Goal: Communication & Community: Share content

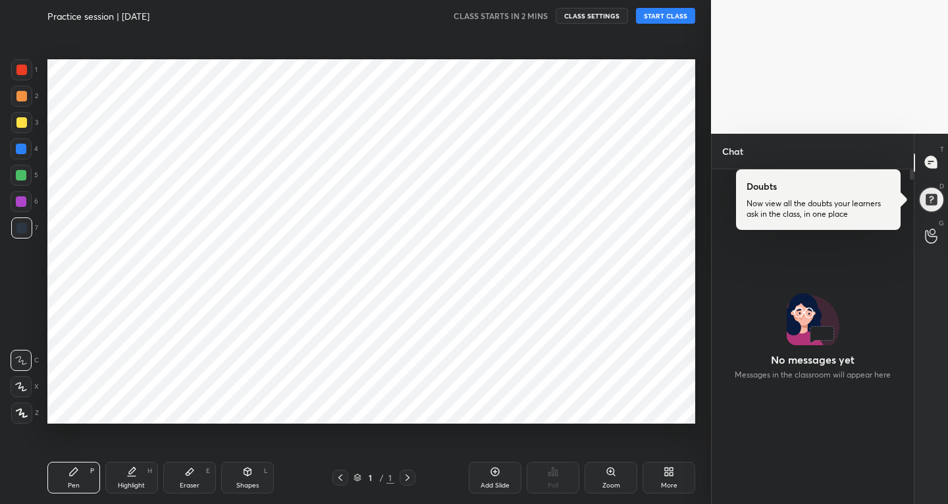
scroll to position [65415, 65176]
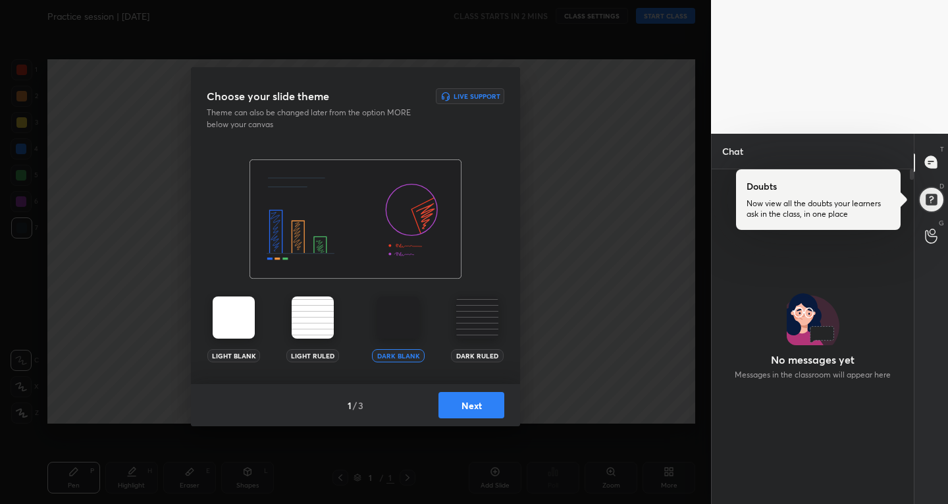
click at [454, 411] on button "Next" at bounding box center [471, 405] width 66 height 26
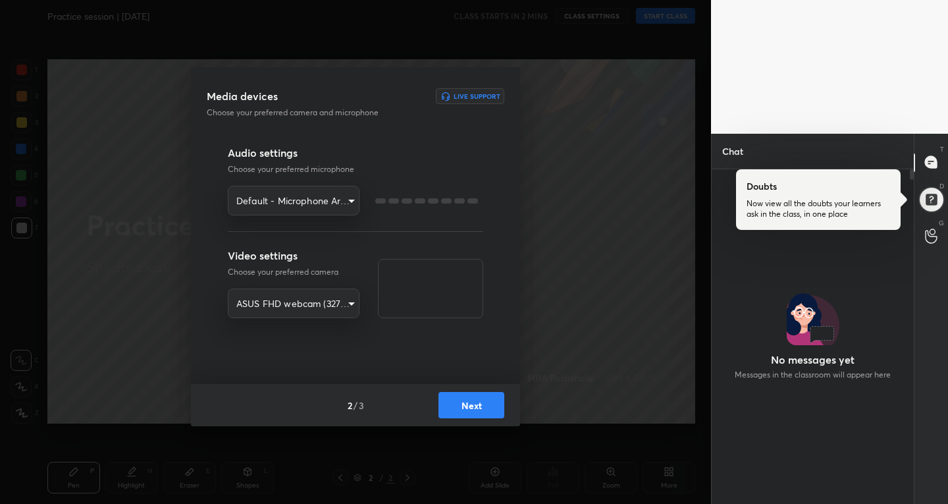
click at [454, 410] on button "Next" at bounding box center [471, 405] width 66 height 26
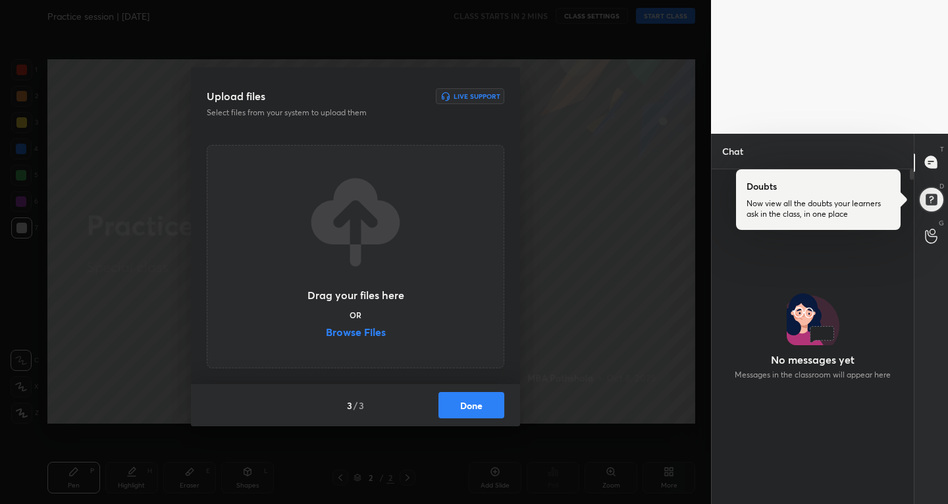
click at [460, 408] on button "Done" at bounding box center [471, 405] width 66 height 26
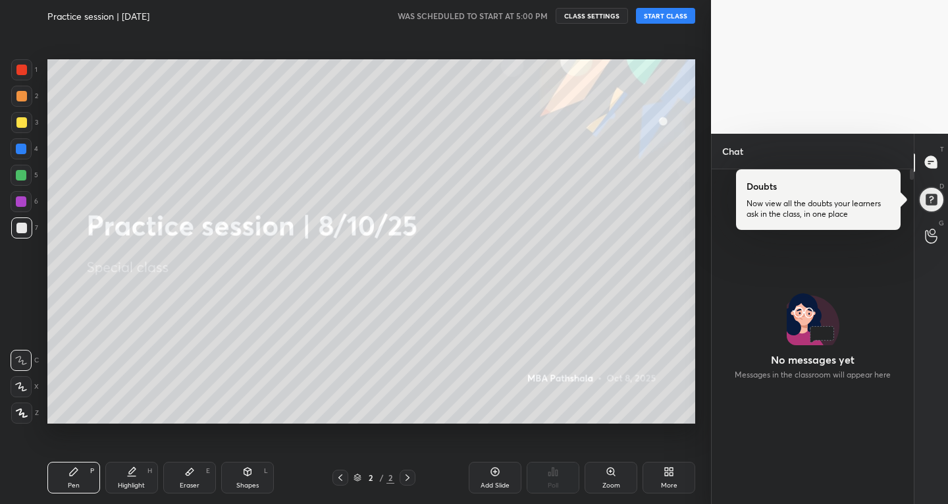
click at [655, 18] on button "START CLASS" at bounding box center [665, 16] width 59 height 16
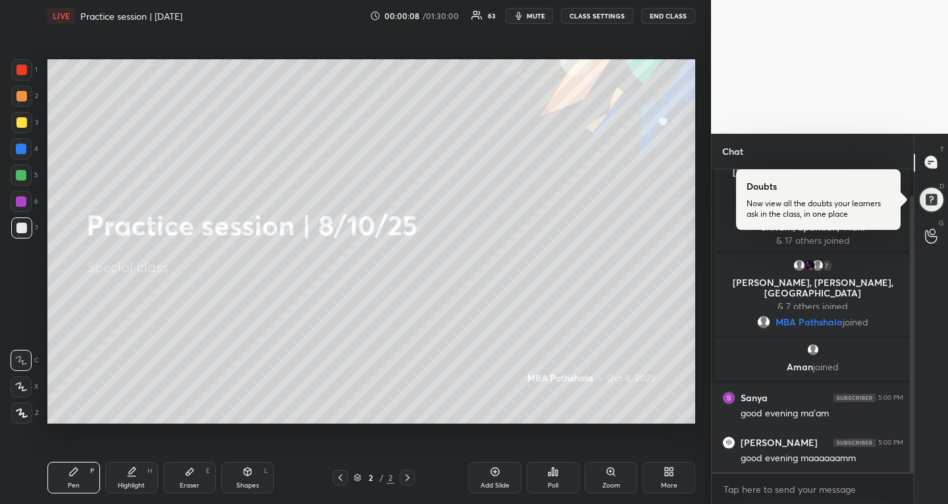
scroll to position [77, 0]
click at [18, 126] on div at bounding box center [21, 122] width 11 height 11
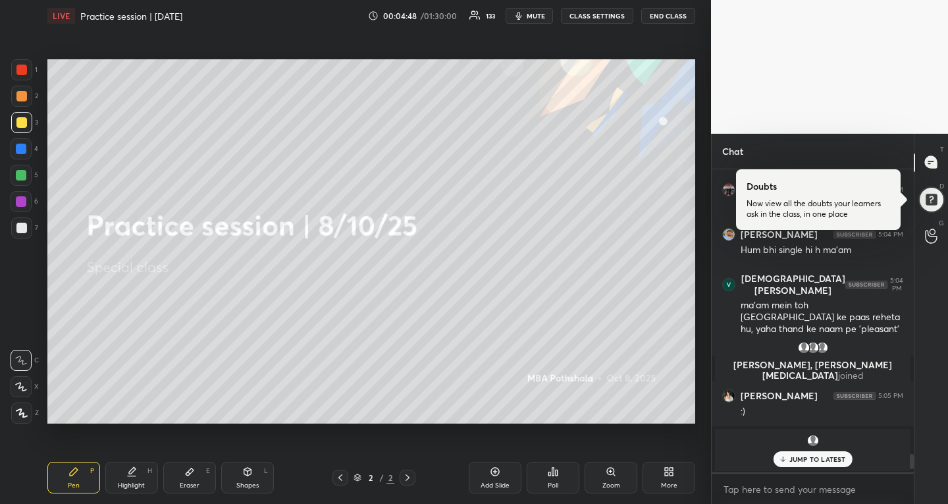
scroll to position [5617, 0]
click at [667, 468] on icon at bounding box center [666, 468] width 3 height 3
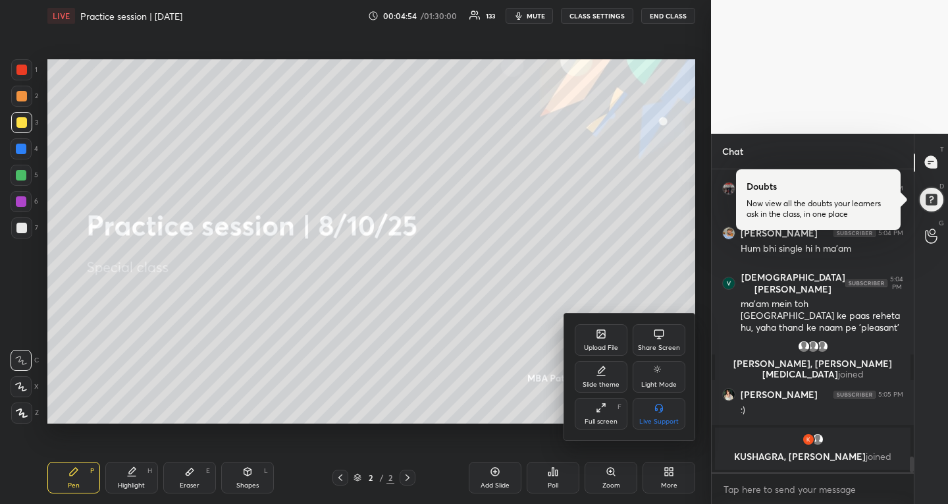
click at [615, 333] on div "Upload File" at bounding box center [601, 340] width 53 height 32
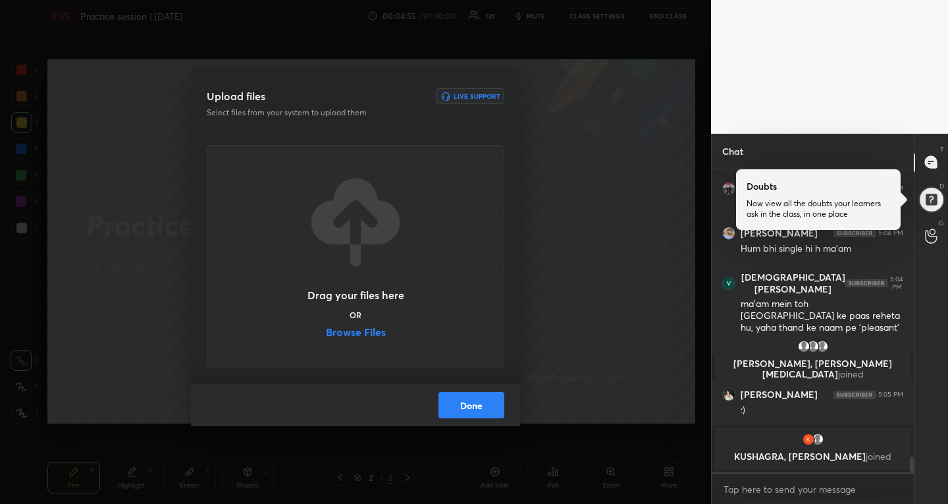
click at [347, 333] on label "Browse Files" at bounding box center [356, 334] width 60 height 14
click at [326, 333] on input "Browse Files" at bounding box center [326, 334] width 0 height 14
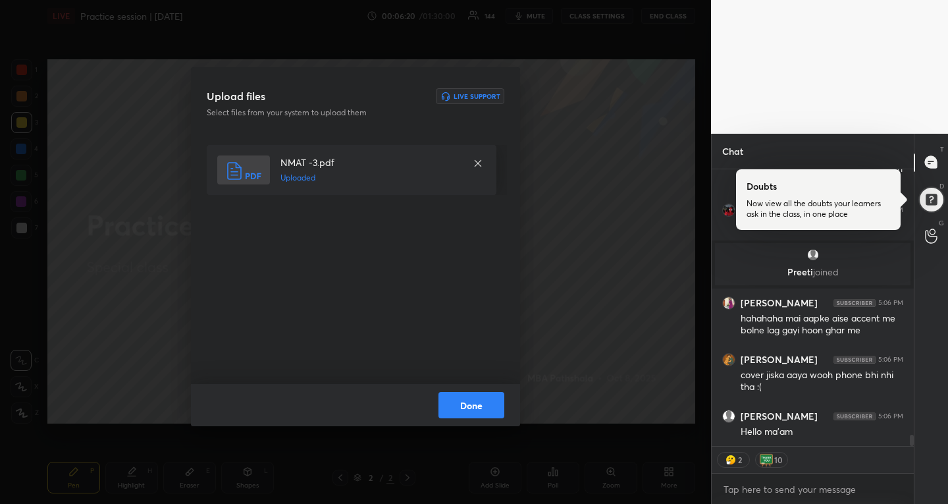
scroll to position [6636, 0]
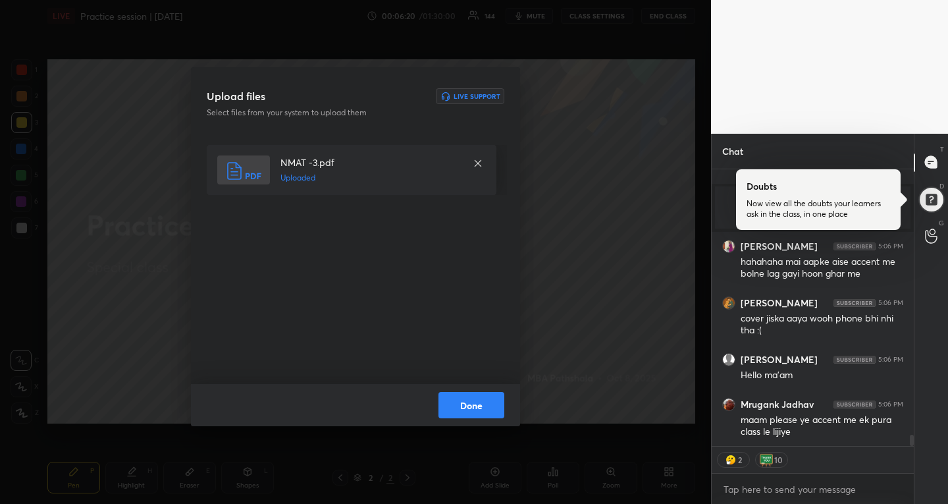
type textarea "x"
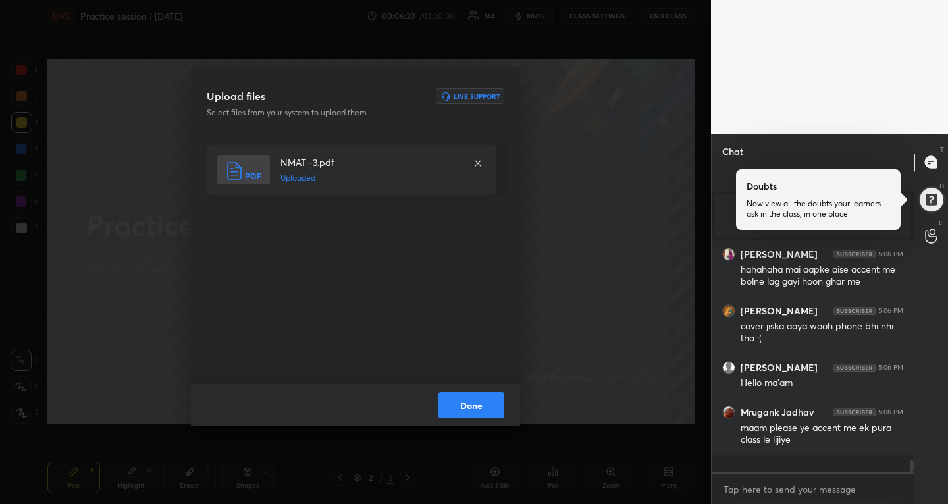
scroll to position [6610, 0]
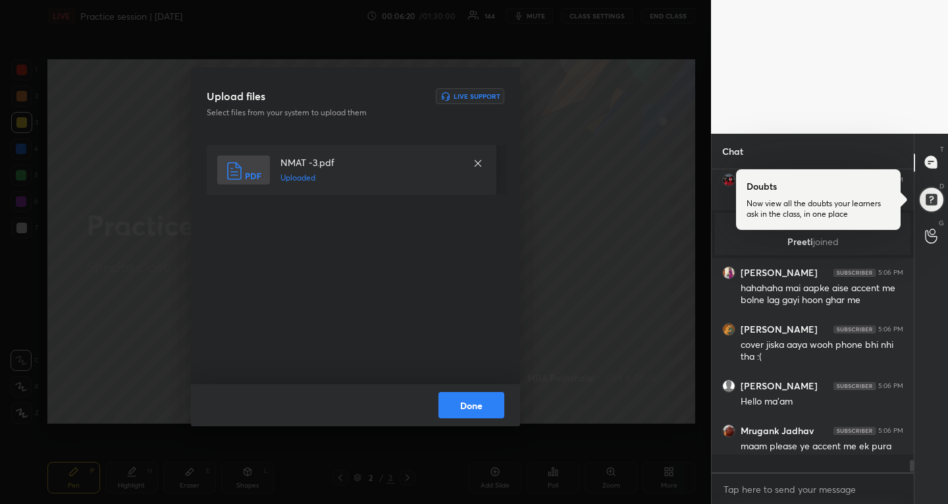
click at [465, 404] on button "Done" at bounding box center [471, 405] width 66 height 26
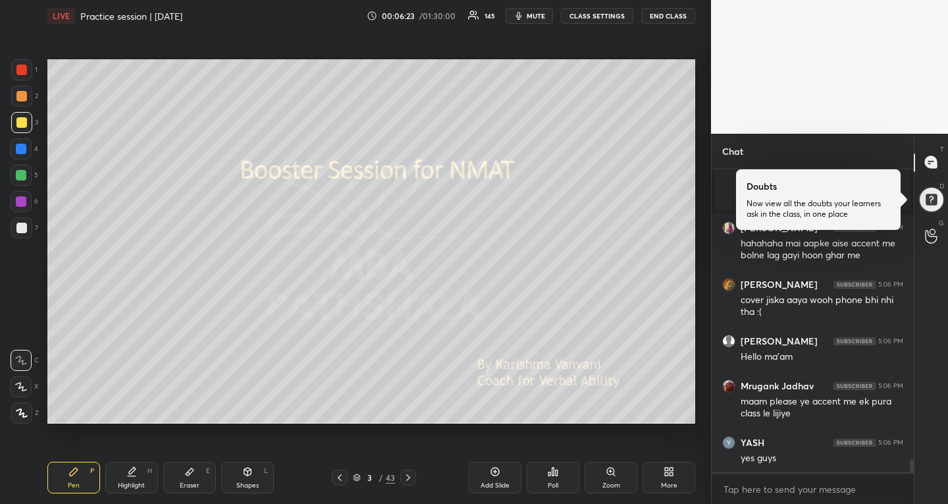
scroll to position [6699, 0]
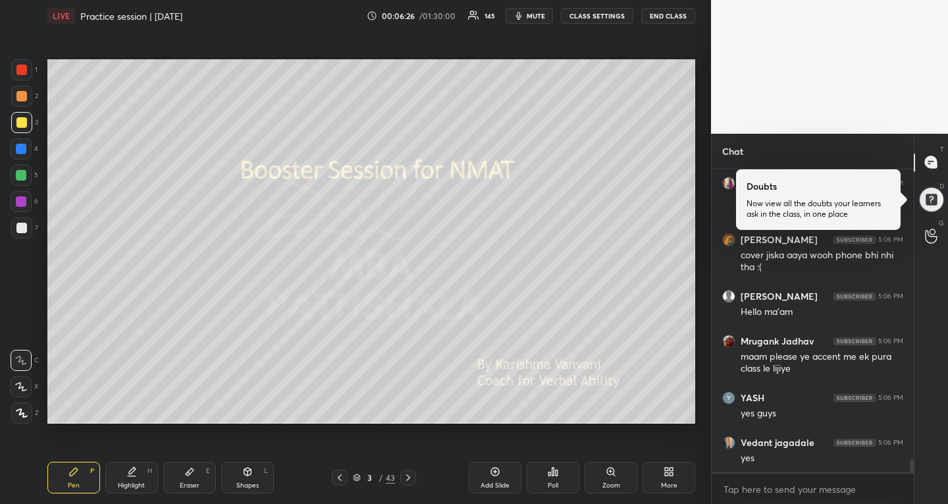
click at [618, 13] on button "CLASS SETTINGS" at bounding box center [597, 16] width 72 height 16
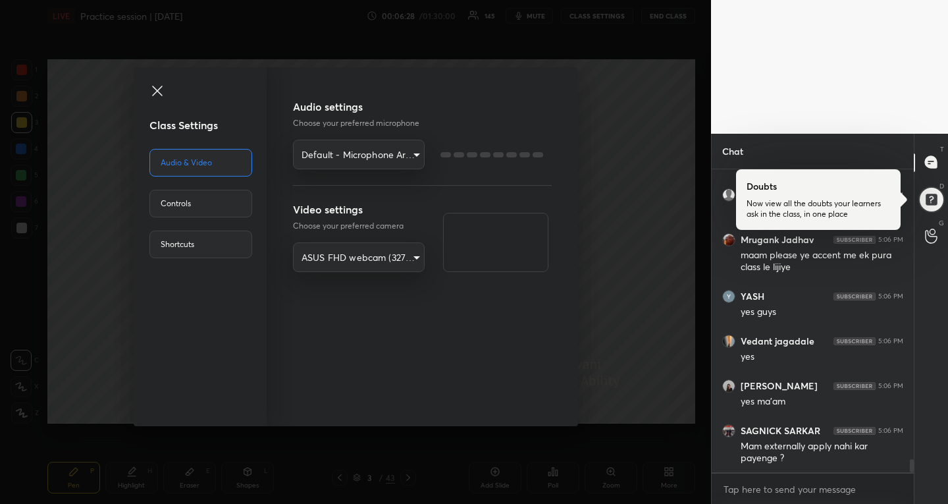
scroll to position [6845, 0]
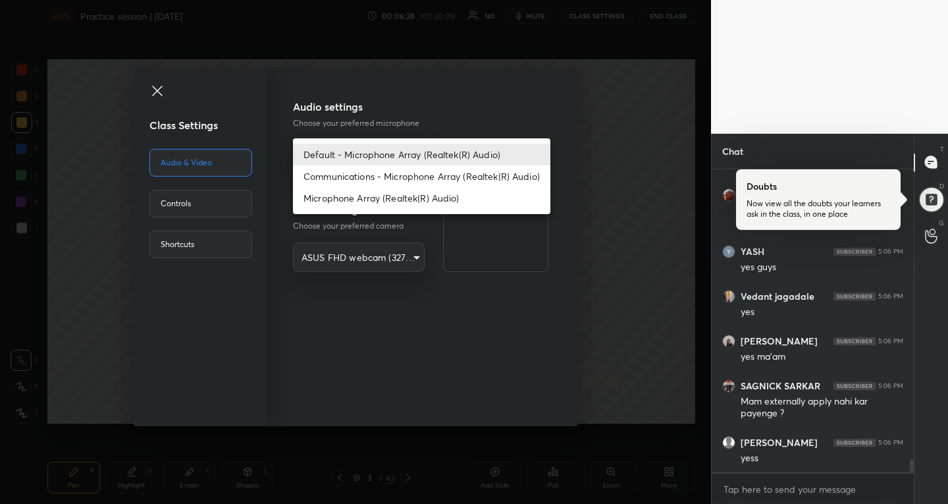
click at [397, 157] on body "1 2 3 4 5 6 7 R O A L C X Z Erase all C X Z LIVE Practice session | [DATE] 00:0…" at bounding box center [474, 252] width 948 height 504
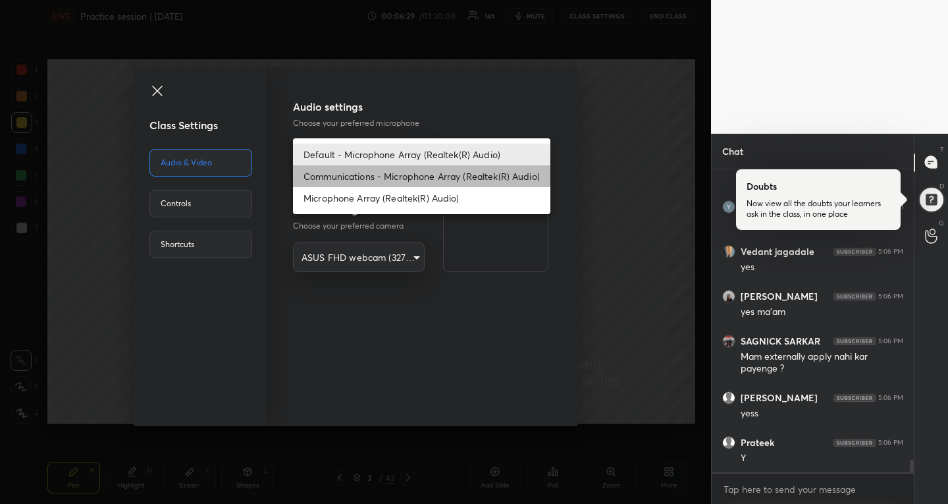
scroll to position [6935, 0]
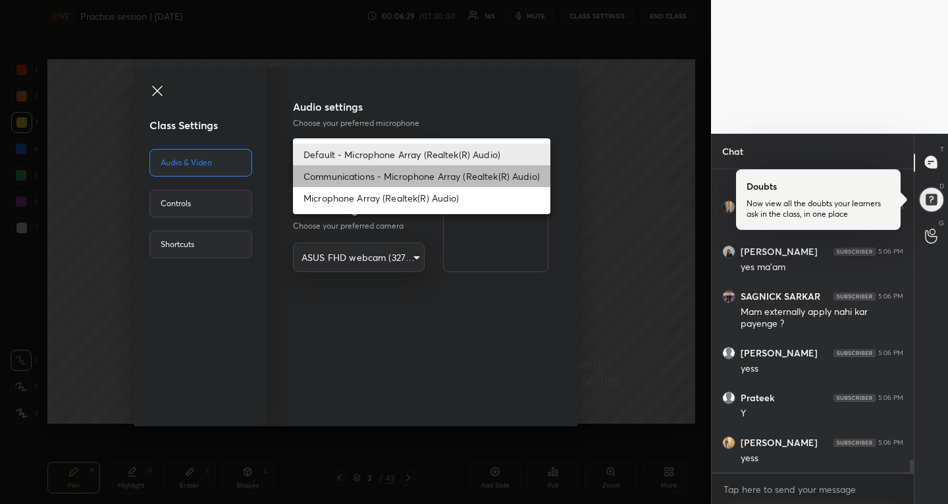
click at [397, 172] on li "Communications - Microphone Array (Realtek(R) Audio)" at bounding box center [421, 176] width 257 height 22
type input "communications"
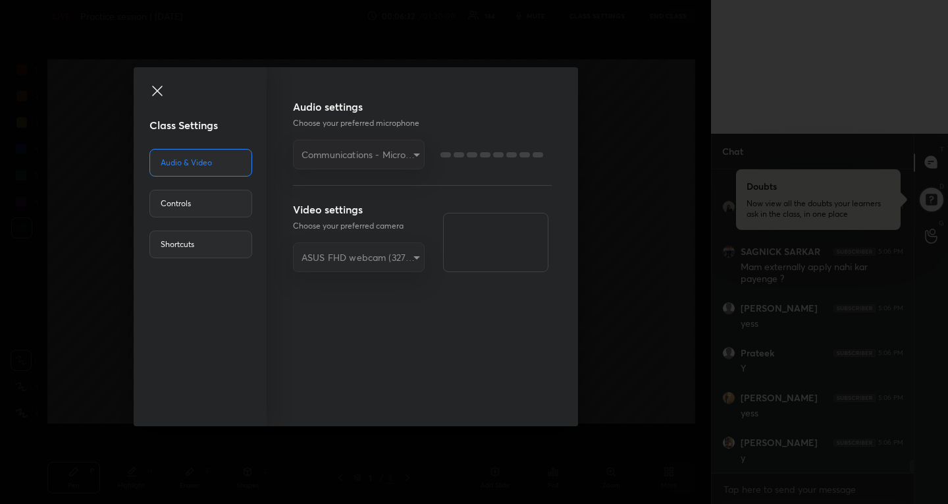
scroll to position [0, 0]
click at [159, 95] on icon at bounding box center [157, 91] width 16 height 16
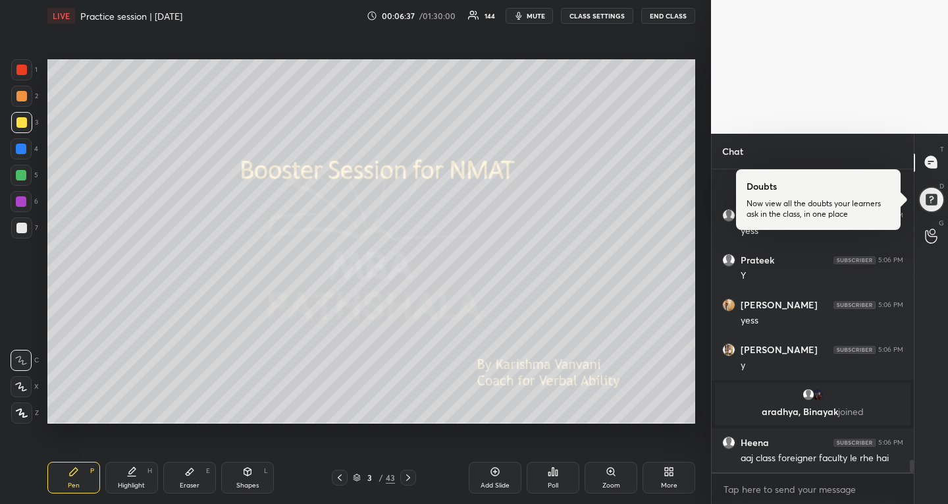
scroll to position [6972, 0]
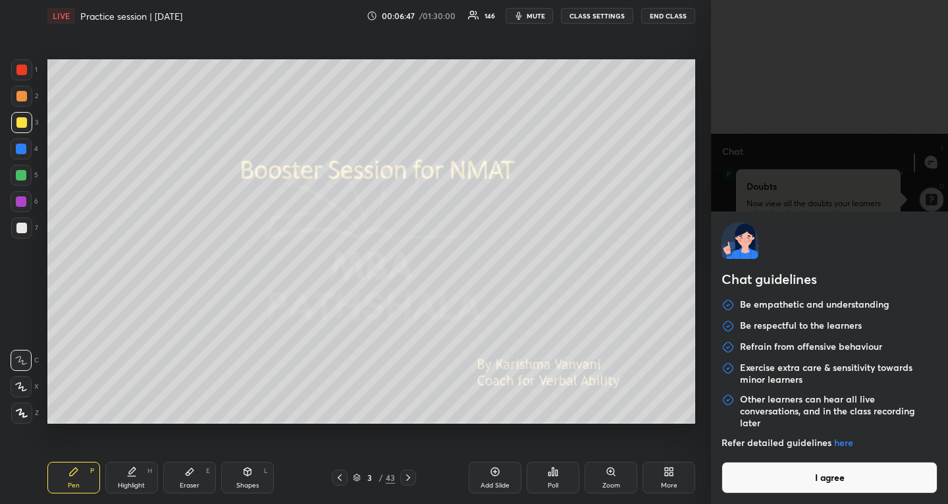
click at [829, 485] on body "1 2 3 4 5 6 7 R O A L C X Z Erase all C X Z LIVE Practice session | [DATE] 00:0…" at bounding box center [474, 252] width 948 height 504
click at [830, 485] on button "I agree" at bounding box center [830, 477] width 216 height 32
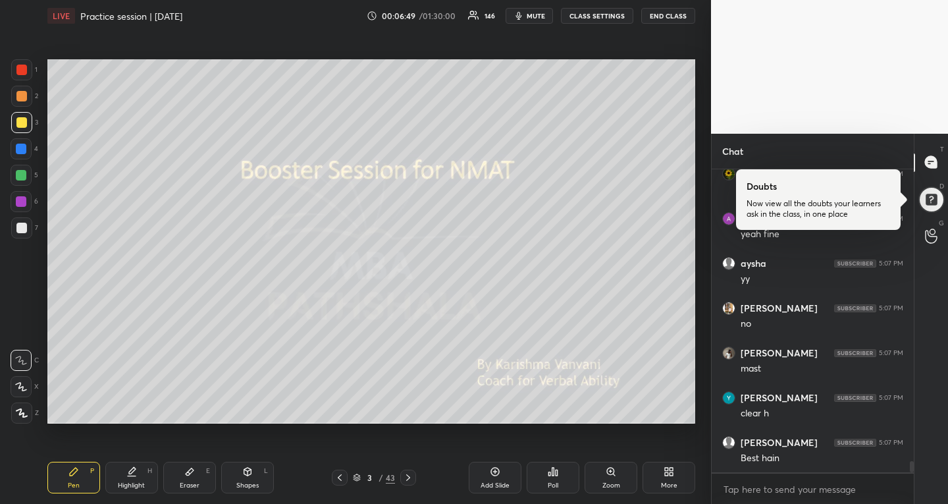
click at [20, 180] on div at bounding box center [21, 175] width 11 height 11
click at [13, 384] on div at bounding box center [21, 386] width 21 height 21
click at [357, 476] on icon at bounding box center [357, 477] width 8 height 8
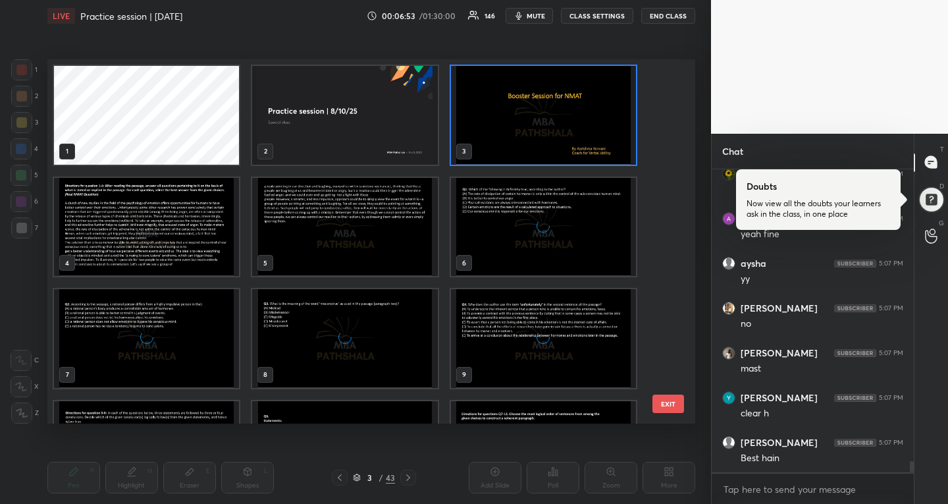
scroll to position [360, 641]
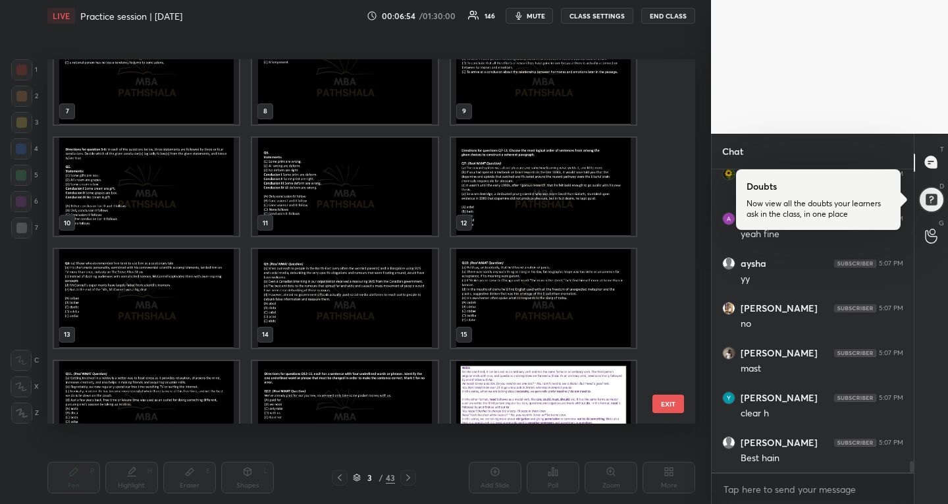
click at [481, 284] on img "grid" at bounding box center [543, 298] width 185 height 99
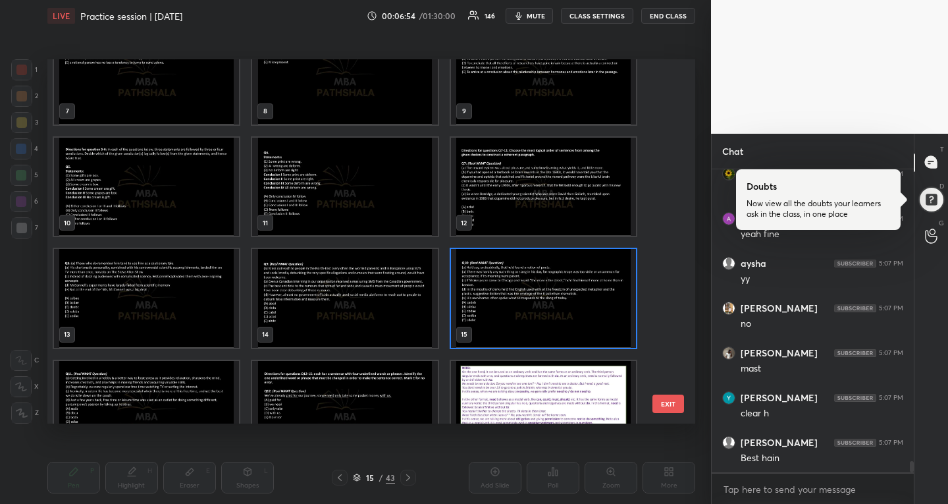
click at [481, 284] on img "grid" at bounding box center [543, 298] width 185 height 99
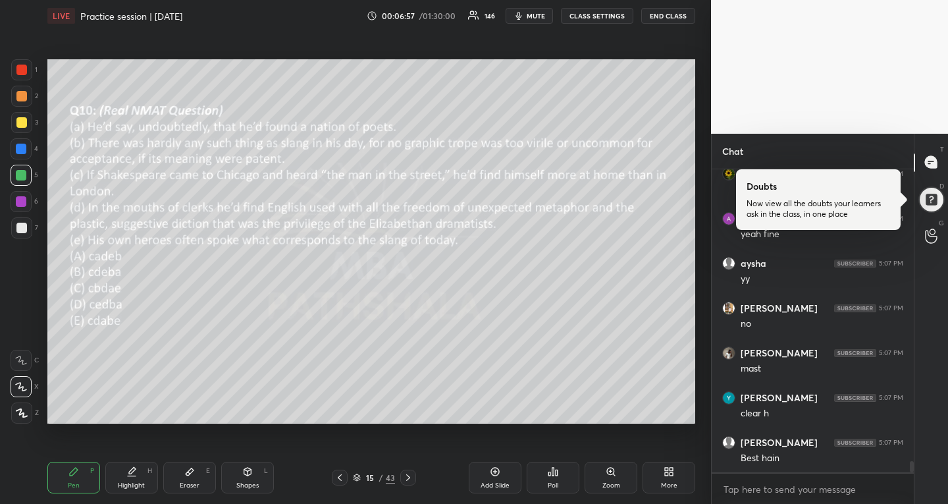
click at [409, 479] on icon at bounding box center [408, 477] width 11 height 11
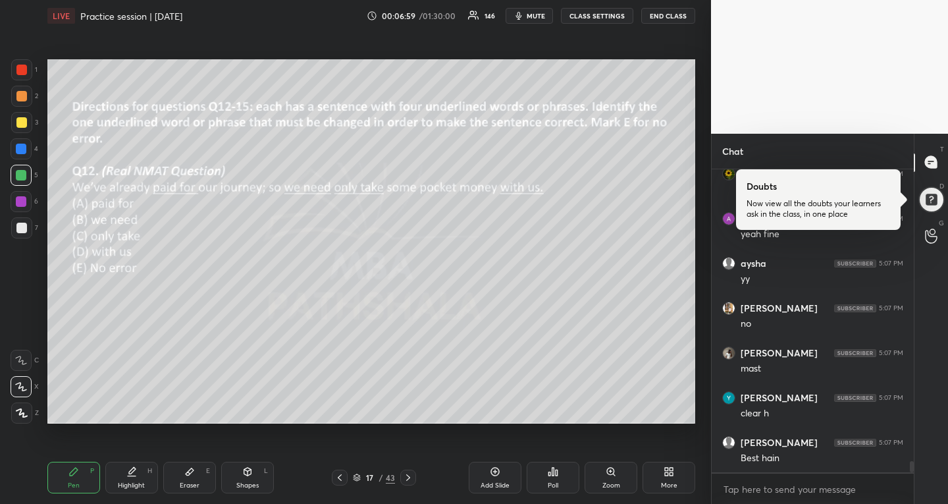
click at [409, 479] on icon at bounding box center [408, 477] width 11 height 11
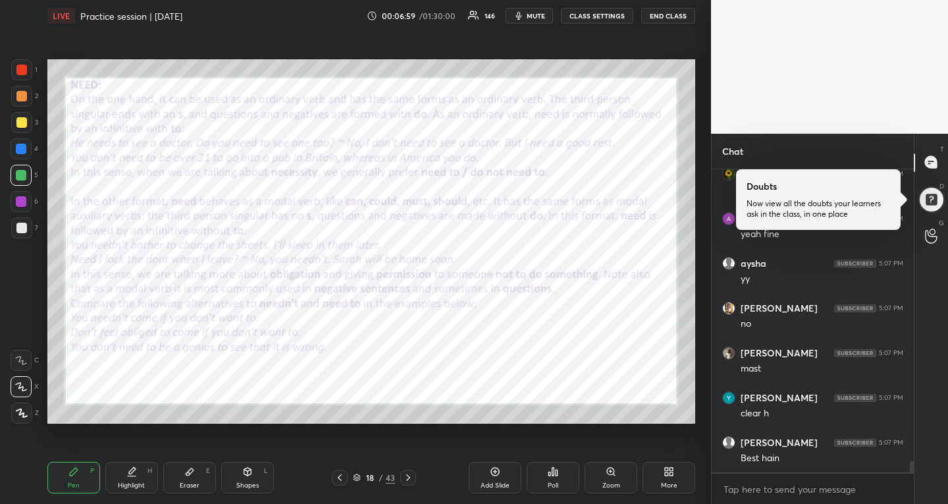
click at [409, 479] on icon at bounding box center [408, 477] width 11 height 11
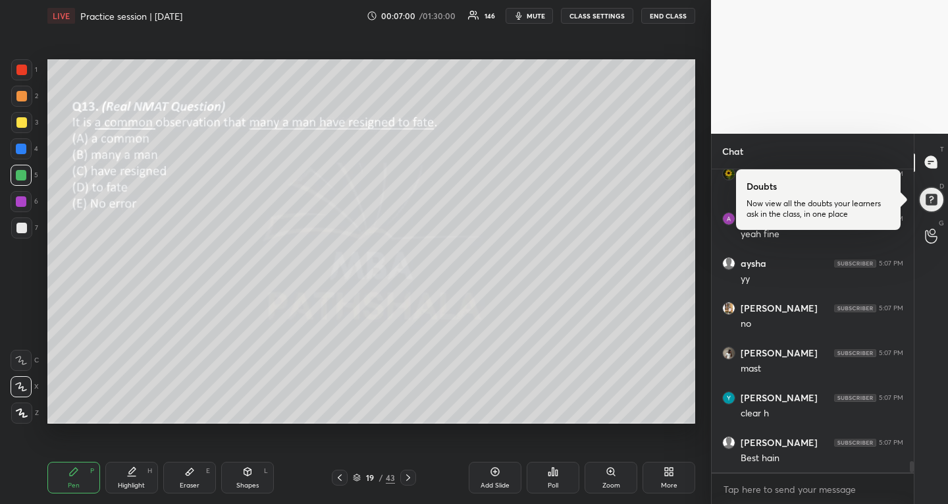
click at [409, 479] on icon at bounding box center [408, 477] width 11 height 11
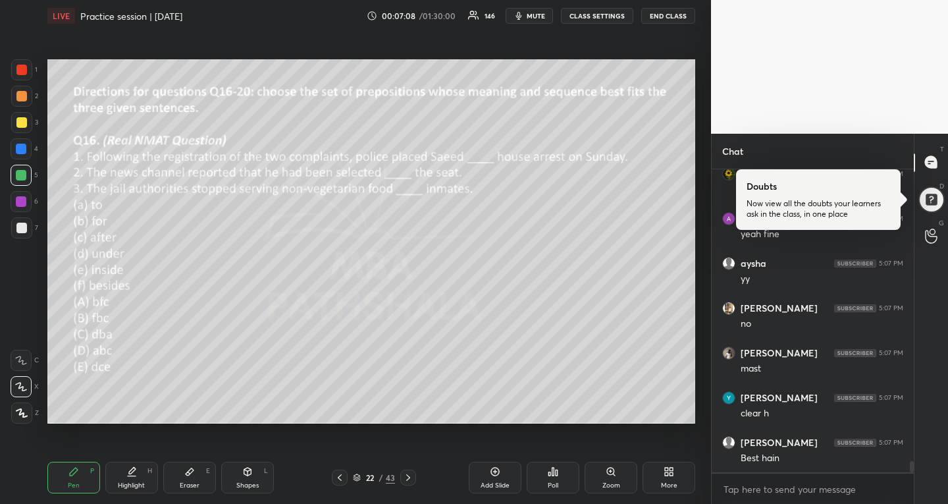
click at [409, 479] on icon at bounding box center [408, 477] width 11 height 11
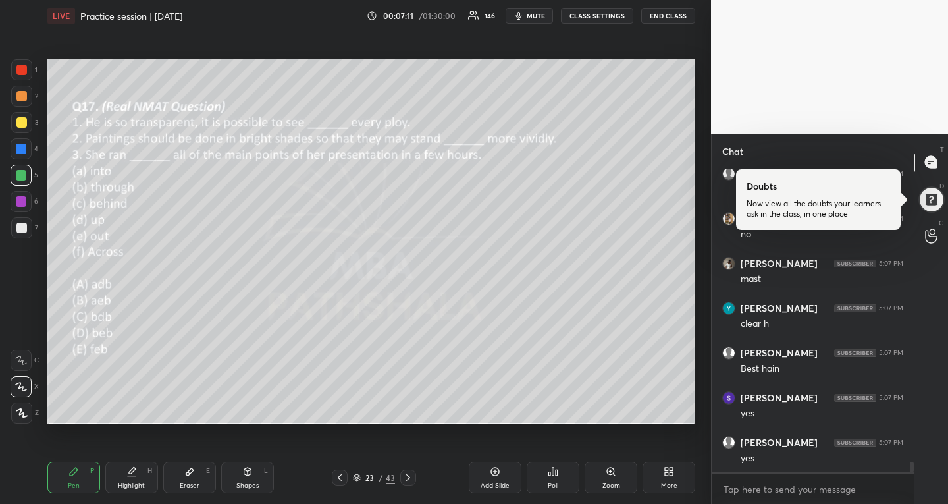
click at [409, 479] on icon at bounding box center [408, 477] width 11 height 11
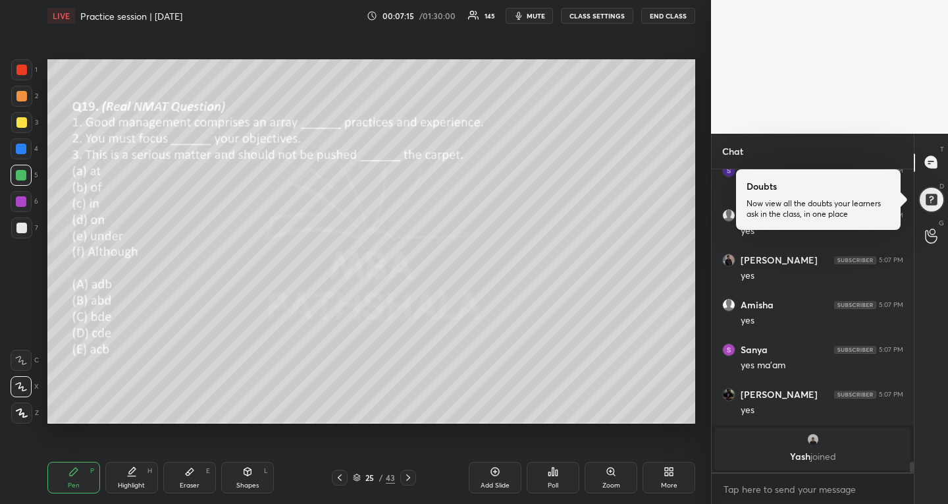
click at [409, 479] on icon at bounding box center [408, 477] width 11 height 11
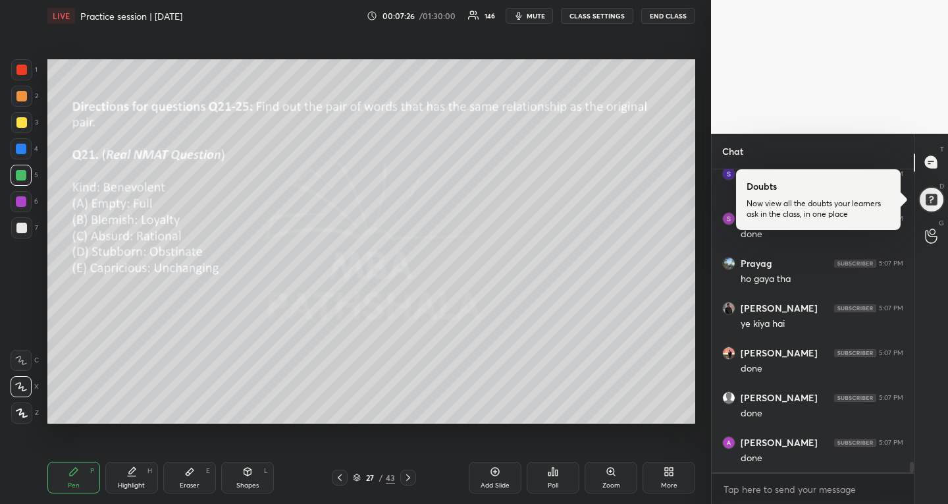
scroll to position [8461, 0]
click at [406, 479] on icon at bounding box center [408, 477] width 11 height 11
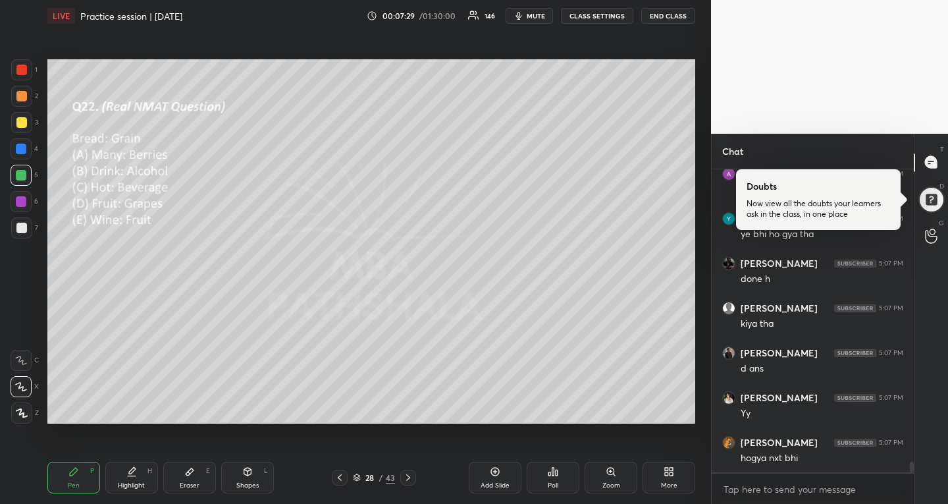
click at [406, 479] on icon at bounding box center [408, 477] width 11 height 11
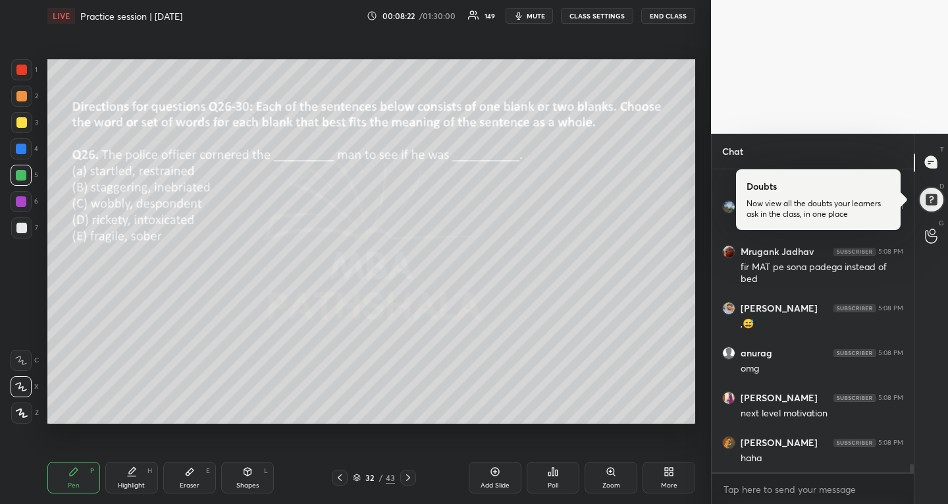
scroll to position [5, 5]
type textarea "x"
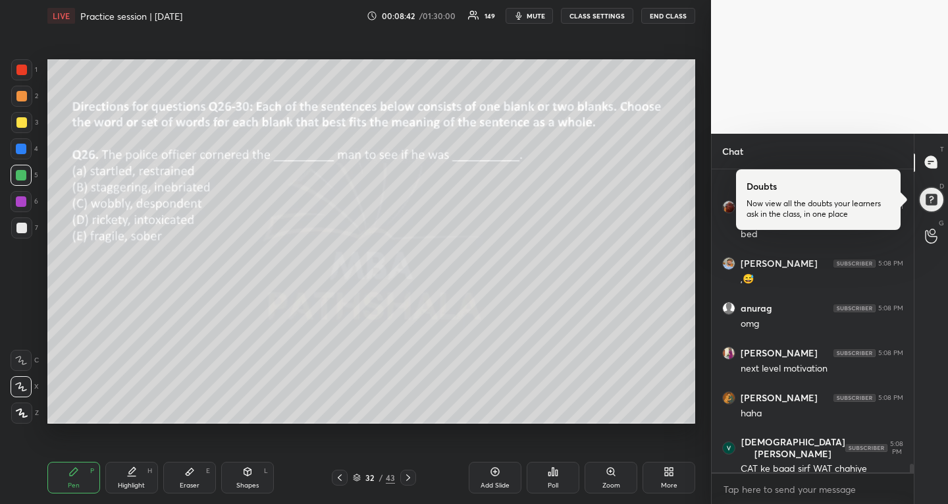
scroll to position [10209, 0]
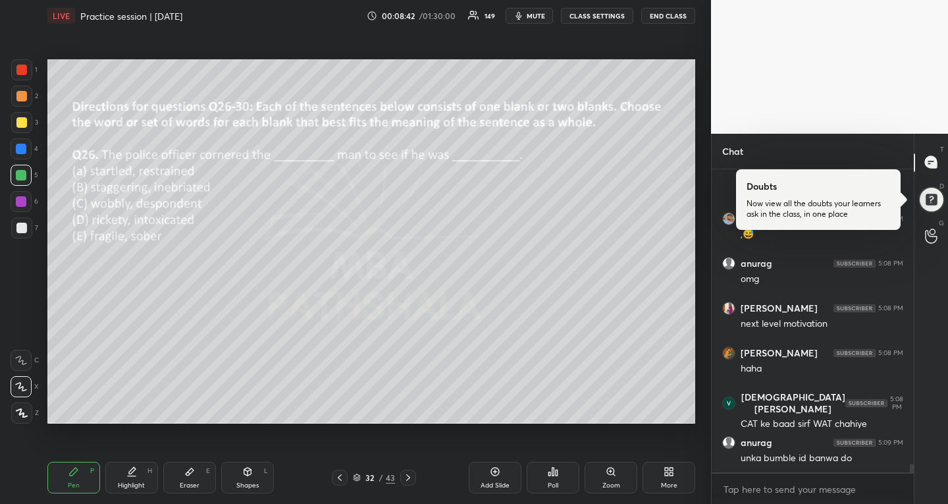
click at [557, 474] on icon at bounding box center [557, 472] width 2 height 6
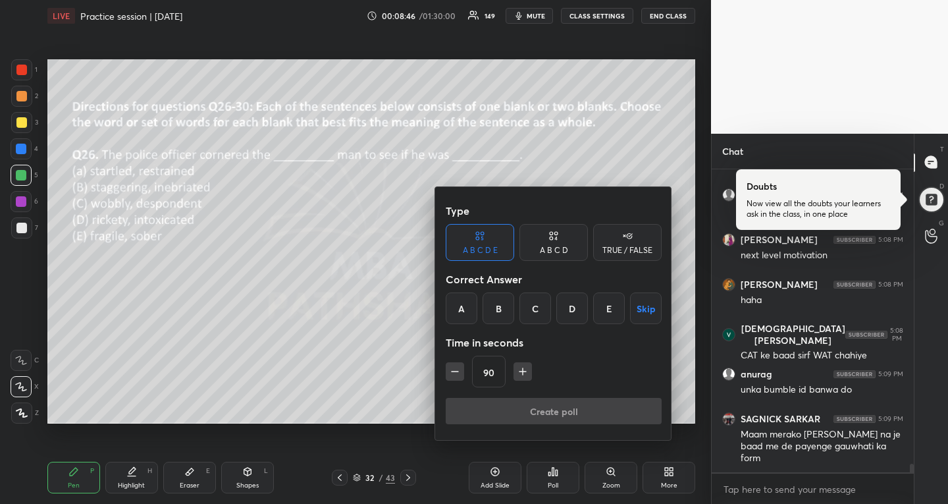
scroll to position [10322, 0]
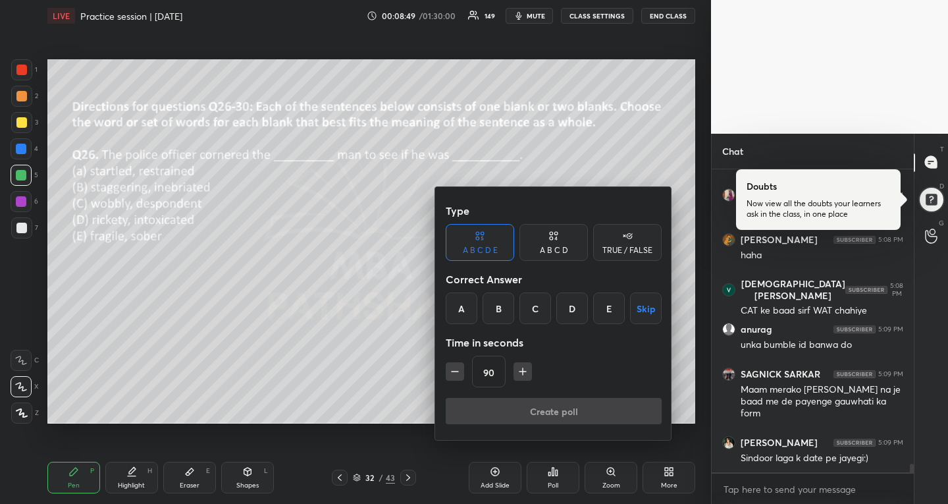
click at [499, 303] on div "B" at bounding box center [499, 308] width 32 height 32
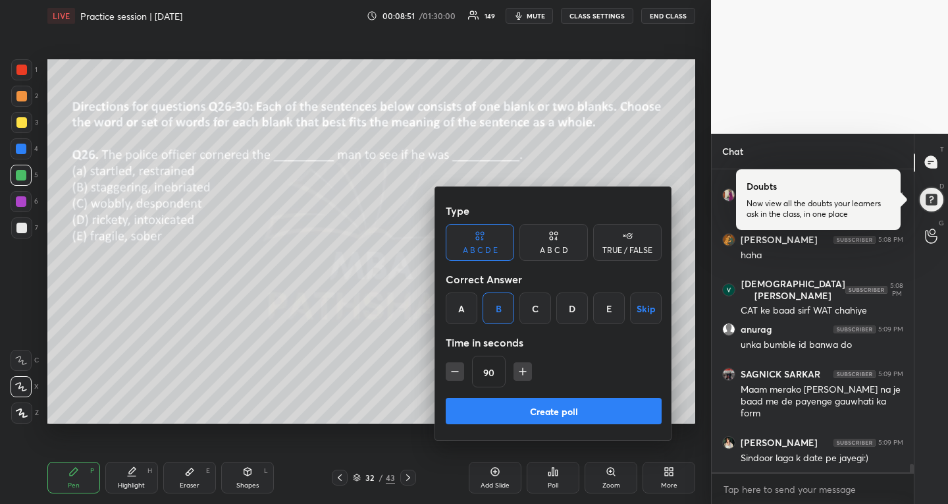
scroll to position [10370, 0]
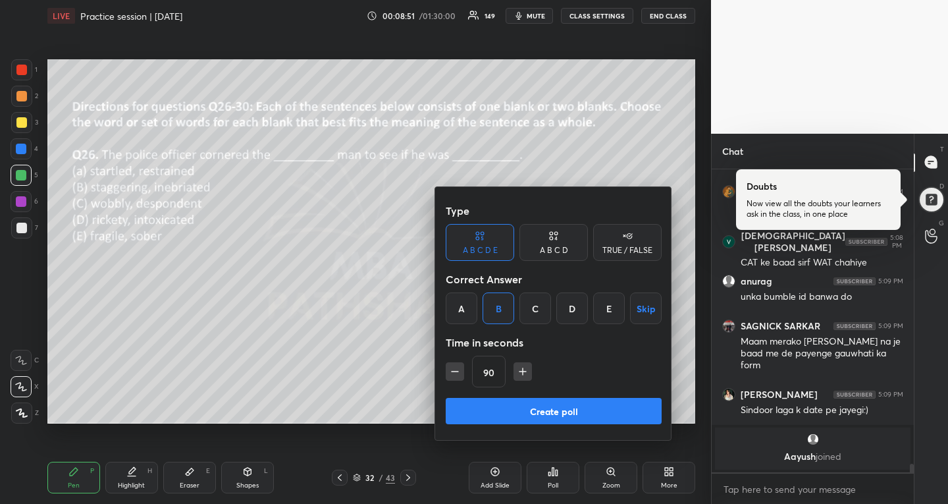
click at [458, 376] on icon "button" at bounding box center [454, 371] width 13 height 13
type input "60"
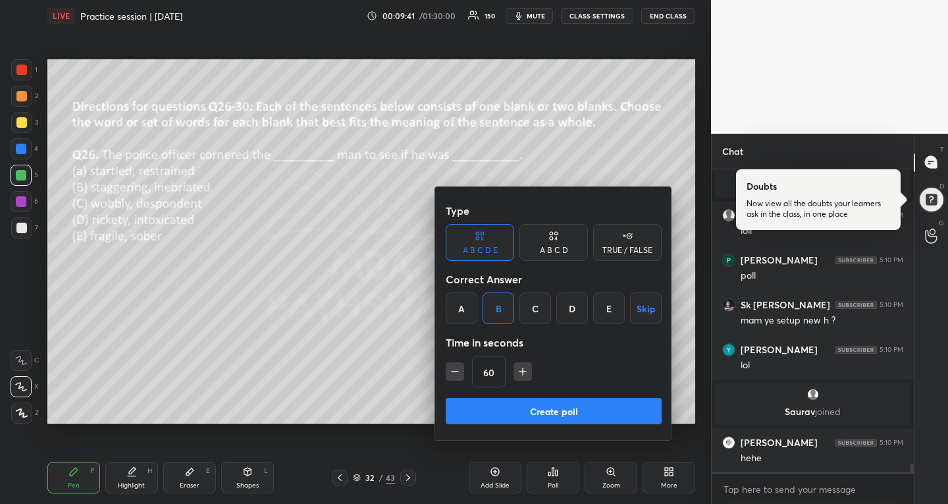
scroll to position [10858, 0]
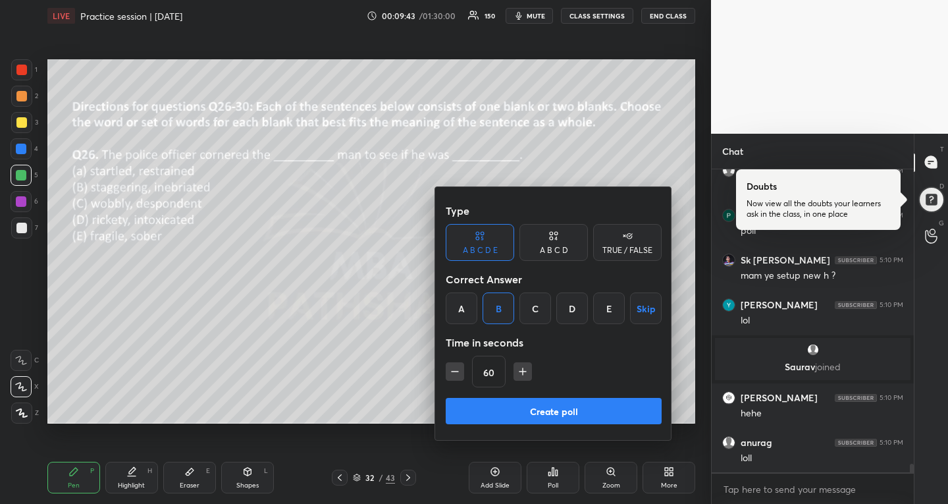
click at [600, 406] on button "Create poll" at bounding box center [554, 411] width 216 height 26
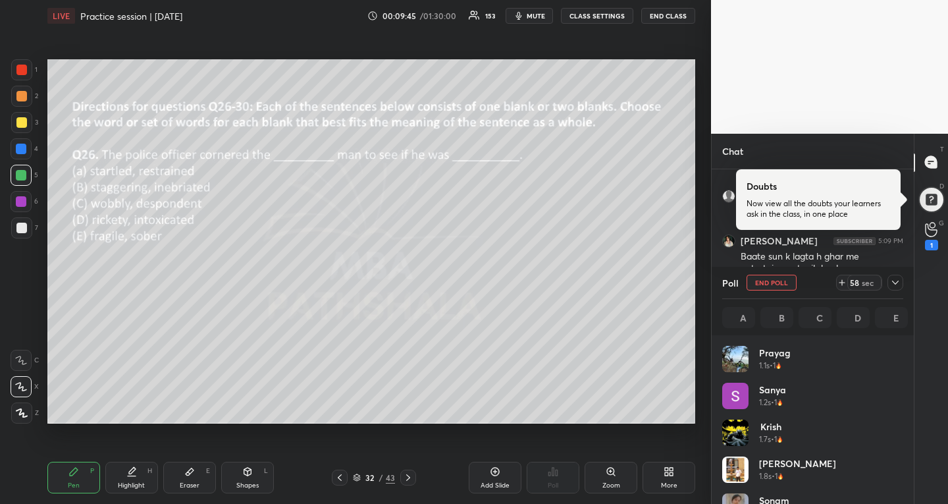
scroll to position [5, 5]
click at [899, 281] on icon at bounding box center [895, 282] width 11 height 11
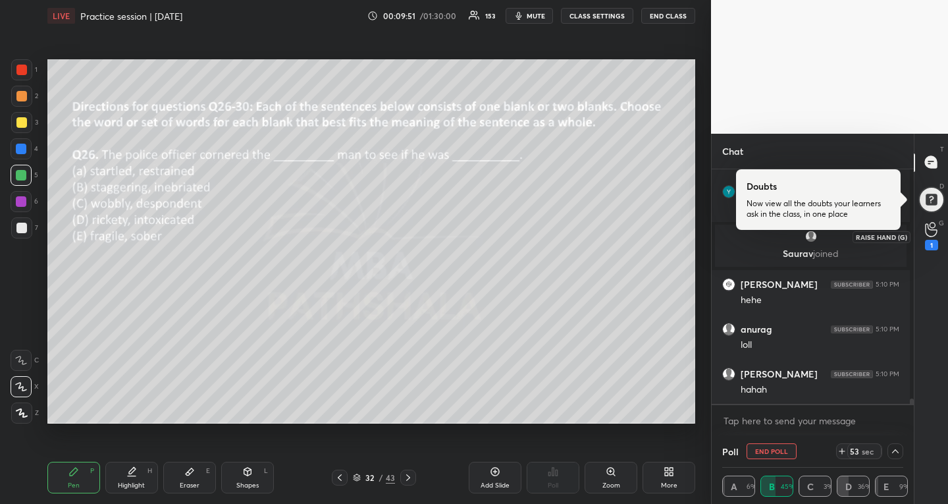
click at [926, 223] on icon at bounding box center [931, 229] width 13 height 15
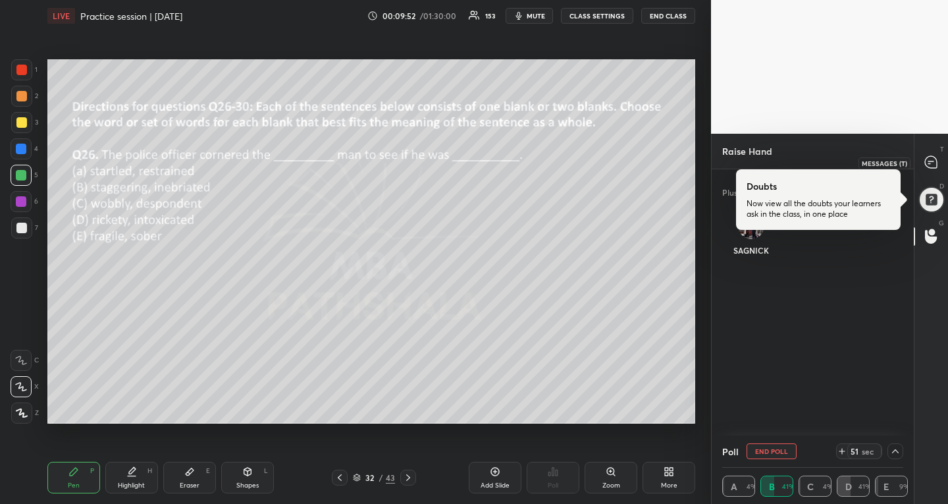
click at [935, 165] on icon at bounding box center [931, 162] width 12 height 12
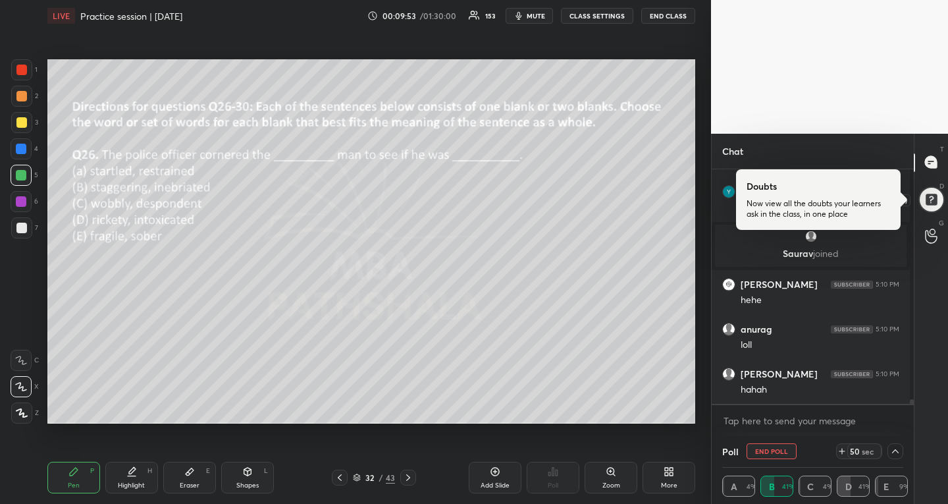
click at [931, 193] on div at bounding box center [931, 199] width 26 height 26
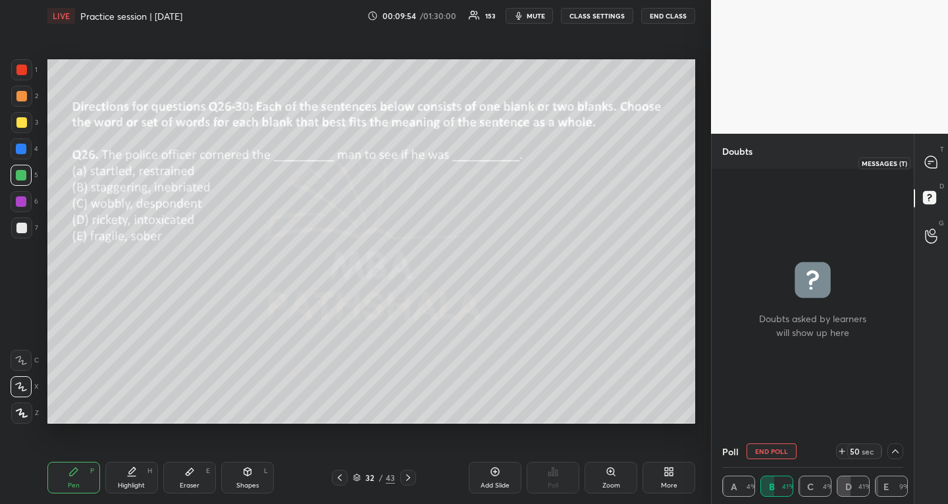
click at [934, 158] on icon at bounding box center [931, 162] width 12 height 12
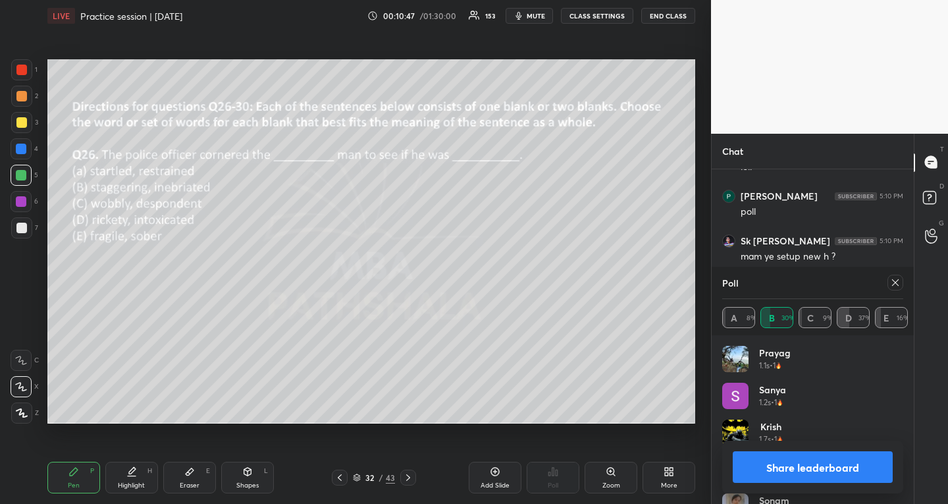
click at [888, 281] on div at bounding box center [895, 283] width 16 height 16
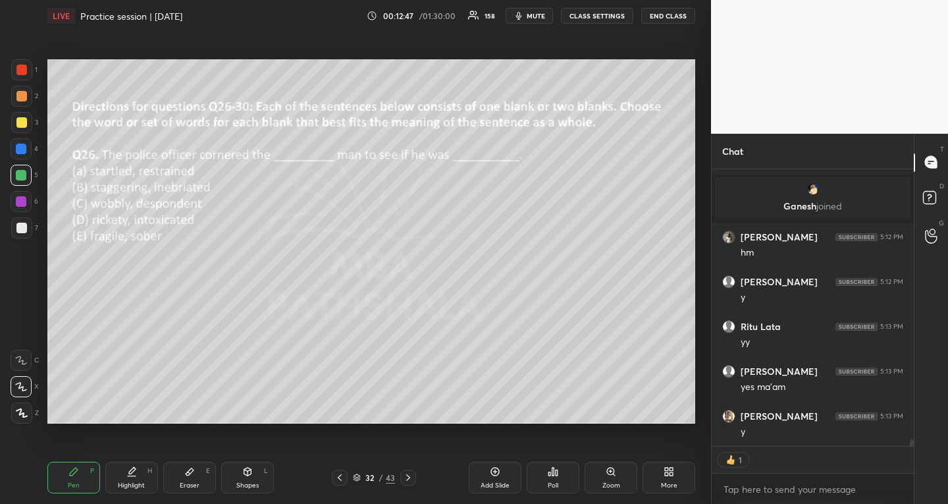
scroll to position [11619, 0]
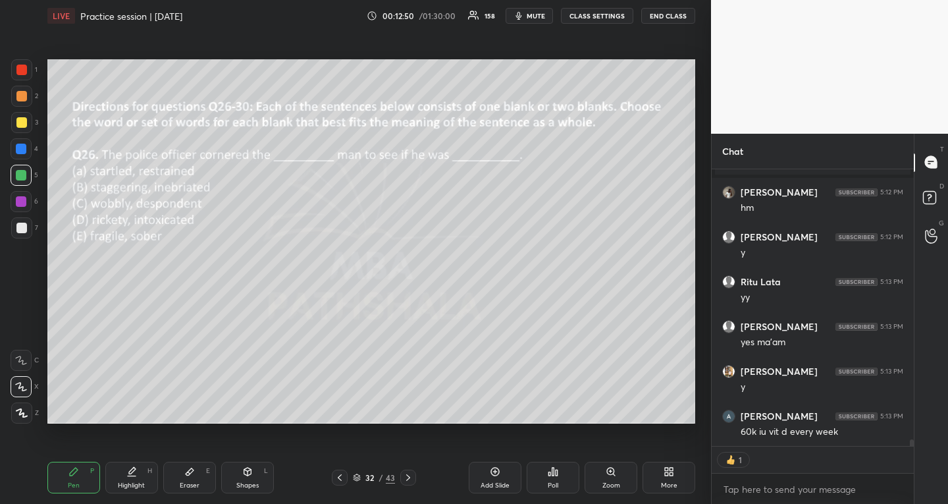
type textarea "x"
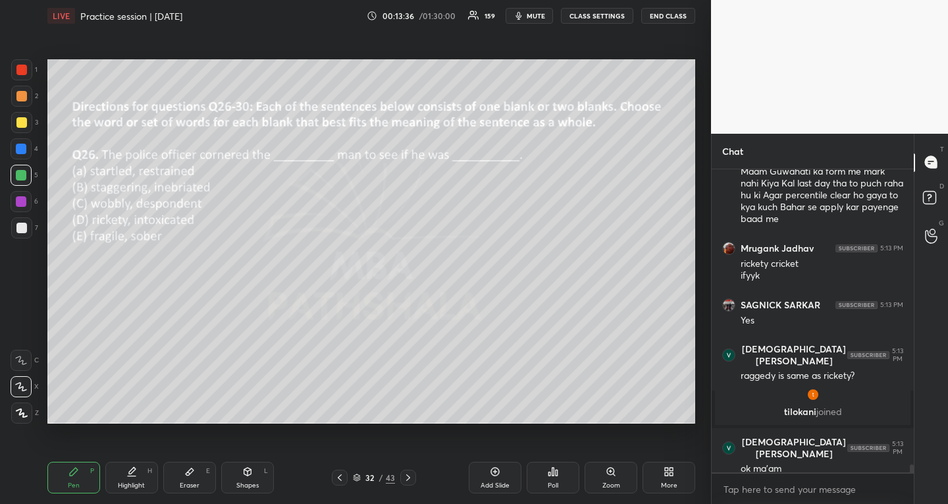
scroll to position [11763, 0]
click at [408, 477] on icon at bounding box center [408, 477] width 11 height 11
click at [557, 485] on div "Poll" at bounding box center [553, 485] width 11 height 7
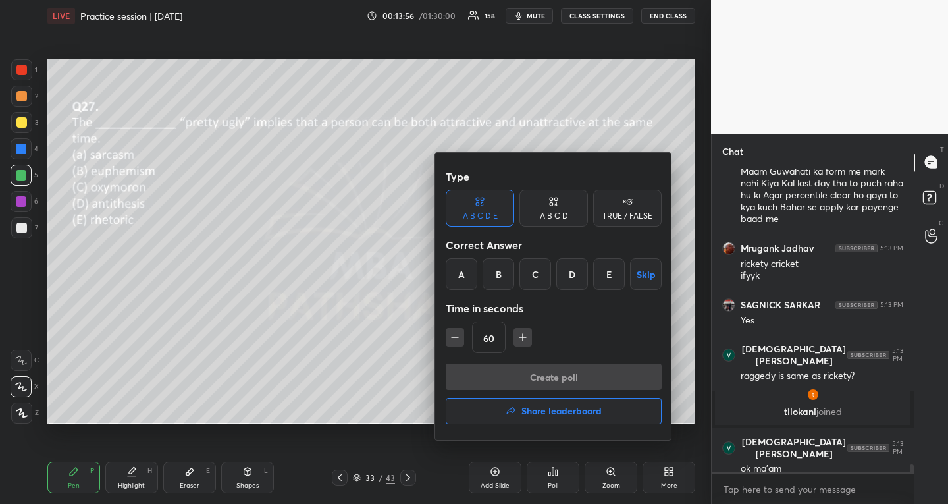
click at [534, 273] on div "C" at bounding box center [535, 274] width 32 height 32
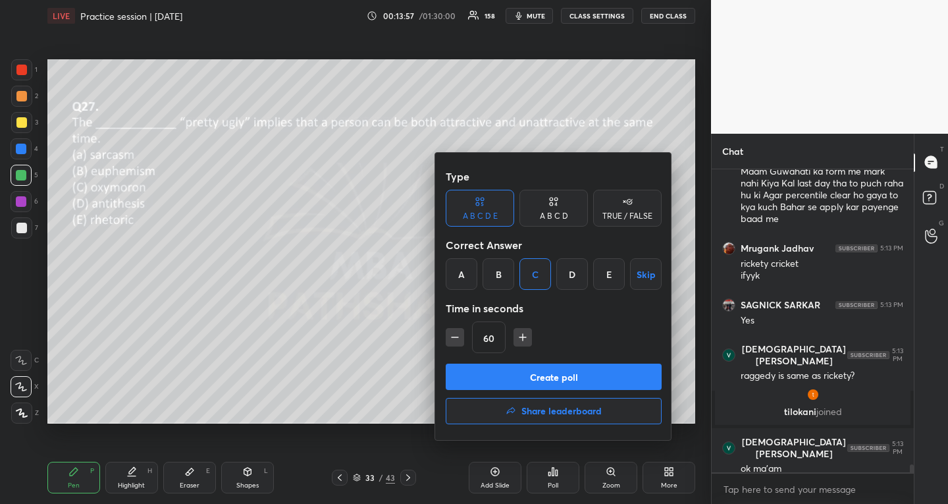
scroll to position [11820, 0]
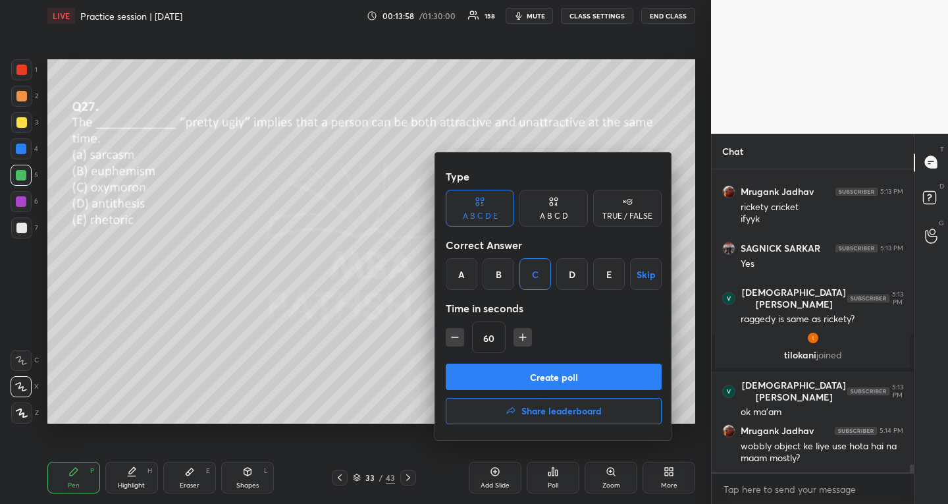
click at [456, 336] on icon "button" at bounding box center [454, 336] width 13 height 13
type input "45"
click at [465, 370] on button "Create poll" at bounding box center [554, 376] width 216 height 26
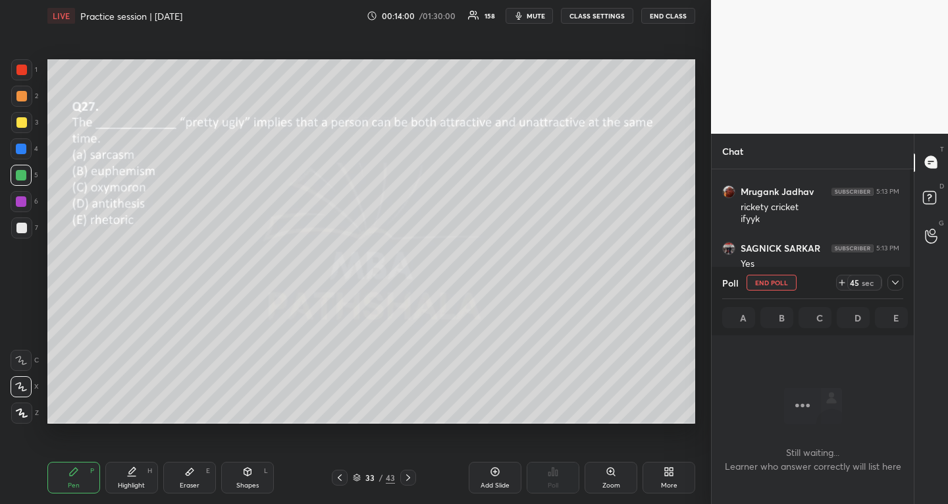
scroll to position [263, 198]
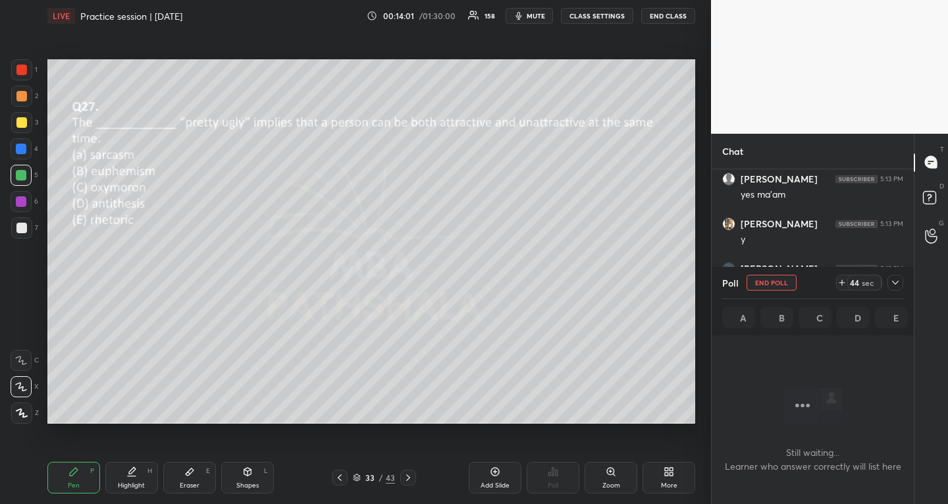
click at [898, 287] on icon at bounding box center [895, 282] width 11 height 11
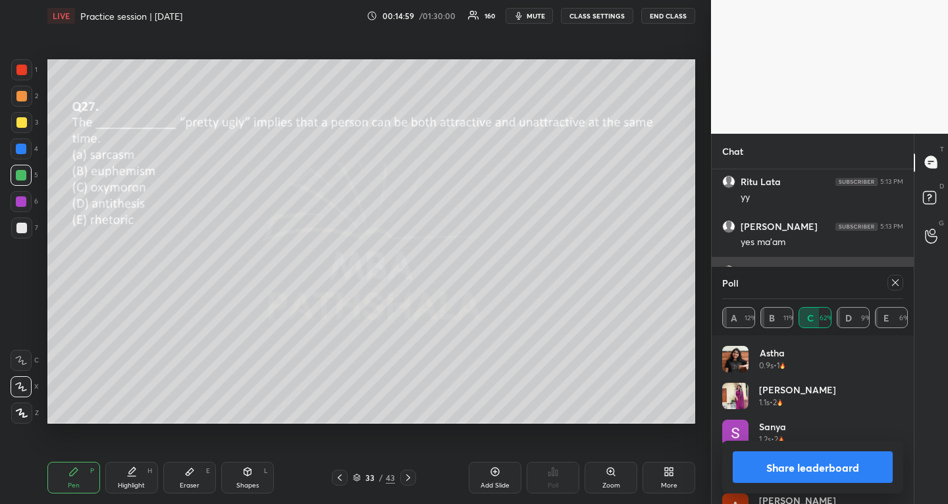
drag, startPoint x: 897, startPoint y: 282, endPoint x: 892, endPoint y: 288, distance: 7.4
click at [897, 282] on icon at bounding box center [895, 282] width 11 height 11
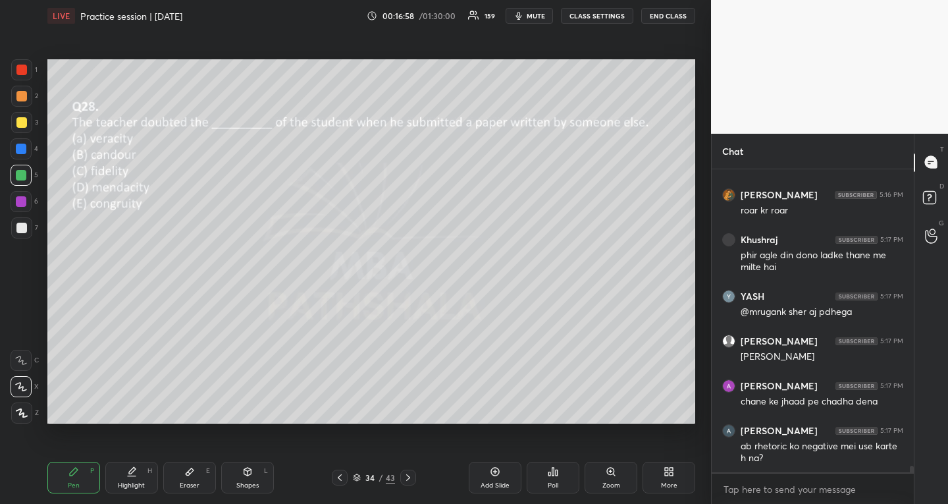
scroll to position [13285, 0]
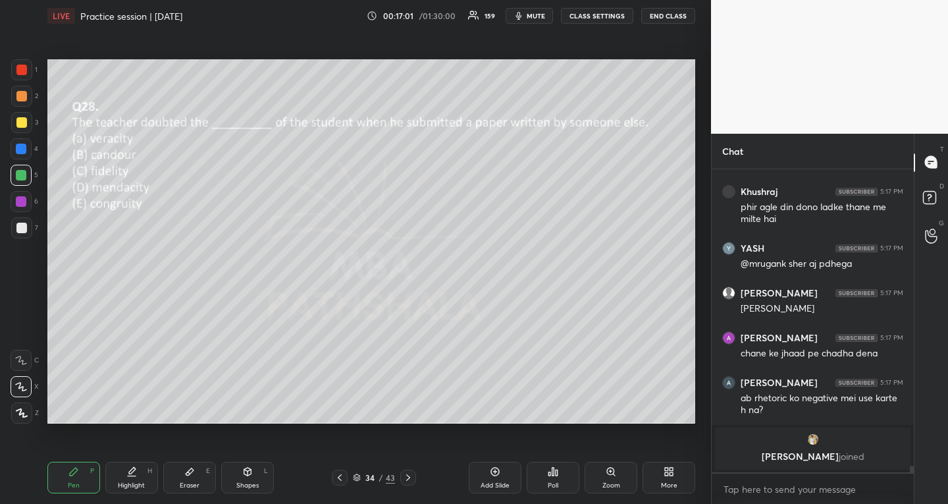
click at [539, 483] on div "Poll" at bounding box center [553, 477] width 53 height 32
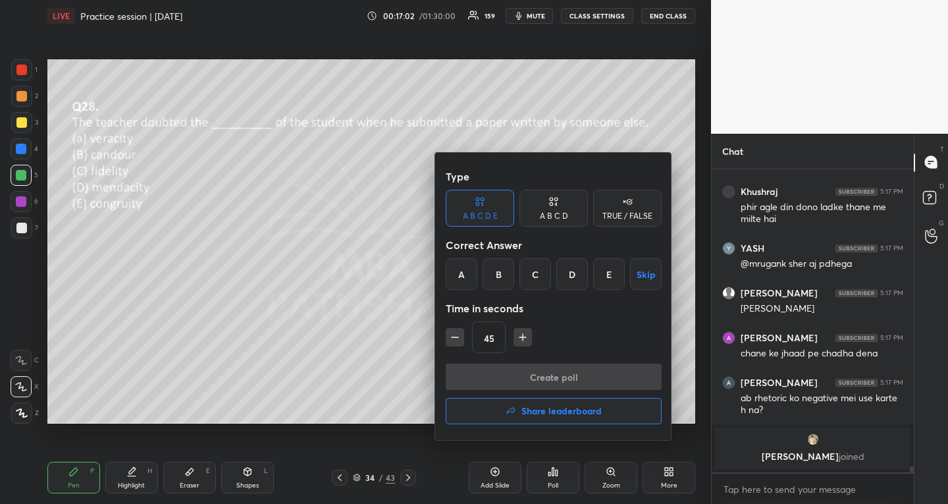
click at [467, 269] on div "A" at bounding box center [462, 274] width 32 height 32
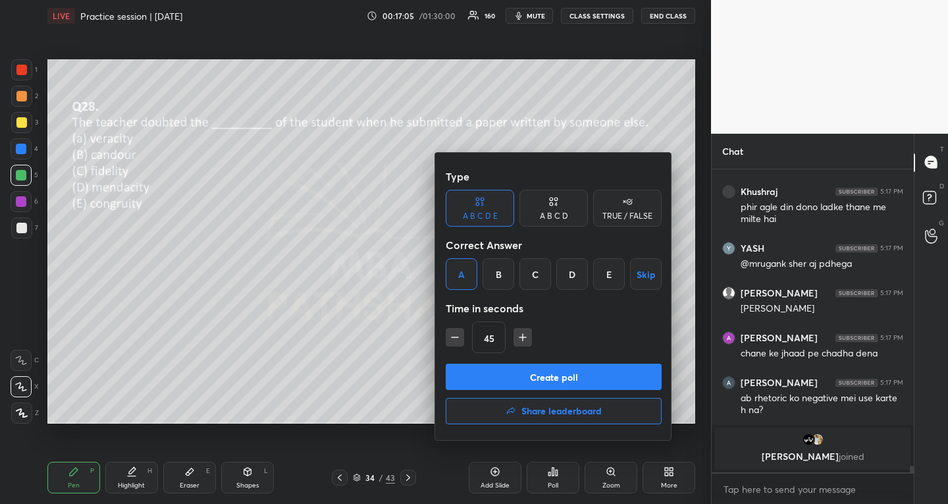
click at [491, 376] on button "Create poll" at bounding box center [554, 376] width 216 height 26
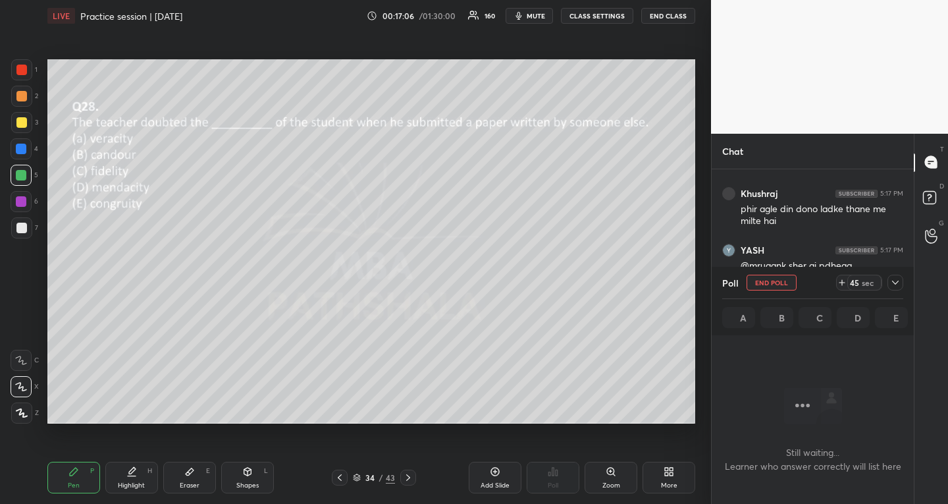
scroll to position [12663, 0]
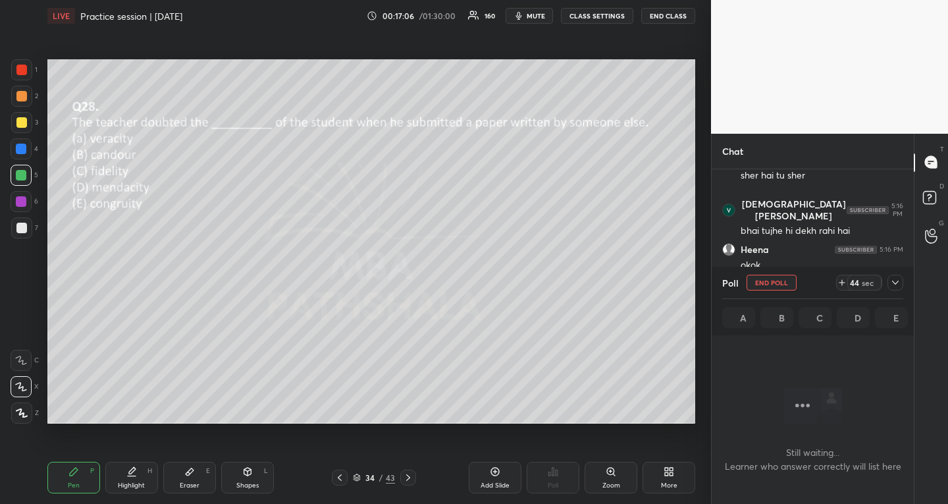
click at [898, 279] on icon at bounding box center [895, 282] width 11 height 11
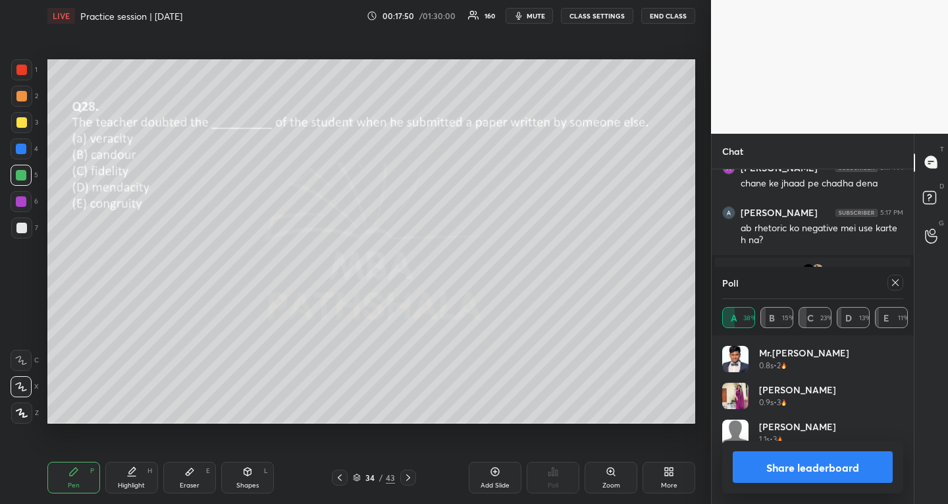
scroll to position [263, 198]
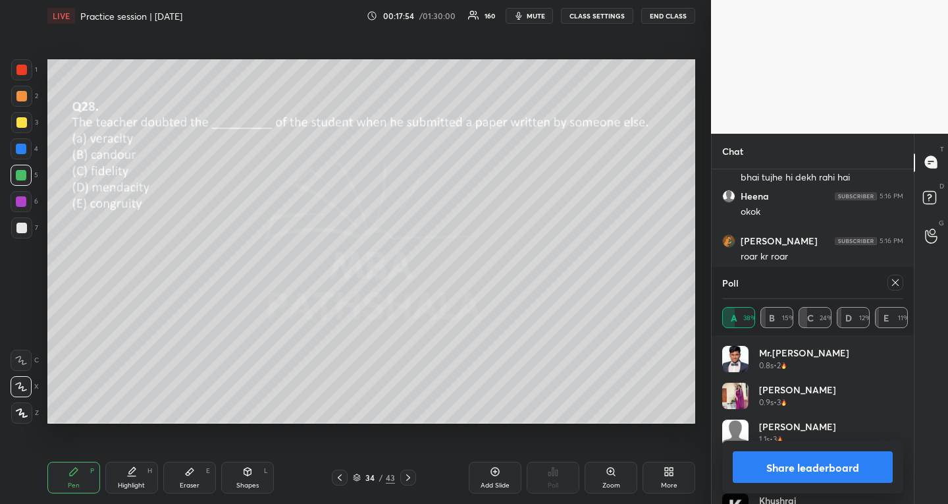
click at [898, 285] on icon at bounding box center [895, 282] width 7 height 7
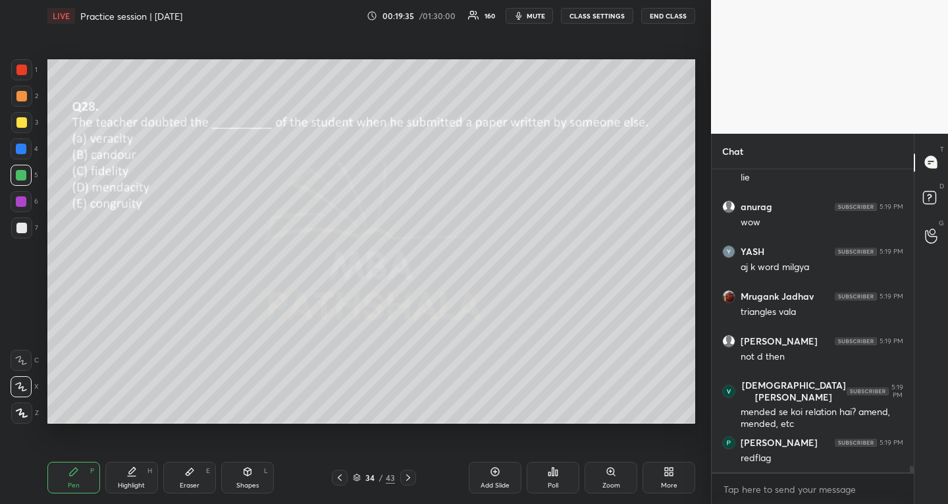
scroll to position [13717, 0]
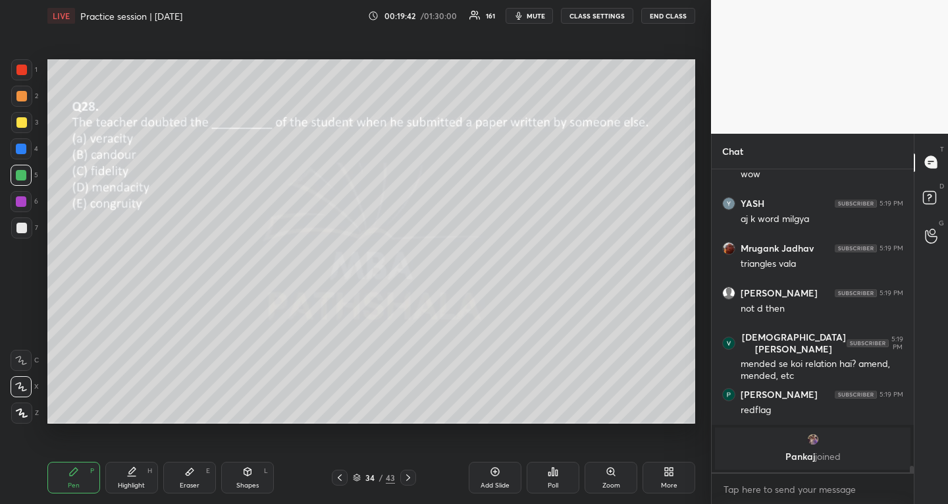
click at [490, 481] on div "Add Slide" at bounding box center [495, 477] width 53 height 32
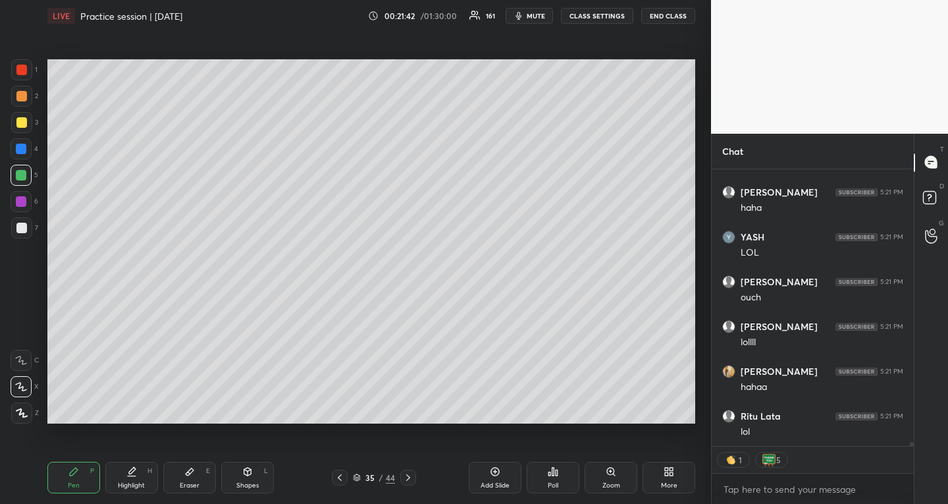
scroll to position [18342, 0]
click at [410, 472] on icon at bounding box center [408, 477] width 11 height 11
click at [558, 481] on div "Poll" at bounding box center [553, 477] width 53 height 32
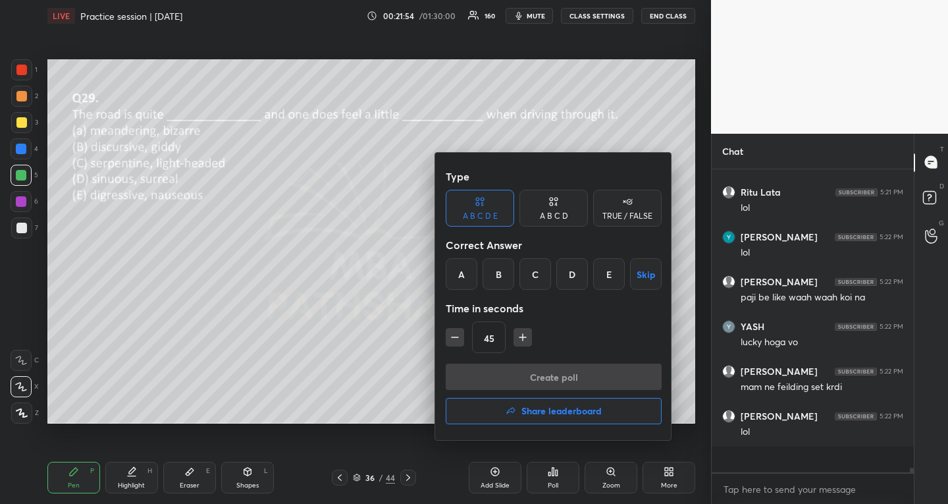
scroll to position [299, 198]
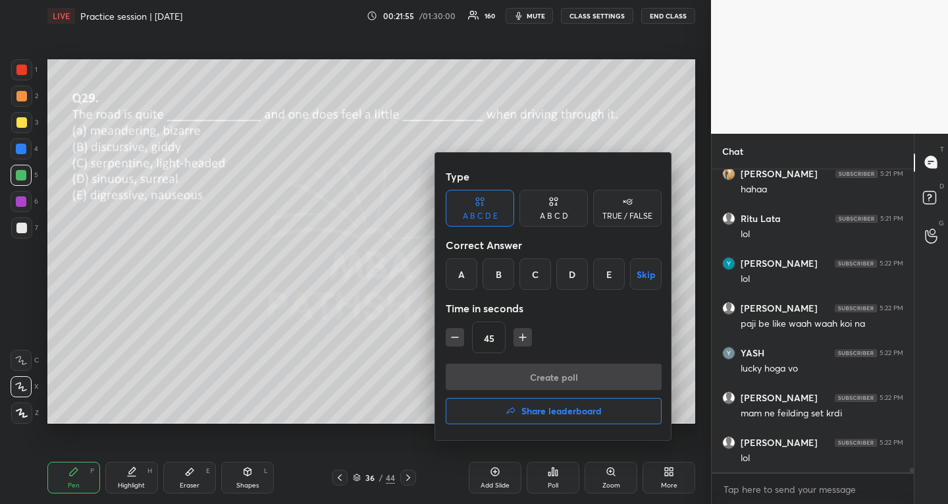
click at [538, 271] on div "C" at bounding box center [535, 274] width 32 height 32
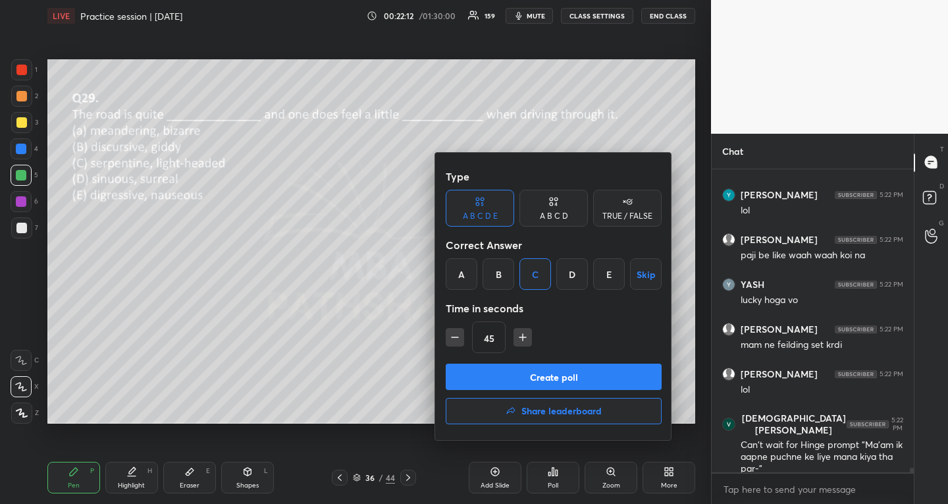
scroll to position [18608, 0]
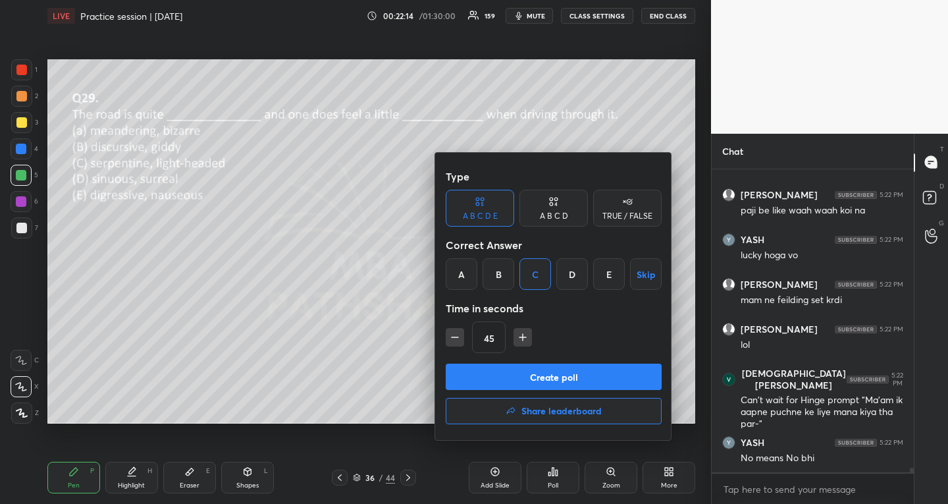
click at [508, 384] on button "Create poll" at bounding box center [554, 376] width 216 height 26
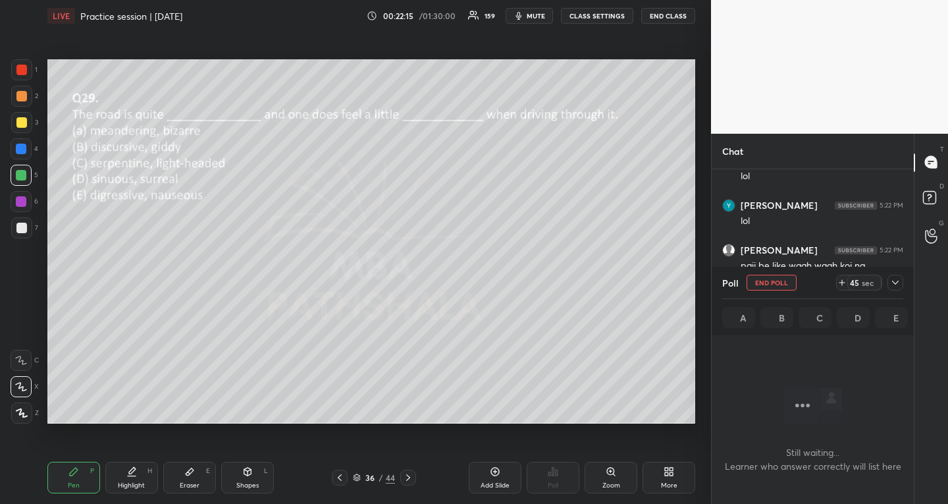
scroll to position [17094, 0]
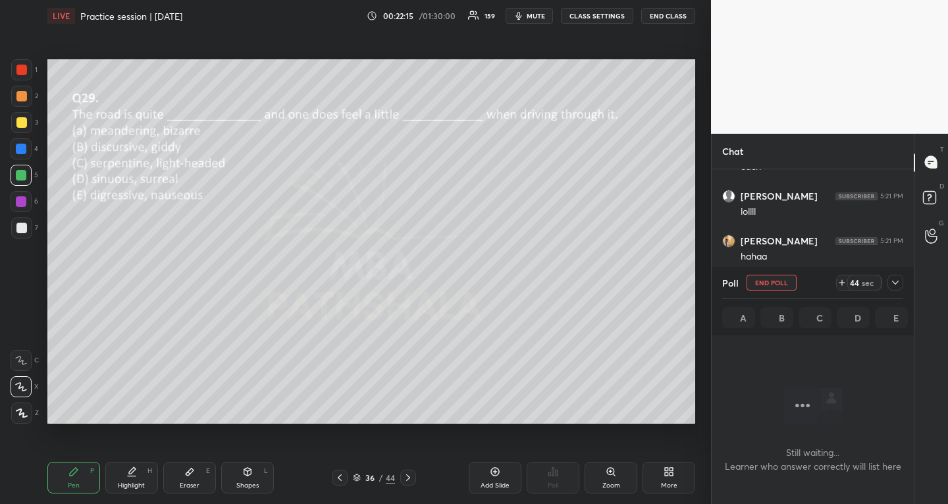
click at [899, 282] on icon at bounding box center [895, 282] width 11 height 11
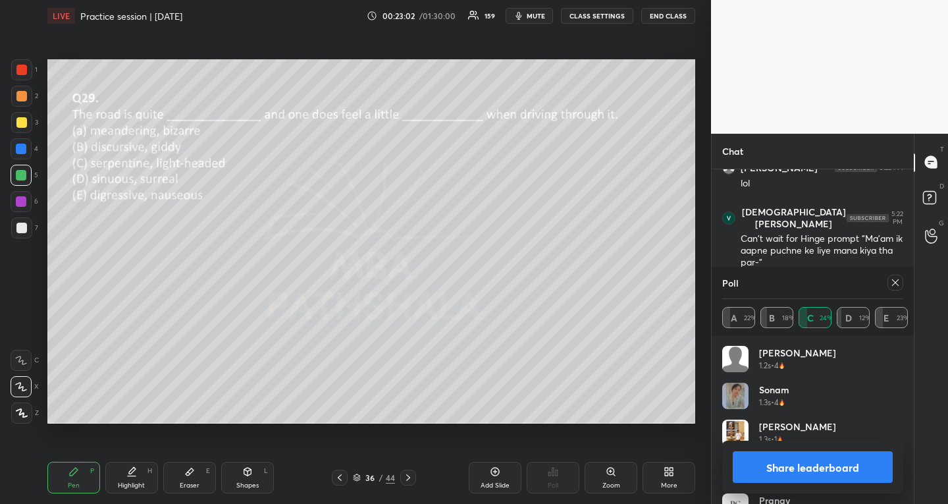
scroll to position [17479, 0]
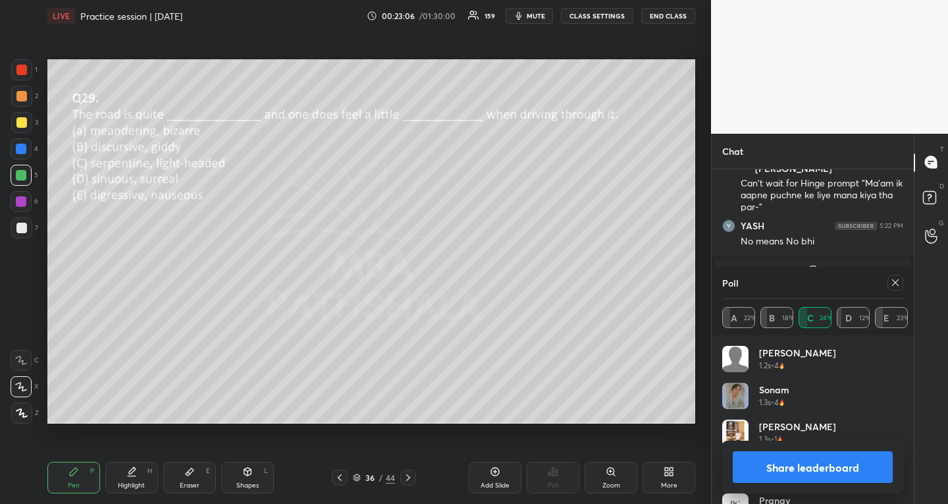
click at [893, 286] on icon at bounding box center [895, 282] width 11 height 11
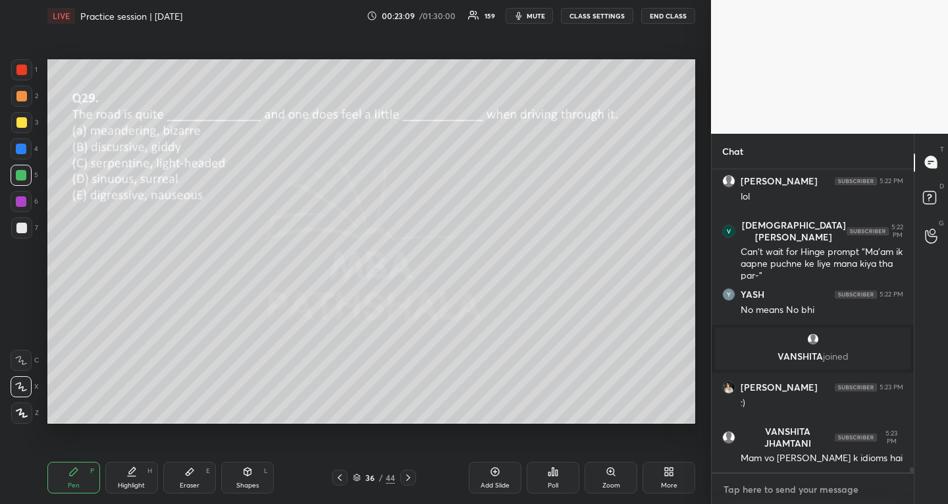
click at [845, 486] on textarea at bounding box center [812, 489] width 181 height 21
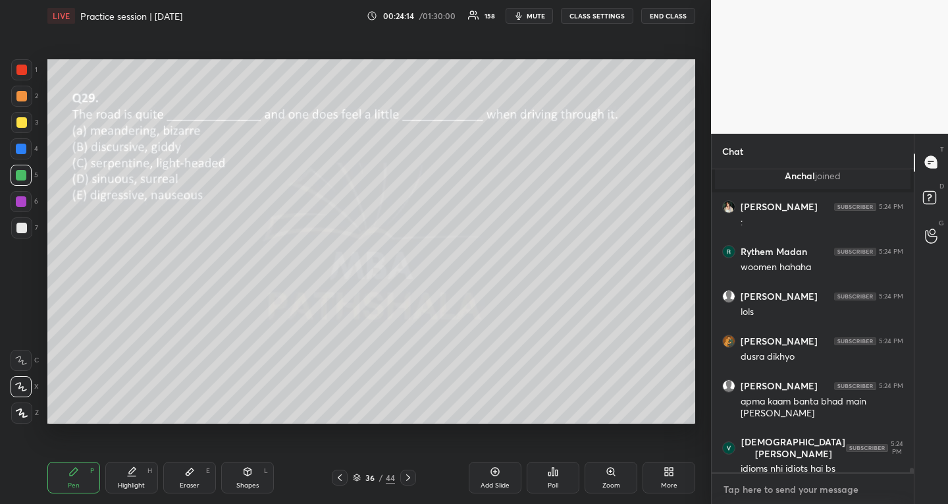
scroll to position [19218, 0]
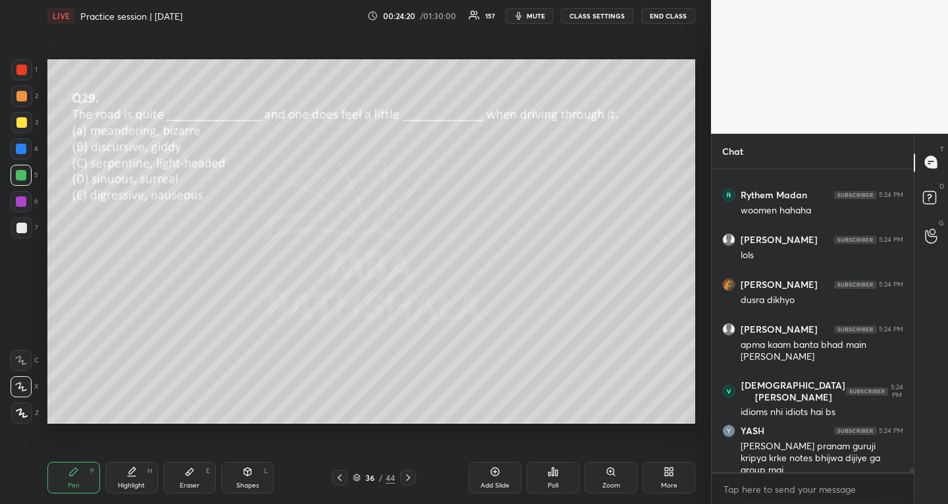
drag, startPoint x: 562, startPoint y: 479, endPoint x: 556, endPoint y: 484, distance: 7.9
click at [556, 484] on div "Poll" at bounding box center [553, 477] width 53 height 32
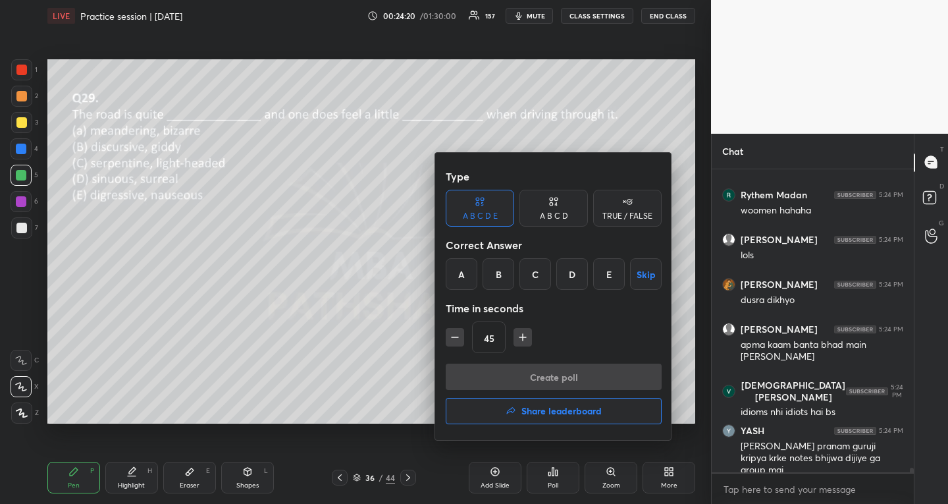
scroll to position [19262, 0]
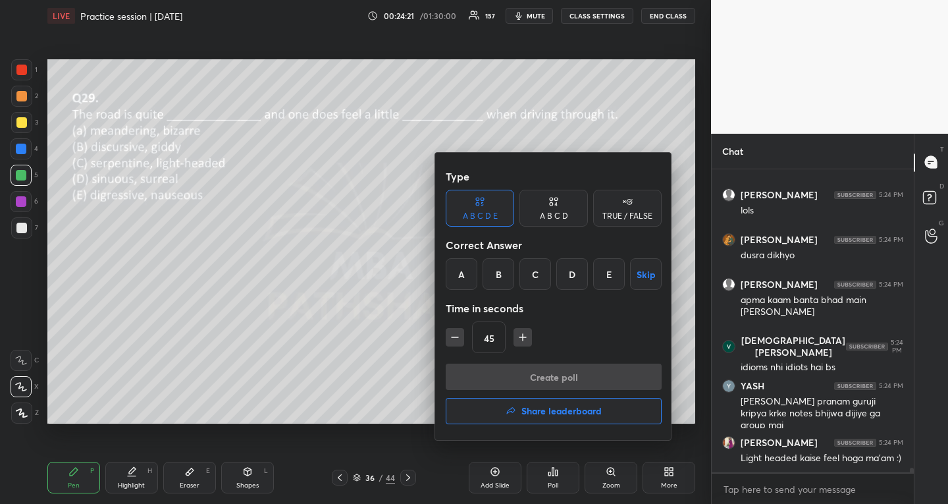
click at [333, 364] on div at bounding box center [474, 252] width 948 height 504
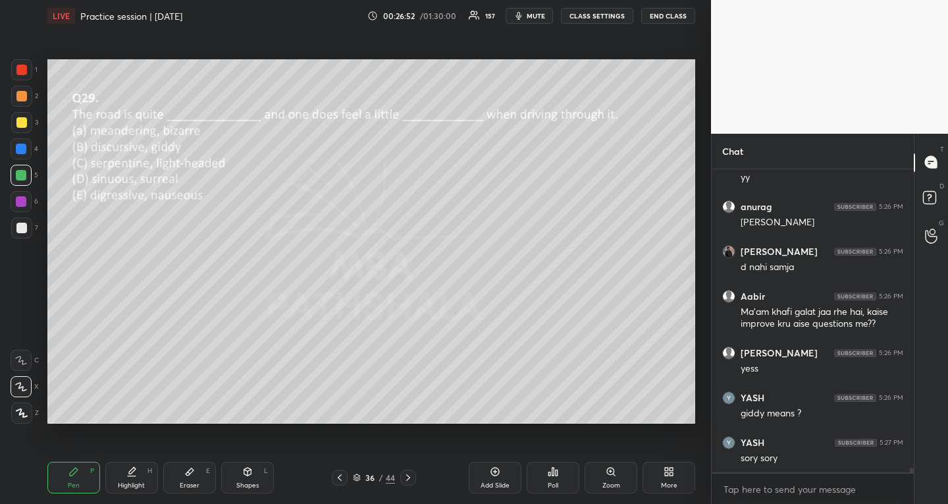
scroll to position [19781, 0]
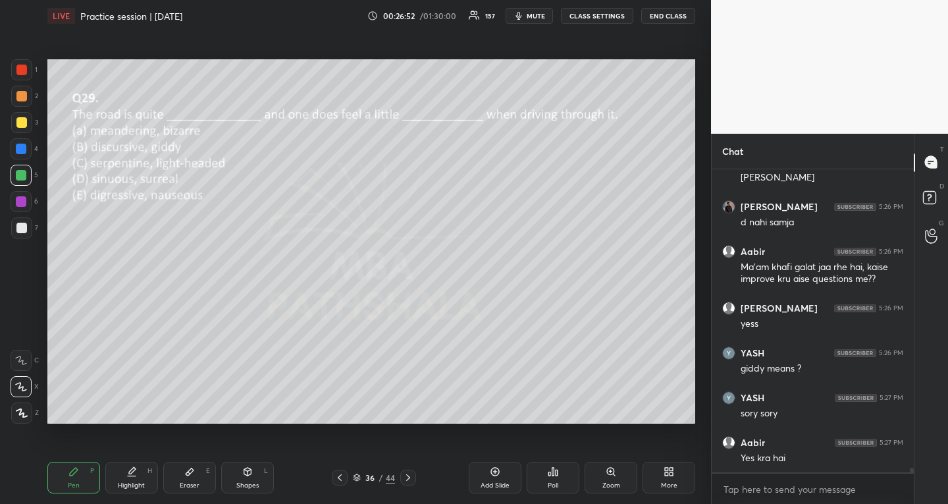
click at [408, 479] on icon at bounding box center [408, 477] width 11 height 11
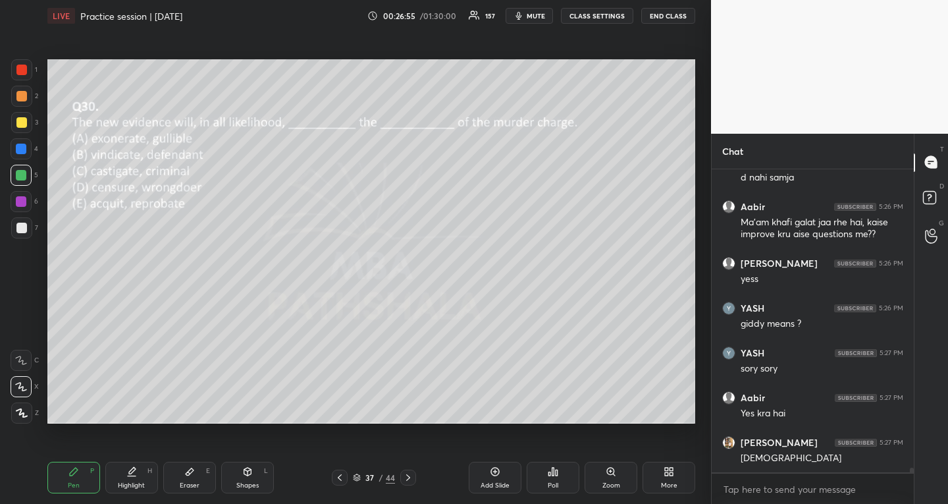
scroll to position [19870, 0]
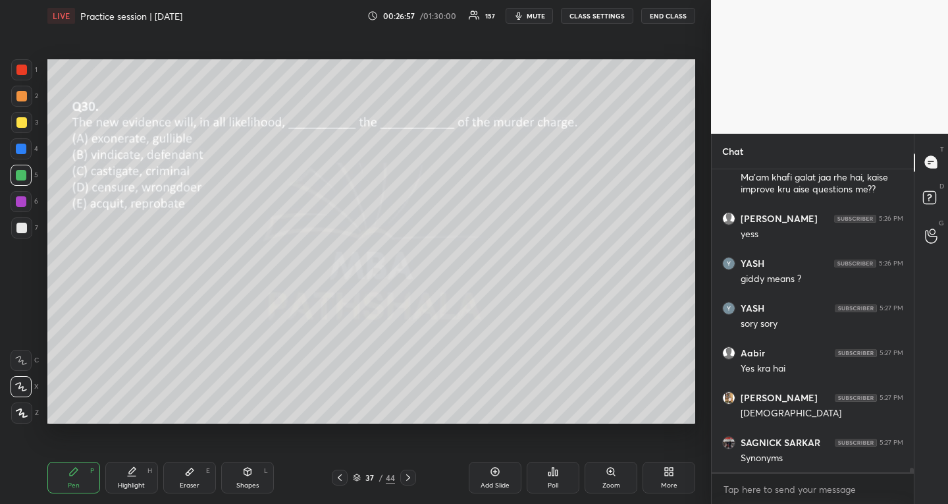
click at [556, 473] on icon at bounding box center [557, 472] width 2 height 6
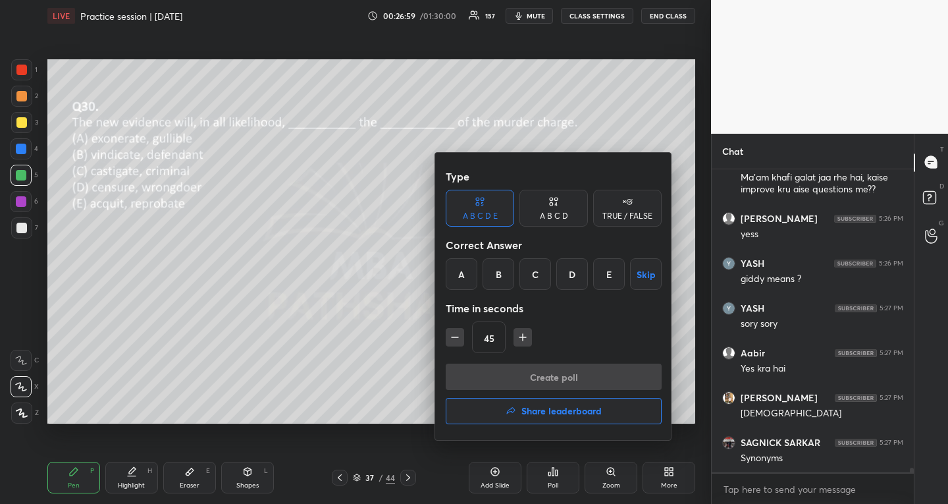
click at [495, 279] on div "B" at bounding box center [499, 274] width 32 height 32
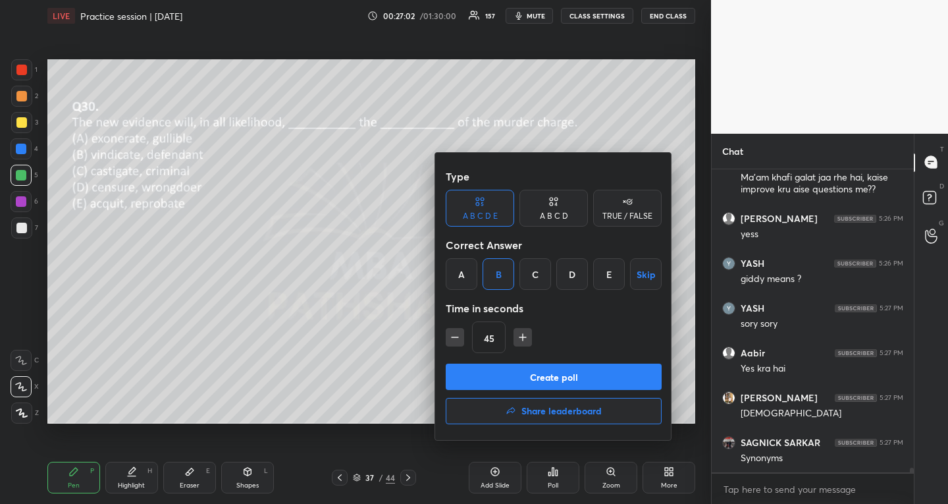
click at [611, 365] on button "Create poll" at bounding box center [554, 376] width 216 height 26
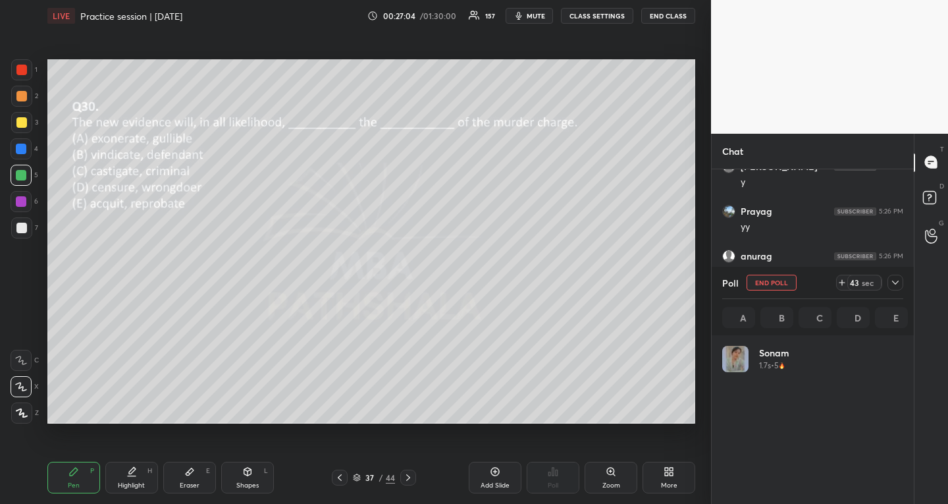
scroll to position [154, 177]
click at [895, 280] on icon at bounding box center [895, 282] width 11 height 11
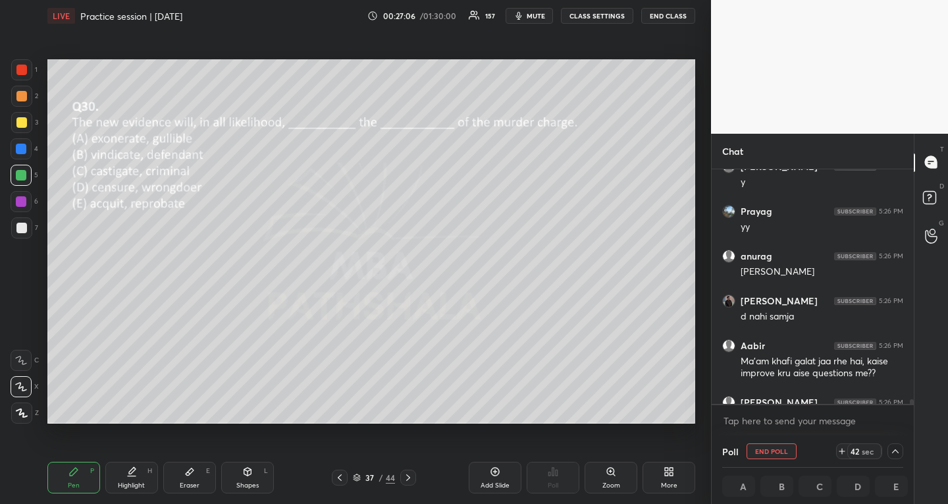
scroll to position [263, 194]
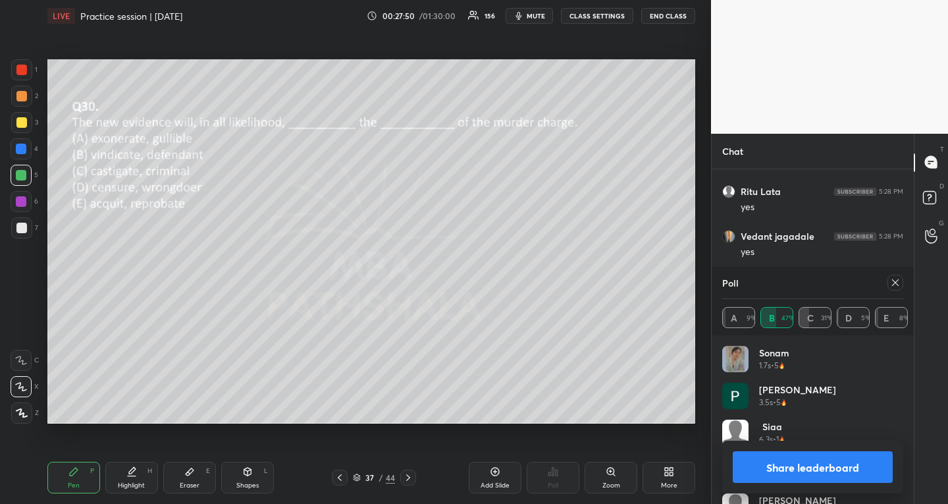
click at [894, 280] on icon at bounding box center [895, 282] width 11 height 11
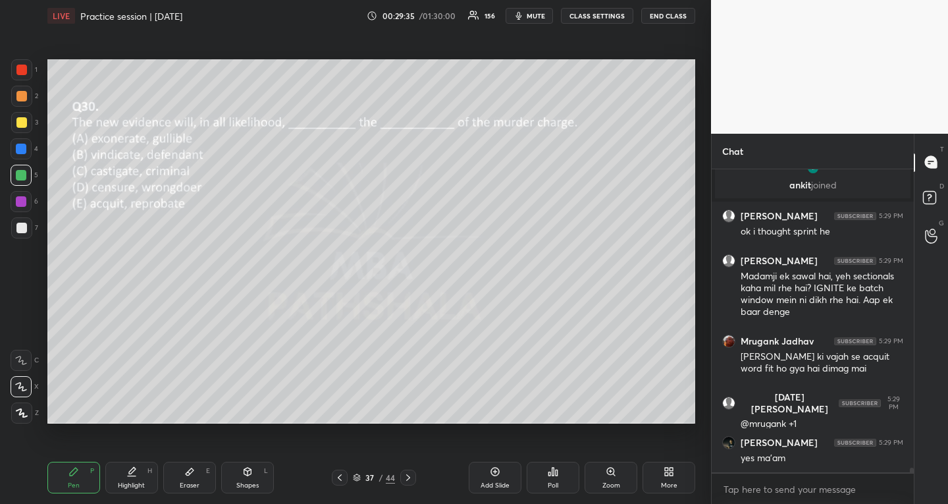
scroll to position [20752, 0]
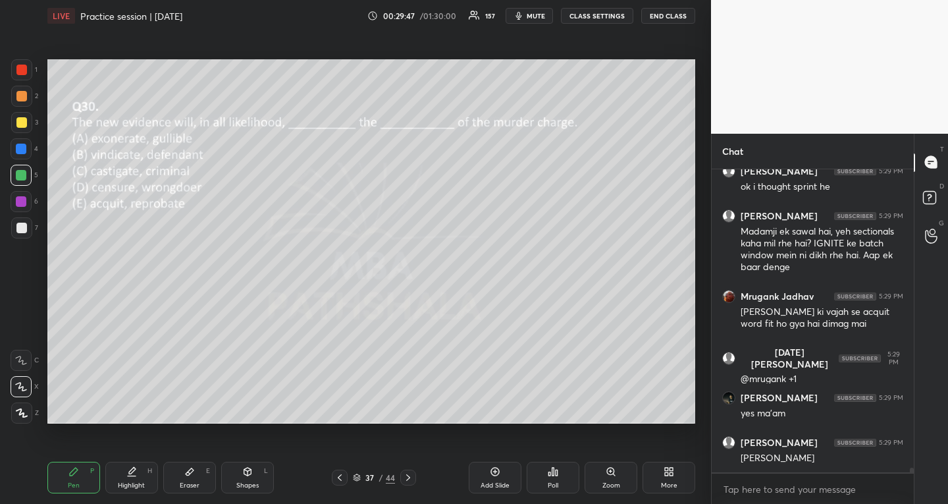
click at [407, 469] on div at bounding box center [408, 477] width 16 height 16
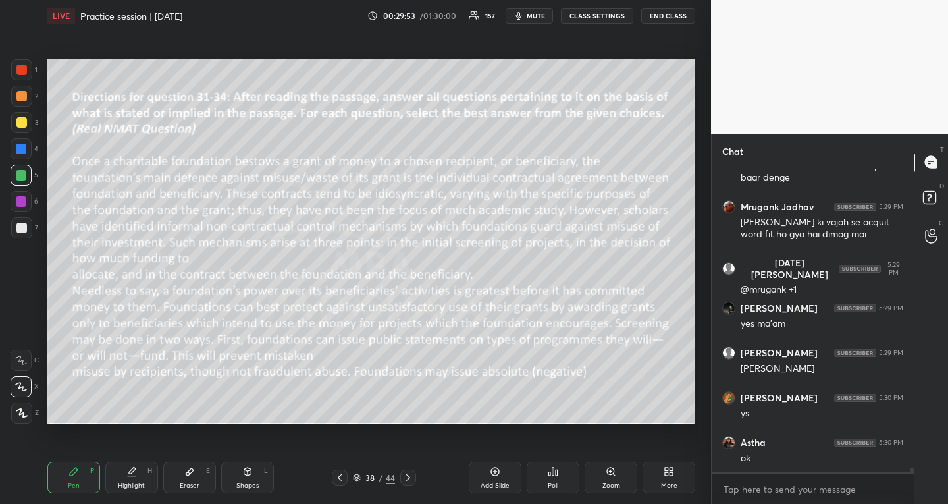
scroll to position [20886, 0]
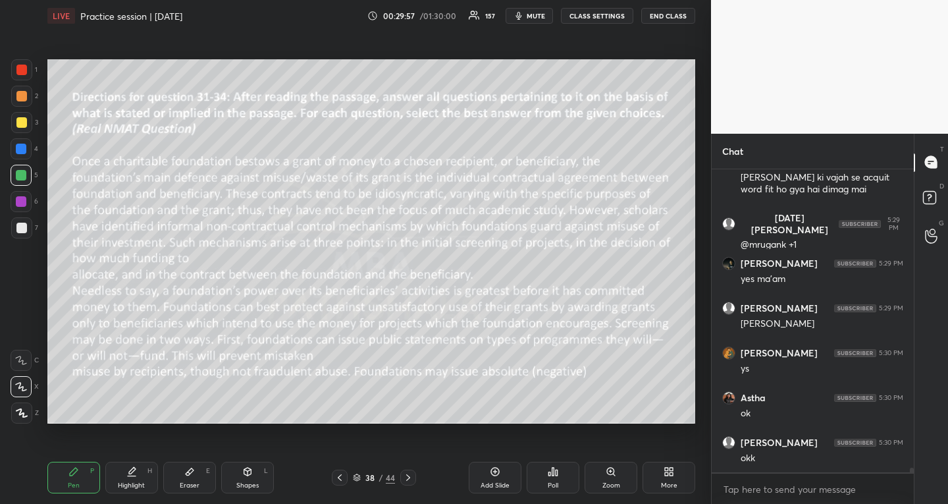
click at [409, 477] on icon at bounding box center [408, 477] width 4 height 7
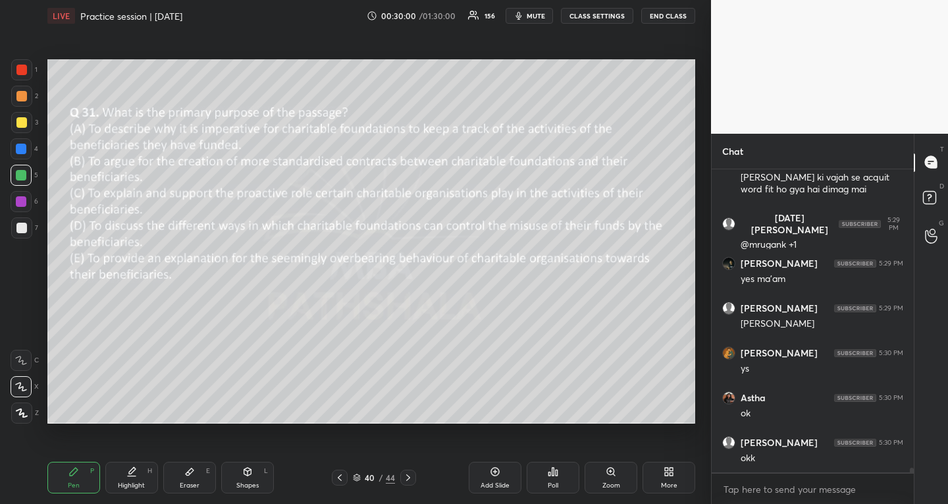
click at [409, 477] on icon at bounding box center [408, 477] width 4 height 7
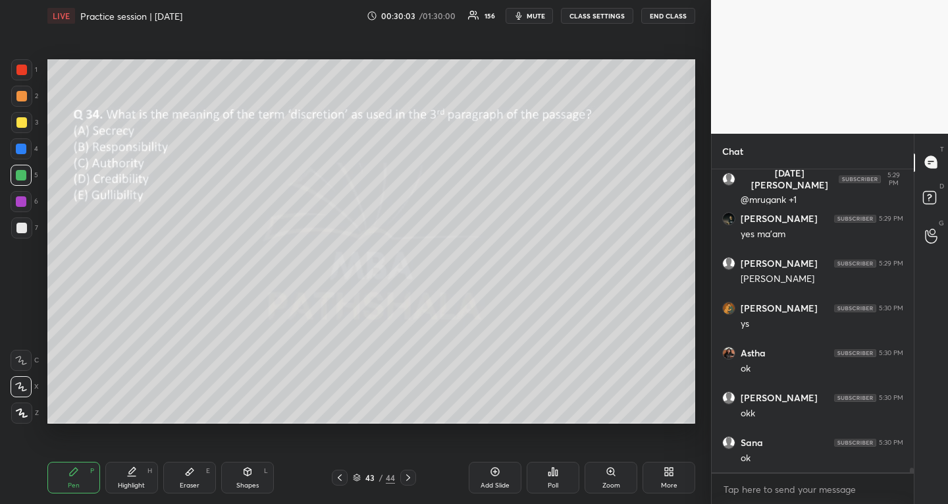
click at [409, 477] on icon at bounding box center [408, 477] width 4 height 7
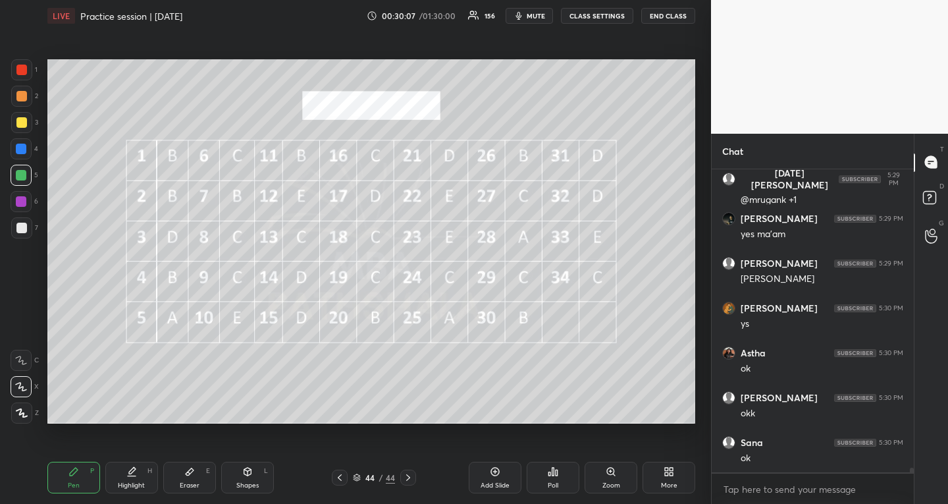
scroll to position [20975, 0]
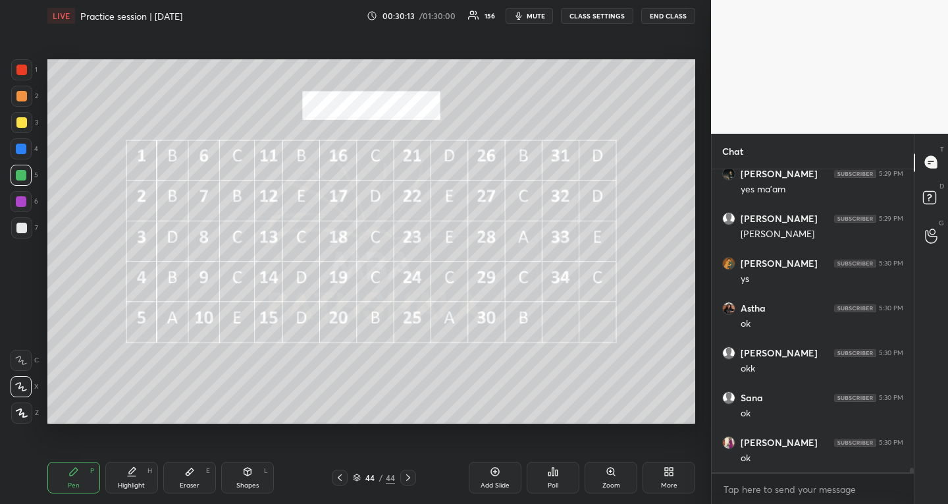
click at [670, 473] on icon at bounding box center [671, 473] width 3 height 3
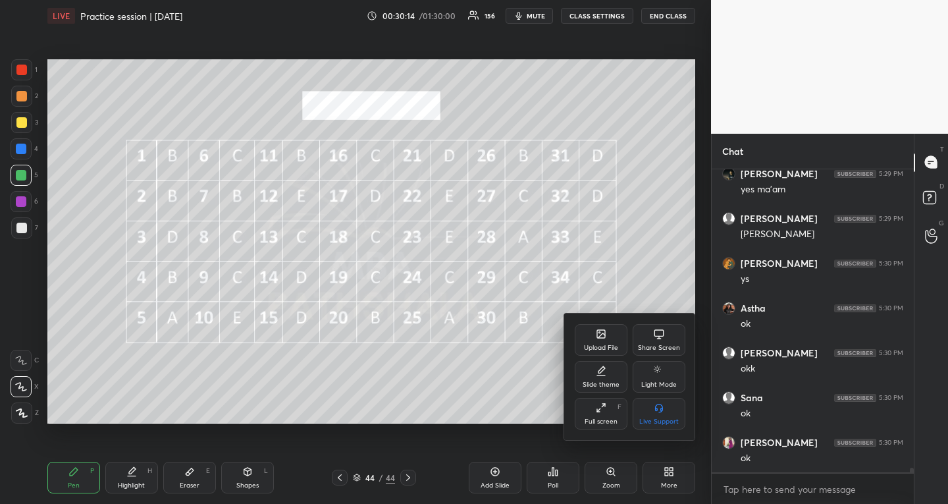
click at [594, 348] on div "Upload File" at bounding box center [601, 347] width 34 height 7
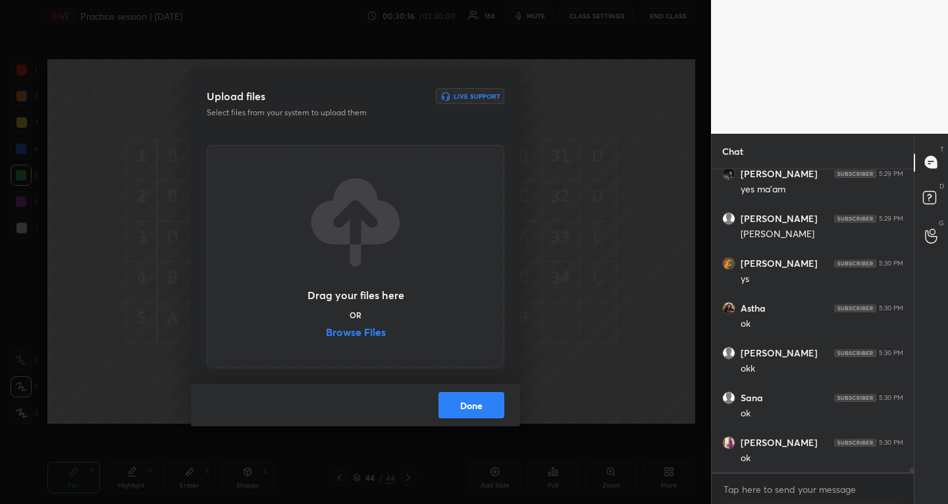
click at [335, 336] on label "Browse Files" at bounding box center [356, 334] width 60 height 14
click at [326, 336] on input "Browse Files" at bounding box center [326, 334] width 0 height 14
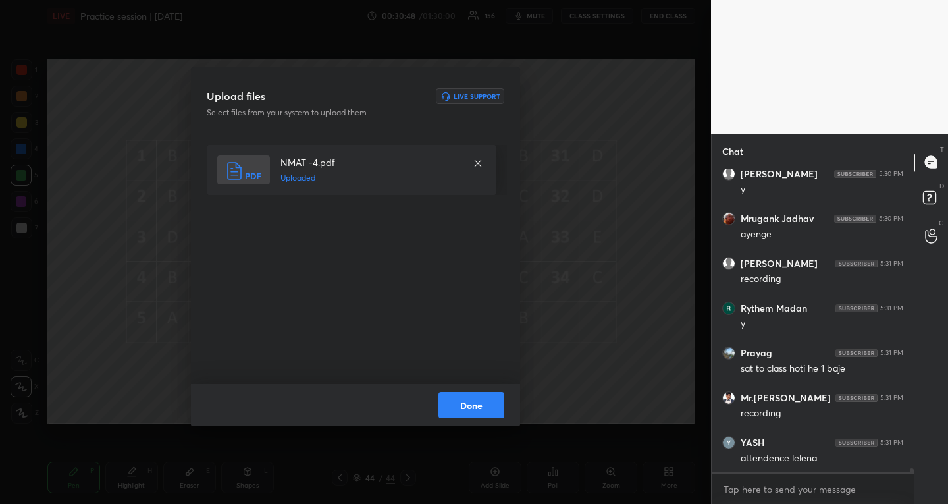
scroll to position [22509, 0]
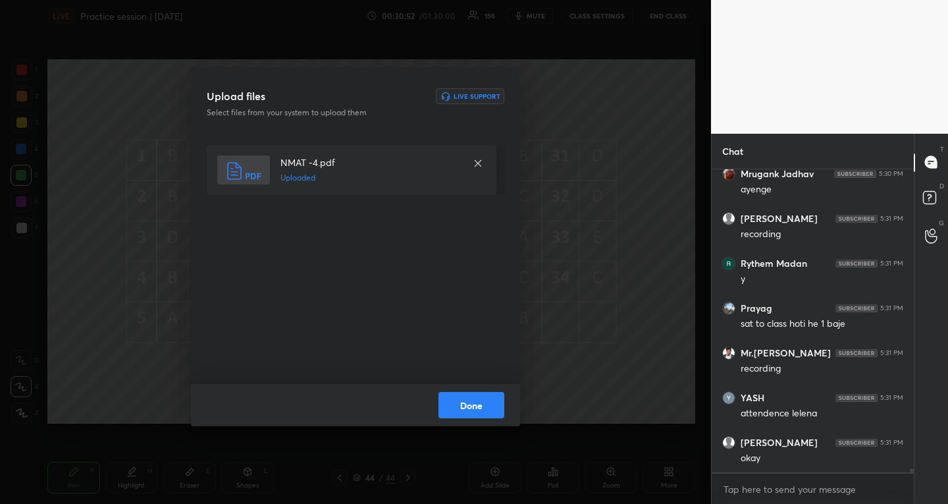
click at [488, 407] on button "Done" at bounding box center [471, 405] width 66 height 26
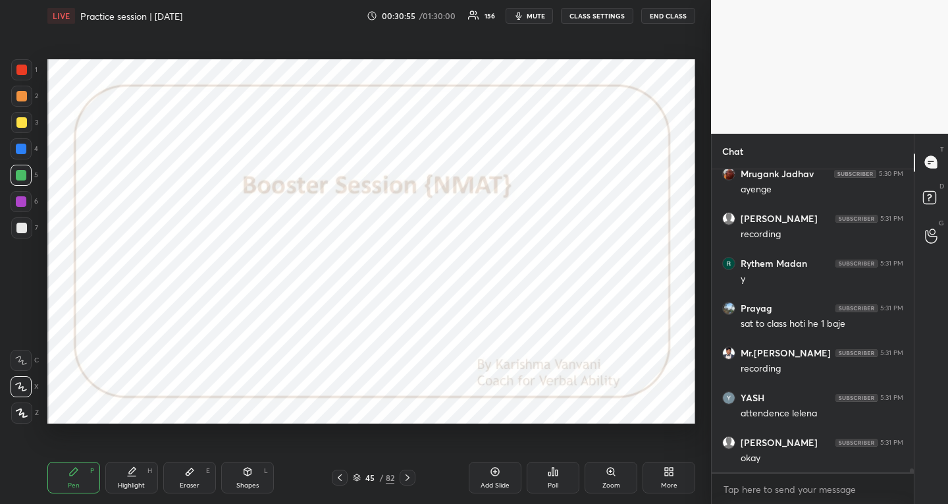
click at [24, 148] on div at bounding box center [21, 149] width 11 height 11
click at [24, 178] on div at bounding box center [21, 175] width 11 height 11
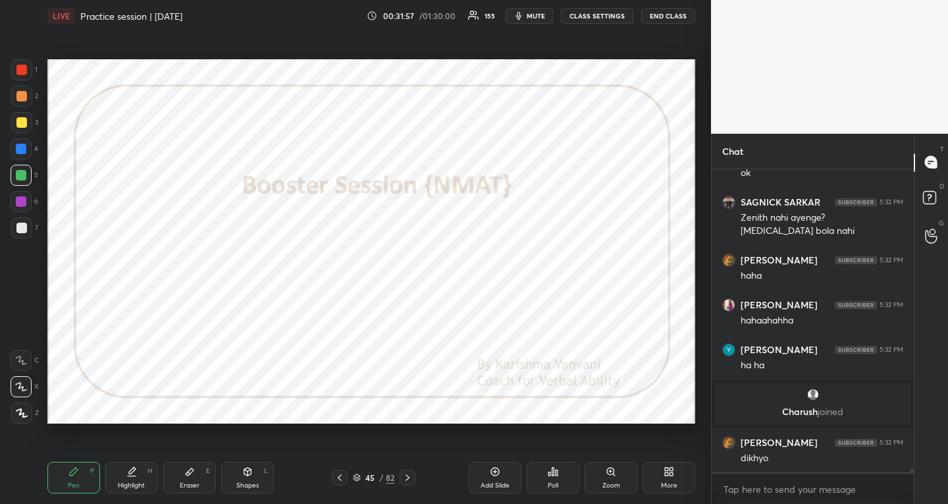
scroll to position [23112, 0]
click at [26, 151] on div at bounding box center [21, 148] width 21 height 21
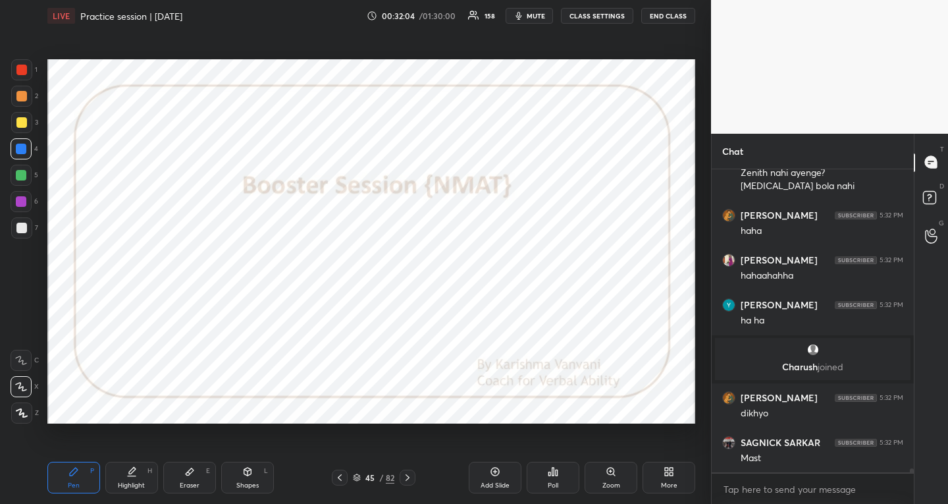
click at [352, 477] on div "45 / 82" at bounding box center [374, 477] width 84 height 16
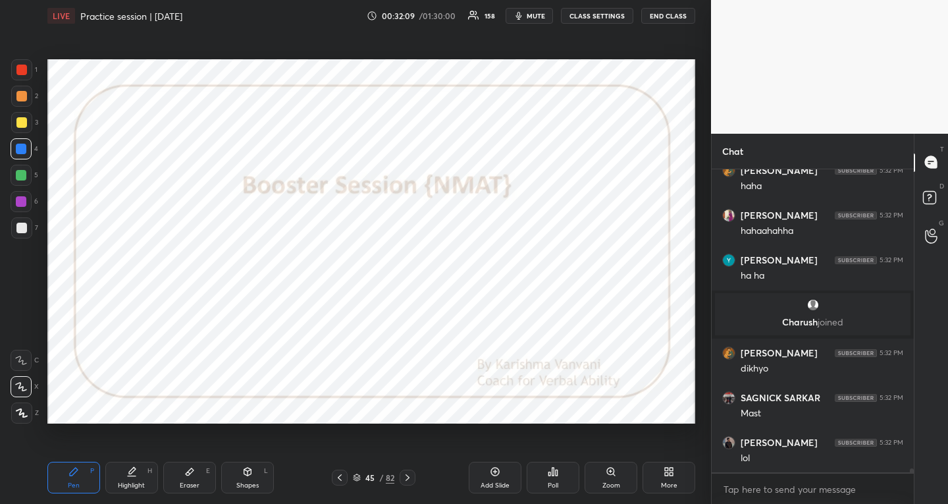
scroll to position [23246, 0]
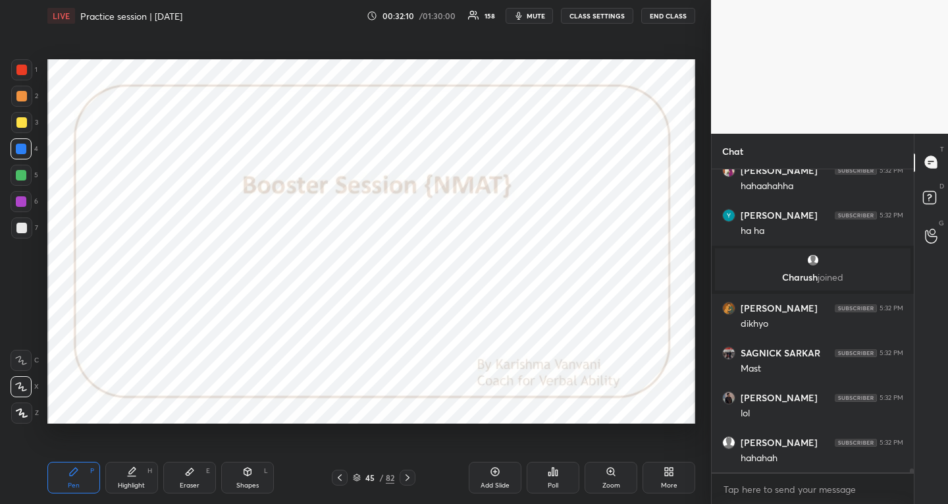
click at [357, 475] on icon at bounding box center [357, 477] width 8 height 8
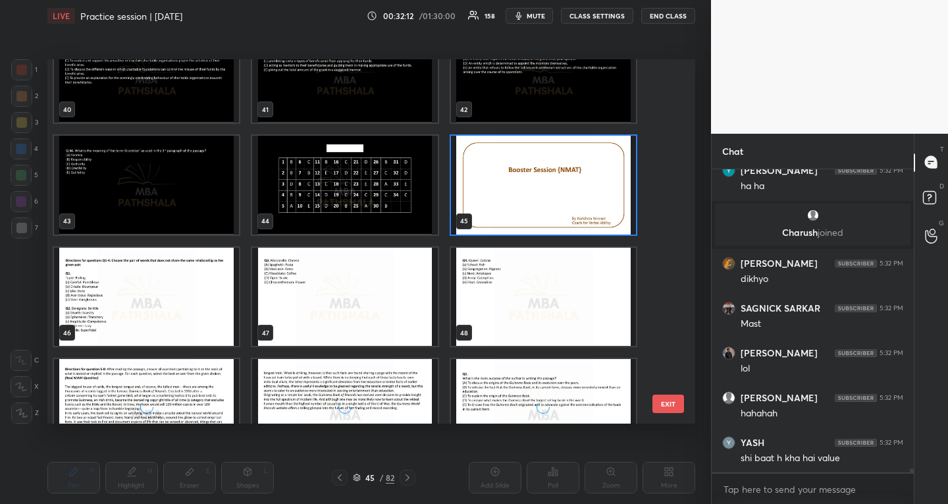
scroll to position [1506, 0]
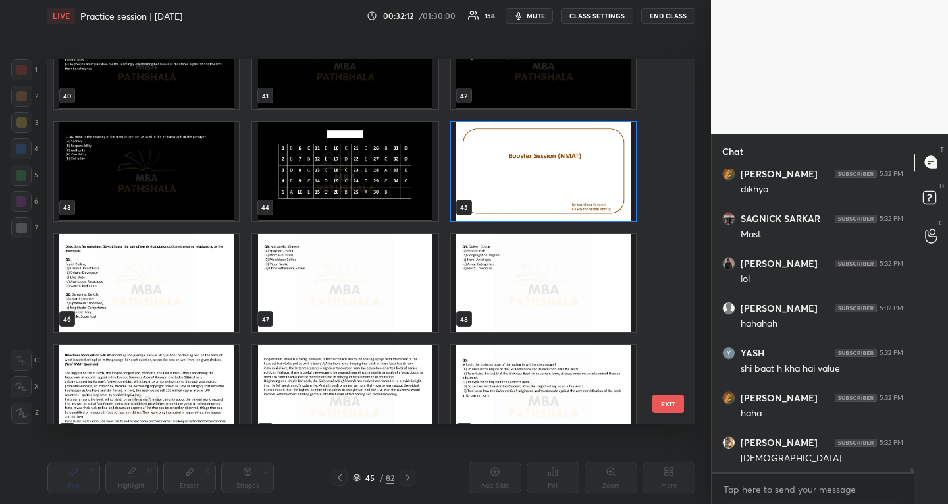
click at [145, 285] on img "grid" at bounding box center [146, 282] width 185 height 99
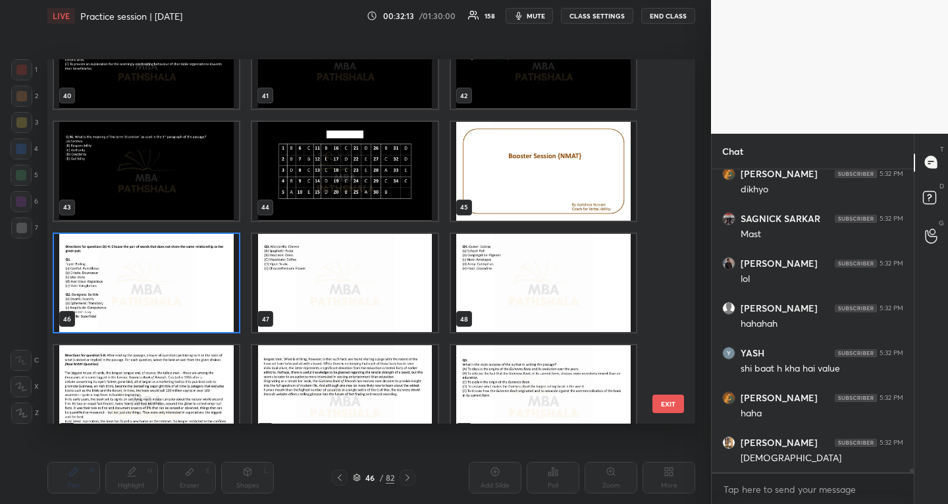
click at [145, 285] on img "grid" at bounding box center [146, 282] width 185 height 99
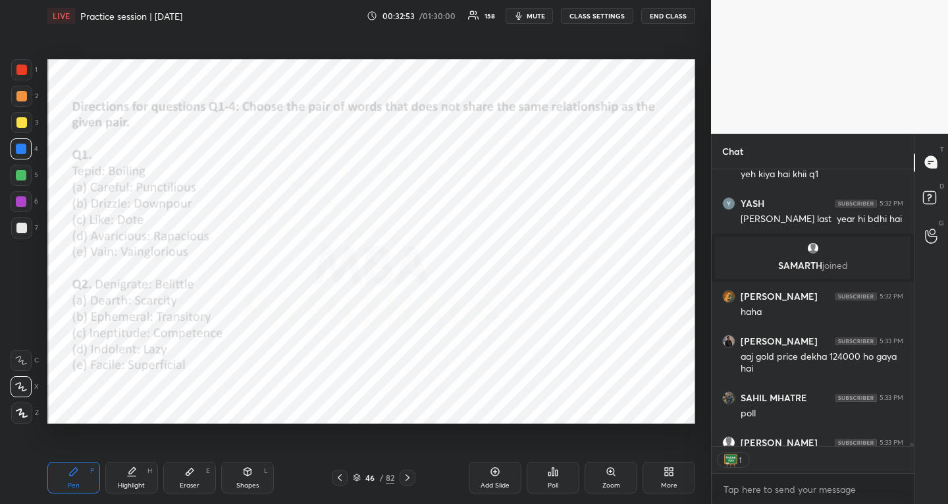
scroll to position [5, 5]
click at [562, 476] on div "Poll" at bounding box center [553, 477] width 53 height 32
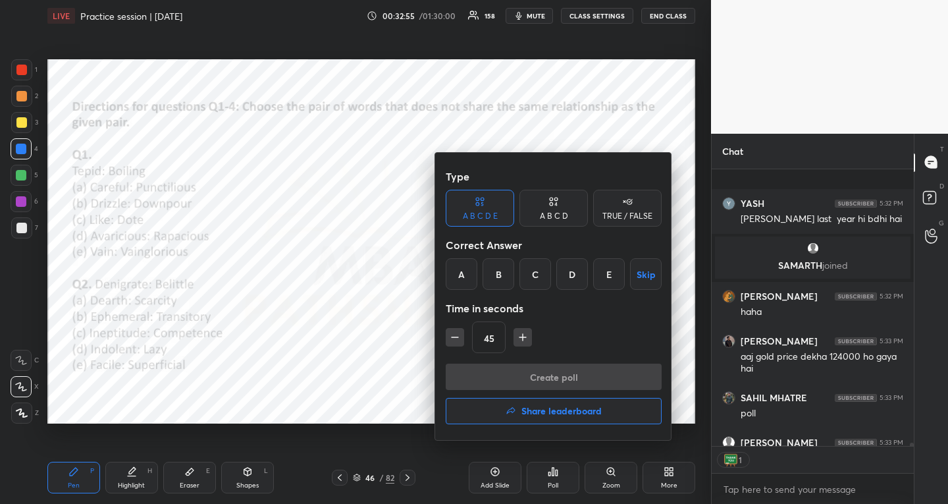
scroll to position [23772, 0]
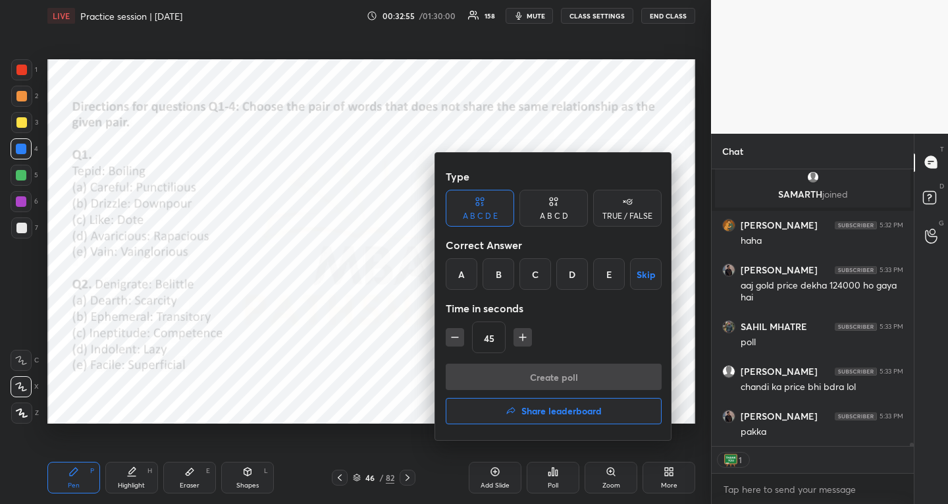
click at [576, 278] on div "D" at bounding box center [572, 274] width 32 height 32
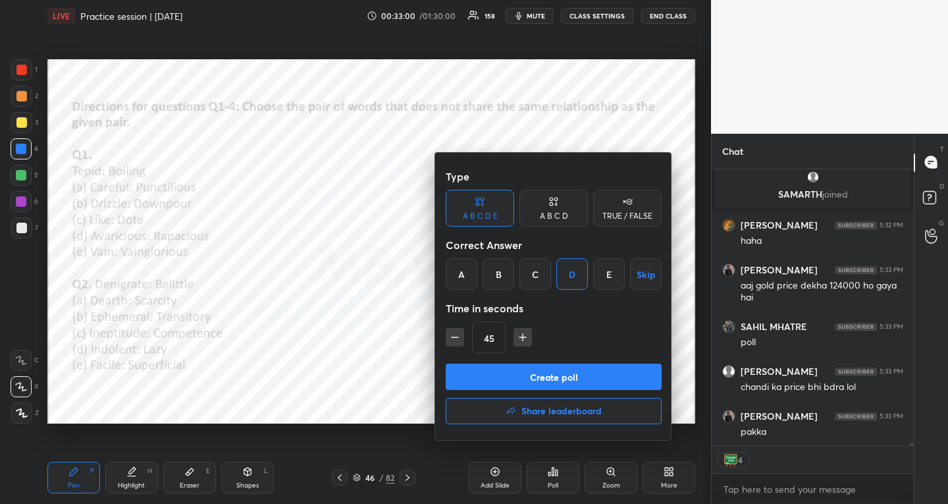
scroll to position [23817, 0]
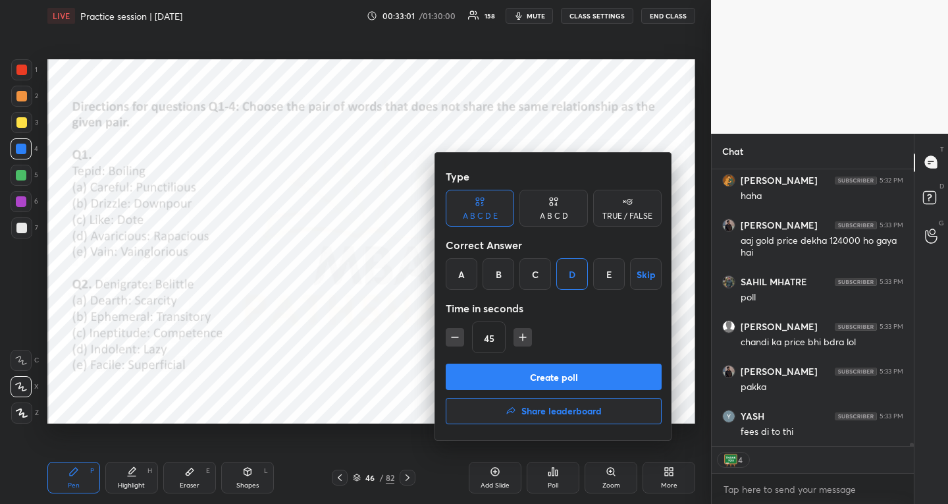
click at [465, 385] on button "Create poll" at bounding box center [554, 376] width 216 height 26
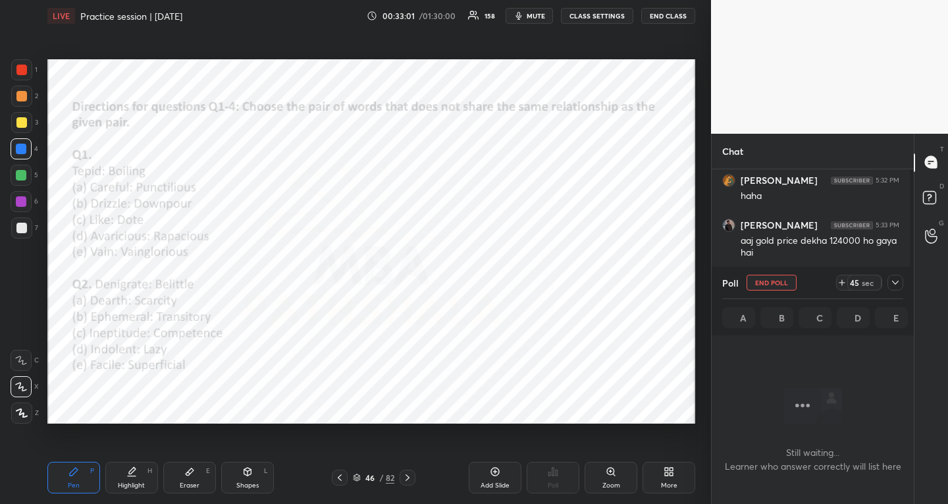
scroll to position [204, 198]
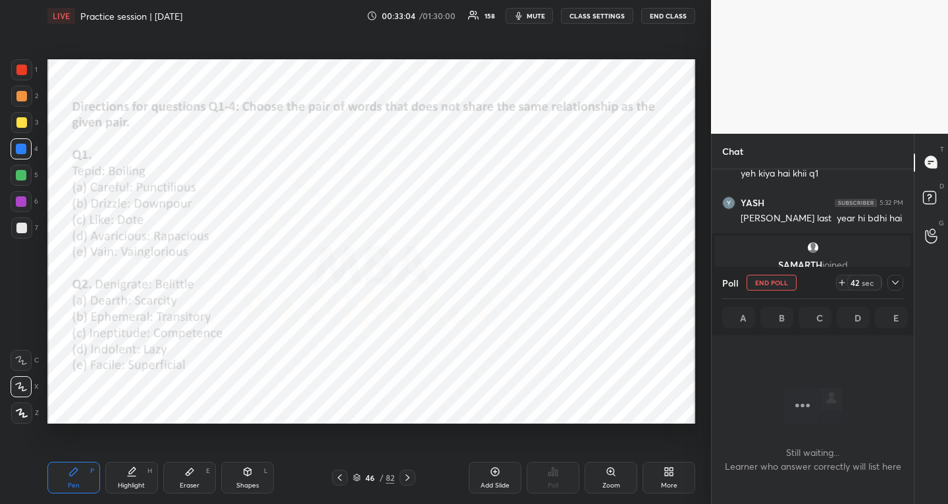
click at [900, 283] on icon at bounding box center [895, 282] width 11 height 11
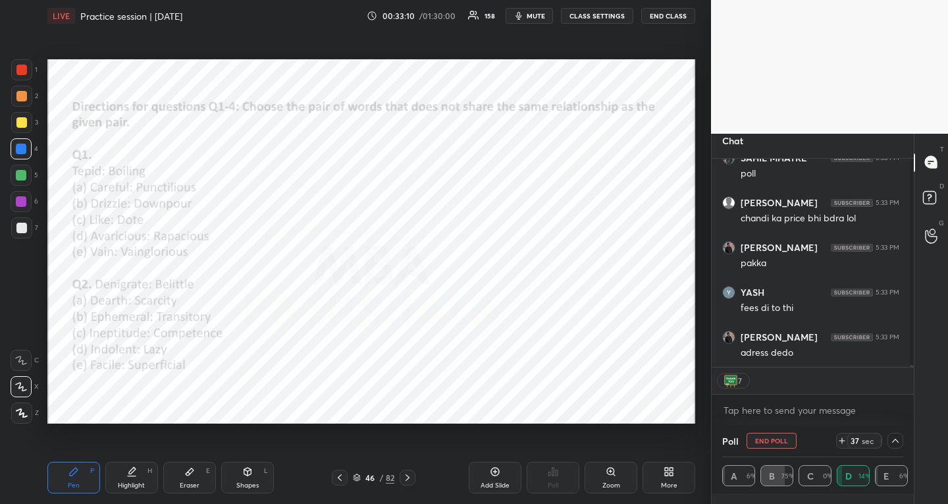
click at [27, 171] on div at bounding box center [21, 175] width 21 height 21
click at [24, 147] on div at bounding box center [21, 149] width 11 height 11
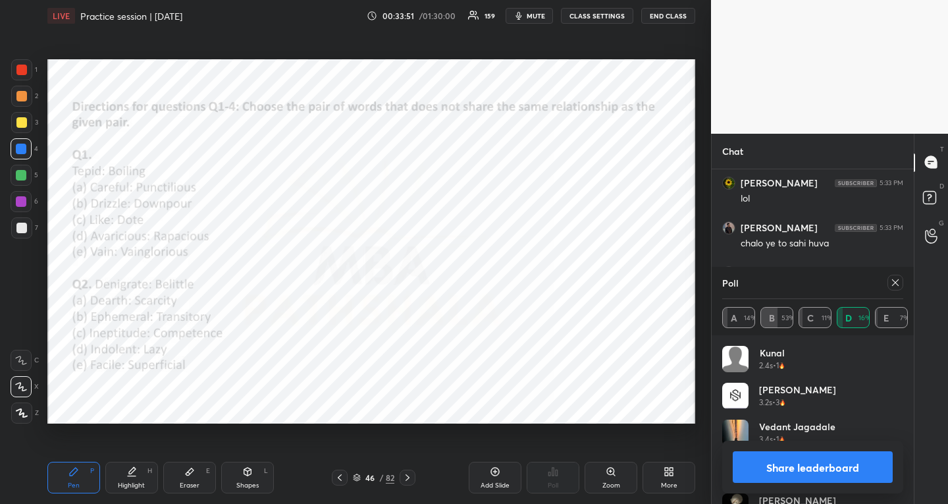
click at [895, 280] on icon at bounding box center [895, 282] width 11 height 11
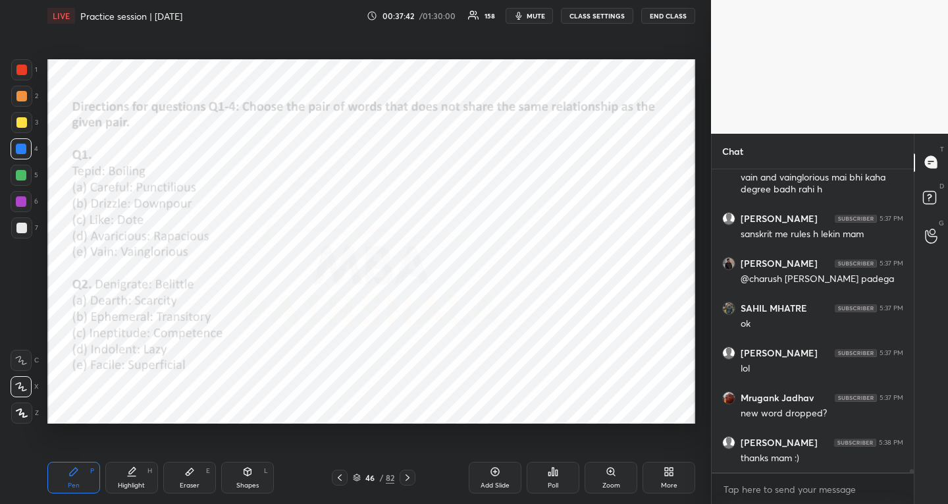
scroll to position [26241, 0]
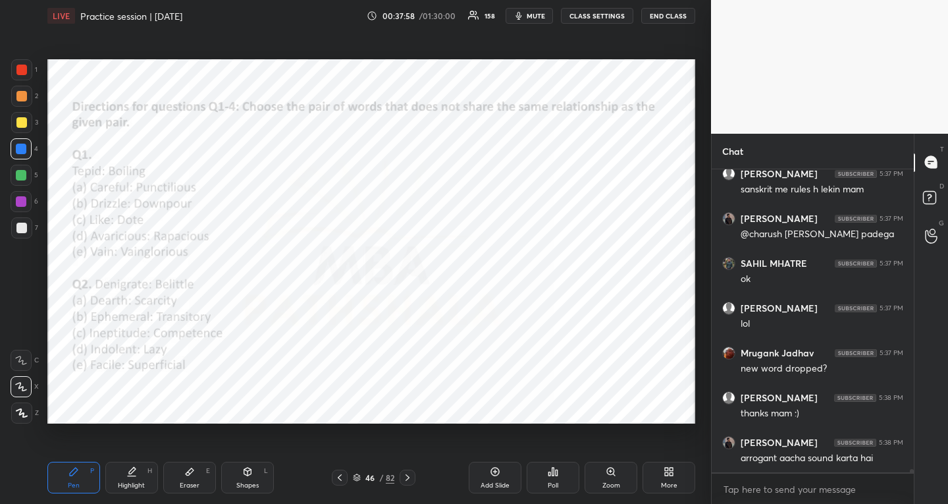
click at [546, 485] on div "Poll" at bounding box center [553, 477] width 53 height 32
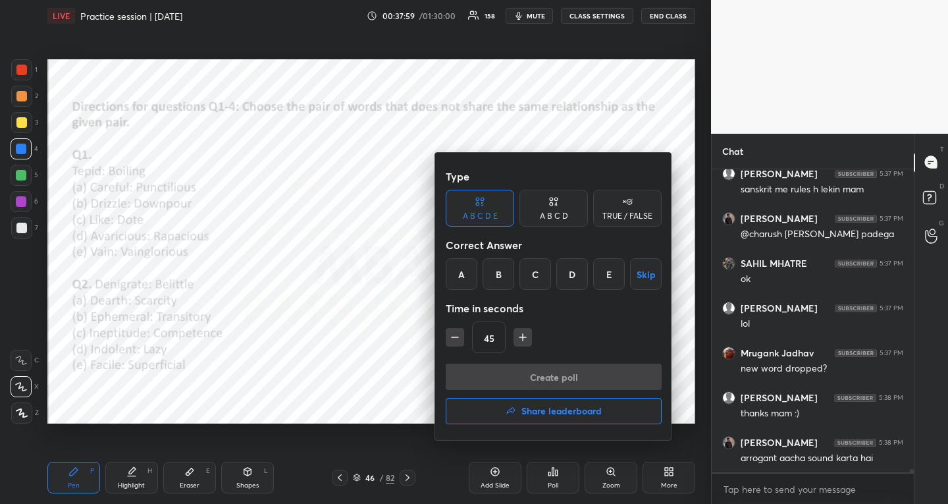
click at [538, 270] on div "C" at bounding box center [535, 274] width 32 height 32
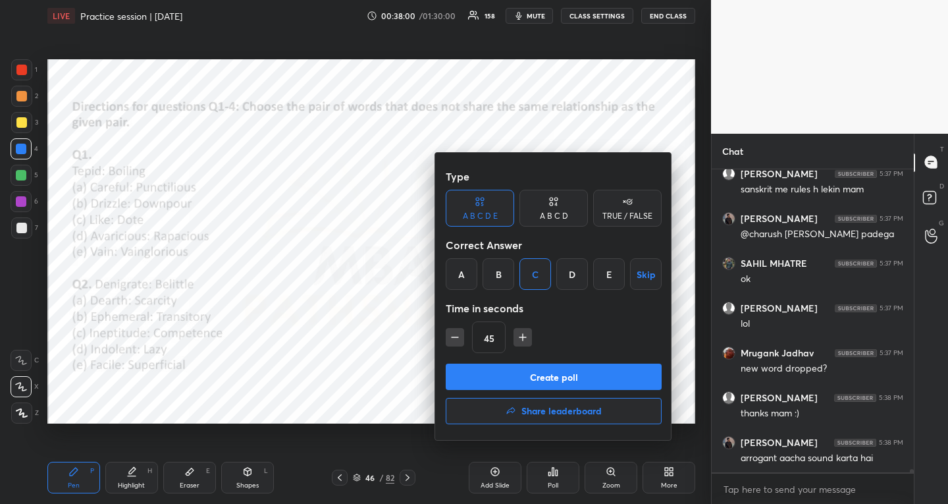
click at [522, 384] on button "Create poll" at bounding box center [554, 376] width 216 height 26
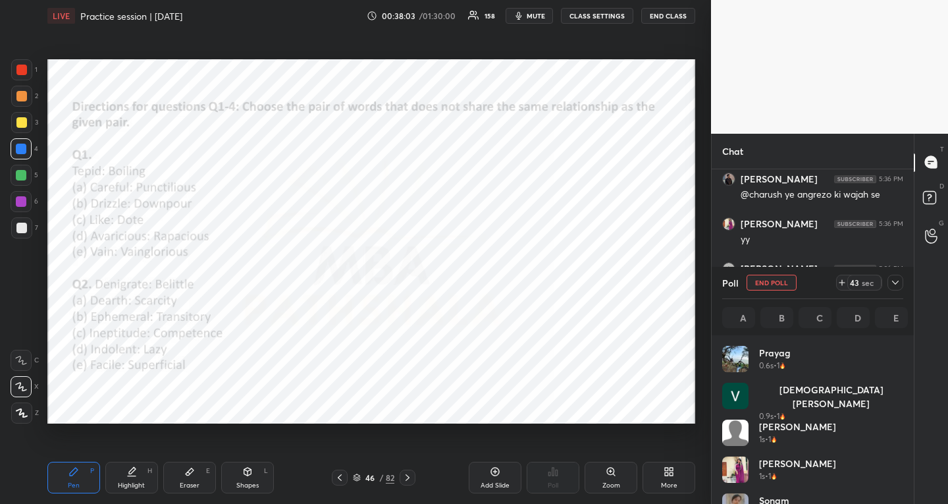
scroll to position [154, 177]
click at [898, 283] on icon at bounding box center [895, 282] width 11 height 11
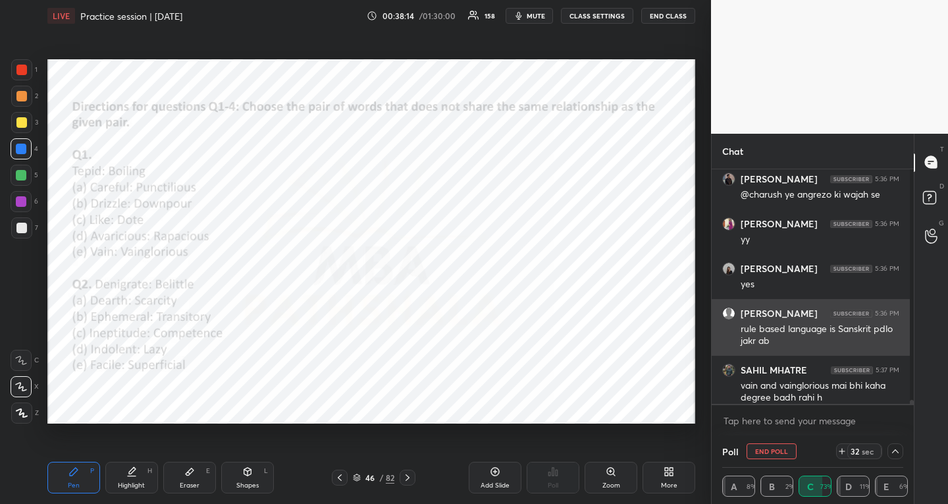
scroll to position [0, 0]
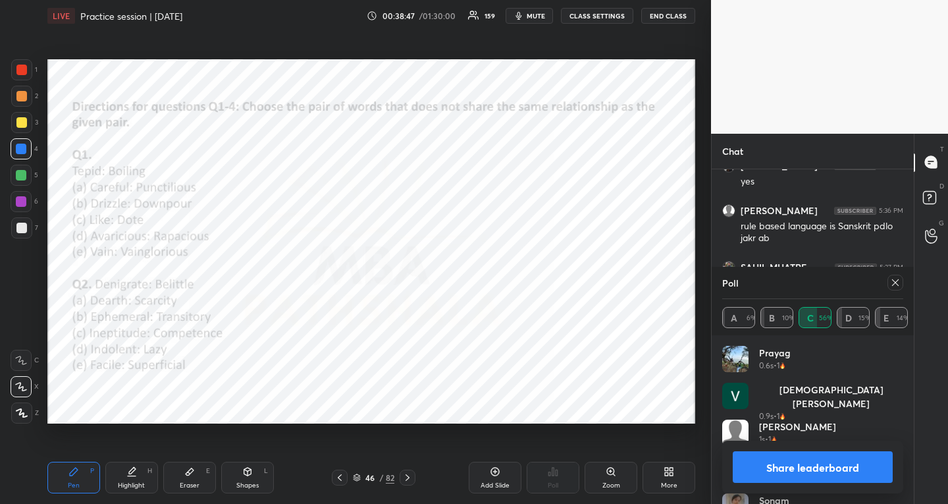
click at [899, 284] on icon at bounding box center [895, 282] width 11 height 11
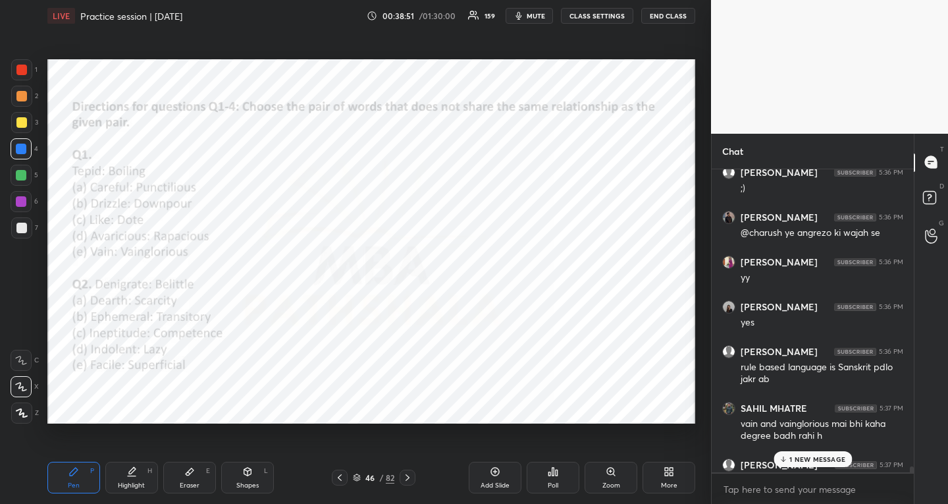
click at [834, 456] on p "1 NEW MESSAGE" at bounding box center [817, 459] width 56 height 8
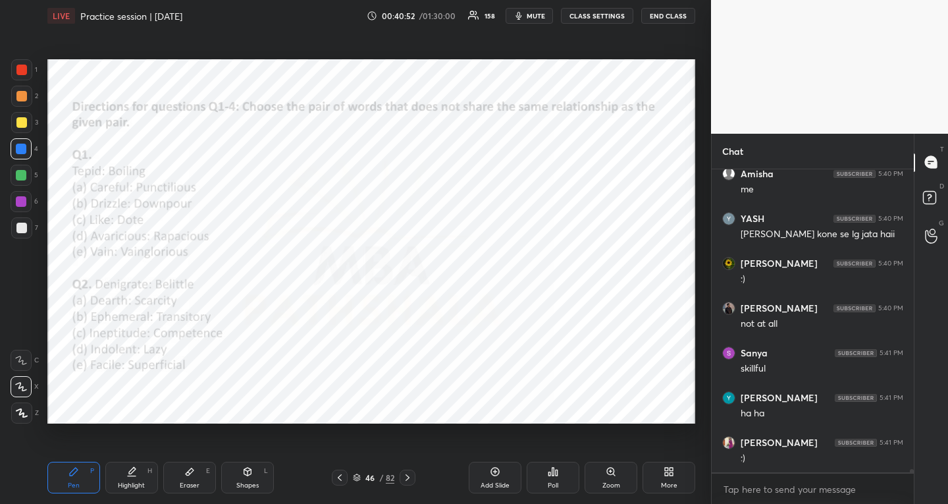
scroll to position [27036, 0]
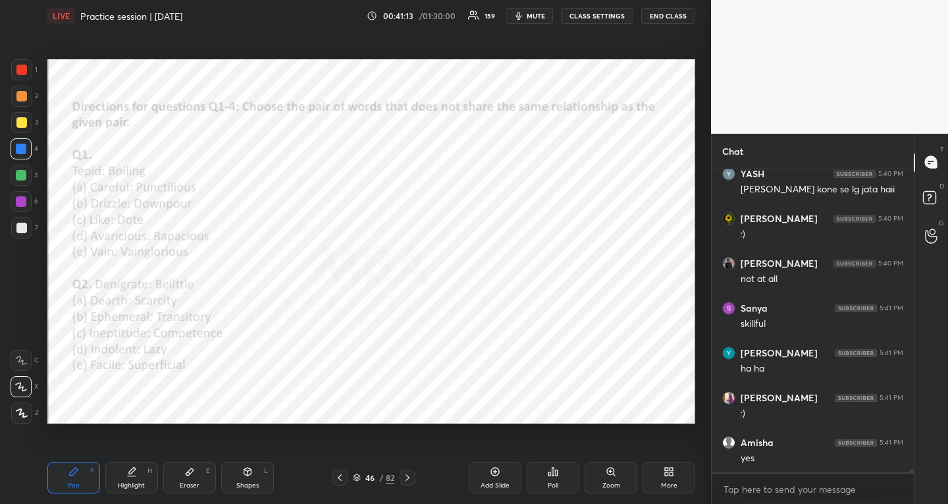
click at [409, 475] on icon at bounding box center [407, 477] width 11 height 11
click at [560, 481] on div "Poll" at bounding box center [553, 477] width 53 height 32
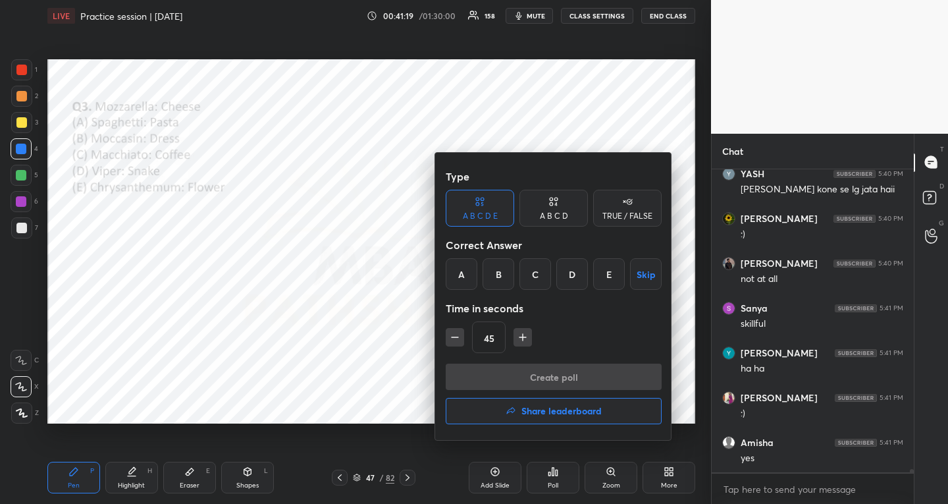
click at [504, 260] on div "B" at bounding box center [499, 274] width 32 height 32
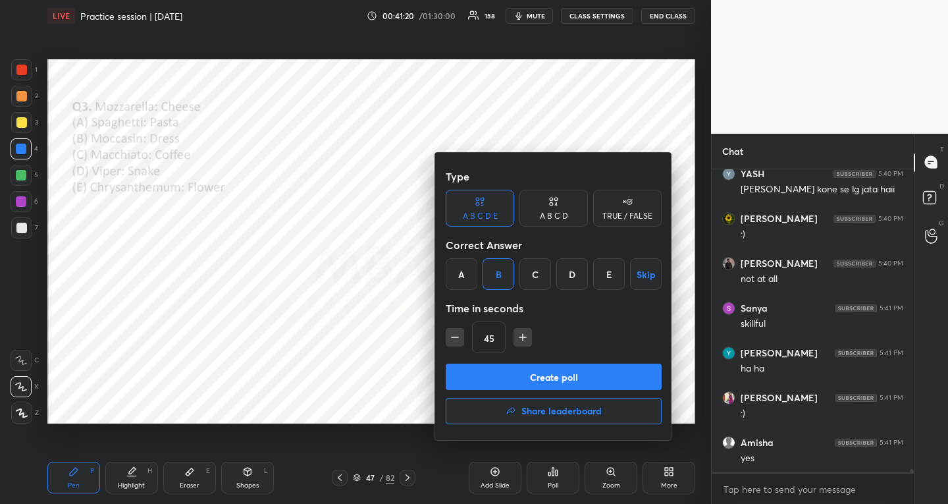
scroll to position [27080, 0]
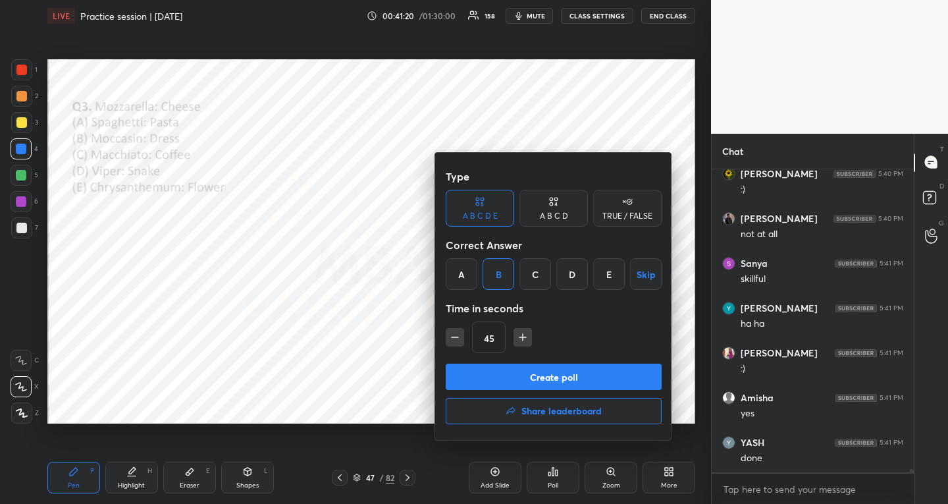
click at [466, 373] on button "Create poll" at bounding box center [554, 376] width 216 height 26
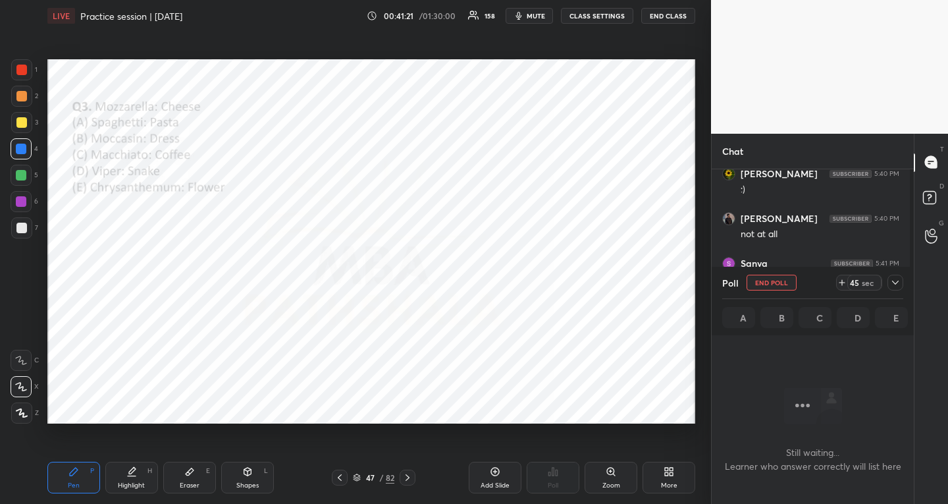
scroll to position [5, 5]
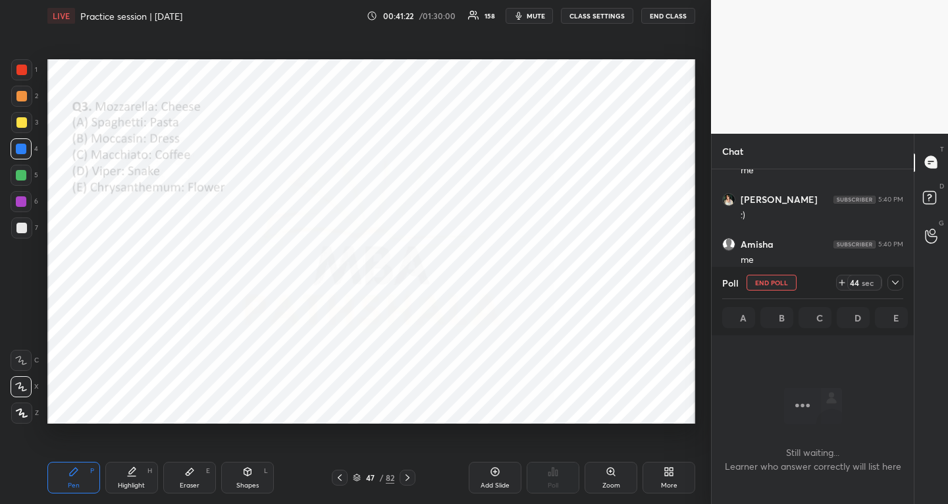
click at [893, 286] on icon at bounding box center [895, 282] width 11 height 11
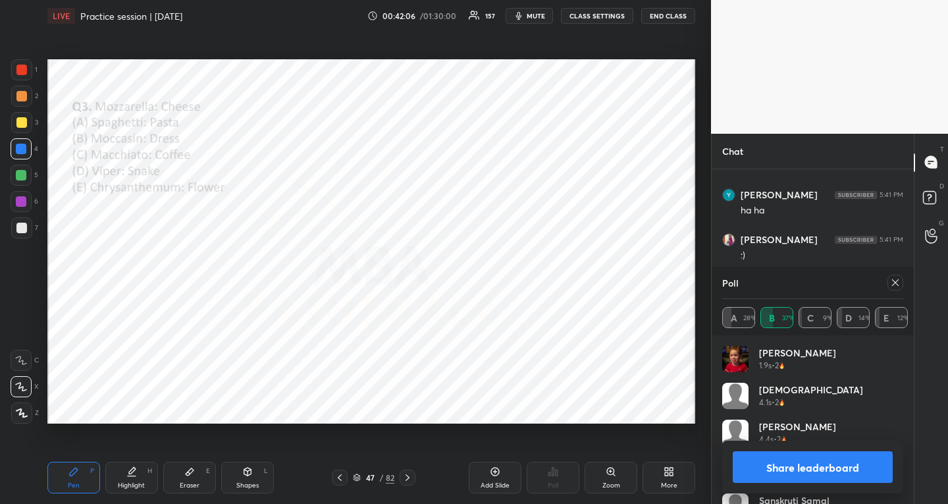
scroll to position [154, 177]
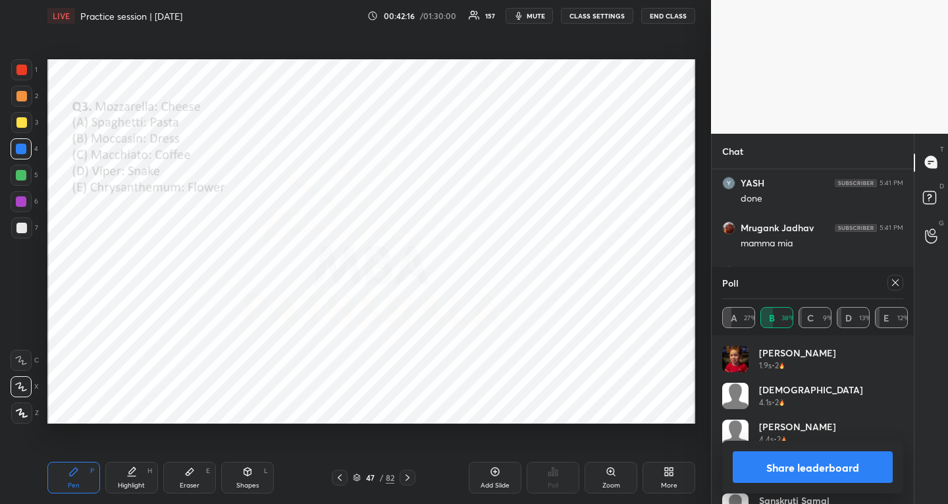
click at [900, 277] on div at bounding box center [895, 283] width 16 height 16
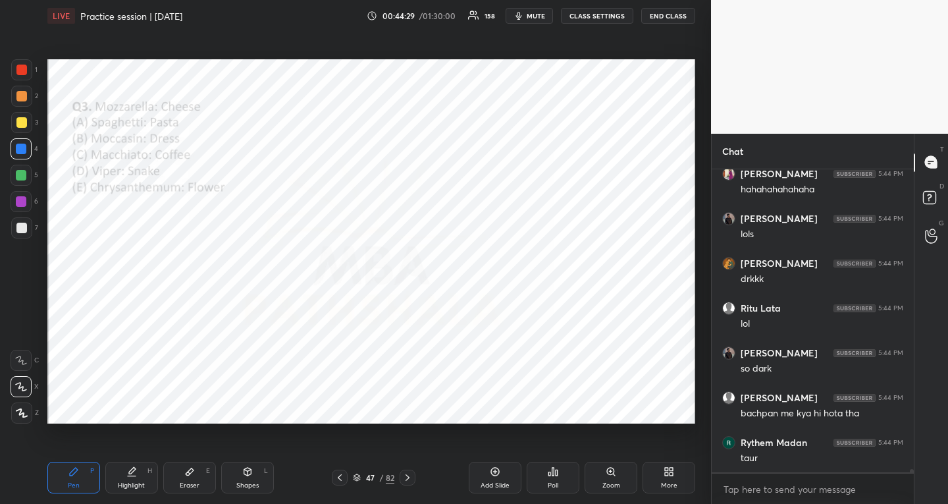
scroll to position [29399, 0]
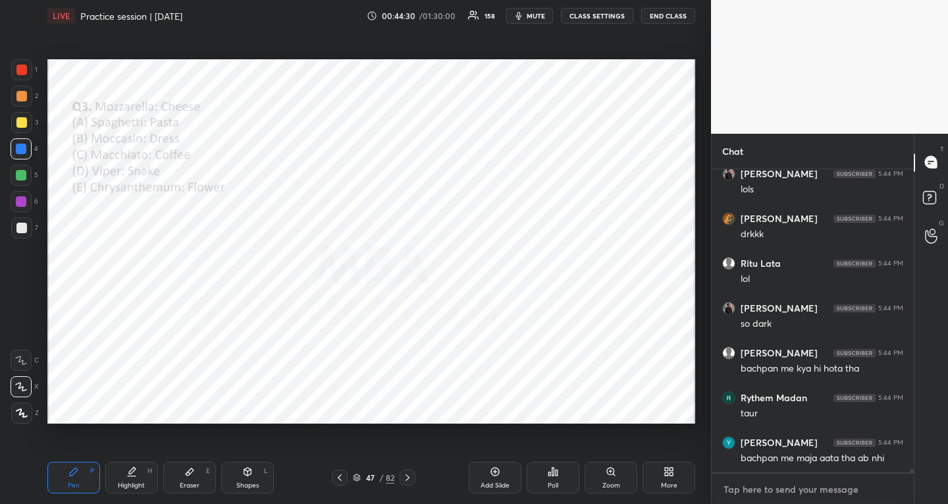
click at [820, 491] on textarea at bounding box center [812, 489] width 181 height 21
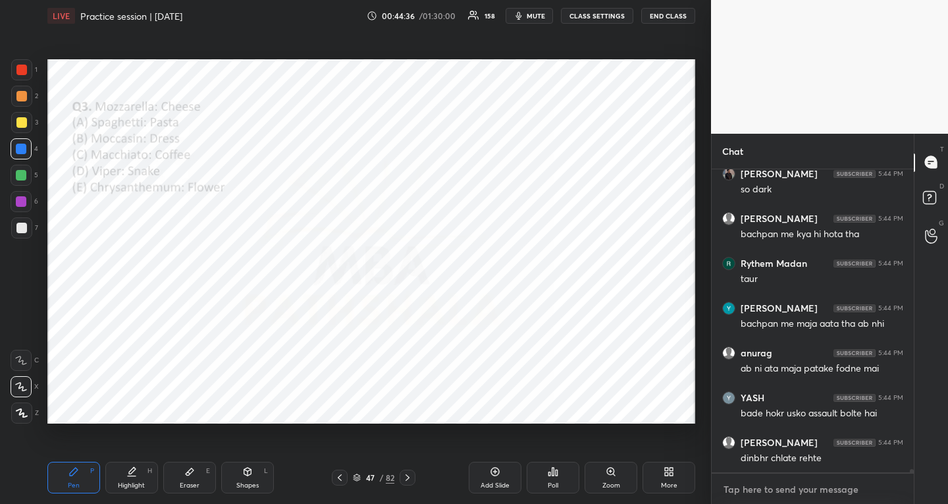
click at [756, 490] on textarea at bounding box center [812, 489] width 181 height 21
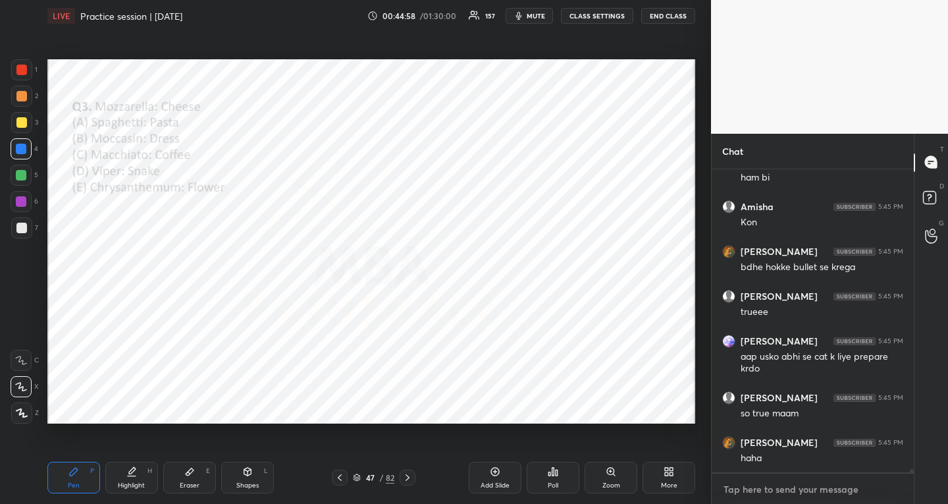
scroll to position [30038, 0]
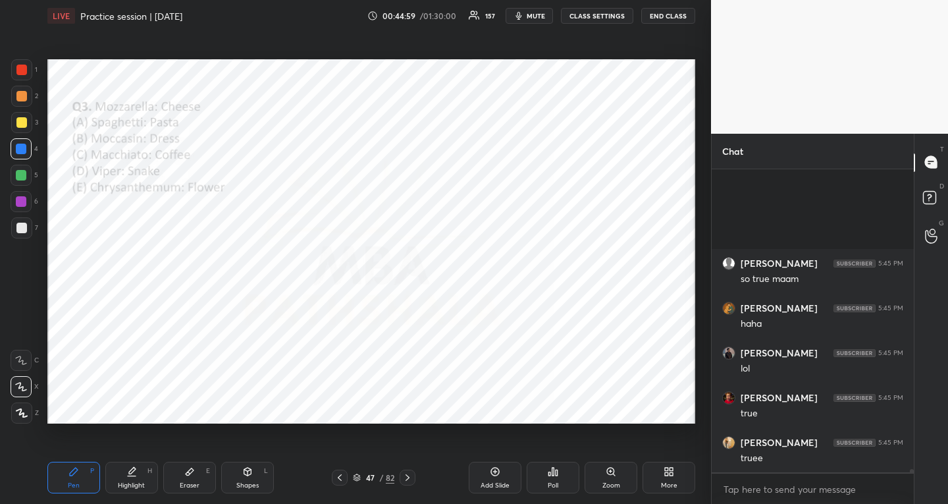
type textarea "x"
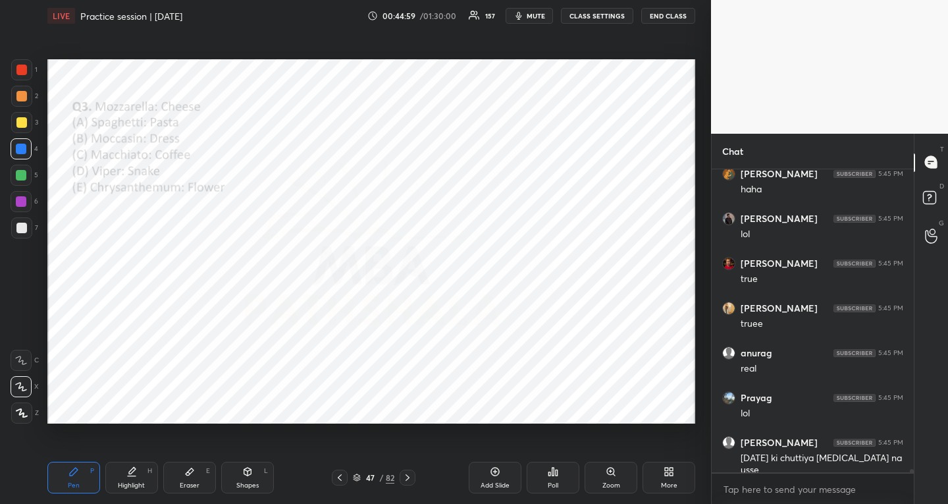
click at [382, 477] on div "/" at bounding box center [381, 477] width 4 height 8
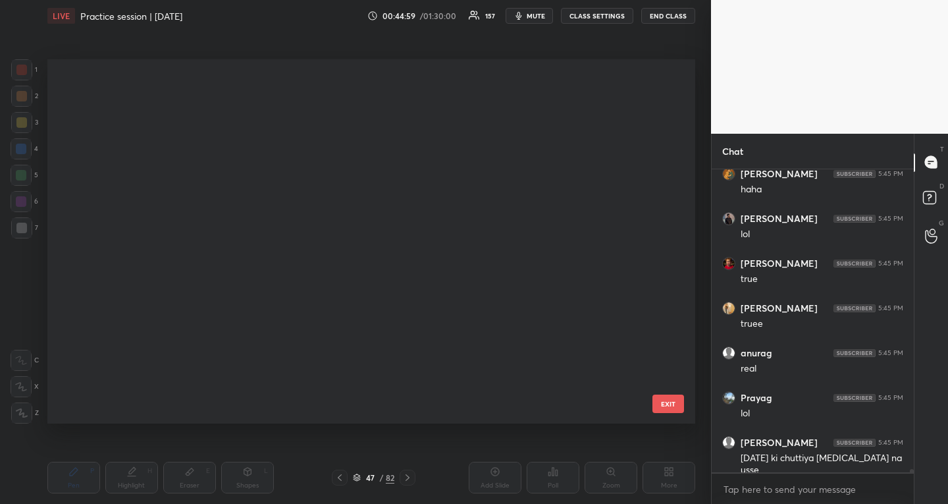
scroll to position [1421, 0]
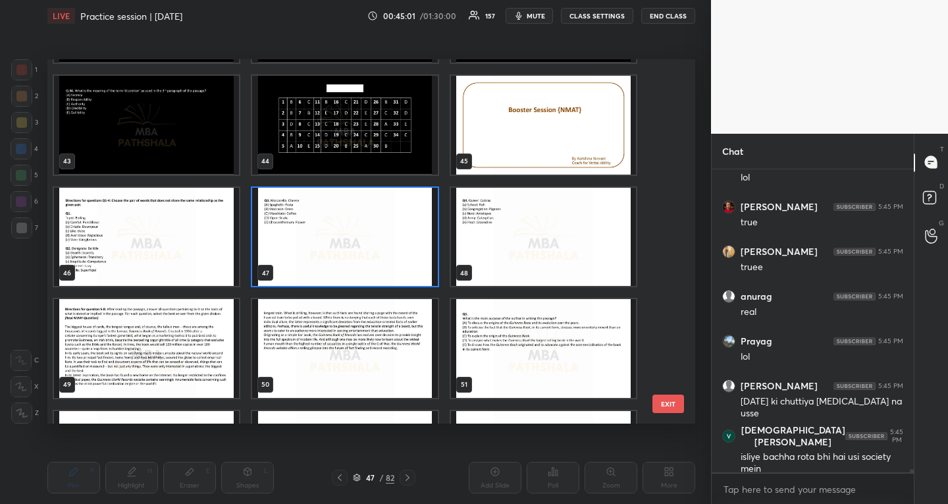
click at [562, 248] on img "grid" at bounding box center [543, 236] width 185 height 99
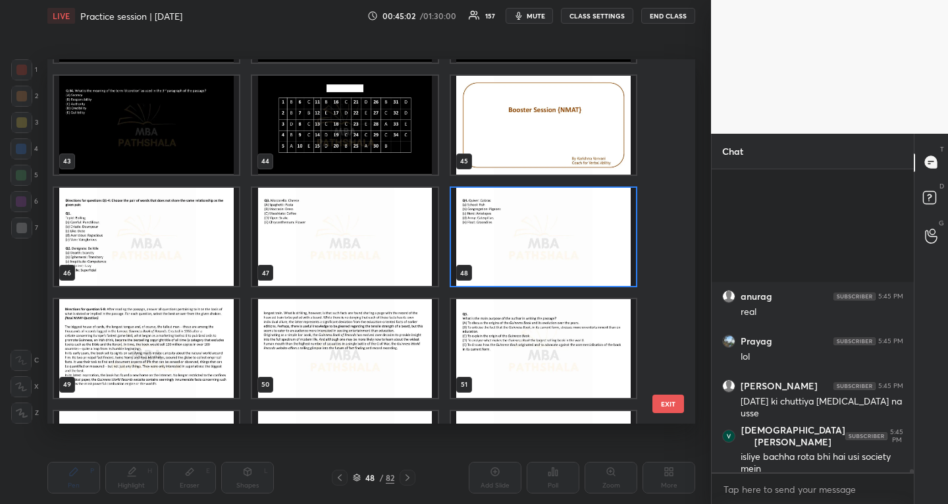
click at [562, 248] on img "grid" at bounding box center [543, 236] width 185 height 99
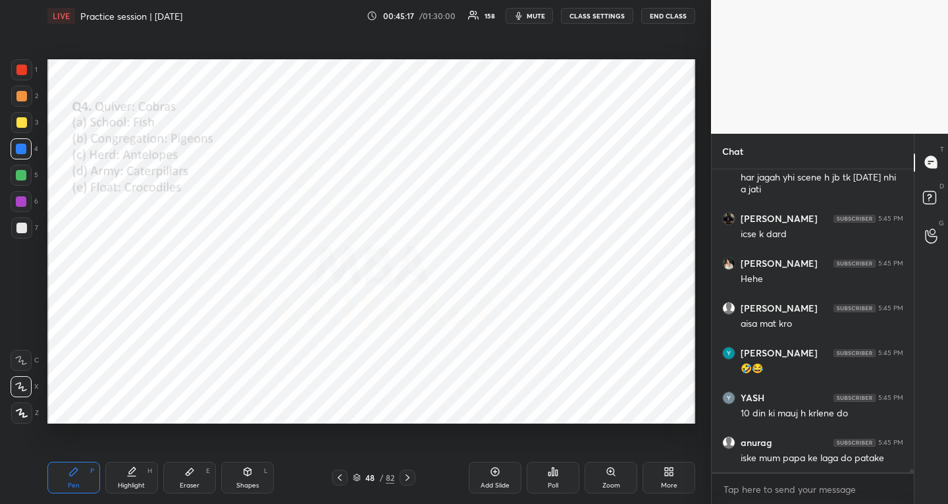
scroll to position [30598, 0]
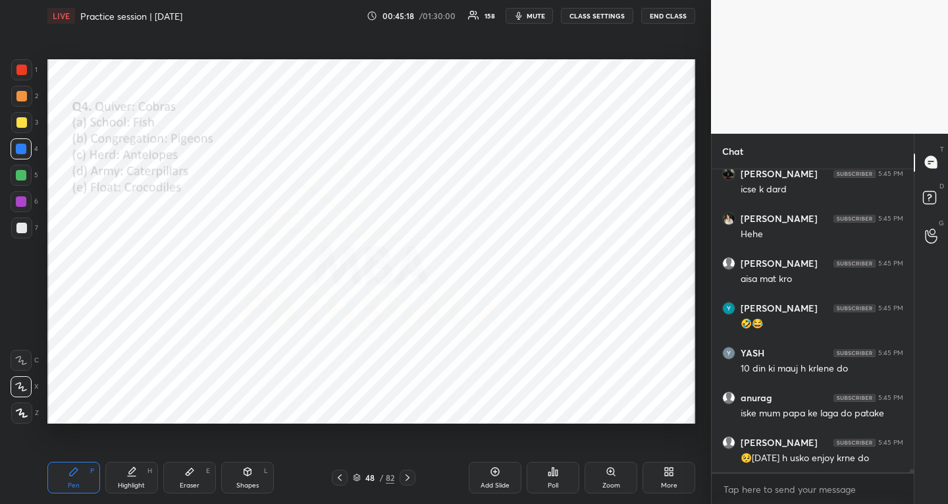
click at [551, 477] on div "Poll" at bounding box center [553, 477] width 53 height 32
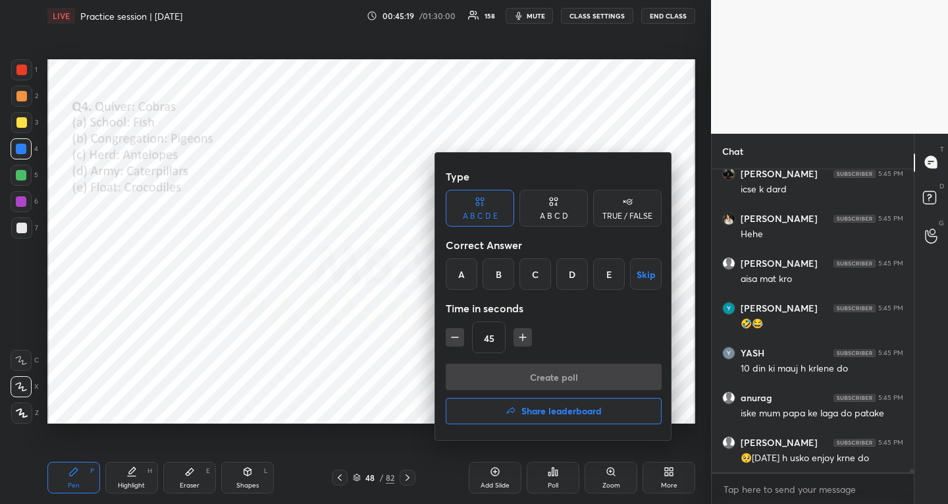
click at [495, 271] on div "B" at bounding box center [499, 274] width 32 height 32
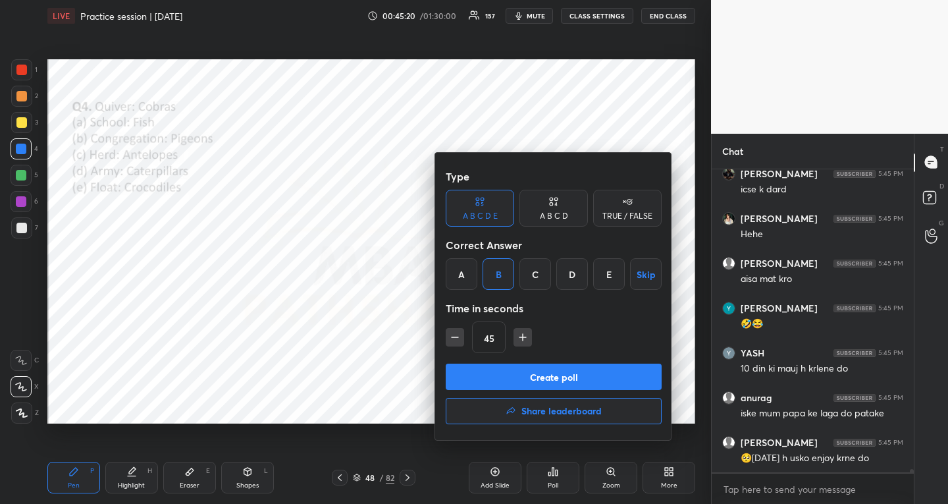
click at [518, 336] on icon "button" at bounding box center [522, 336] width 13 height 13
type input "60"
click at [517, 372] on button "Create poll" at bounding box center [554, 376] width 216 height 26
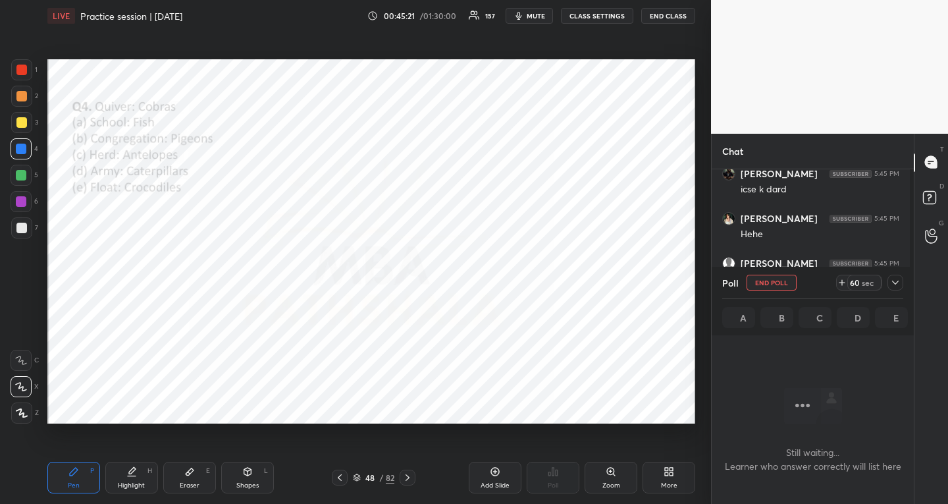
scroll to position [230, 198]
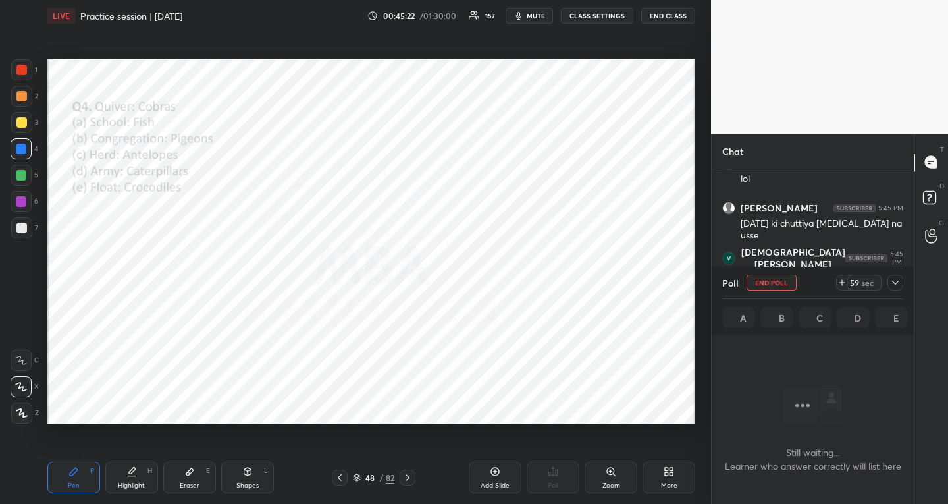
click at [897, 279] on icon at bounding box center [895, 282] width 11 height 11
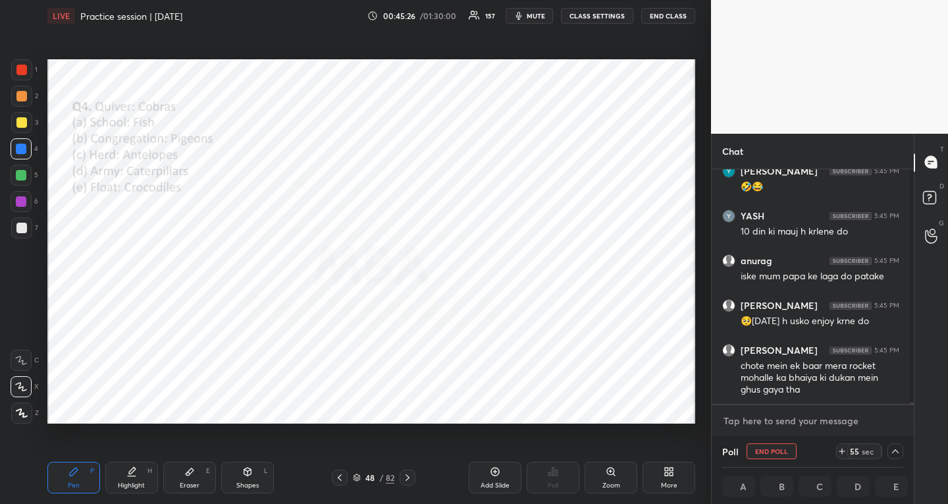
click at [785, 421] on textarea at bounding box center [812, 420] width 181 height 21
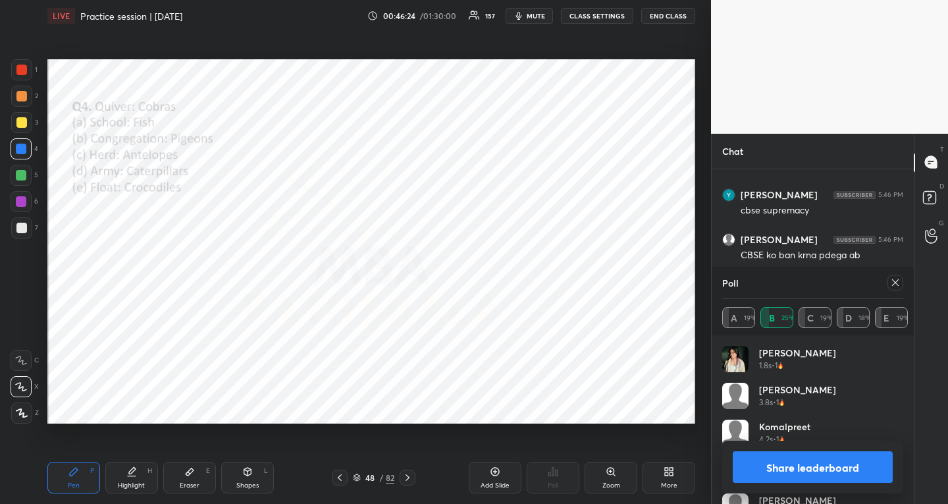
scroll to position [30668, 0]
click at [895, 282] on icon at bounding box center [895, 282] width 7 height 7
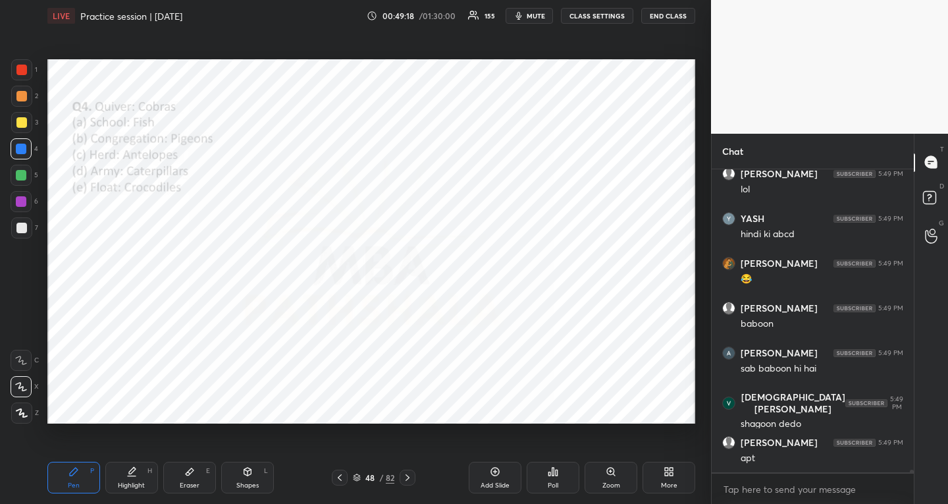
scroll to position [34026, 0]
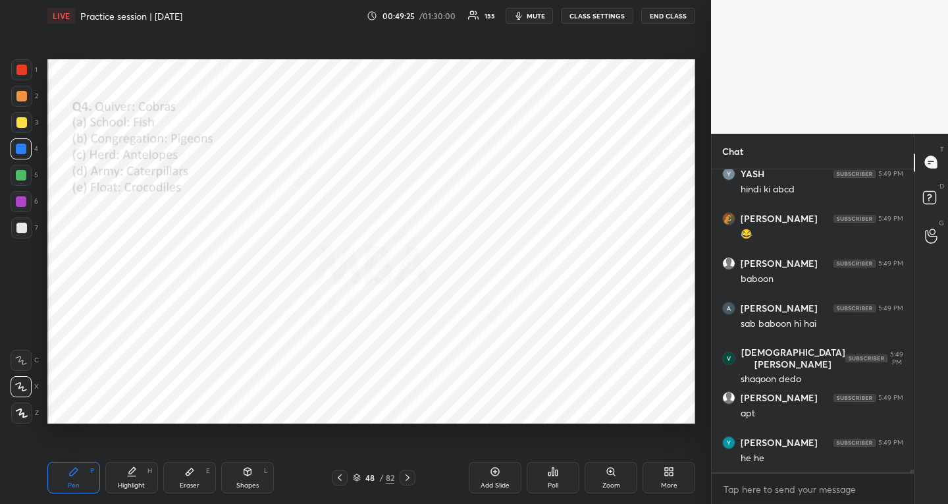
click at [359, 478] on icon at bounding box center [357, 477] width 8 height 8
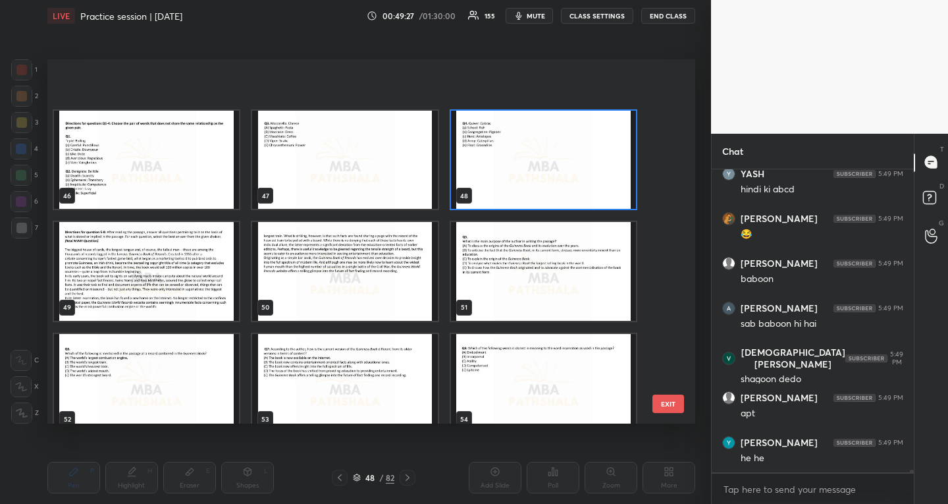
scroll to position [1684, 0]
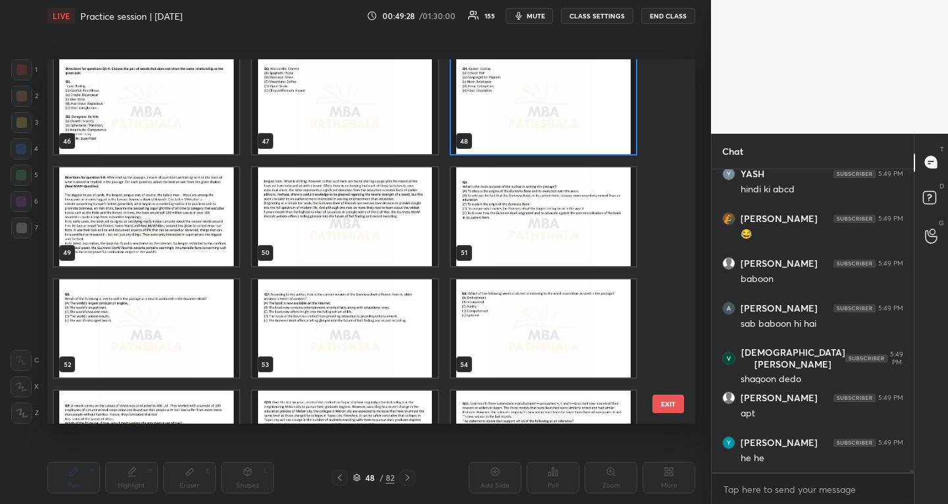
click at [140, 229] on img "grid" at bounding box center [146, 216] width 185 height 99
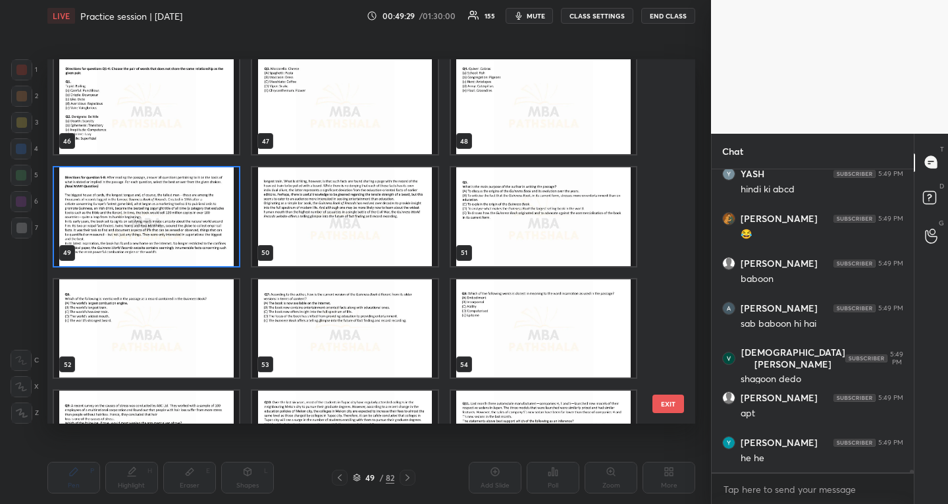
click at [140, 229] on img "grid" at bounding box center [146, 216] width 185 height 99
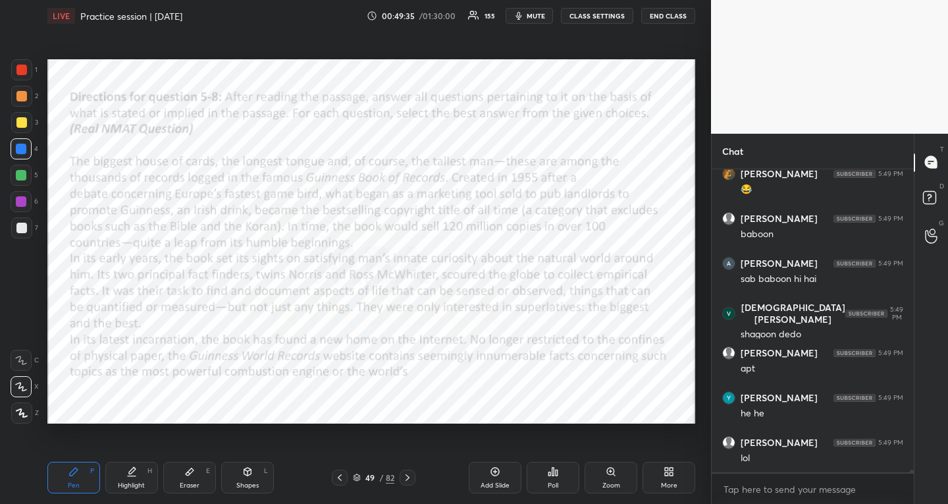
scroll to position [34115, 0]
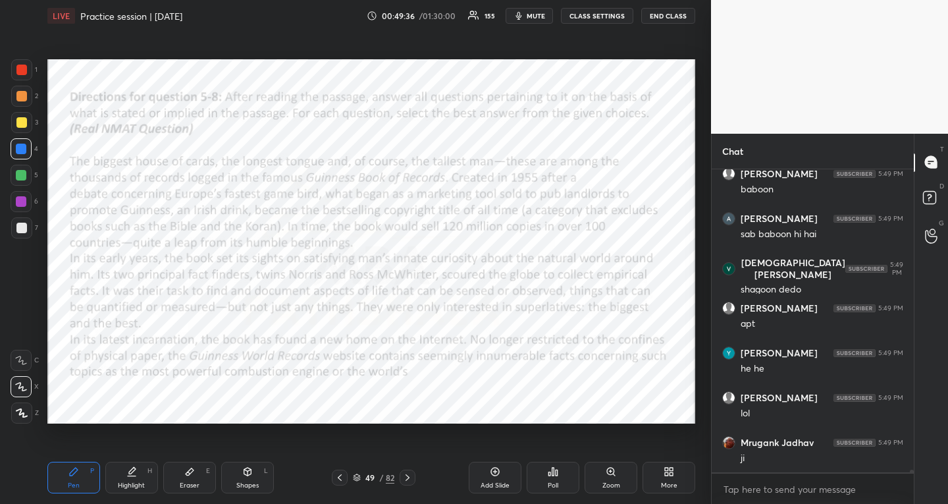
click at [410, 471] on div at bounding box center [408, 477] width 16 height 16
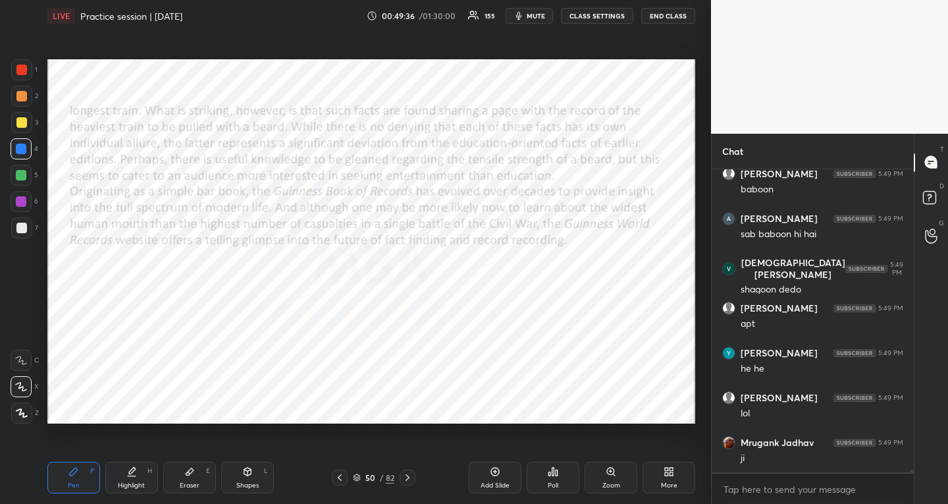
click at [411, 470] on div at bounding box center [408, 477] width 16 height 16
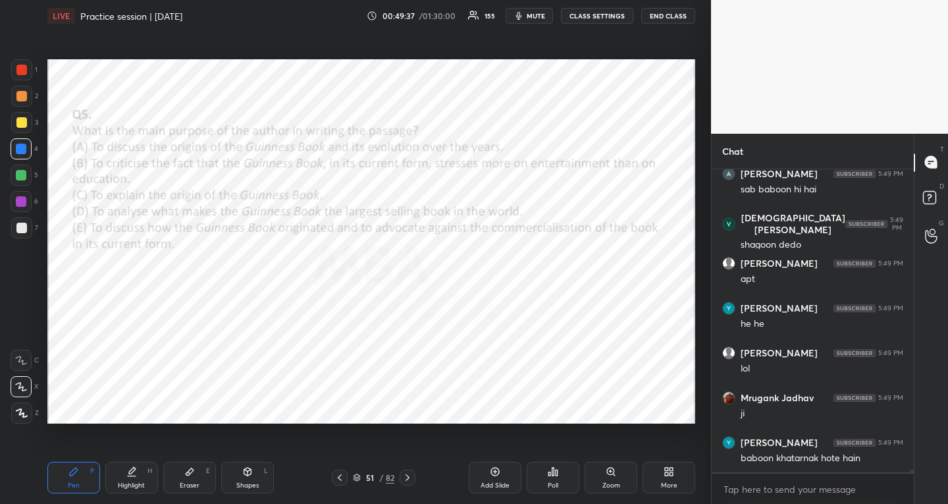
click at [409, 473] on icon at bounding box center [407, 477] width 11 height 11
click at [411, 472] on icon at bounding box center [407, 477] width 11 height 11
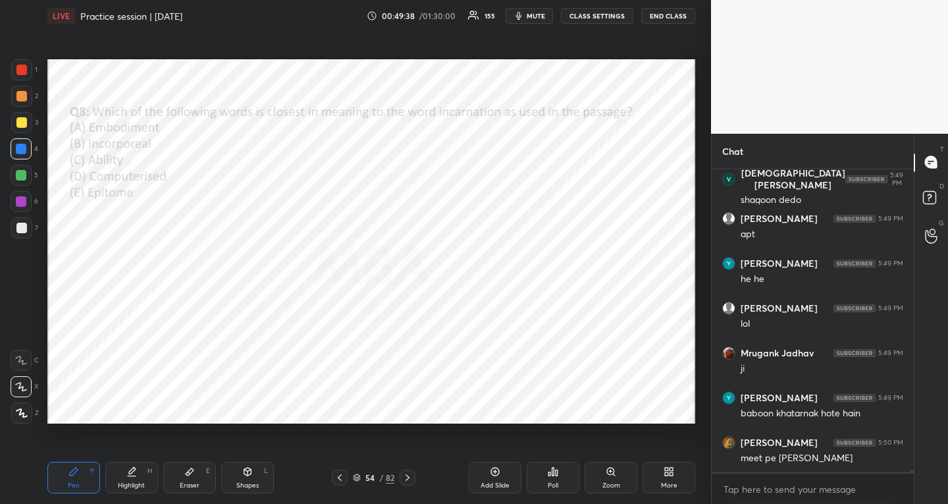
click at [409, 474] on icon at bounding box center [407, 477] width 11 height 11
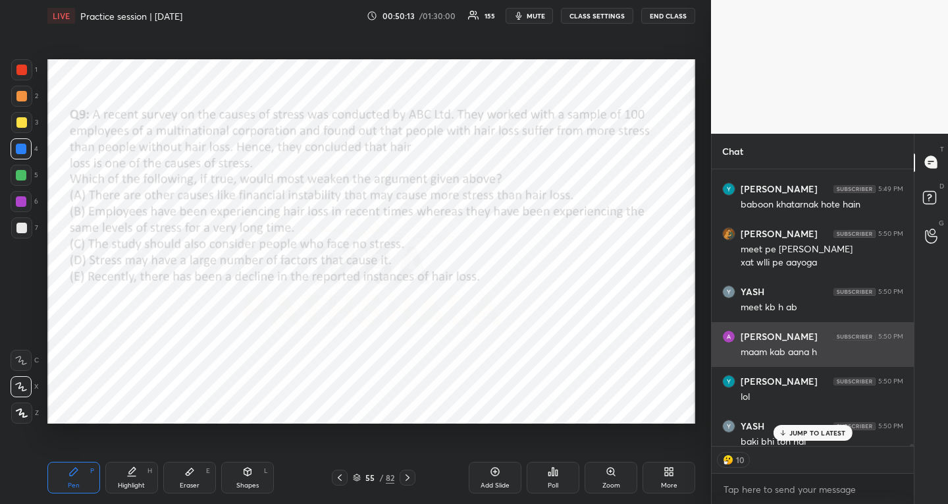
scroll to position [34423, 0]
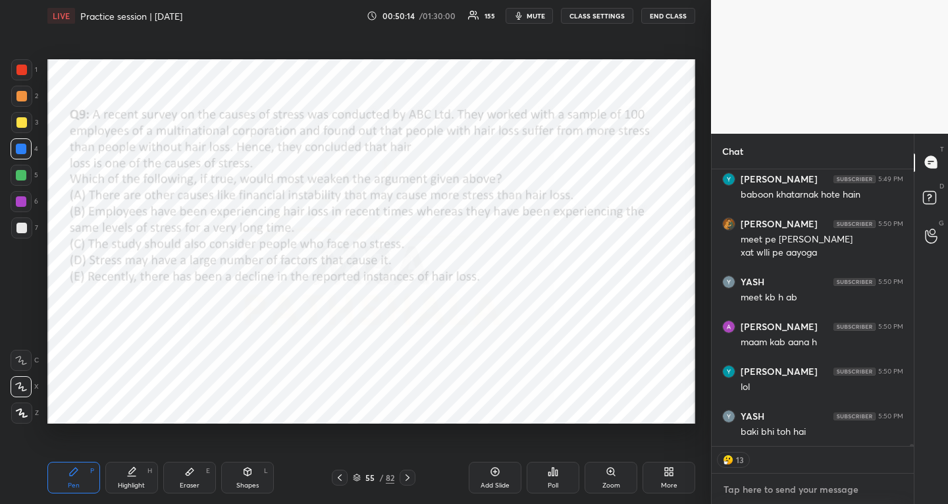
click at [789, 484] on textarea at bounding box center [812, 489] width 181 height 21
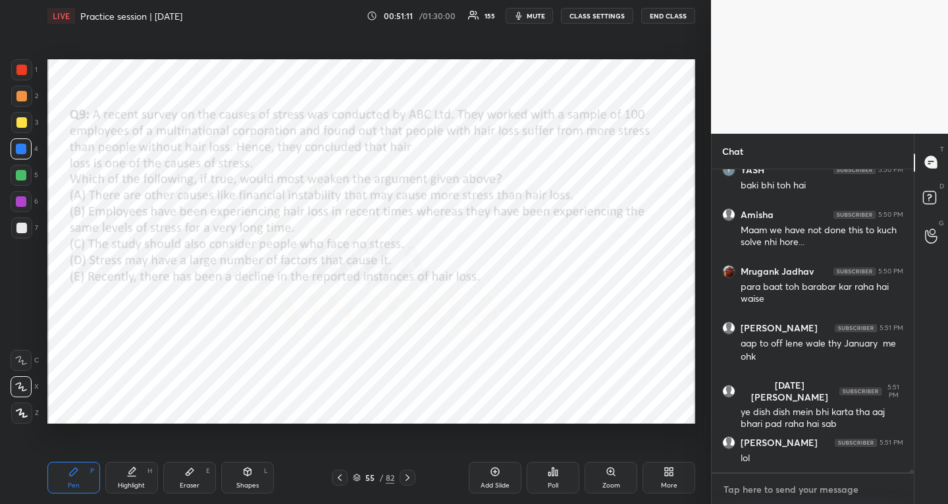
scroll to position [34718, 0]
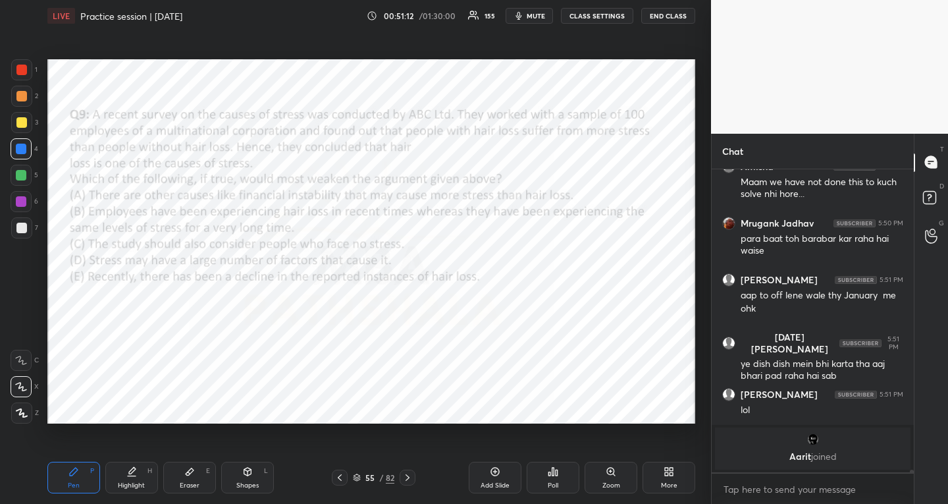
click at [565, 469] on div "Poll" at bounding box center [553, 477] width 53 height 32
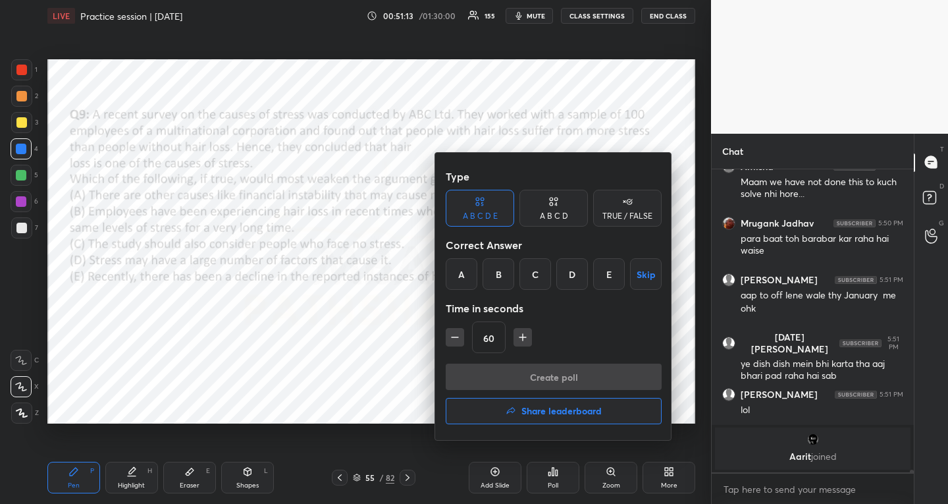
drag, startPoint x: 493, startPoint y: 273, endPoint x: 502, endPoint y: 288, distance: 18.3
click at [492, 273] on div "B" at bounding box center [499, 274] width 32 height 32
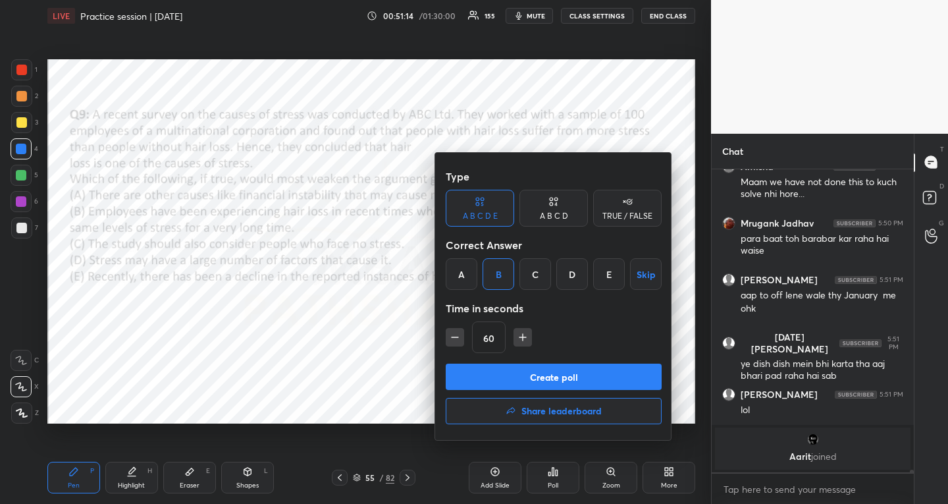
click at [519, 384] on button "Create poll" at bounding box center [554, 376] width 216 height 26
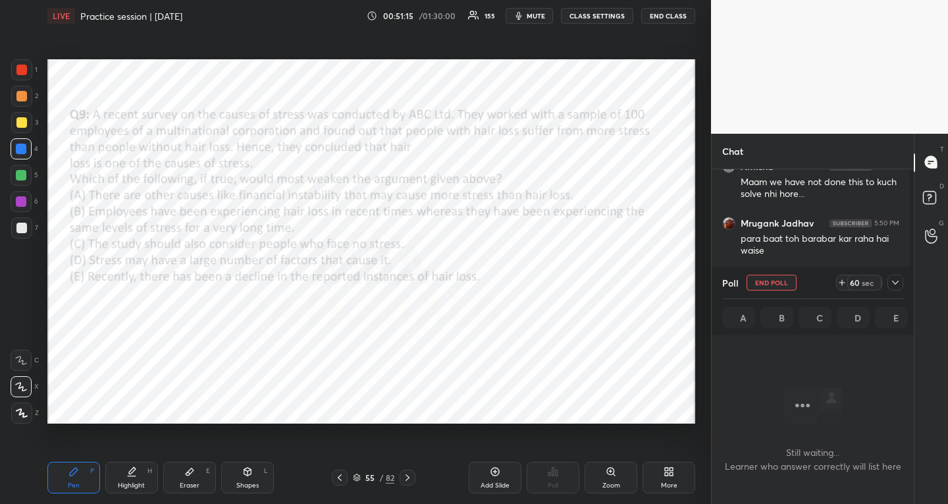
scroll to position [263, 198]
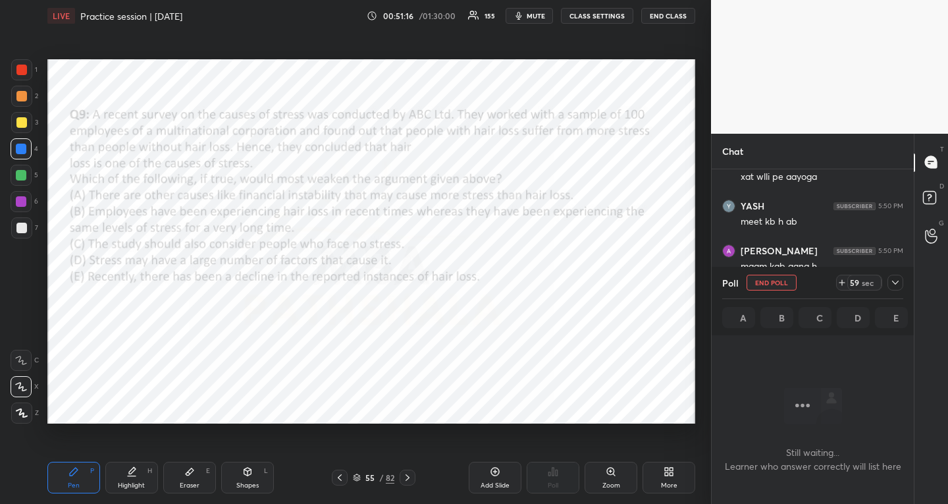
click at [895, 282] on icon at bounding box center [895, 282] width 11 height 11
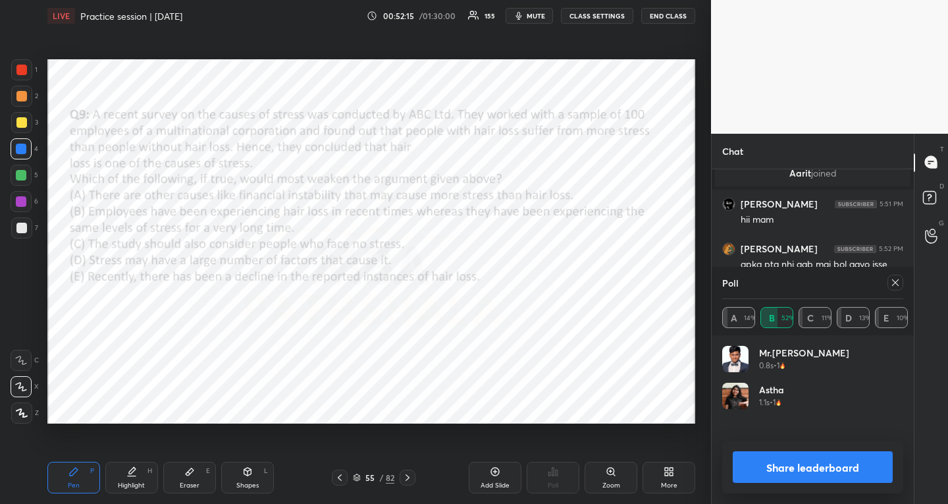
scroll to position [154, 177]
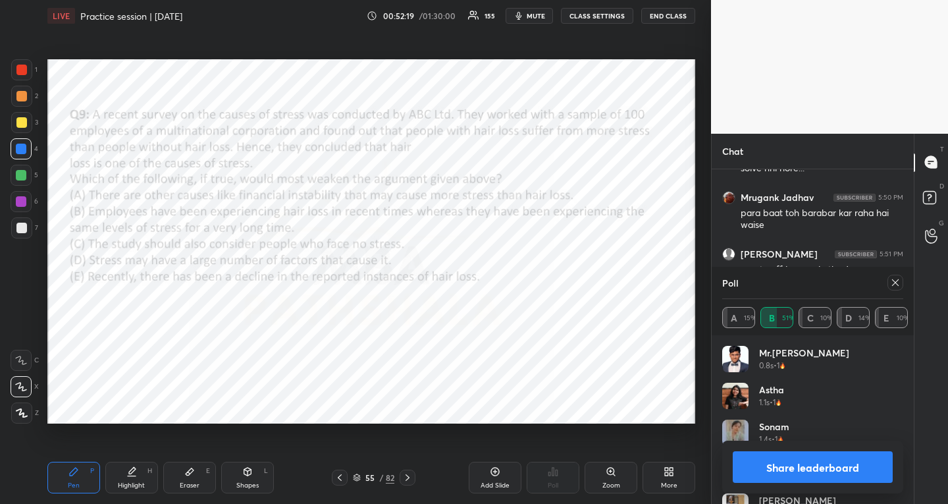
click at [895, 281] on icon at bounding box center [895, 282] width 11 height 11
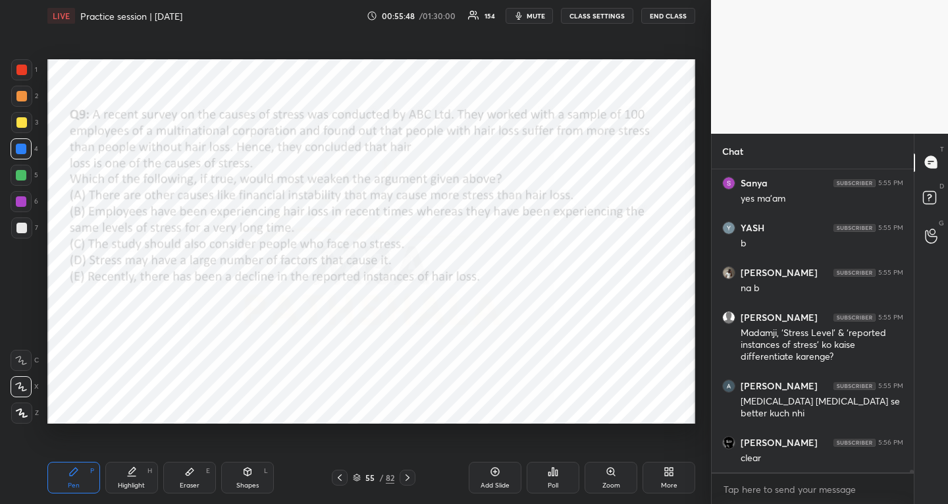
scroll to position [35252, 0]
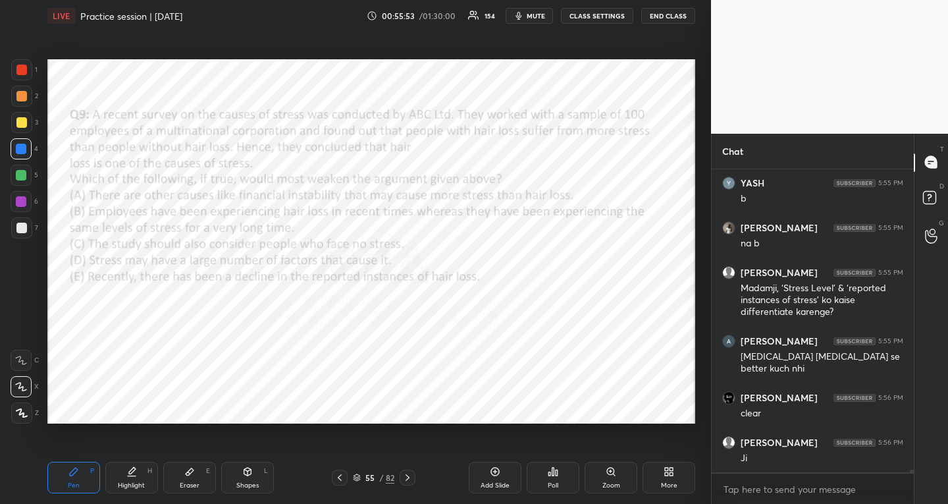
click at [408, 477] on icon at bounding box center [407, 477] width 11 height 11
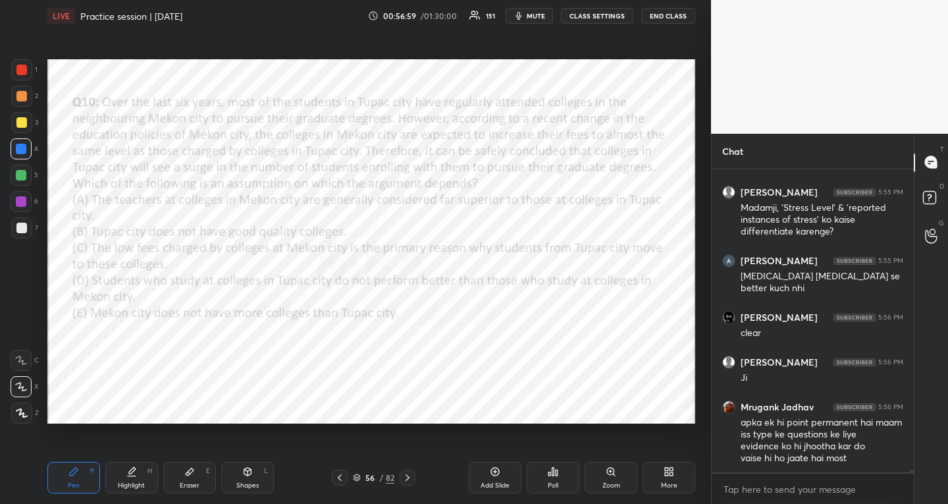
click at [124, 485] on div "Highlight" at bounding box center [131, 485] width 27 height 7
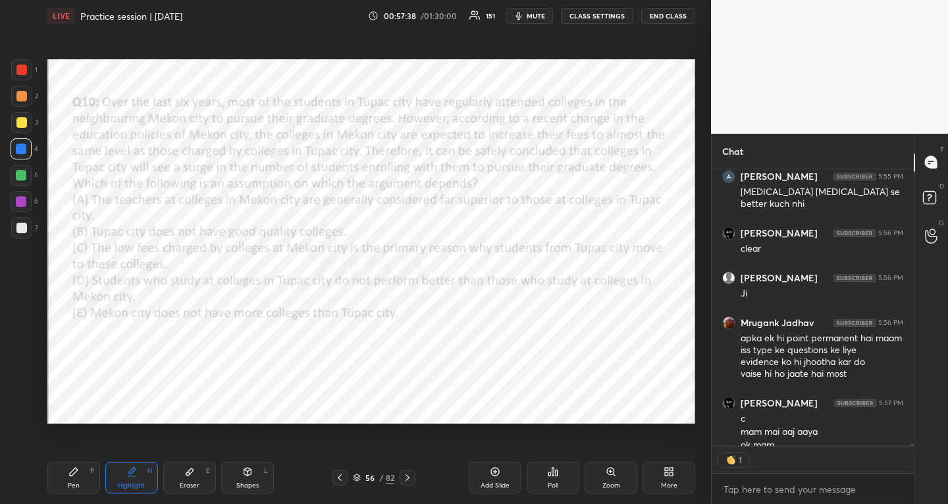
scroll to position [5, 5]
click at [86, 475] on div "Pen P" at bounding box center [73, 477] width 53 height 32
click at [554, 482] on div "Poll" at bounding box center [553, 485] width 11 height 7
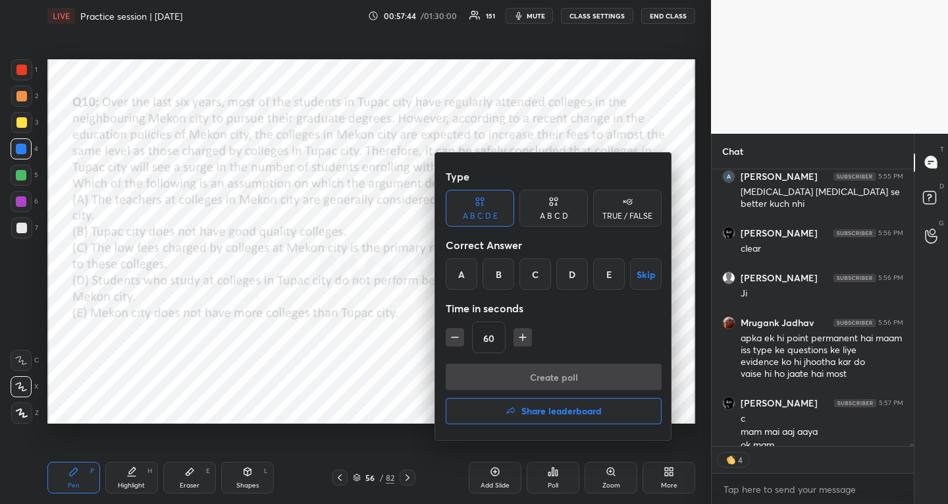
drag, startPoint x: 544, startPoint y: 277, endPoint x: 545, endPoint y: 300, distance: 23.1
click at [544, 277] on div "C" at bounding box center [535, 274] width 32 height 32
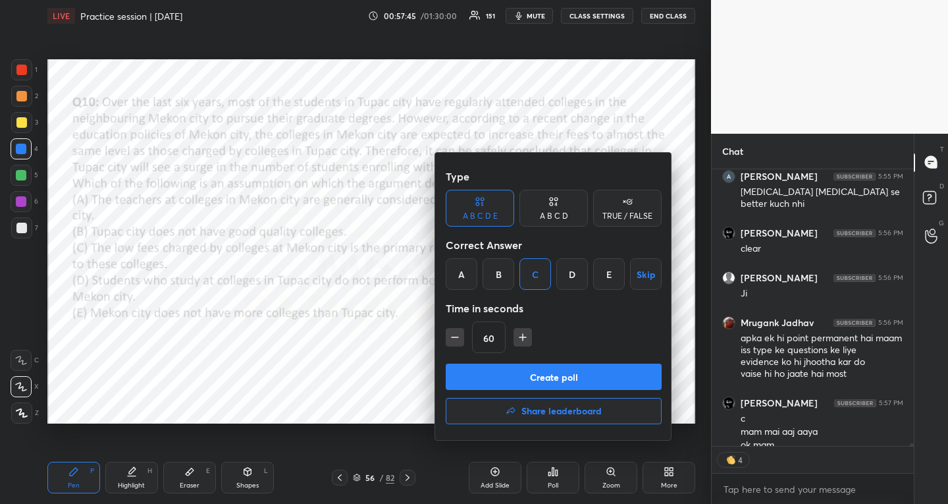
click at [544, 369] on button "Create poll" at bounding box center [554, 376] width 216 height 26
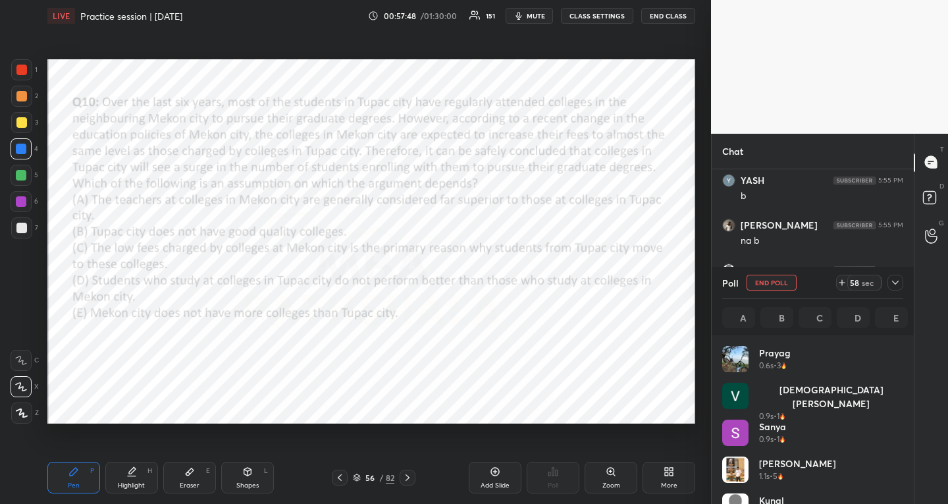
click at [892, 280] on icon at bounding box center [895, 282] width 11 height 11
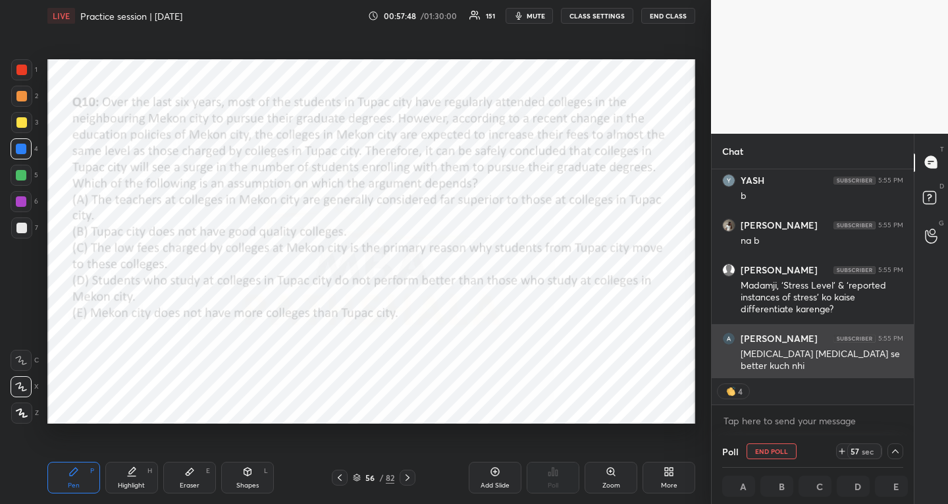
scroll to position [1, 5]
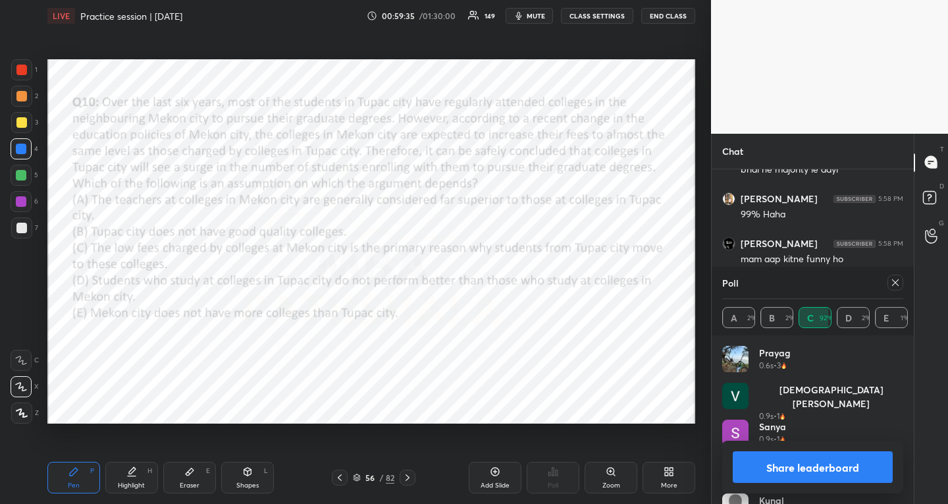
click at [898, 286] on icon at bounding box center [895, 282] width 7 height 7
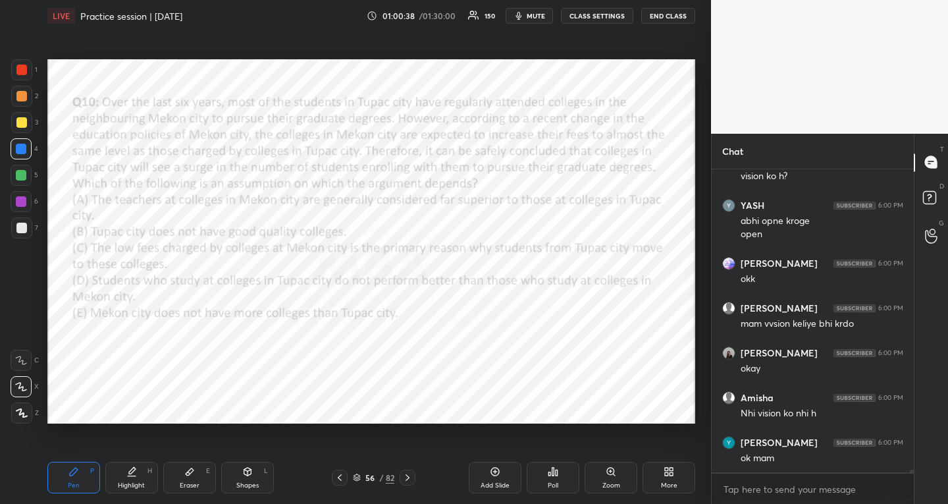
scroll to position [37277, 0]
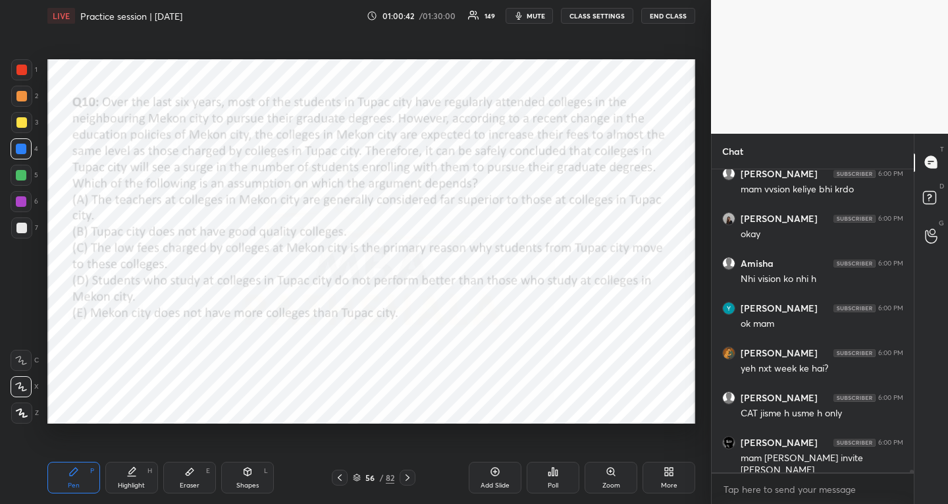
click at [564, 485] on div "Poll" at bounding box center [553, 477] width 53 height 32
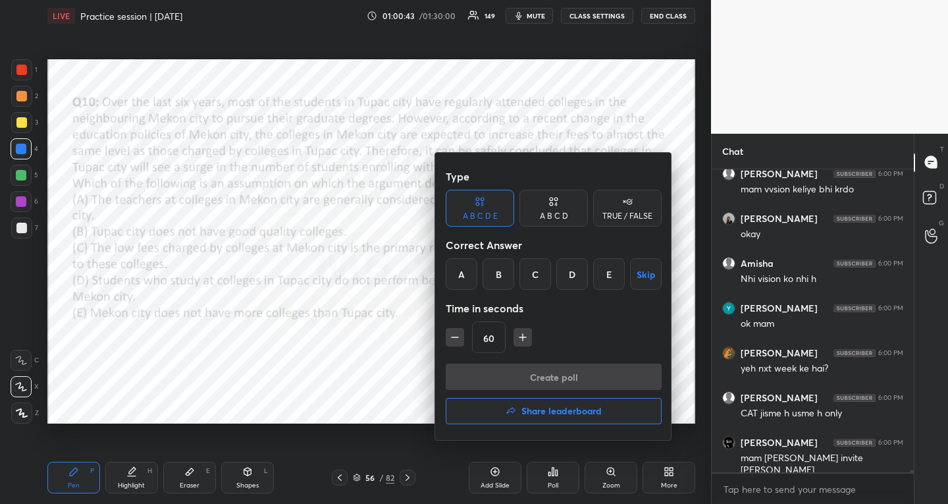
click at [542, 279] on div "C" at bounding box center [535, 274] width 32 height 32
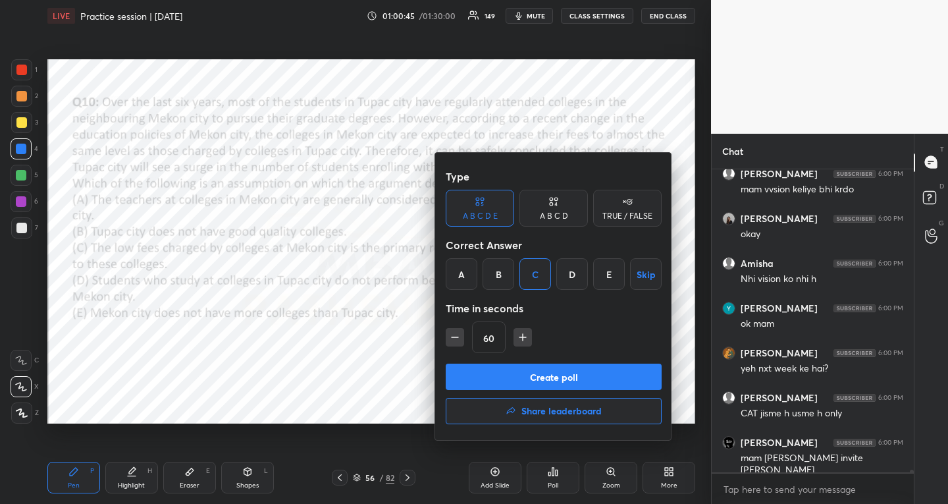
click at [335, 371] on div at bounding box center [474, 252] width 948 height 504
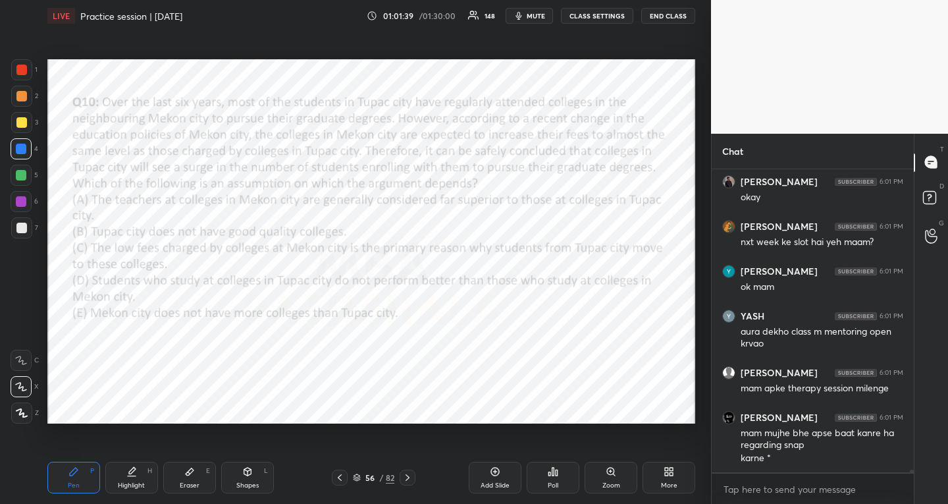
scroll to position [38110, 0]
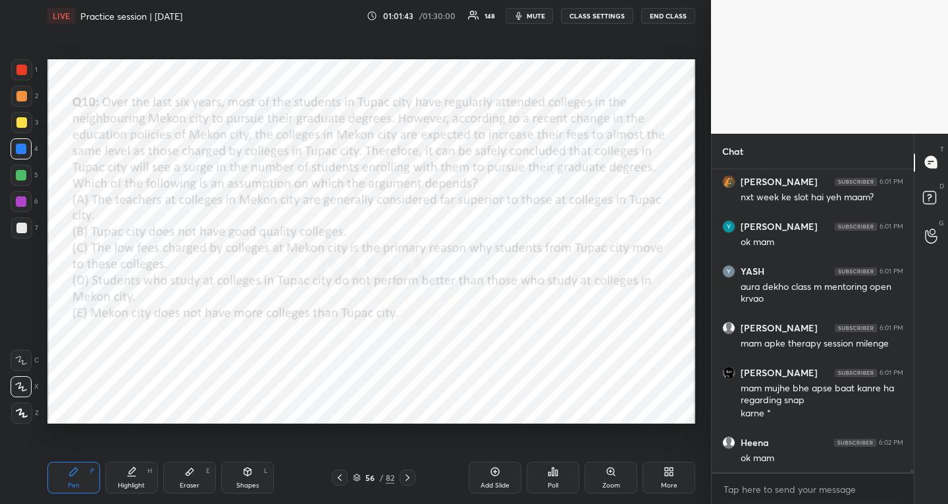
click at [413, 475] on icon at bounding box center [407, 477] width 11 height 11
click at [546, 471] on div "Poll" at bounding box center [553, 477] width 53 height 32
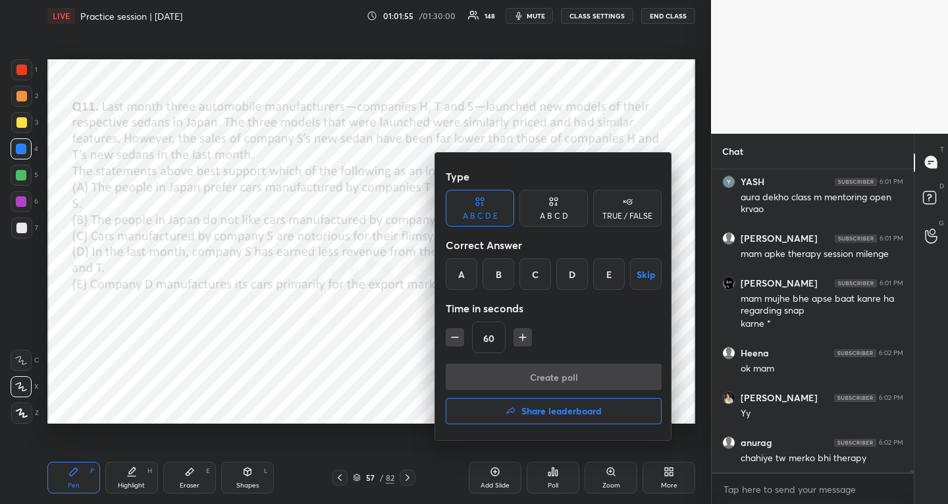
scroll to position [38244, 0]
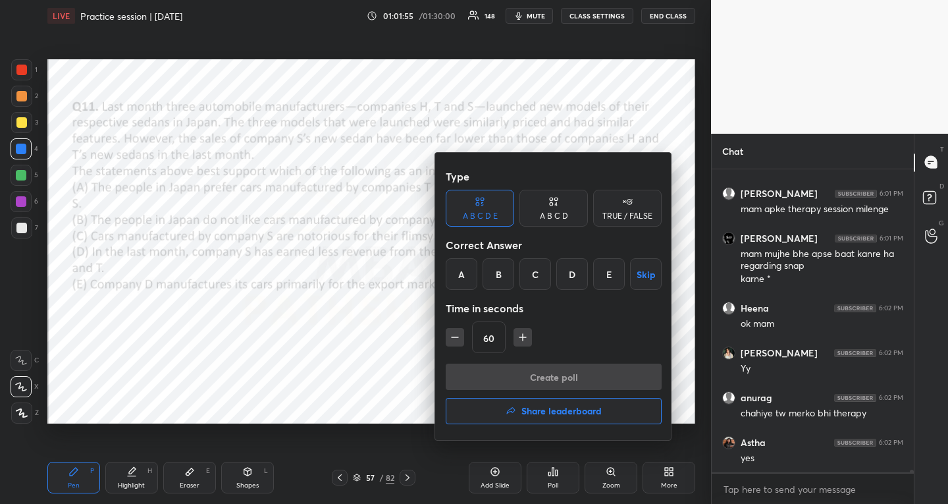
click at [351, 361] on div at bounding box center [474, 252] width 948 height 504
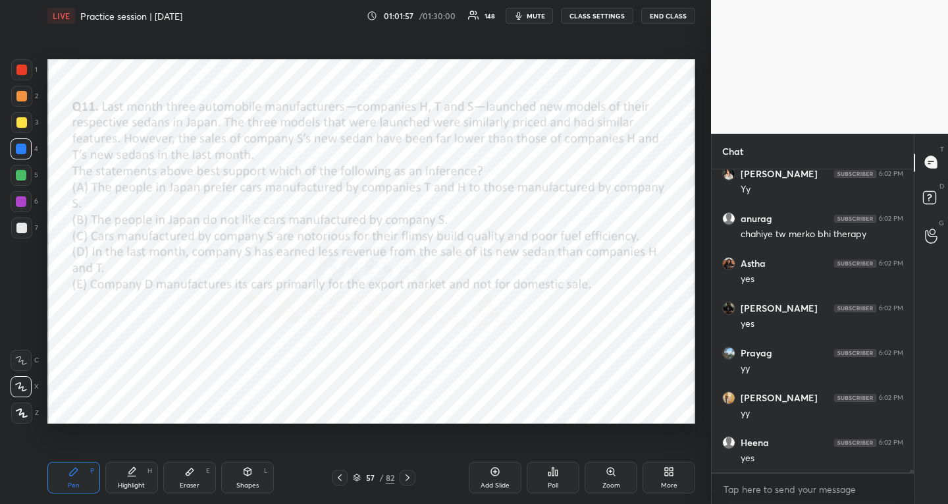
scroll to position [38513, 0]
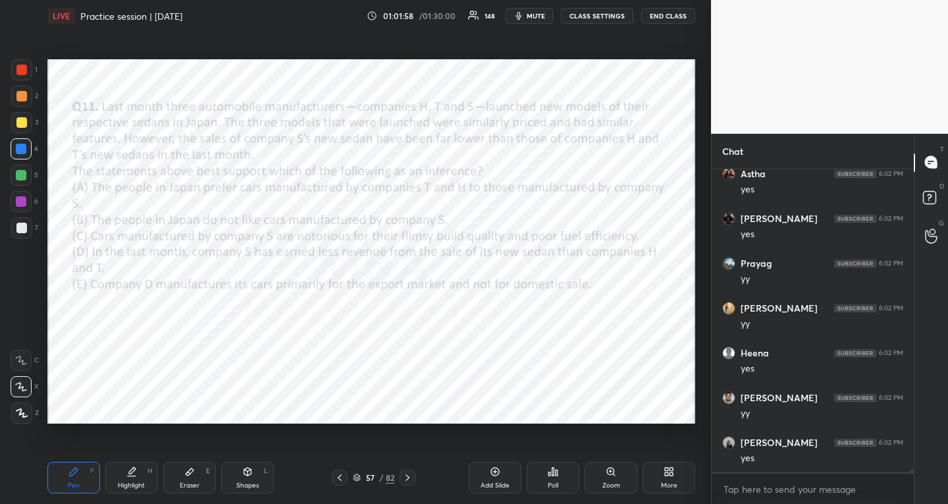
click at [409, 475] on icon at bounding box center [407, 477] width 11 height 11
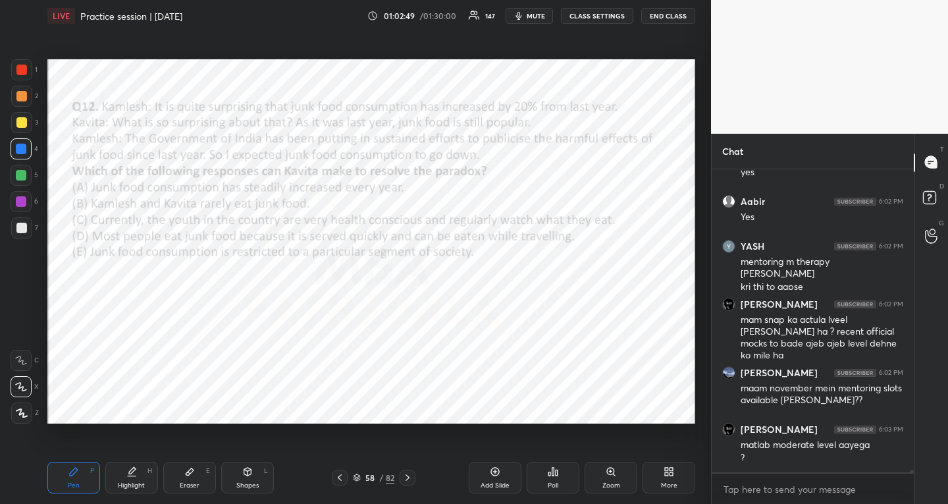
scroll to position [39023, 0]
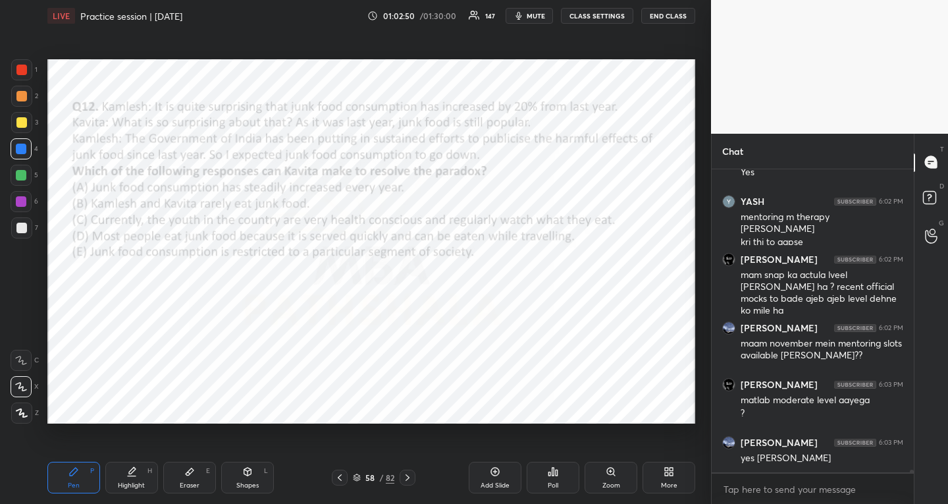
click at [560, 479] on div "Poll" at bounding box center [553, 477] width 53 height 32
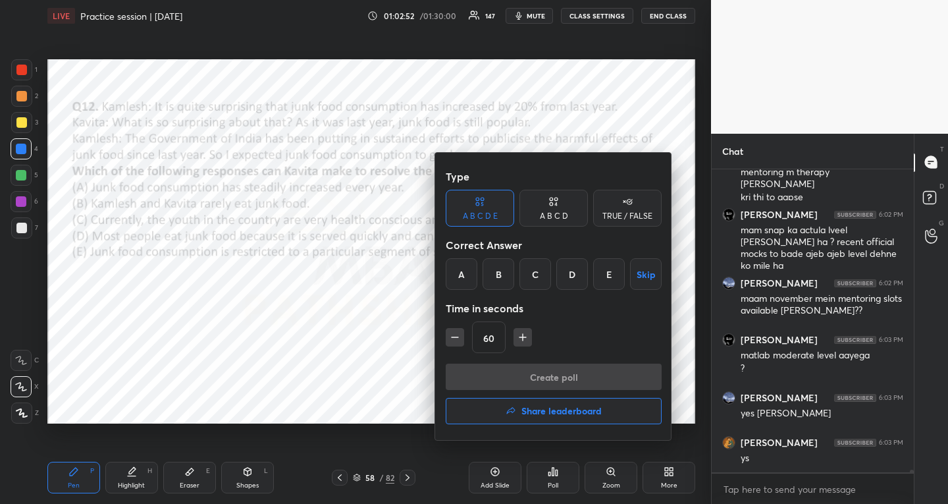
scroll to position [39112, 0]
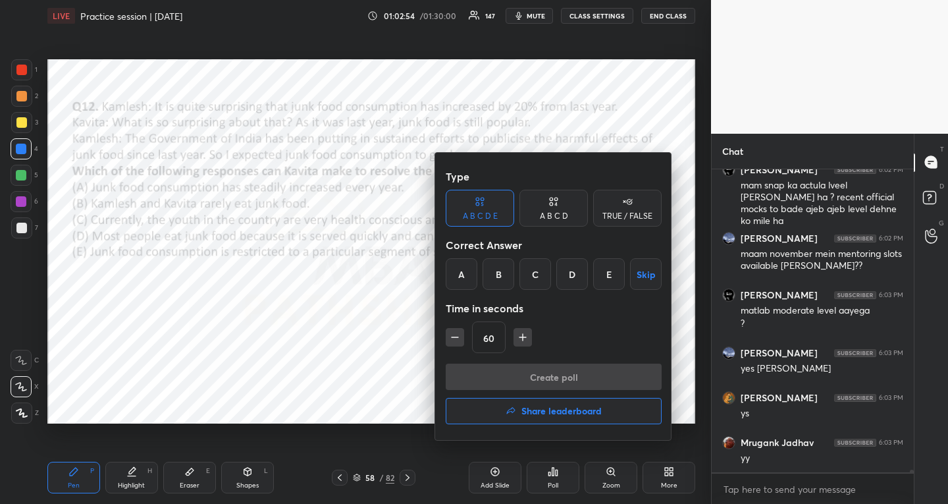
click at [573, 264] on div "D" at bounding box center [572, 274] width 32 height 32
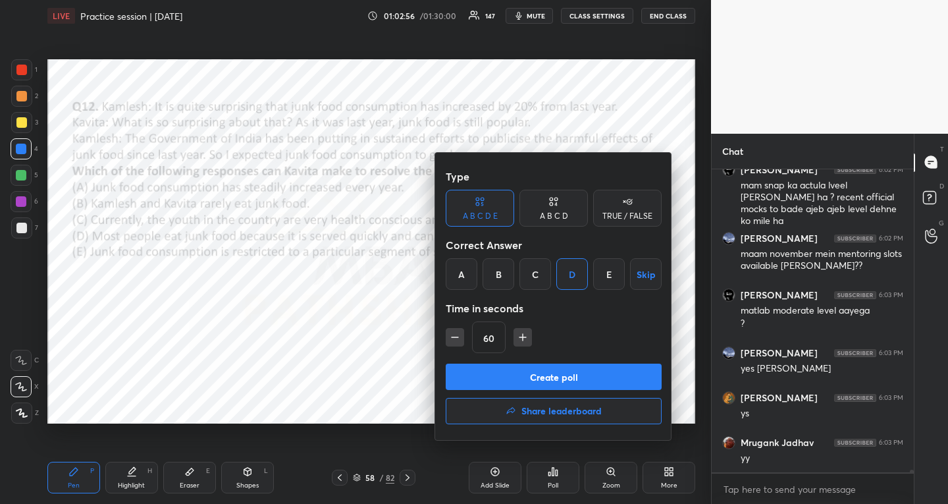
click at [493, 370] on button "Create poll" at bounding box center [554, 376] width 216 height 26
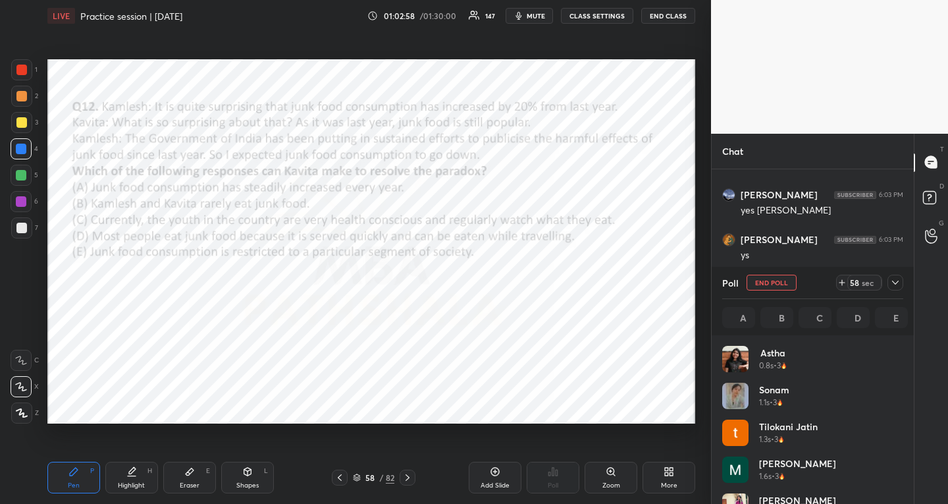
scroll to position [5, 5]
click at [900, 286] on icon at bounding box center [895, 282] width 11 height 11
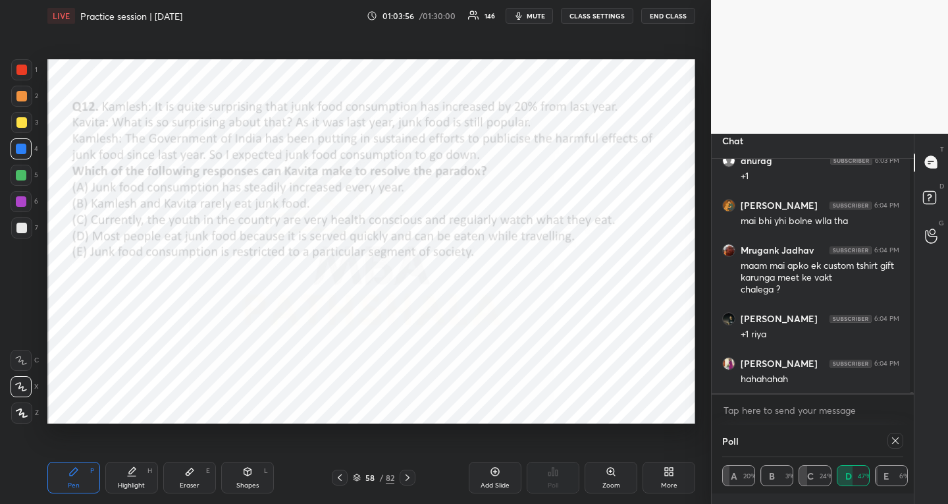
scroll to position [0, 0]
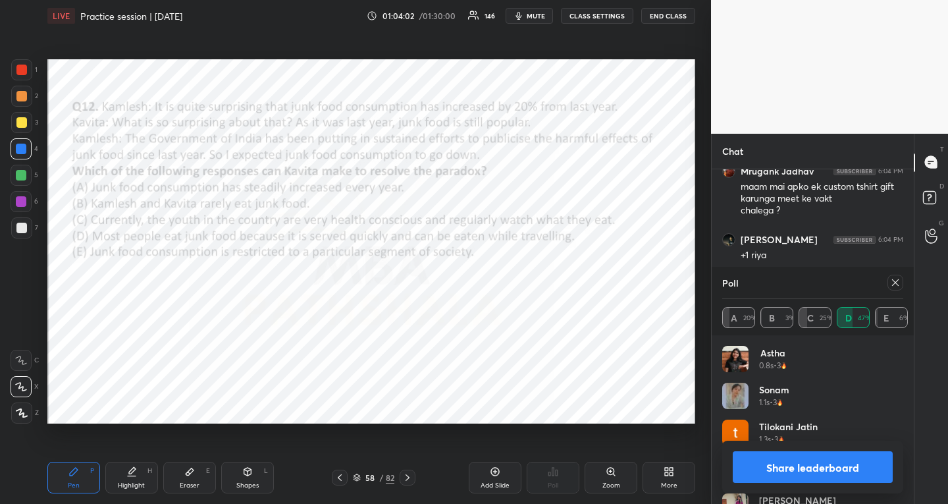
click at [897, 284] on icon at bounding box center [895, 282] width 7 height 7
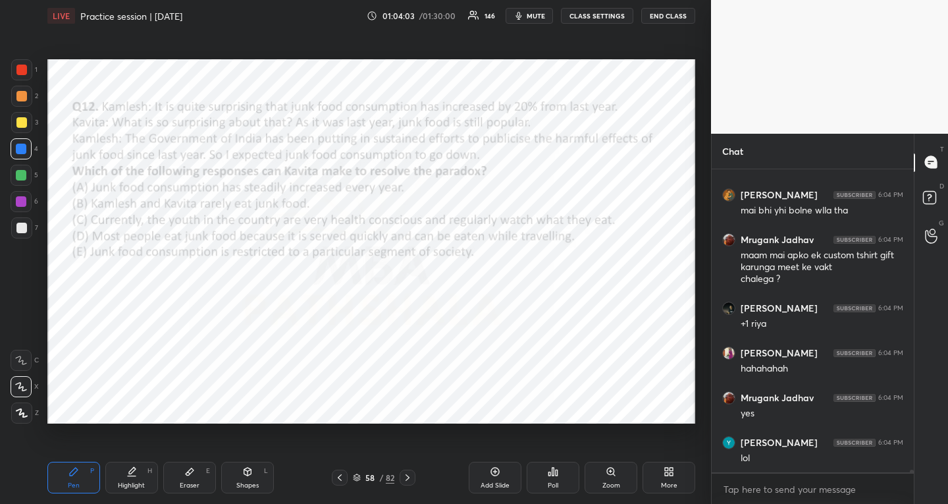
scroll to position [5, 5]
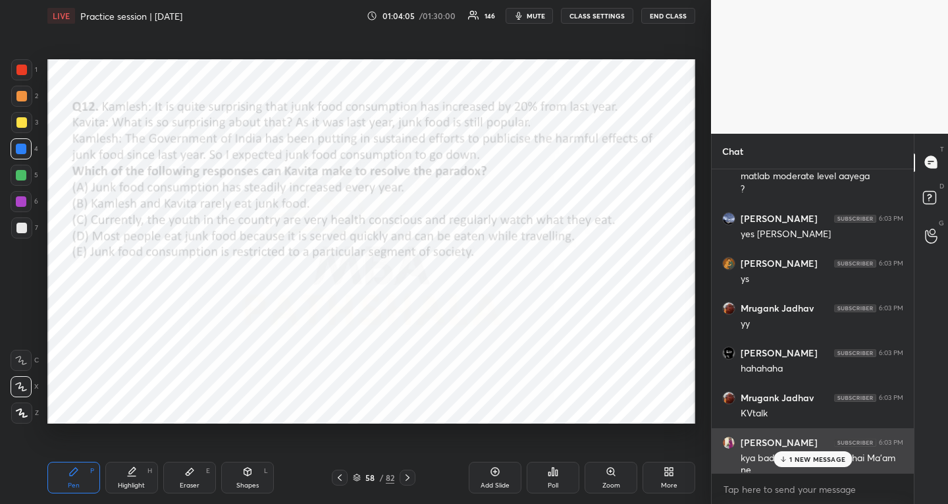
click at [833, 450] on div "kya badhiyan CR padhayi hai Ma'am ne" at bounding box center [822, 463] width 163 height 28
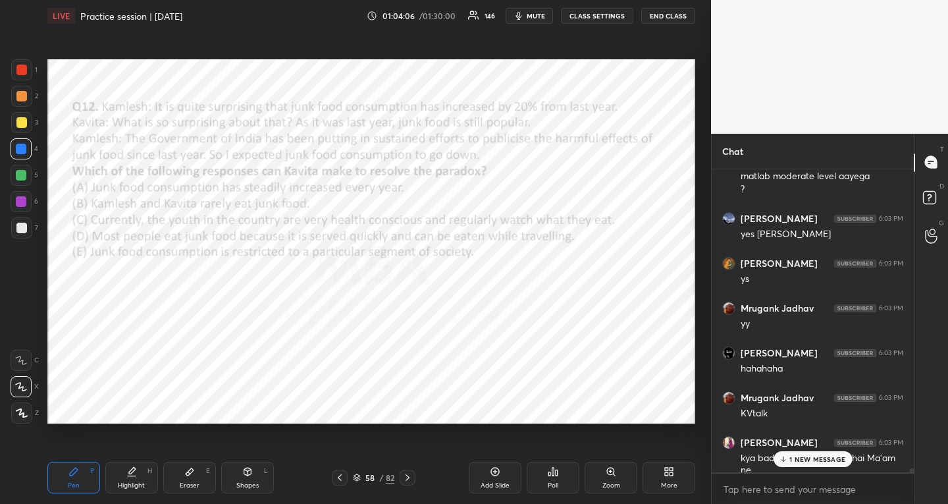
click at [833, 453] on div "1 NEW MESSAGE" at bounding box center [813, 459] width 78 height 16
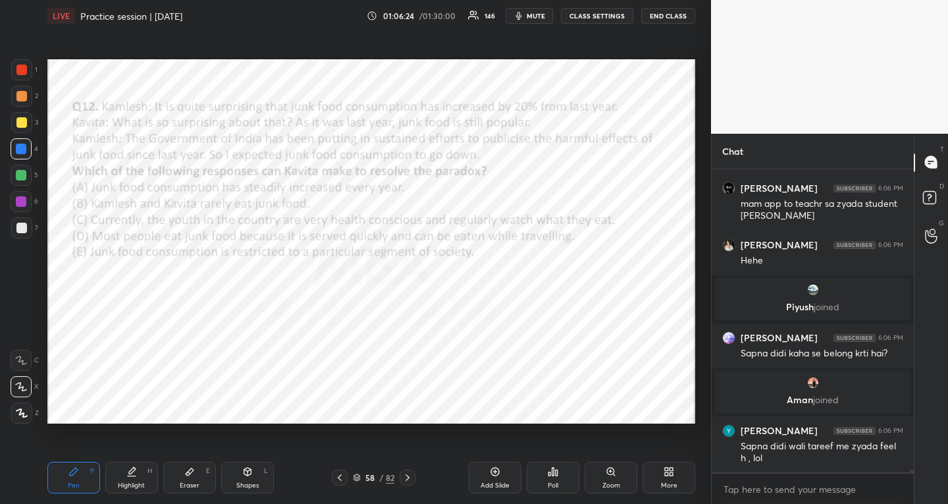
scroll to position [39567, 0]
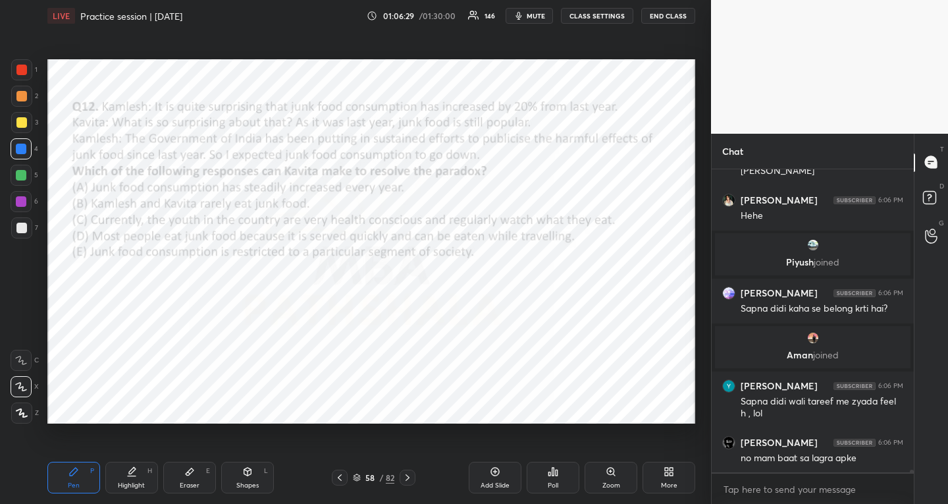
click at [406, 475] on icon at bounding box center [407, 477] width 11 height 11
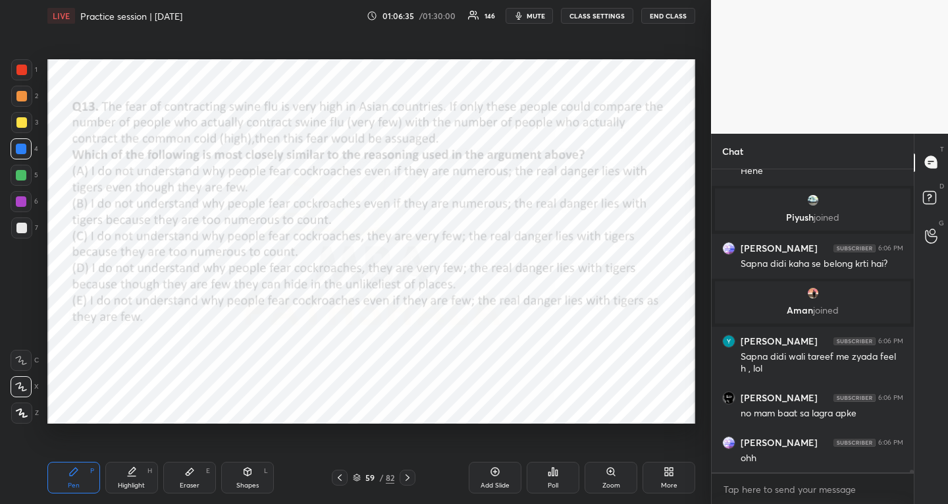
click at [560, 475] on div "Poll" at bounding box center [553, 477] width 53 height 32
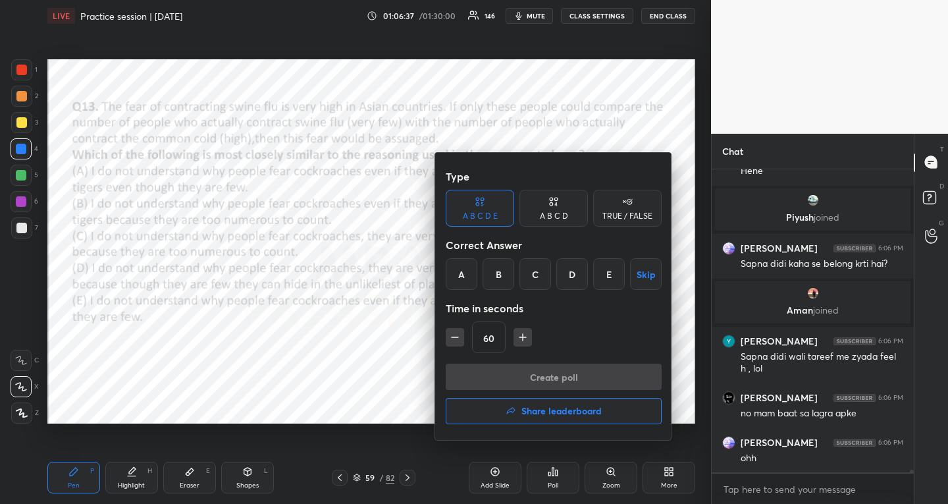
scroll to position [39657, 0]
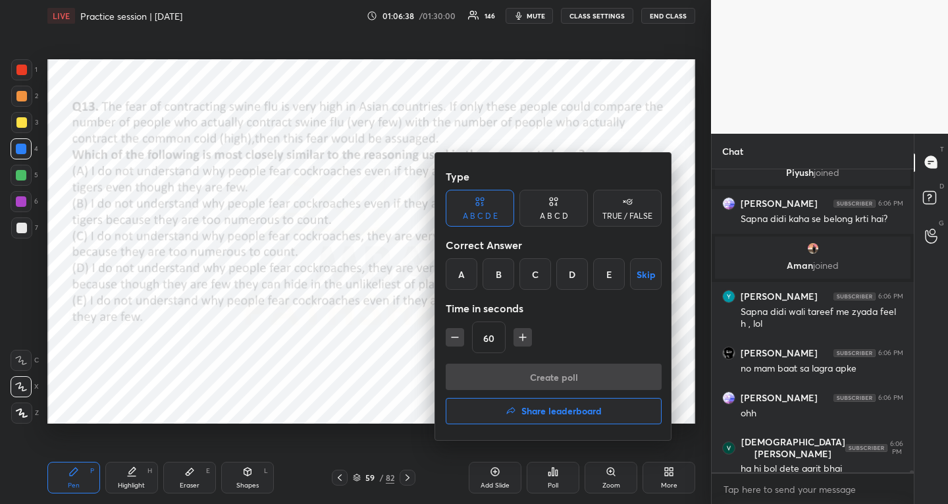
click at [540, 278] on div "C" at bounding box center [535, 274] width 32 height 32
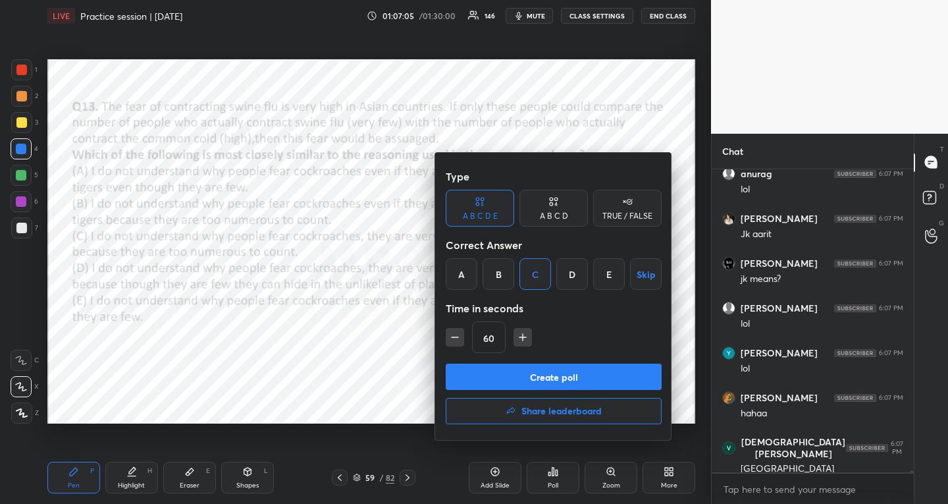
scroll to position [40104, 0]
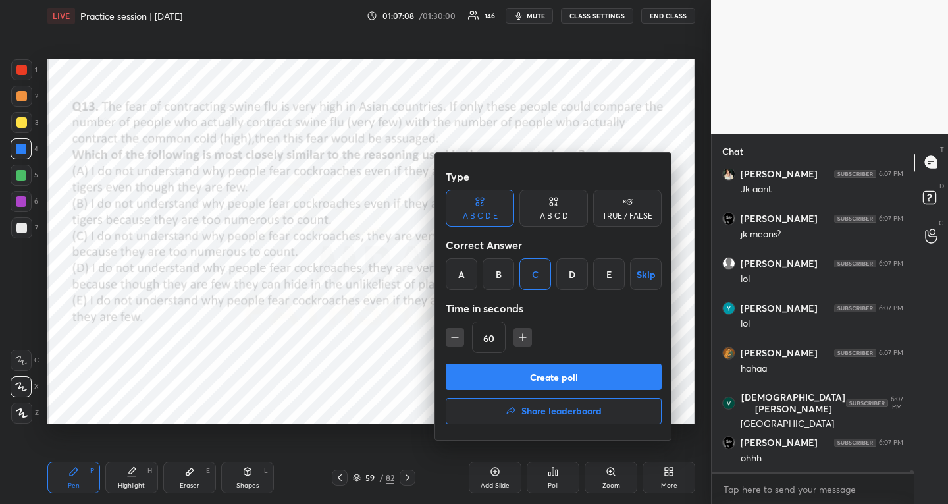
click at [543, 378] on button "Create poll" at bounding box center [554, 376] width 216 height 26
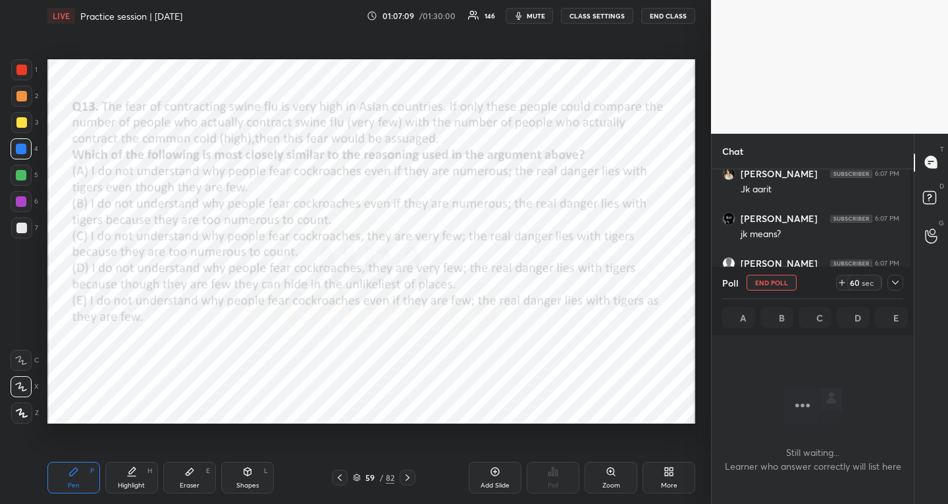
scroll to position [5, 5]
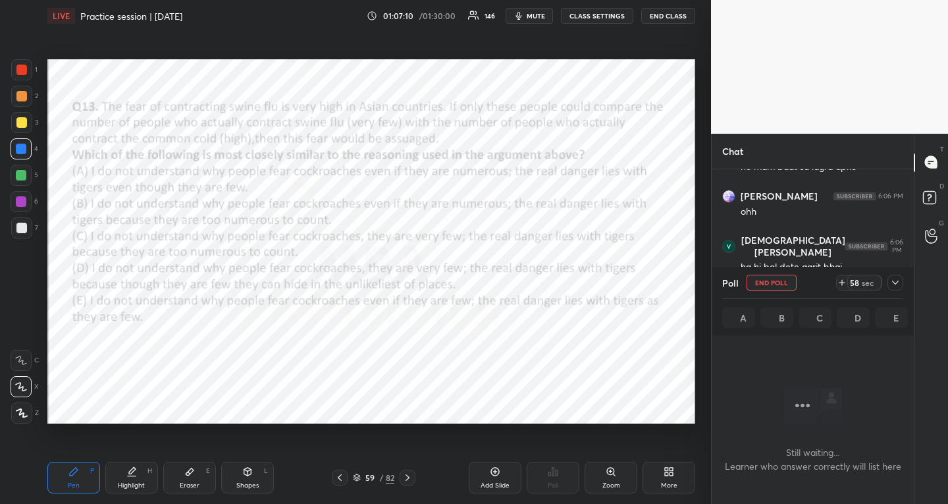
click at [845, 284] on icon at bounding box center [842, 282] width 11 height 11
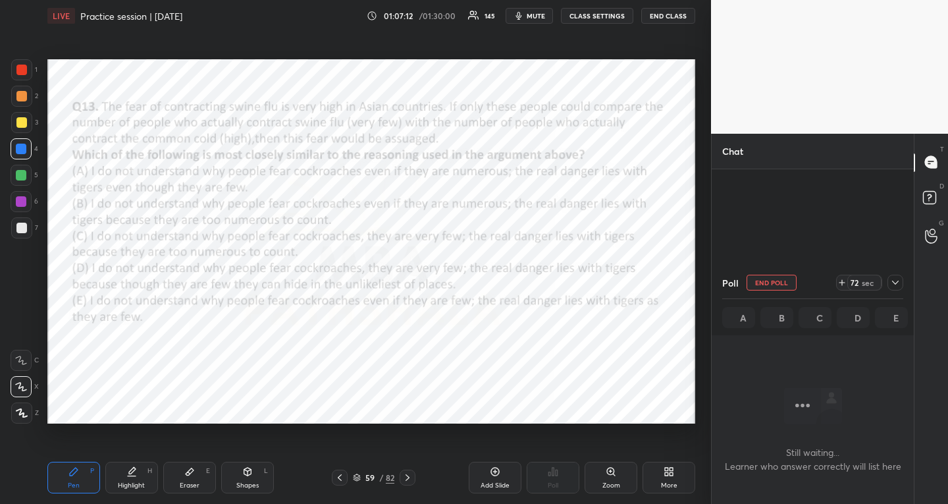
scroll to position [40110, 0]
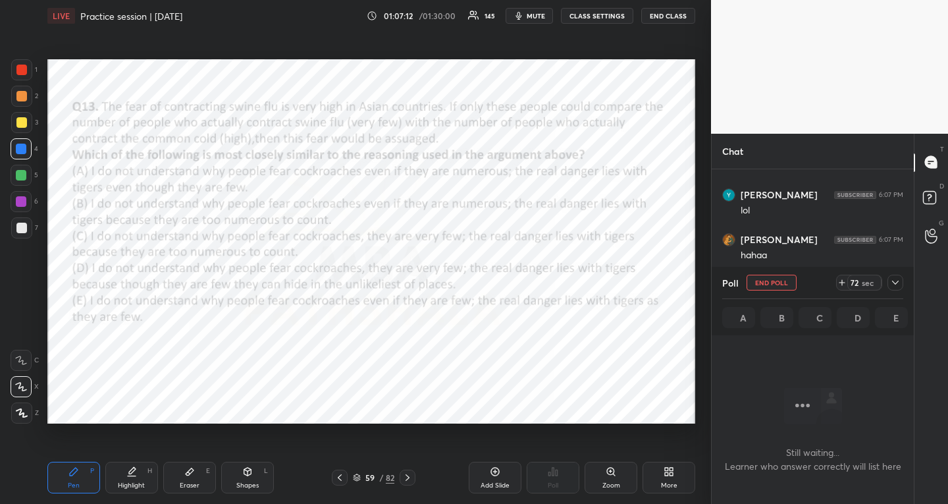
click at [897, 279] on icon at bounding box center [895, 282] width 11 height 11
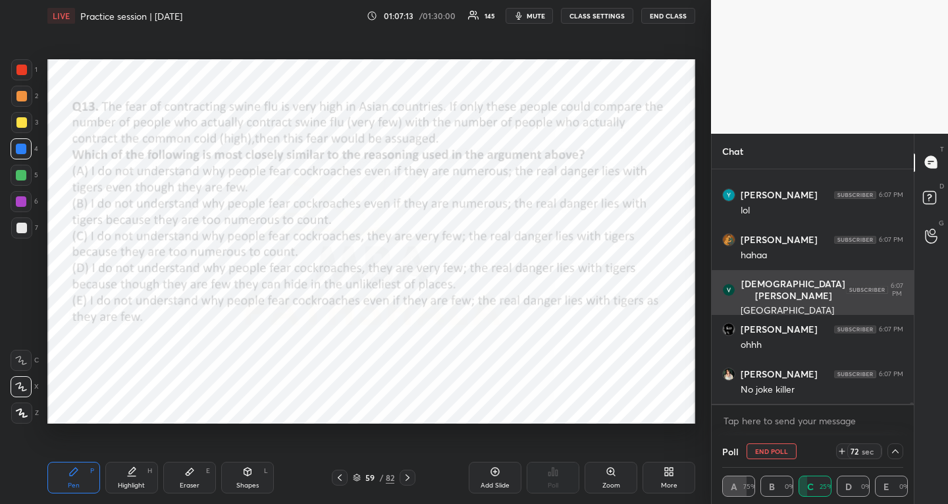
scroll to position [5, 1]
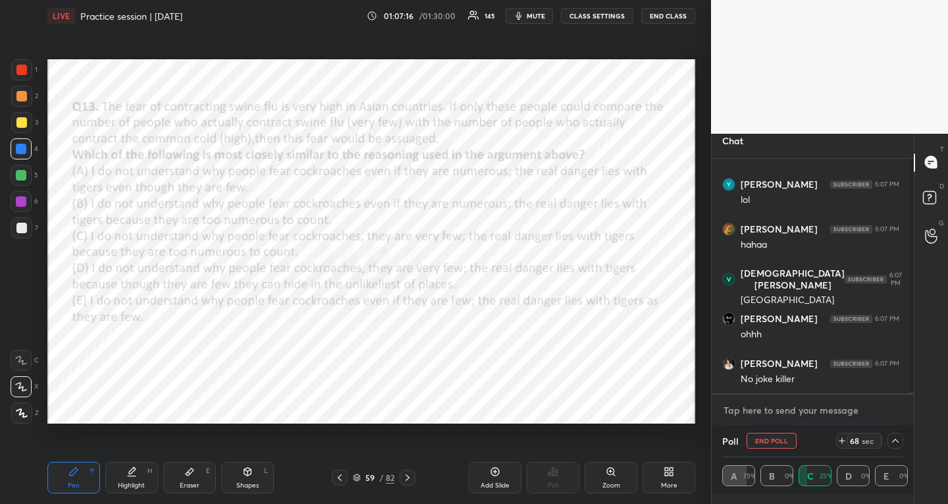
click at [803, 406] on textarea at bounding box center [812, 410] width 181 height 21
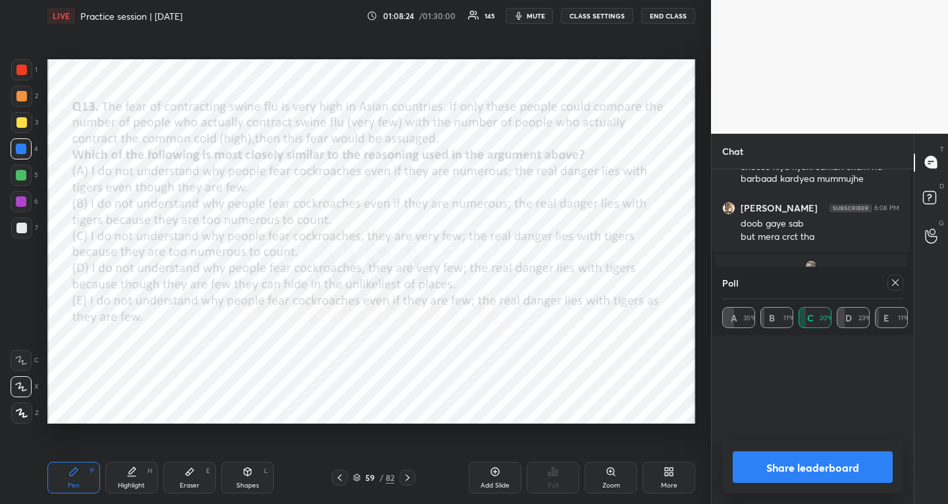
scroll to position [153, 177]
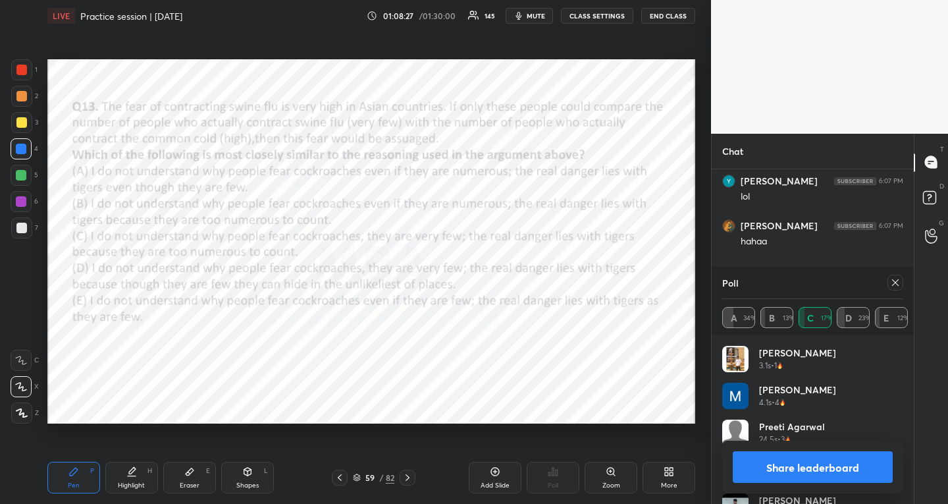
click at [897, 273] on div "Poll" at bounding box center [812, 283] width 181 height 32
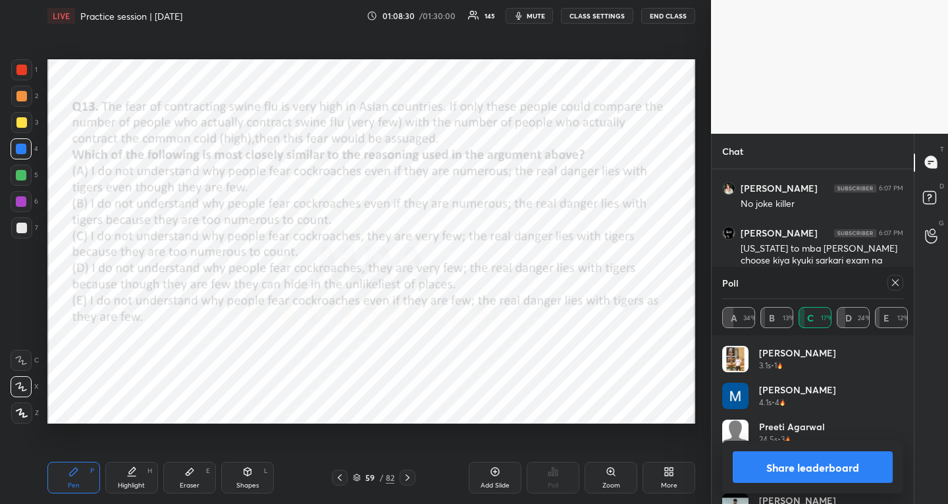
click at [893, 278] on icon at bounding box center [895, 282] width 11 height 11
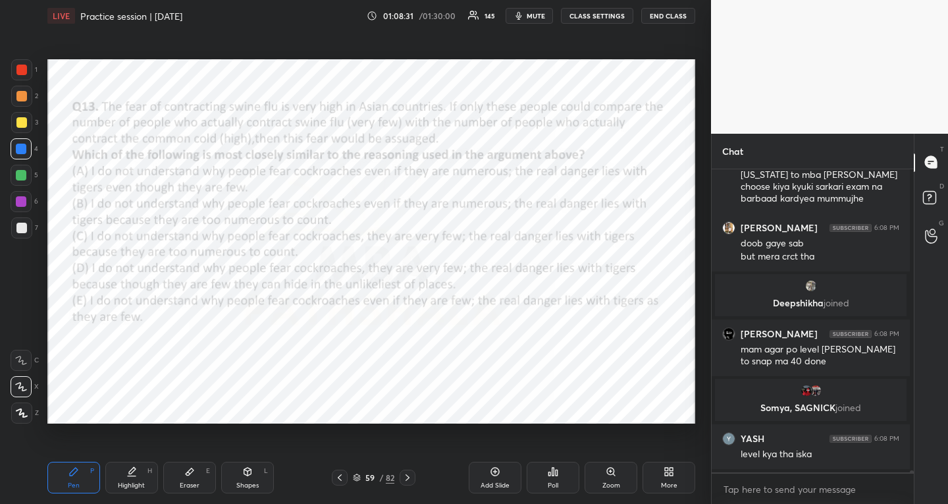
scroll to position [40204, 0]
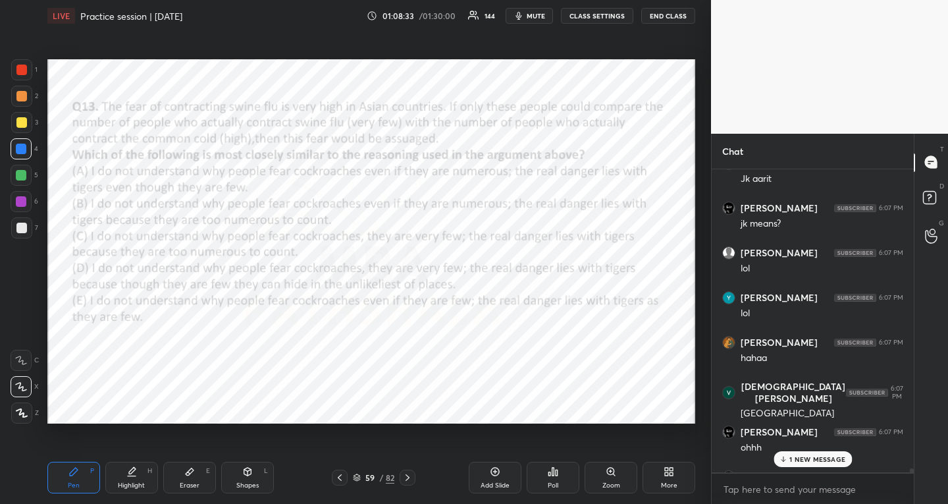
click at [839, 458] on p "1 NEW MESSAGE" at bounding box center [817, 459] width 56 height 8
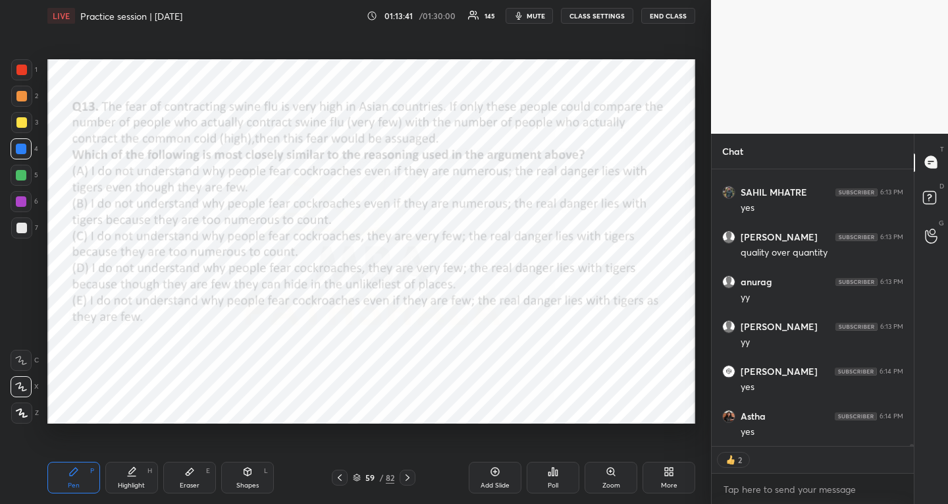
scroll to position [42881, 0]
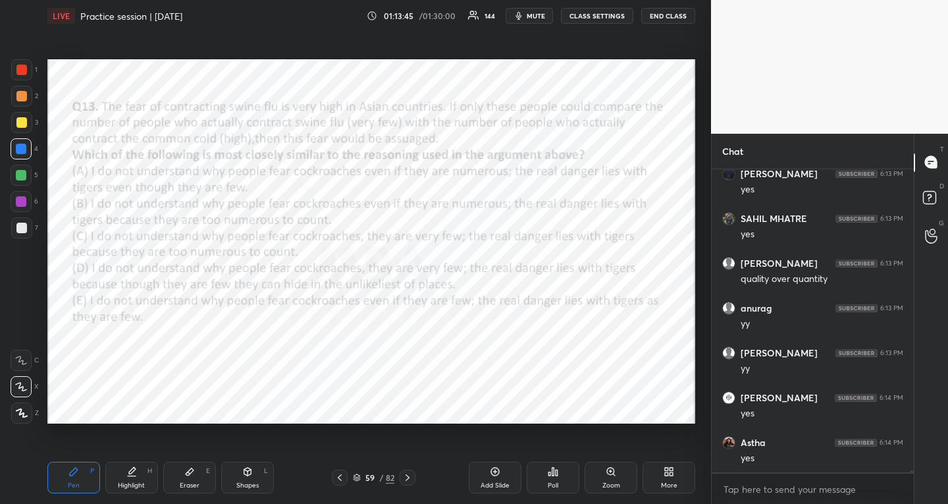
click at [409, 471] on div at bounding box center [408, 477] width 16 height 16
click at [553, 468] on icon at bounding box center [553, 471] width 2 height 8
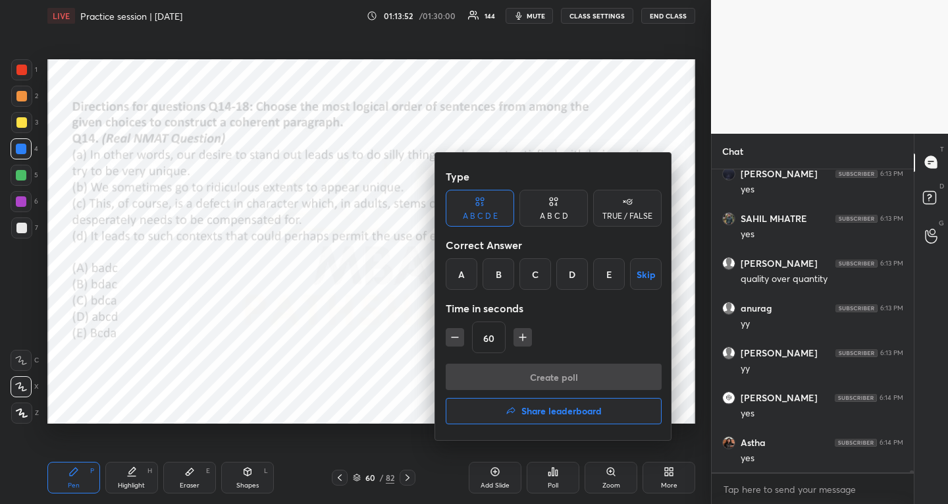
scroll to position [42926, 0]
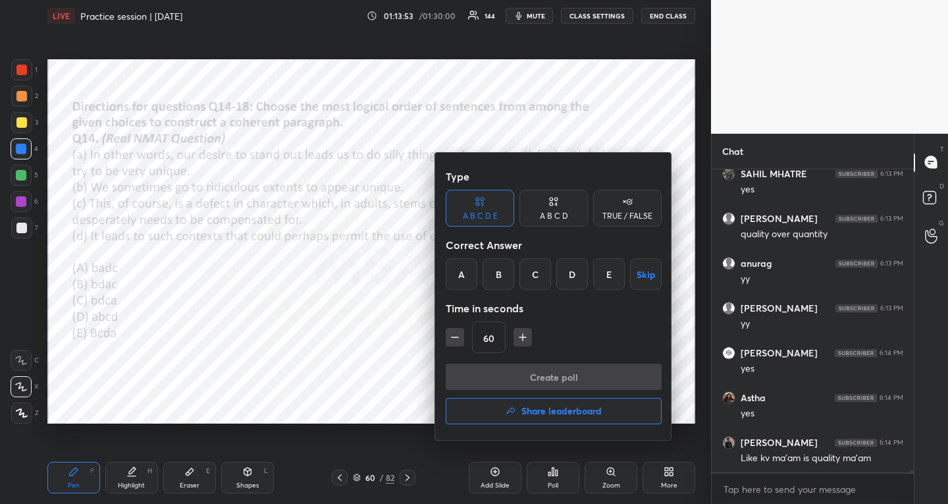
click at [495, 280] on div "B" at bounding box center [499, 274] width 32 height 32
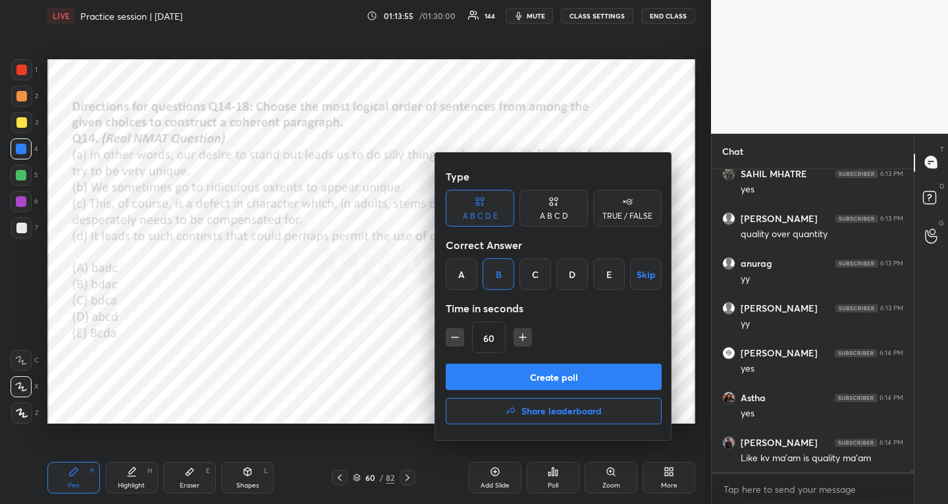
click at [495, 373] on button "Create poll" at bounding box center [554, 376] width 216 height 26
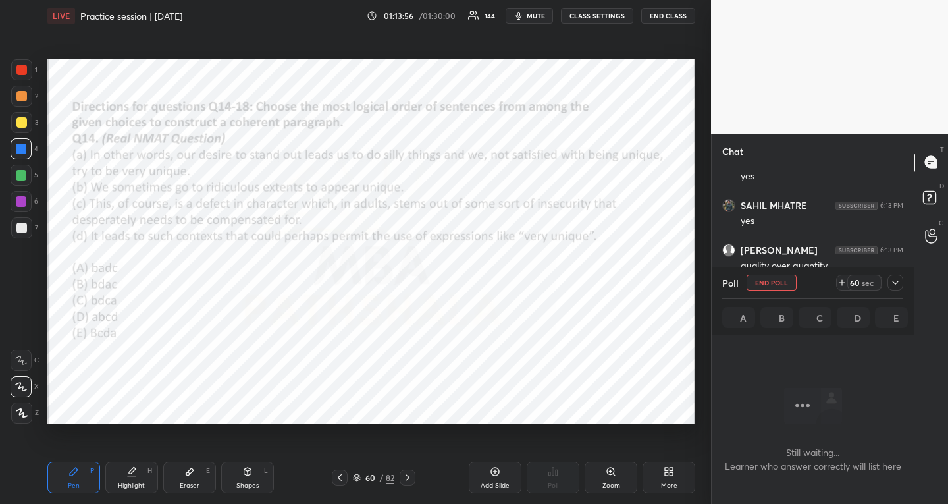
scroll to position [42186, 0]
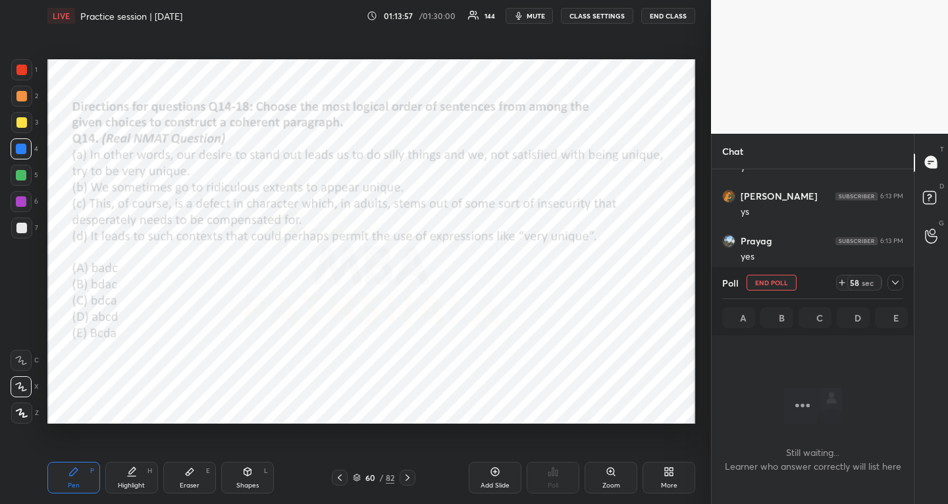
click at [893, 283] on icon at bounding box center [895, 282] width 11 height 11
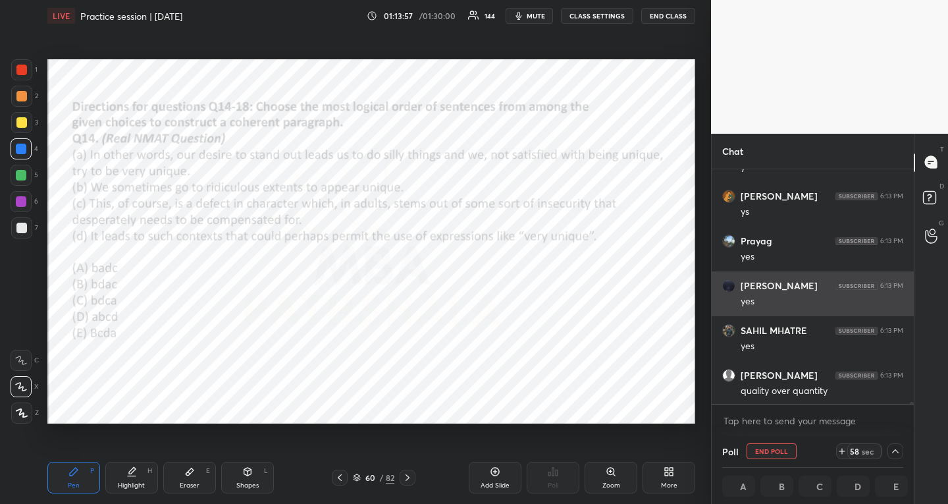
scroll to position [5, 5]
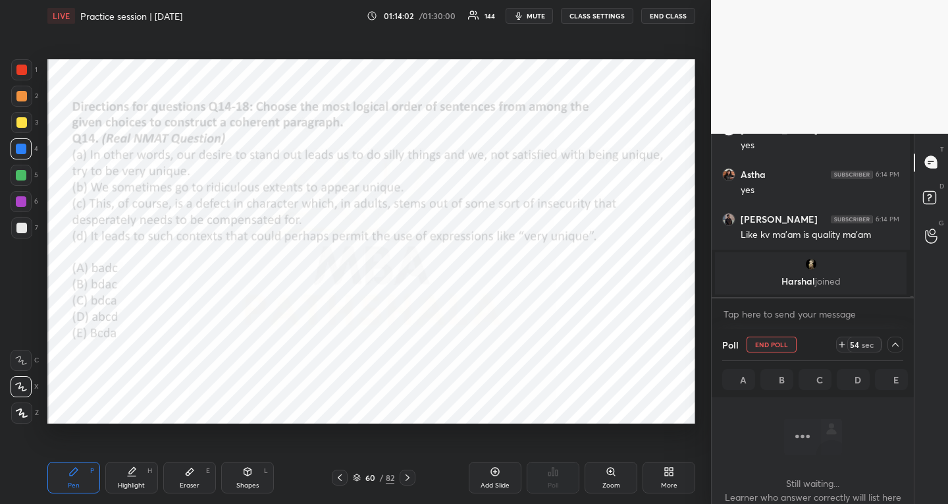
click at [891, 342] on icon at bounding box center [895, 344] width 11 height 11
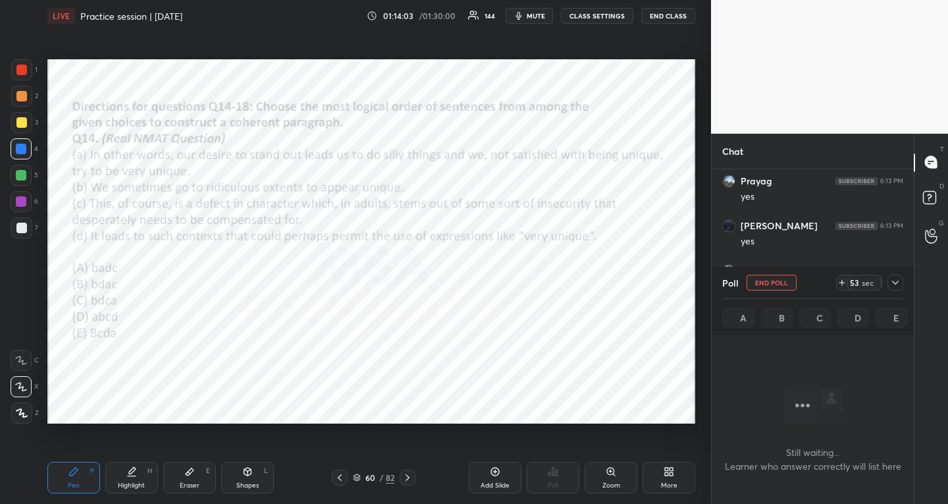
click at [897, 282] on icon at bounding box center [895, 282] width 11 height 11
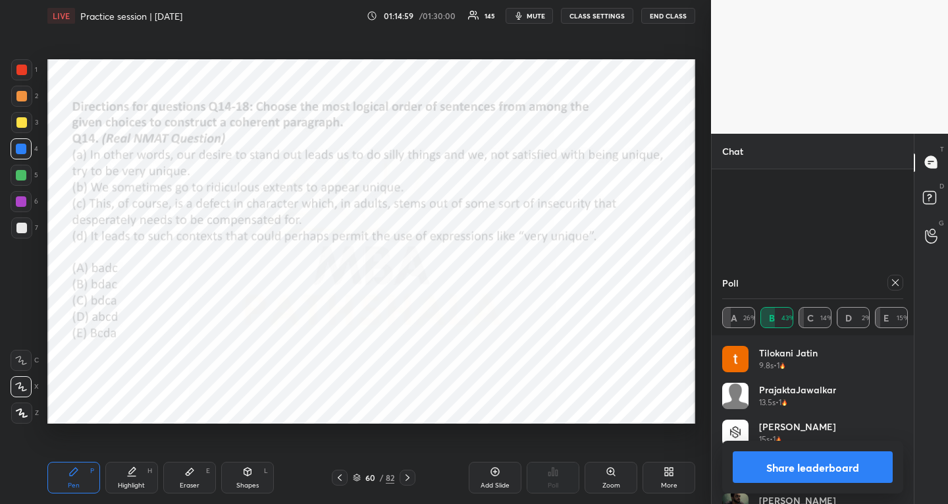
scroll to position [42609, 0]
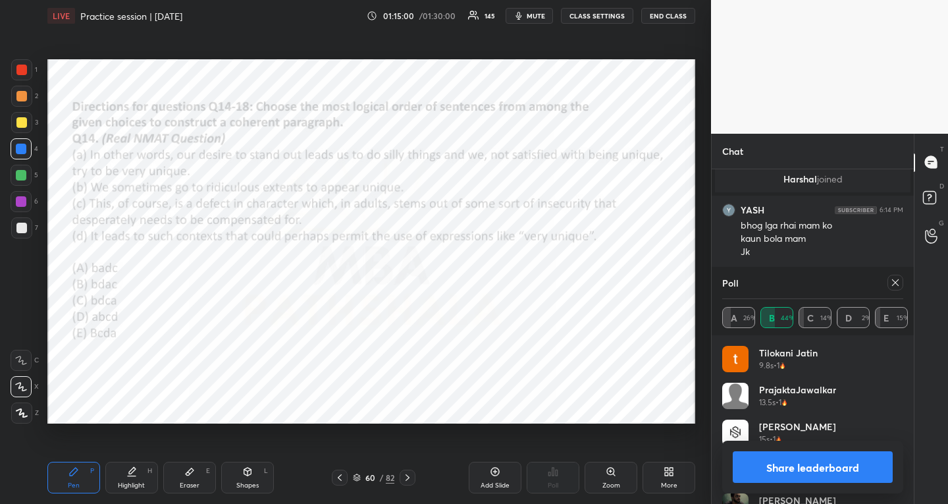
click at [899, 277] on icon at bounding box center [895, 282] width 11 height 11
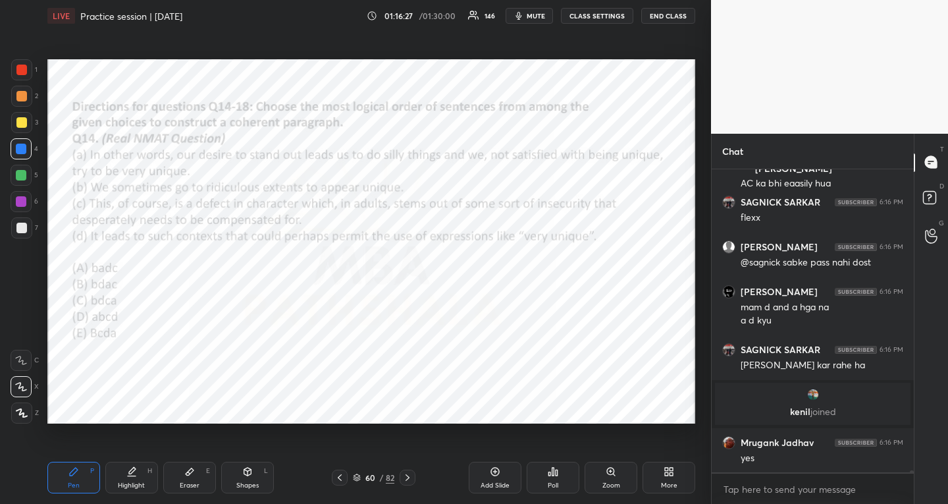
scroll to position [43459, 0]
click at [401, 479] on div at bounding box center [408, 477] width 16 height 16
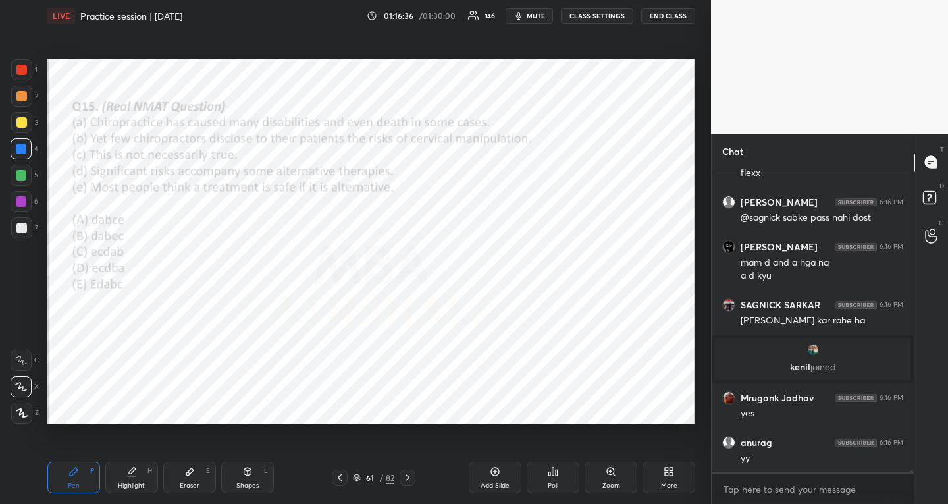
click at [560, 481] on div "Poll" at bounding box center [553, 477] width 53 height 32
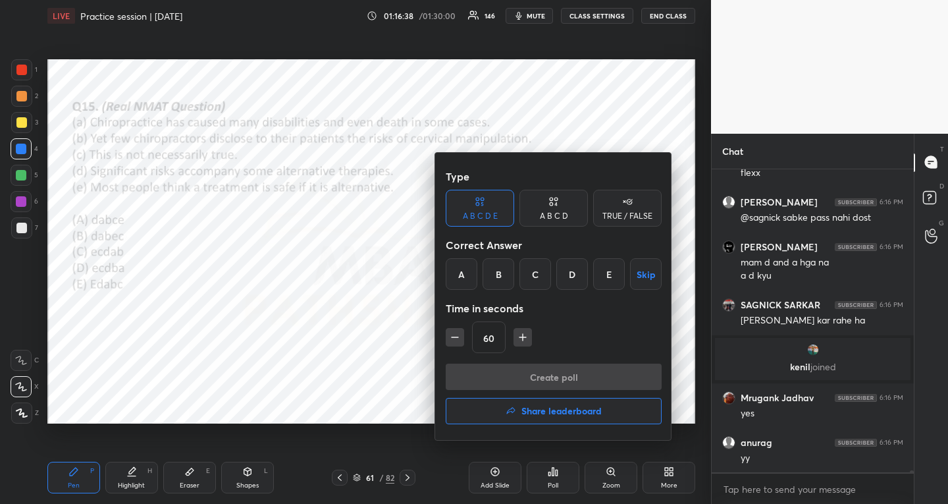
click at [497, 269] on div "B" at bounding box center [499, 274] width 32 height 32
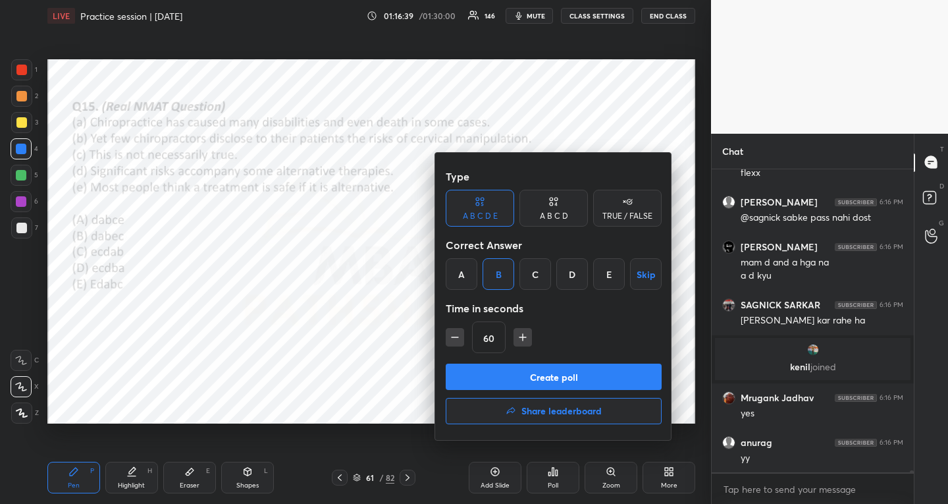
click at [481, 375] on button "Create poll" at bounding box center [554, 376] width 216 height 26
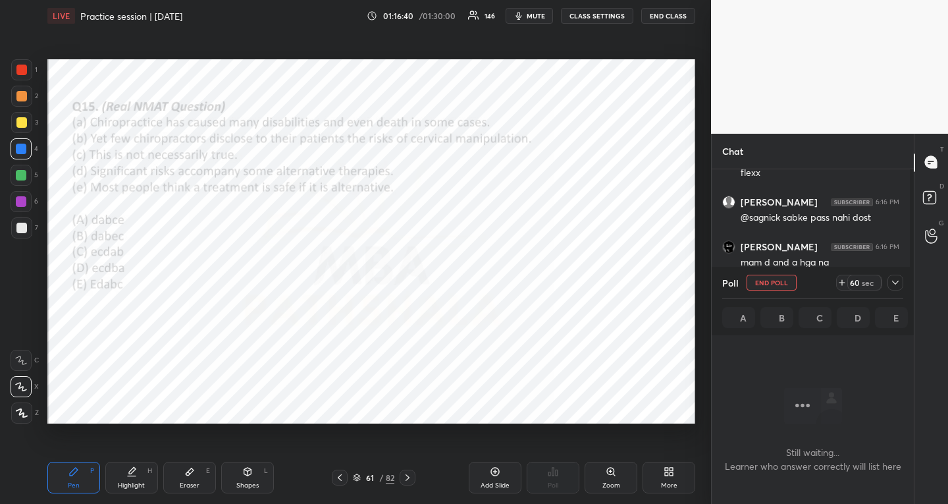
scroll to position [263, 198]
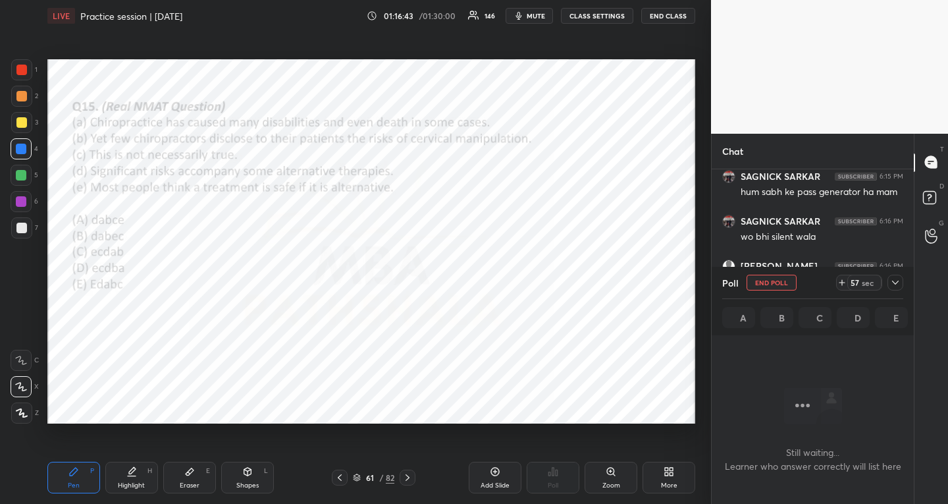
click at [898, 280] on icon at bounding box center [895, 282] width 11 height 11
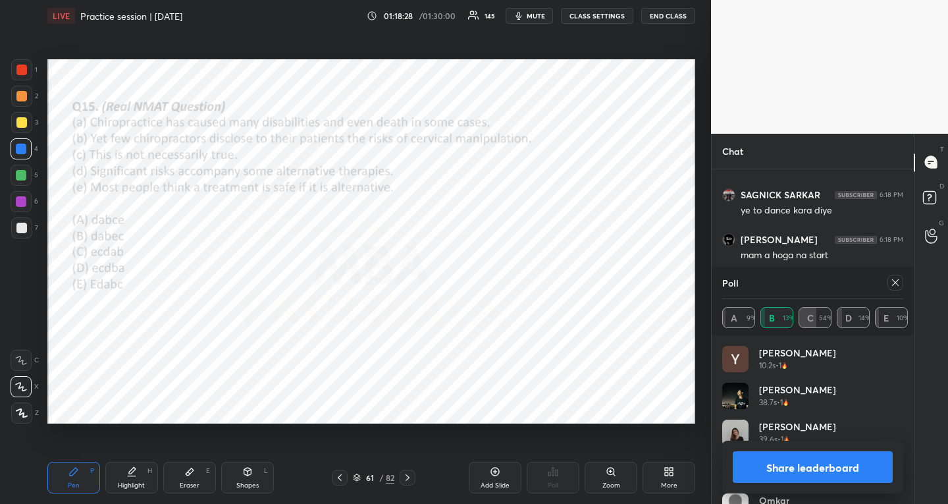
scroll to position [43956, 0]
click at [895, 278] on icon at bounding box center [895, 282] width 11 height 11
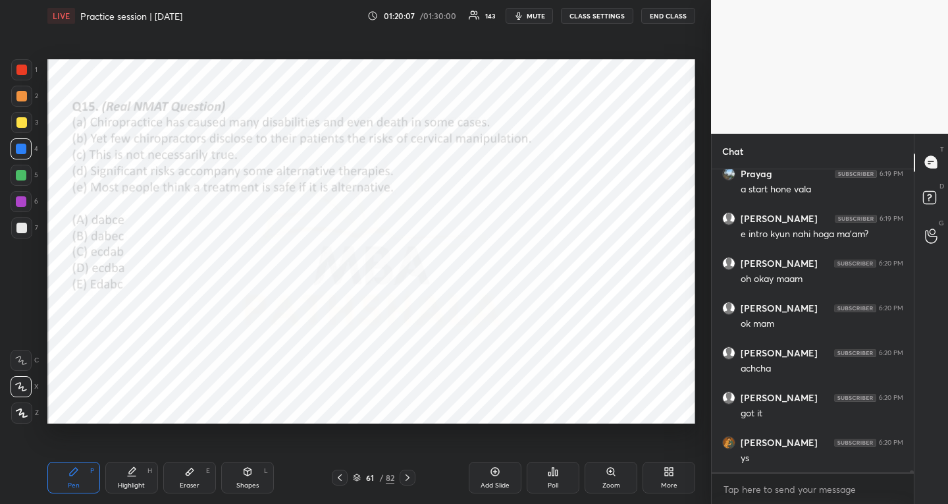
scroll to position [44651, 0]
click at [410, 476] on icon at bounding box center [407, 477] width 11 height 11
click at [555, 479] on div "Poll" at bounding box center [553, 477] width 53 height 32
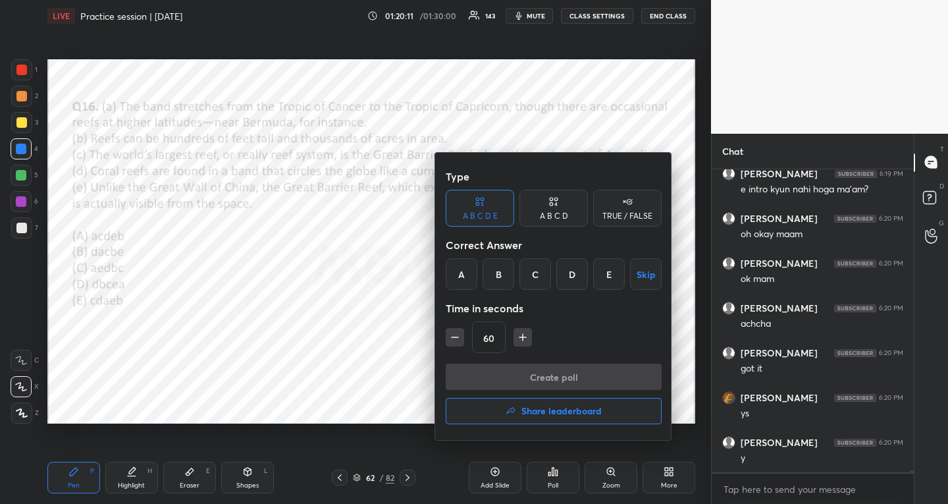
click at [500, 280] on div "B" at bounding box center [499, 274] width 32 height 32
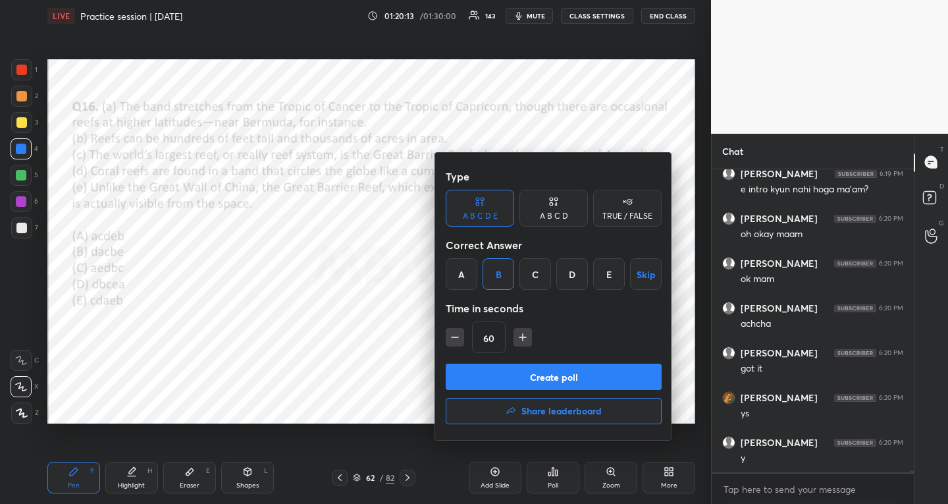
click at [491, 377] on button "Create poll" at bounding box center [554, 376] width 216 height 26
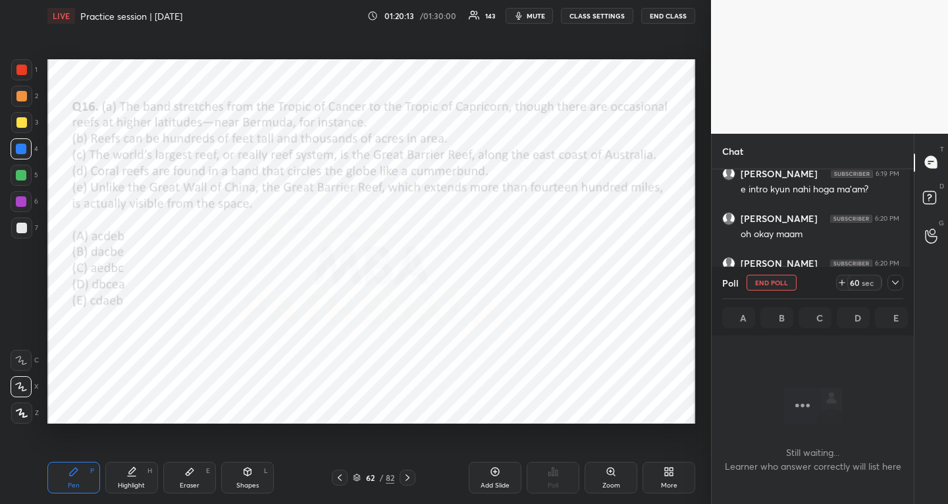
scroll to position [267, 194]
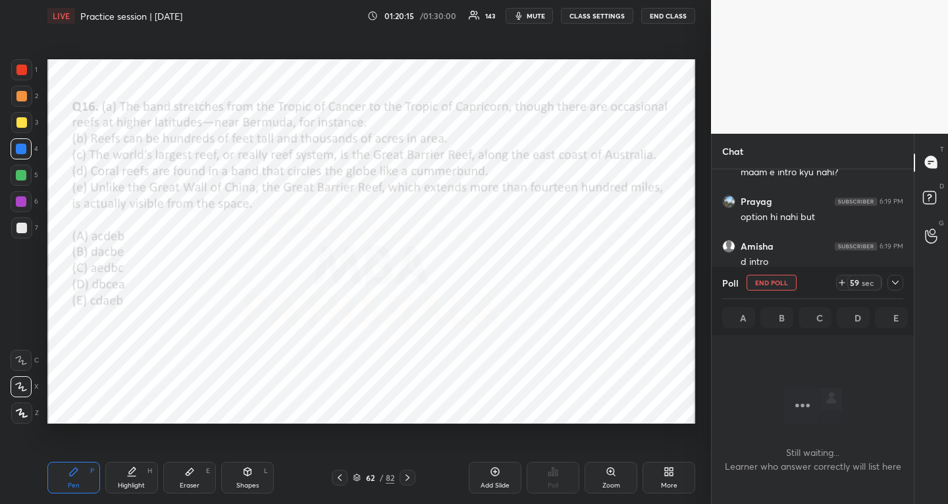
click at [899, 285] on icon at bounding box center [895, 282] width 11 height 11
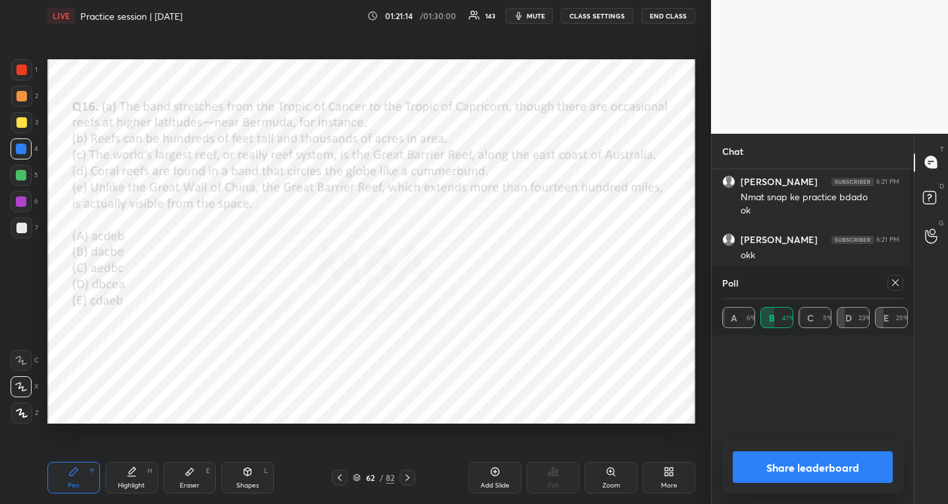
scroll to position [154, 177]
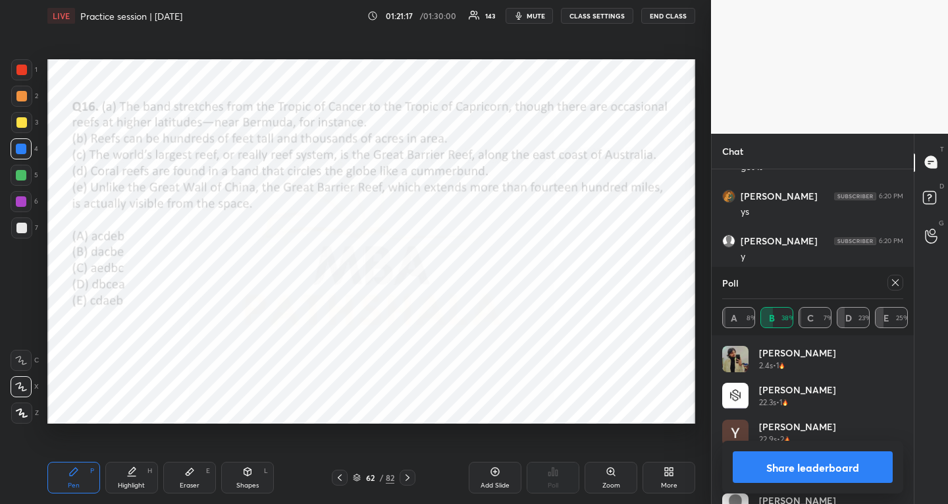
click at [897, 280] on icon at bounding box center [895, 282] width 11 height 11
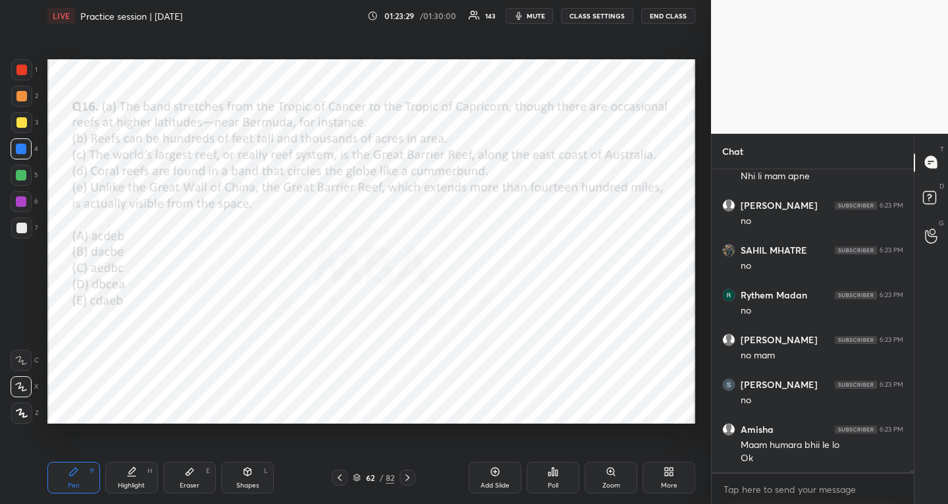
scroll to position [46580, 0]
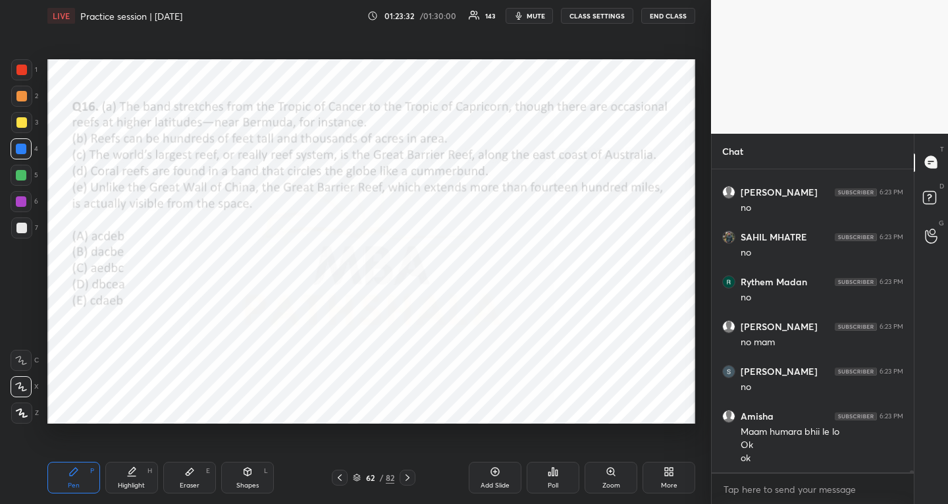
click at [563, 488] on div "Poll" at bounding box center [553, 477] width 53 height 32
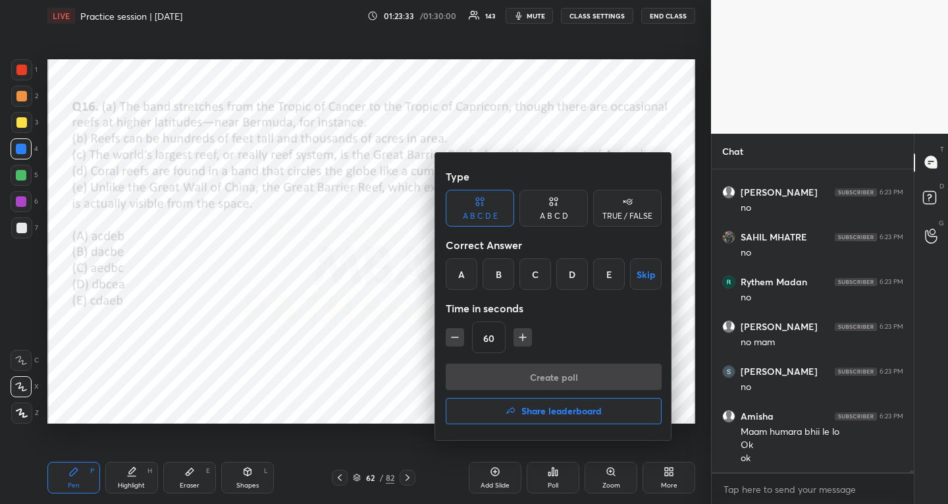
click at [492, 277] on div "B" at bounding box center [499, 274] width 32 height 32
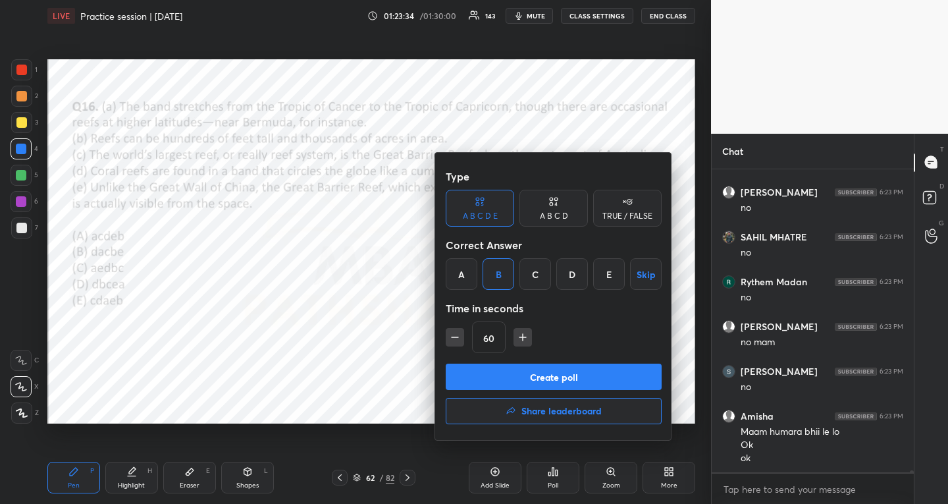
click at [481, 370] on button "Create poll" at bounding box center [554, 376] width 216 height 26
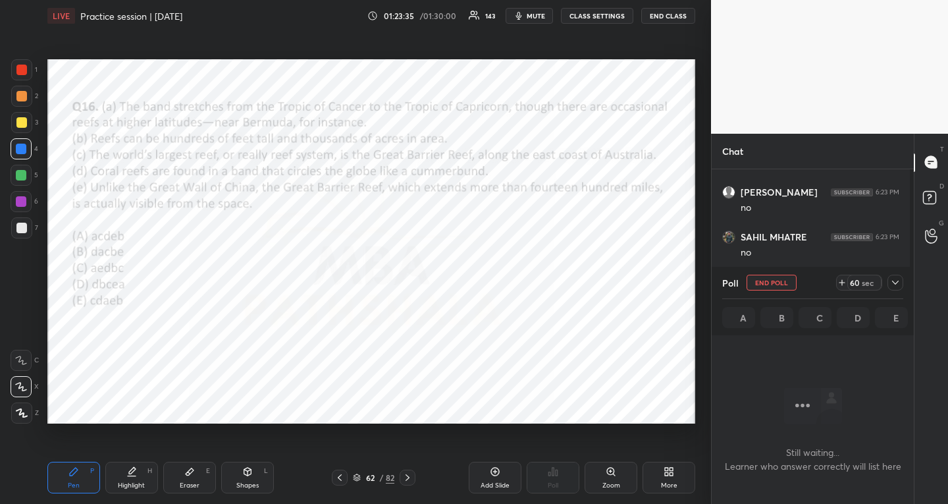
scroll to position [5, 5]
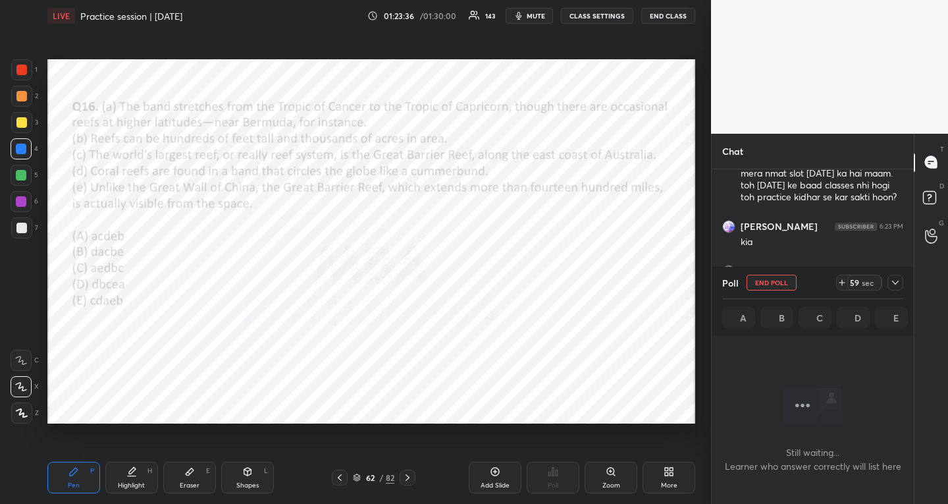
click at [896, 278] on icon at bounding box center [895, 282] width 11 height 11
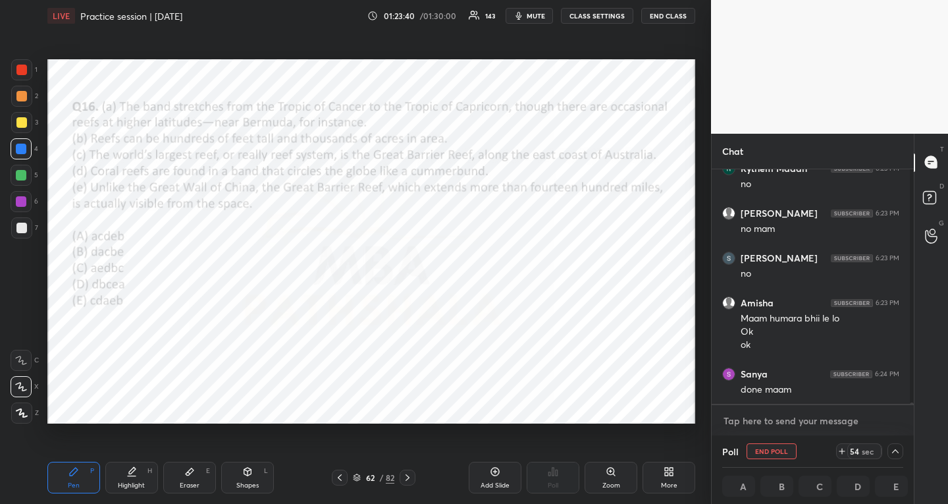
click at [838, 422] on textarea at bounding box center [812, 420] width 181 height 21
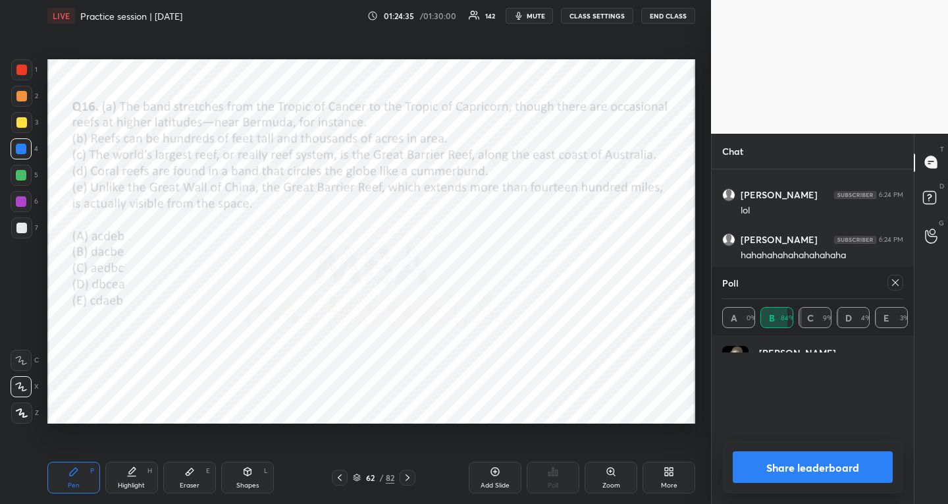
scroll to position [263, 198]
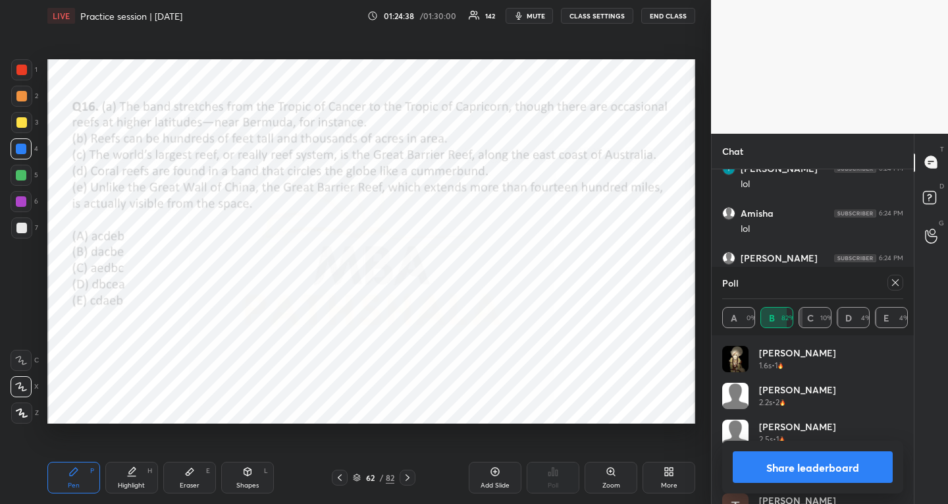
click at [900, 284] on icon at bounding box center [895, 282] width 11 height 11
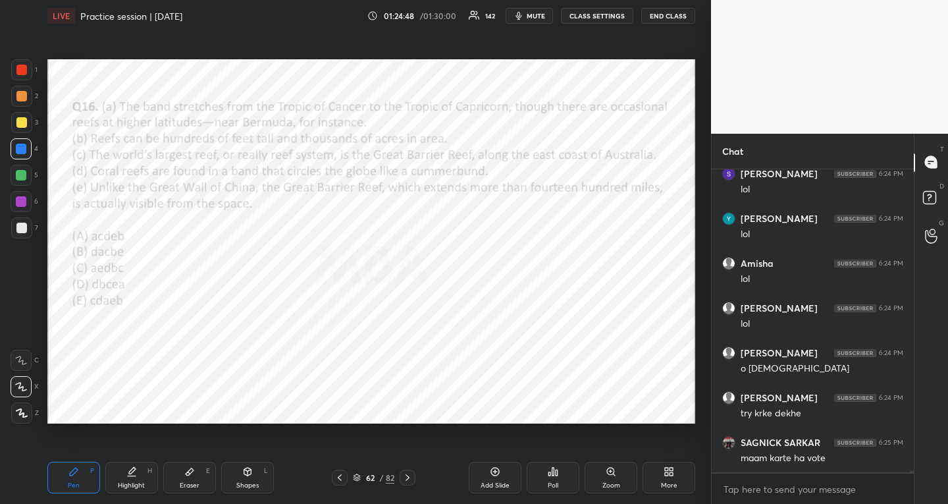
click at [413, 472] on div at bounding box center [408, 477] width 16 height 16
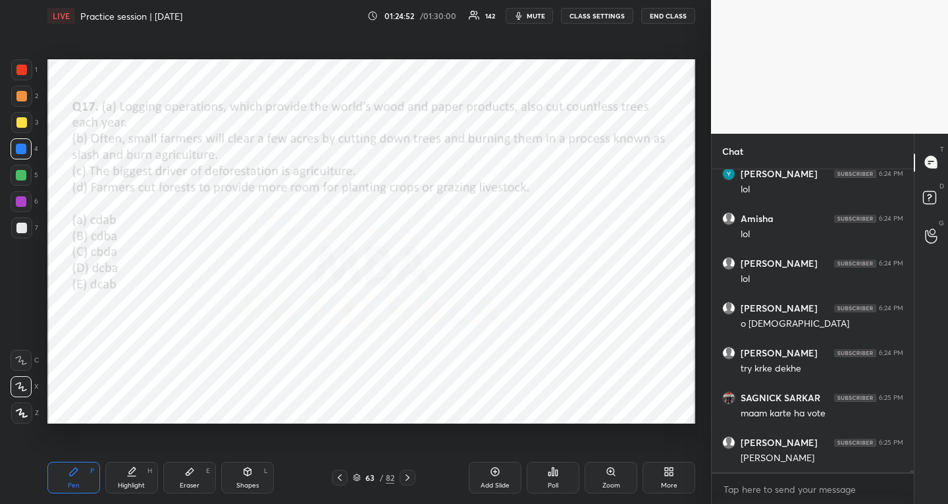
click at [546, 477] on div "Poll" at bounding box center [553, 477] width 53 height 32
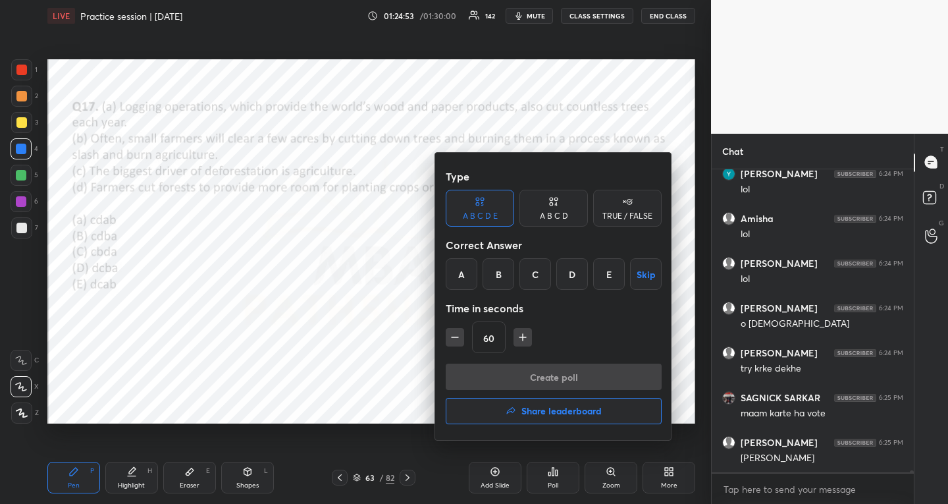
click at [493, 280] on div "B" at bounding box center [499, 274] width 32 height 32
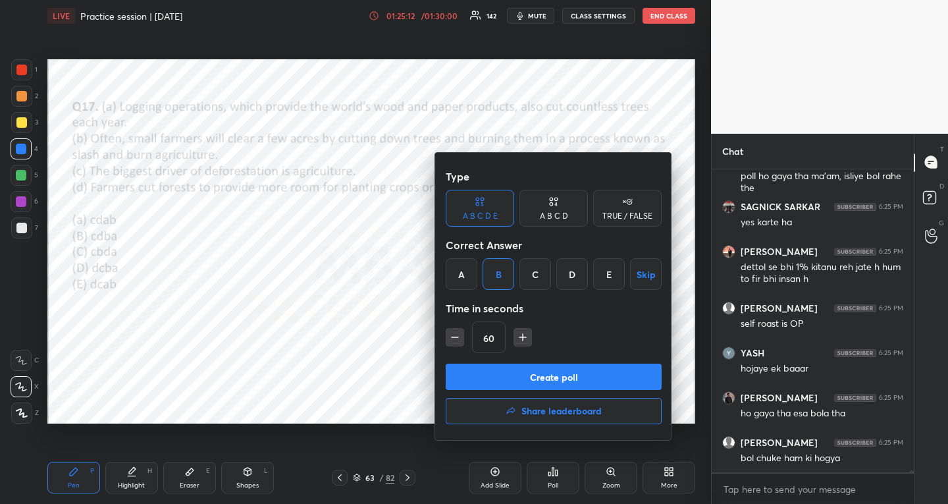
click at [496, 365] on button "Create poll" at bounding box center [554, 376] width 216 height 26
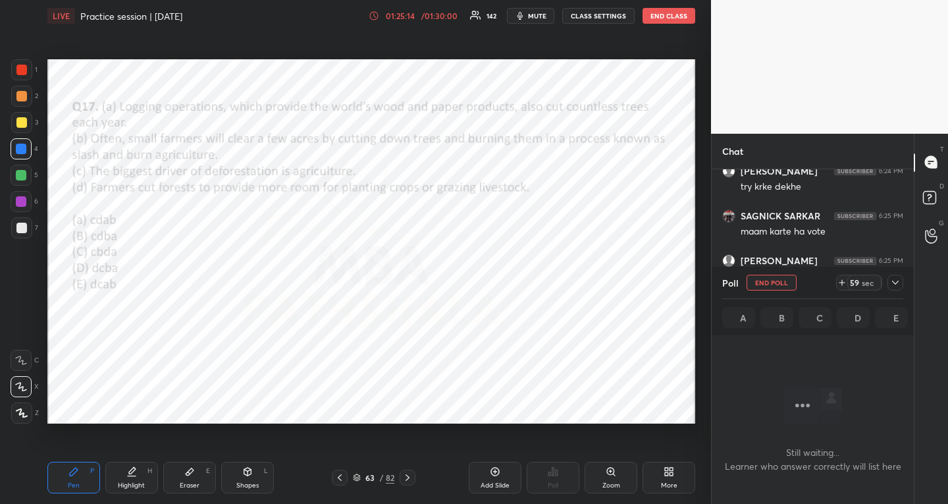
drag, startPoint x: 896, startPoint y: 282, endPoint x: 845, endPoint y: 311, distance: 59.0
click at [896, 281] on icon at bounding box center [895, 282] width 11 height 11
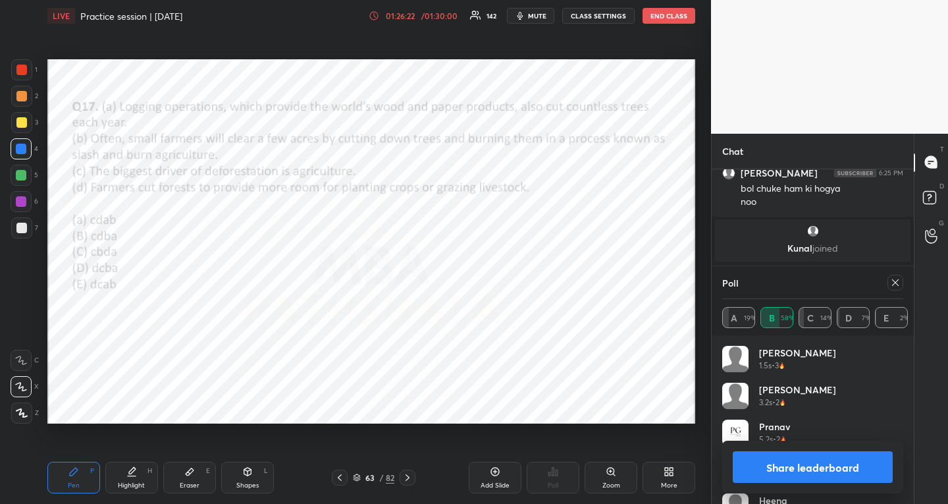
scroll to position [47669, 0]
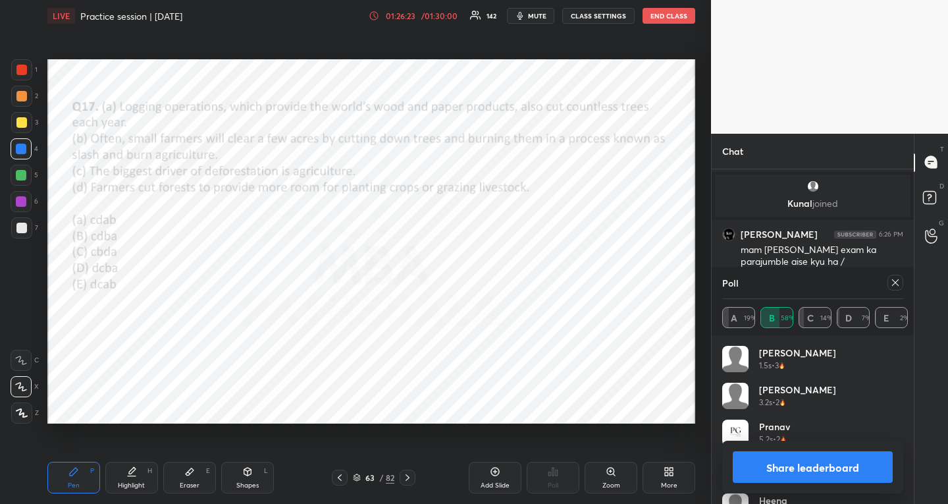
click at [894, 278] on icon at bounding box center [895, 282] width 11 height 11
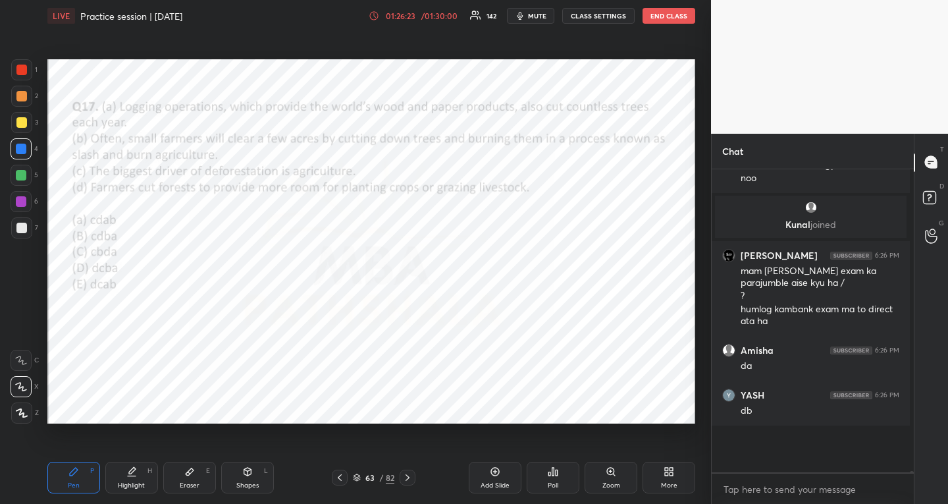
scroll to position [5, 5]
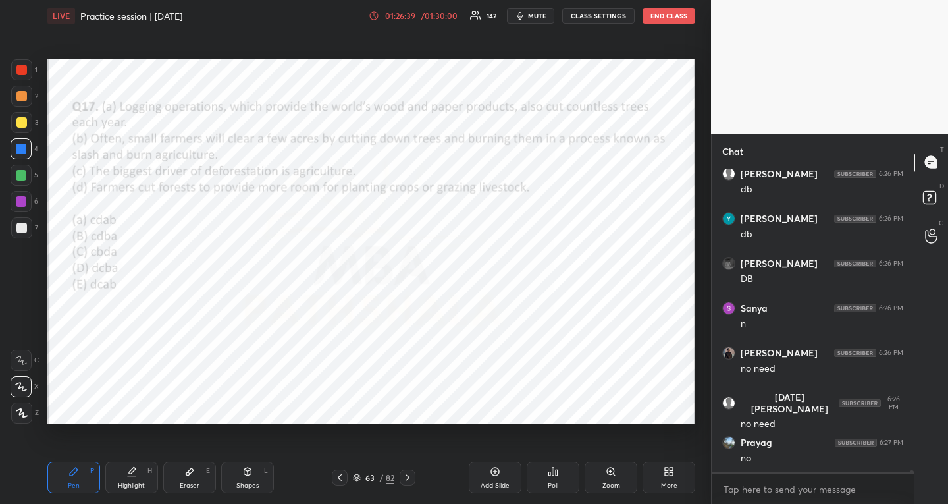
click at [404, 477] on icon at bounding box center [407, 477] width 11 height 11
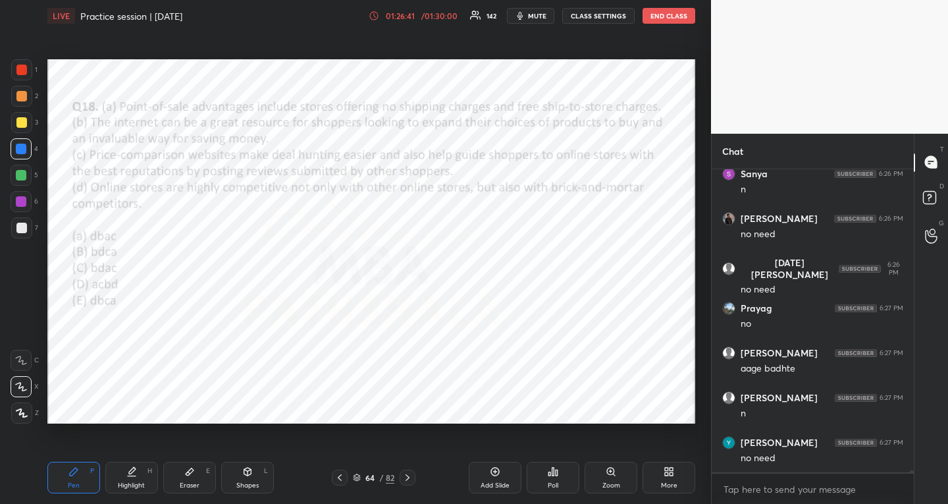
click at [556, 483] on div "Poll" at bounding box center [553, 485] width 11 height 7
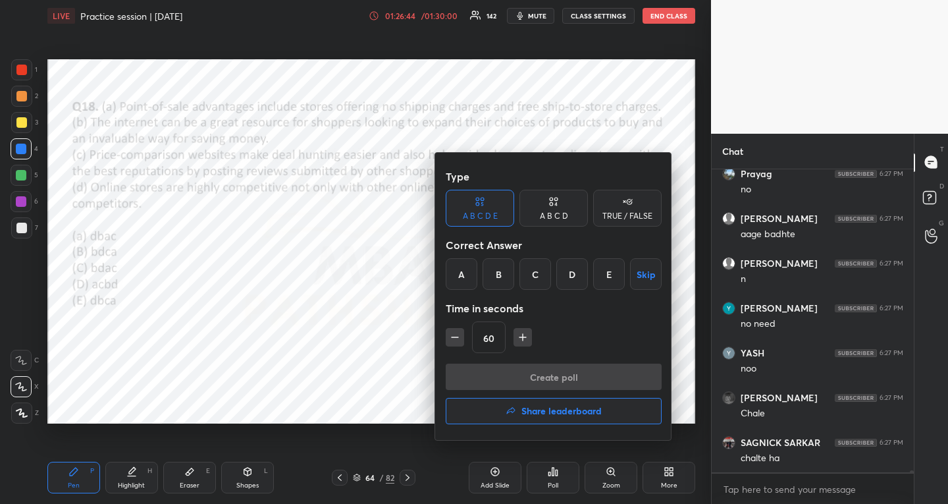
click at [493, 277] on div "B" at bounding box center [499, 274] width 32 height 32
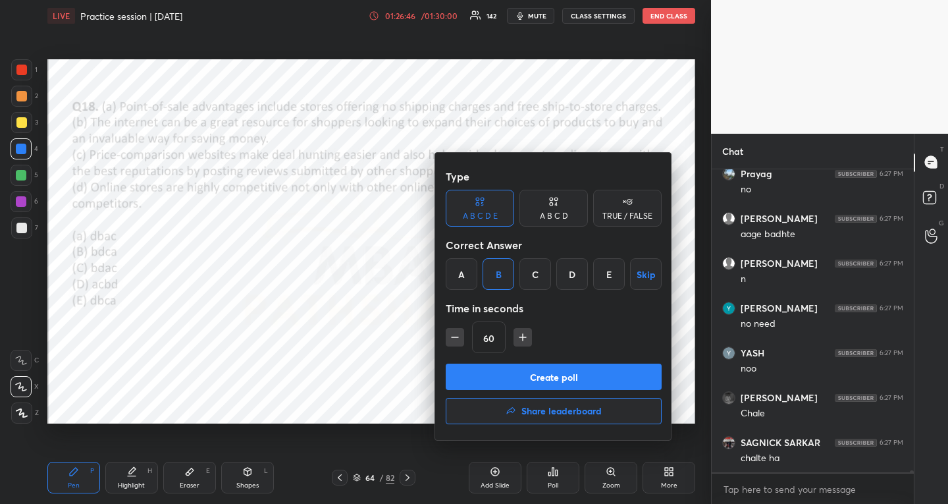
click at [500, 367] on button "Create poll" at bounding box center [554, 376] width 216 height 26
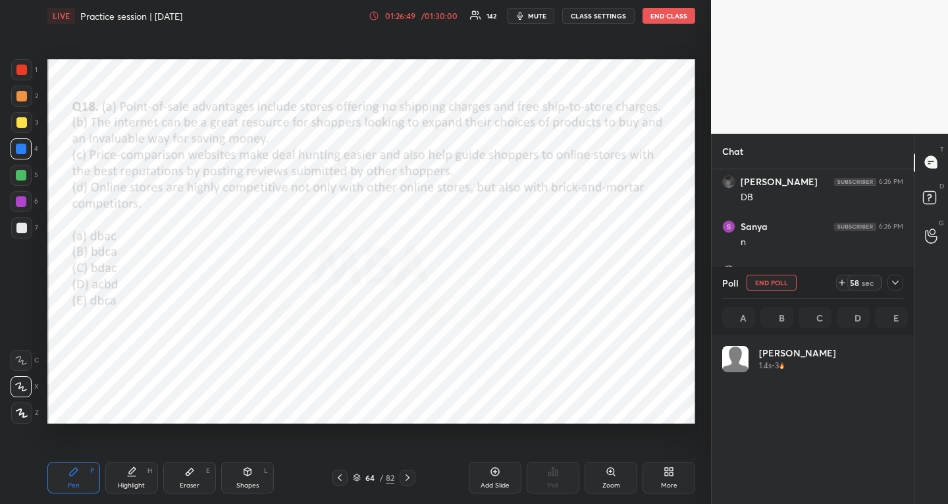
click at [896, 277] on icon at bounding box center [895, 282] width 11 height 11
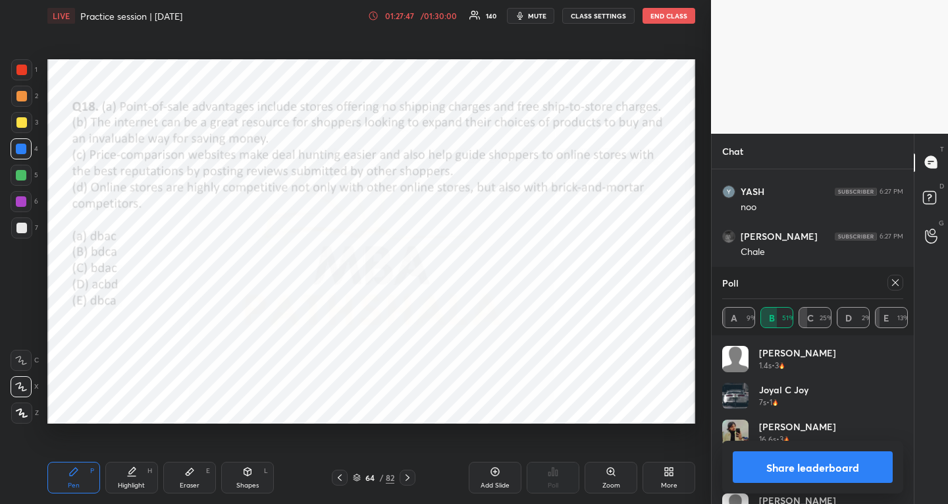
scroll to position [263, 198]
click at [897, 286] on icon at bounding box center [895, 282] width 11 height 11
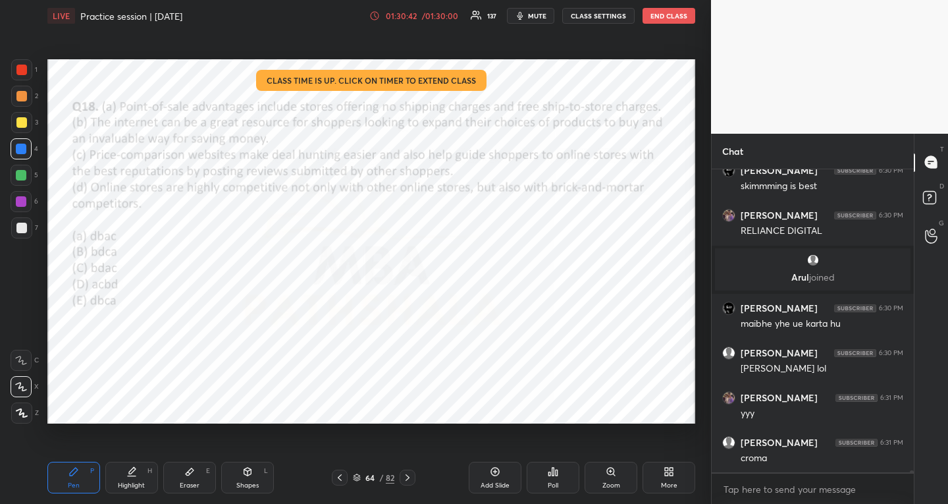
scroll to position [49177, 0]
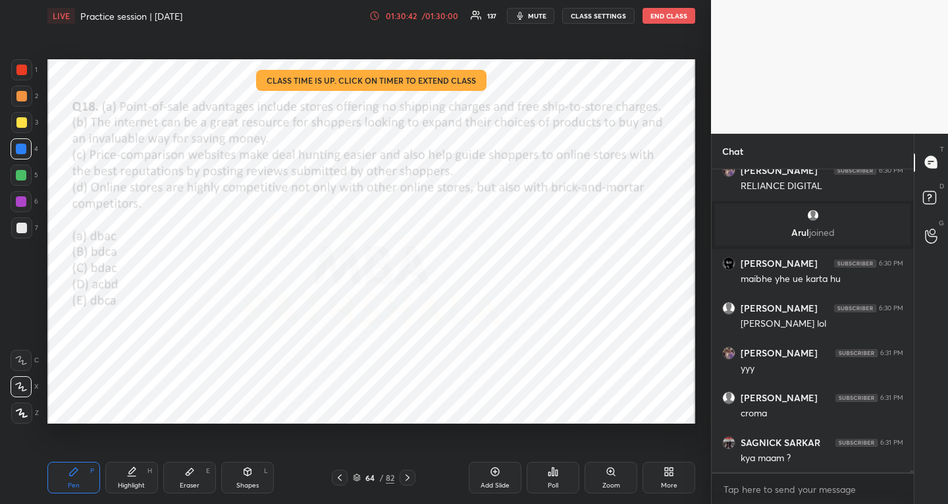
drag, startPoint x: 357, startPoint y: 474, endPoint x: 356, endPoint y: 459, distance: 15.2
click at [357, 474] on icon at bounding box center [357, 475] width 7 height 3
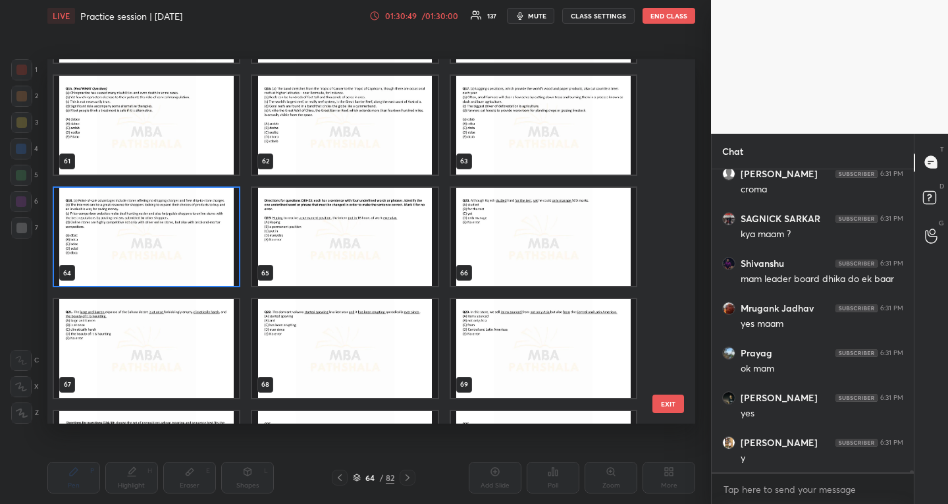
scroll to position [49490, 0]
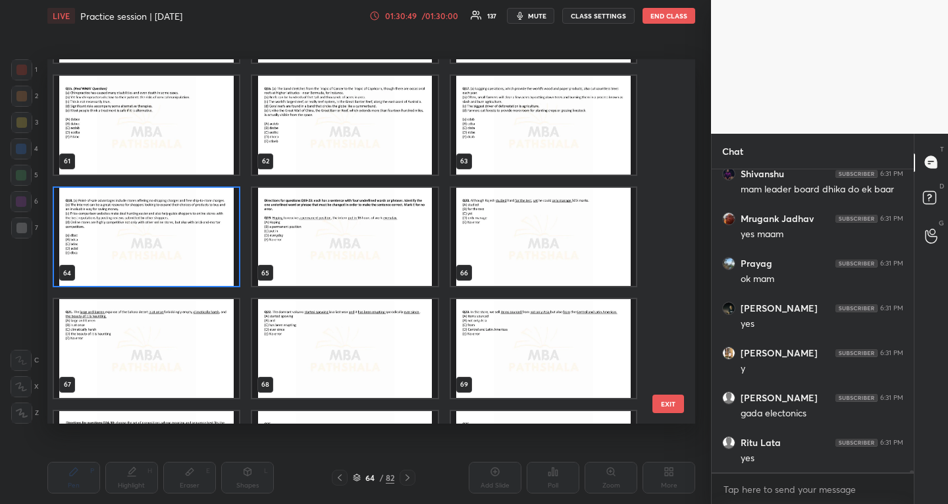
click at [205, 233] on img "grid" at bounding box center [146, 236] width 185 height 99
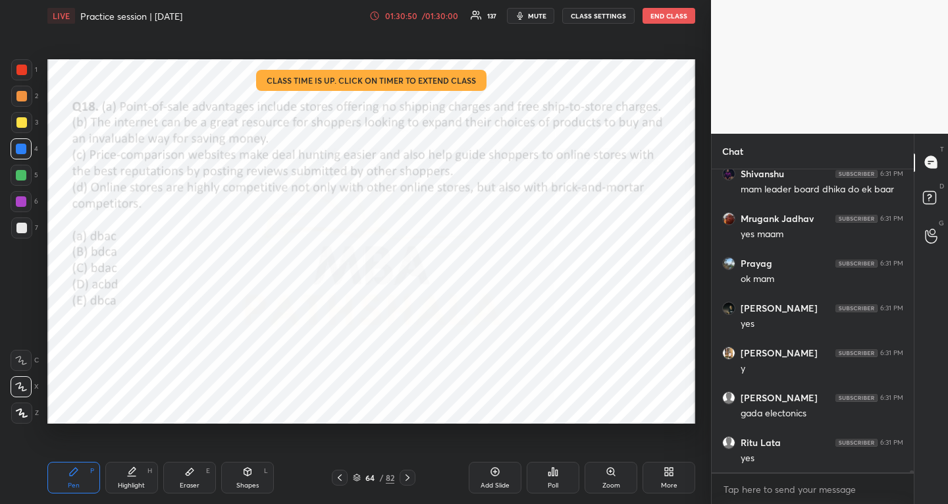
click at [205, 233] on img "grid" at bounding box center [146, 236] width 185 height 99
click at [204, 233] on img "grid" at bounding box center [146, 236] width 185 height 99
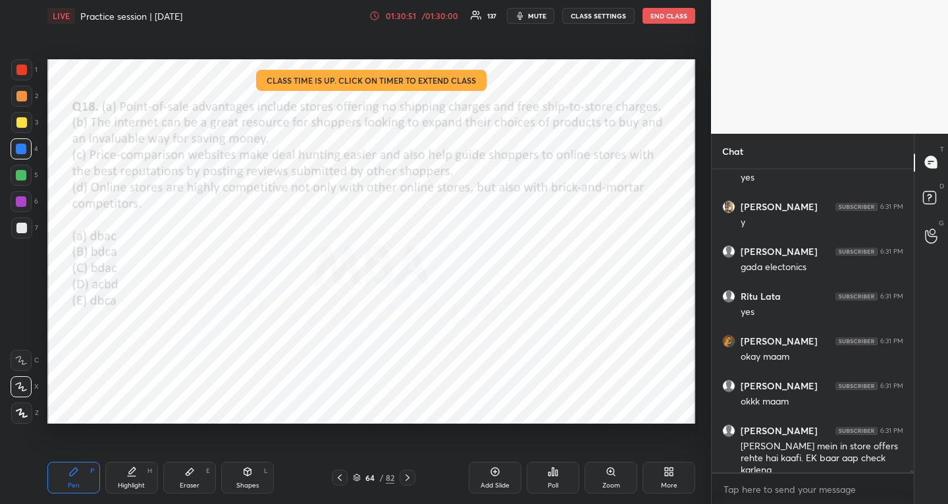
scroll to position [49771, 0]
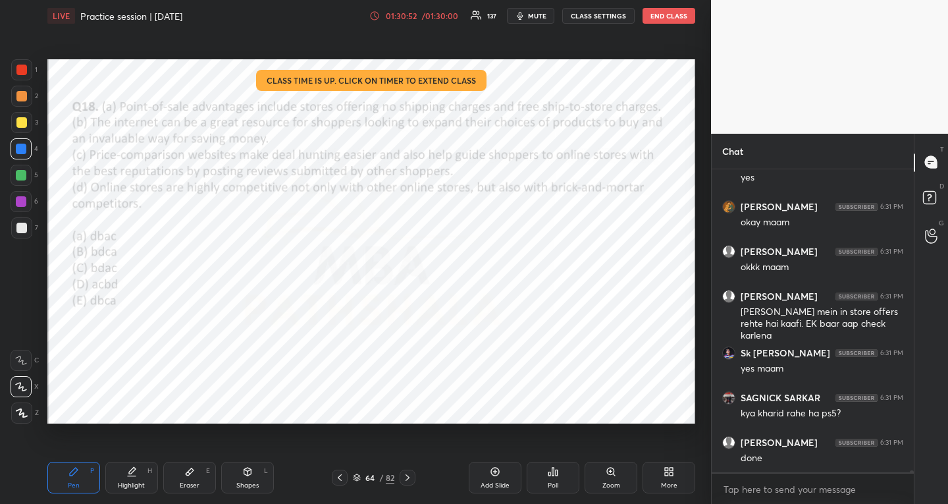
click at [502, 482] on div "Add Slide" at bounding box center [495, 485] width 29 height 7
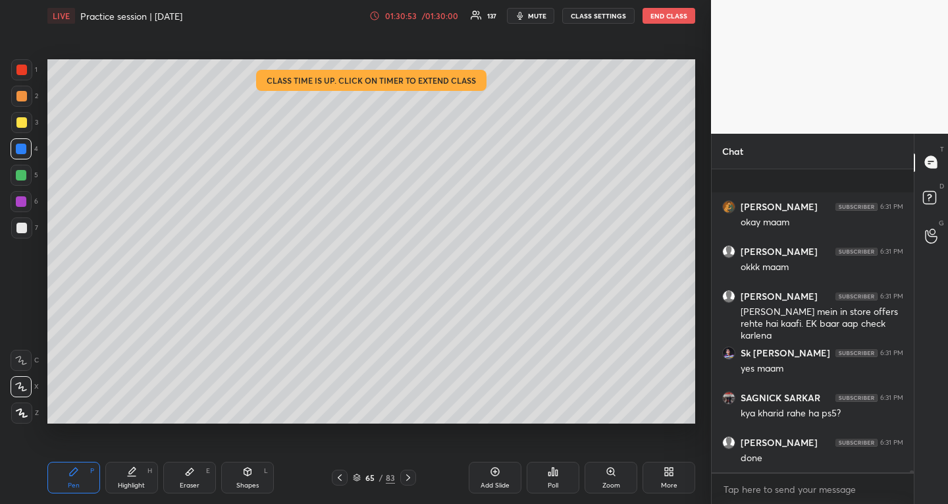
scroll to position [49860, 0]
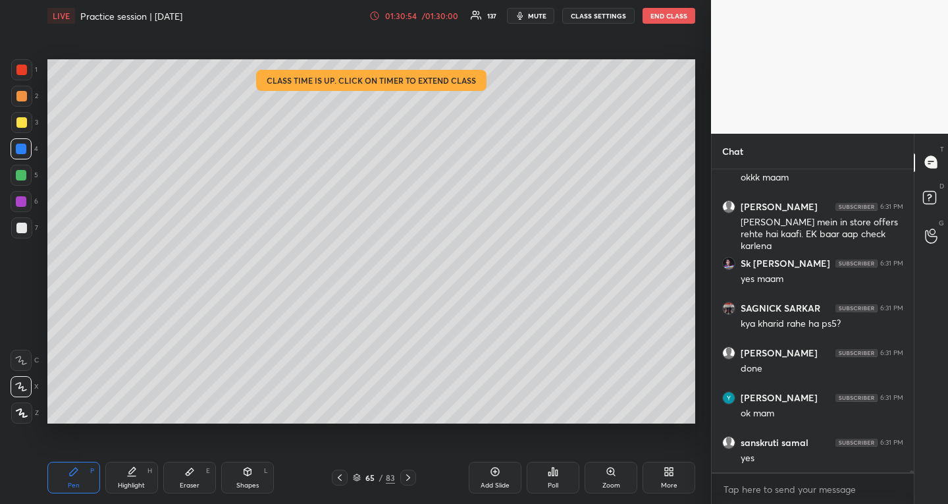
click at [607, 479] on div "Zoom" at bounding box center [611, 477] width 53 height 32
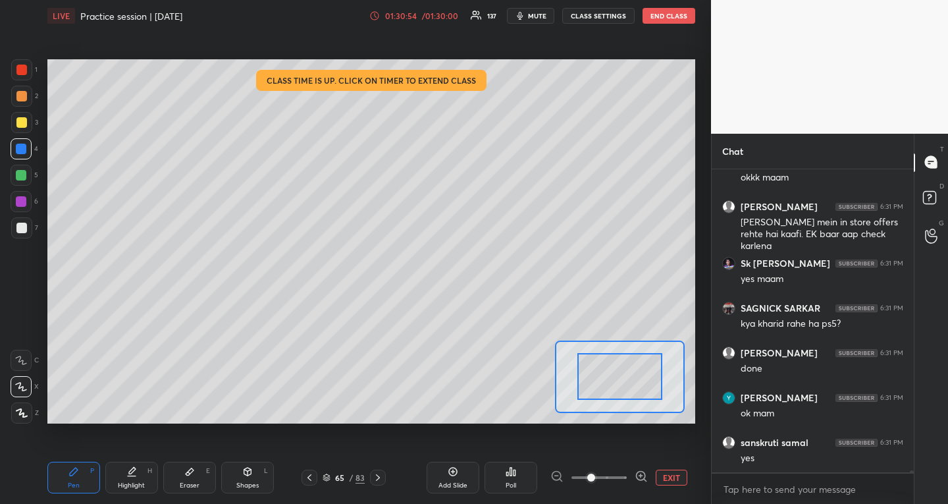
scroll to position [49905, 0]
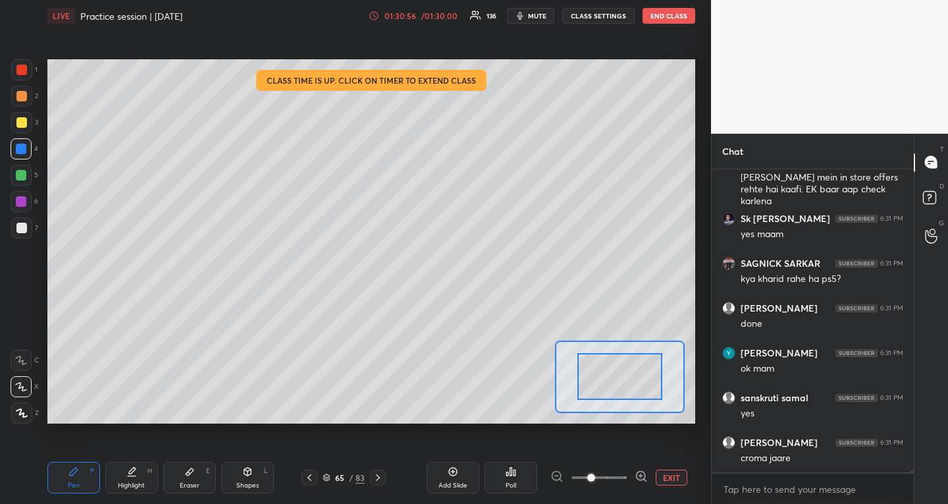
click at [674, 479] on button "EXIT" at bounding box center [672, 477] width 32 height 16
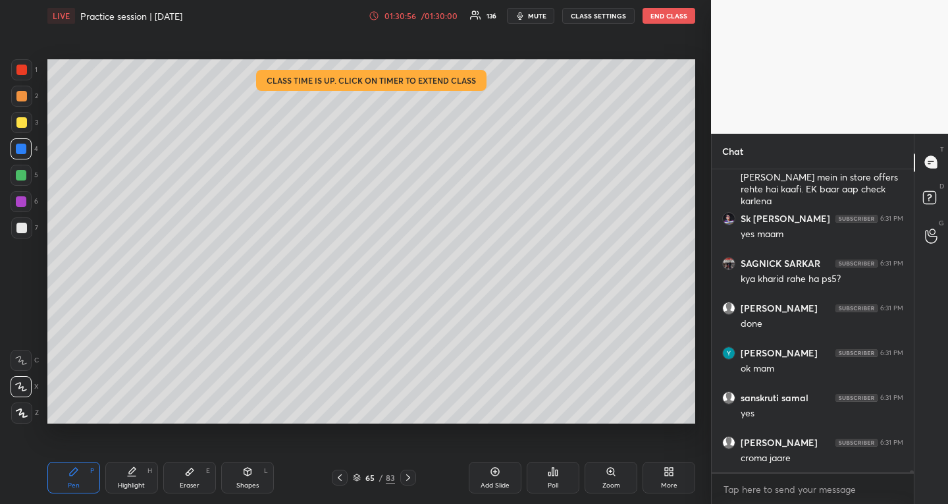
scroll to position [49950, 0]
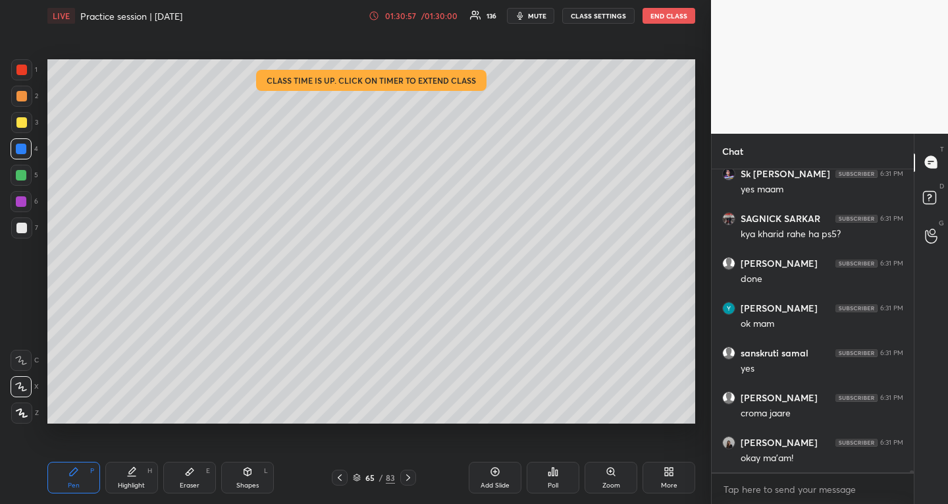
click at [536, 483] on div "Poll" at bounding box center [553, 477] width 53 height 32
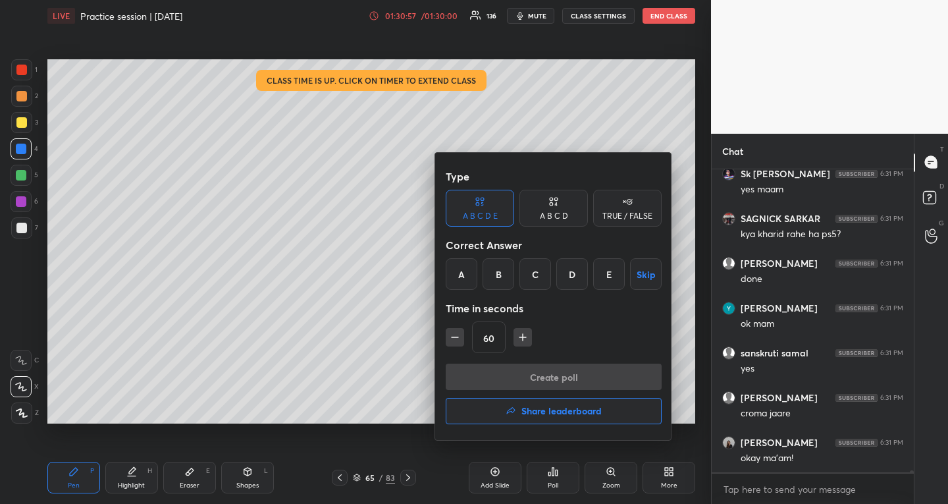
scroll to position [49995, 0]
click at [538, 408] on h4 "Share leaderboard" at bounding box center [561, 410] width 80 height 9
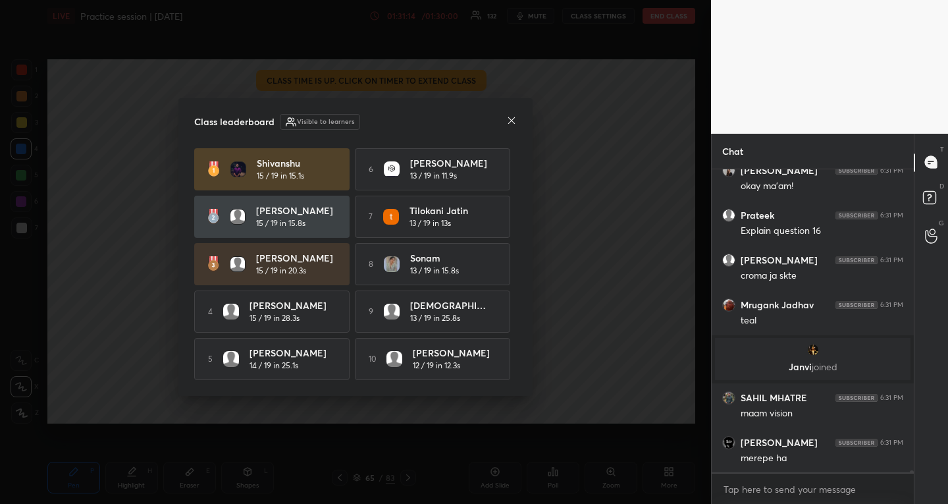
scroll to position [50266, 0]
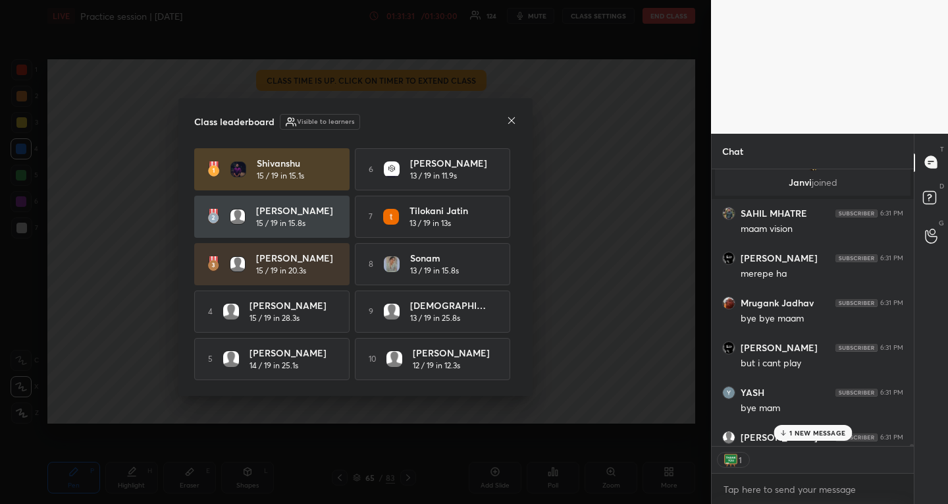
click at [510, 117] on icon at bounding box center [511, 120] width 7 height 7
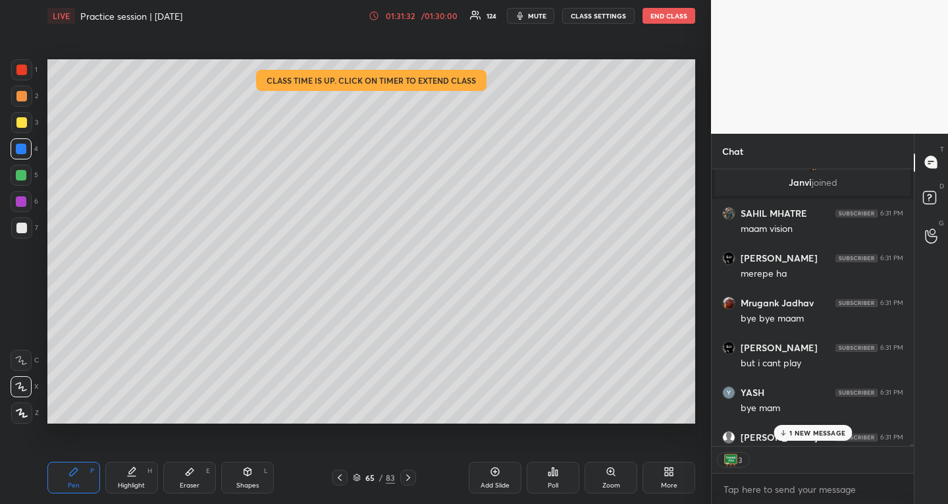
click at [818, 430] on p "1 NEW MESSAGE" at bounding box center [817, 433] width 56 height 8
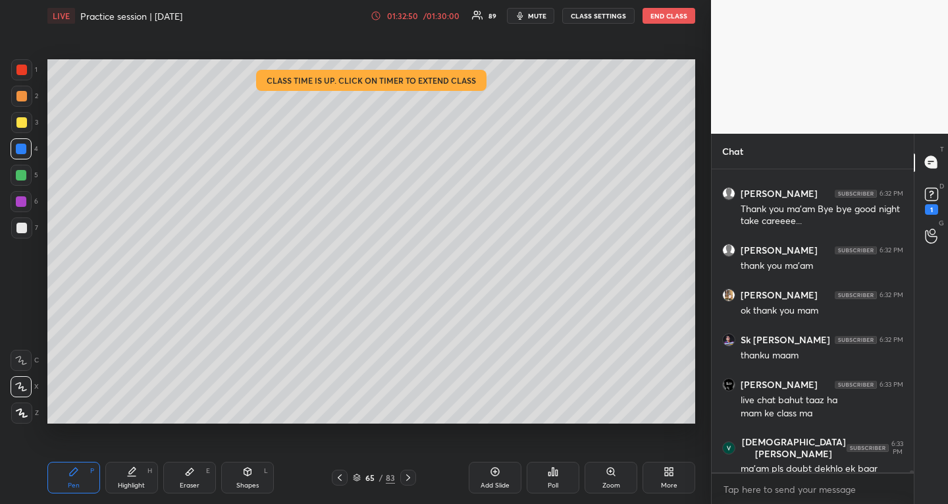
scroll to position [52243, 0]
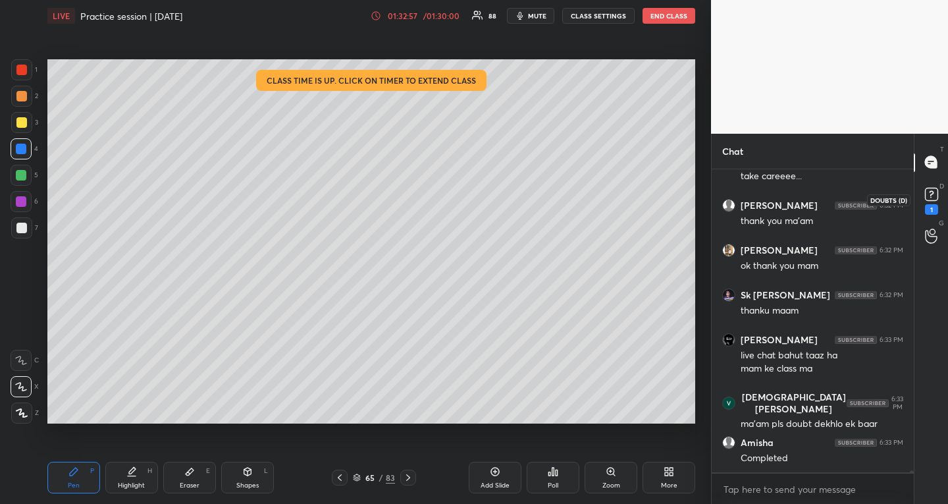
click at [929, 188] on rect at bounding box center [931, 194] width 13 height 13
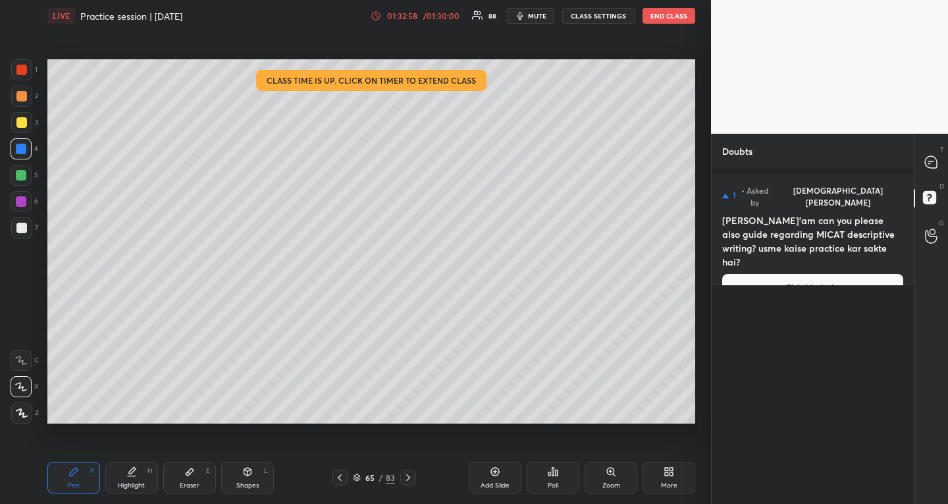
click at [880, 274] on button "Pick this doubt" at bounding box center [812, 287] width 181 height 26
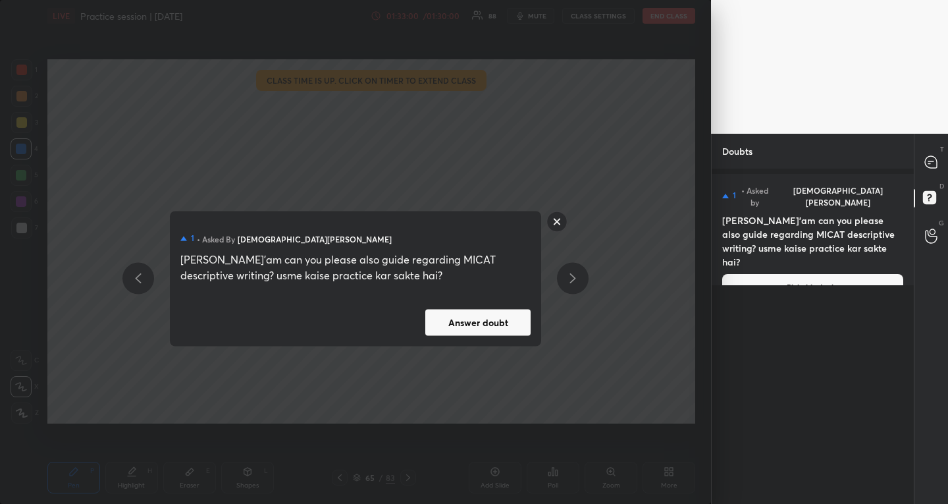
click at [458, 324] on button "Answer doubt" at bounding box center [477, 322] width 105 height 26
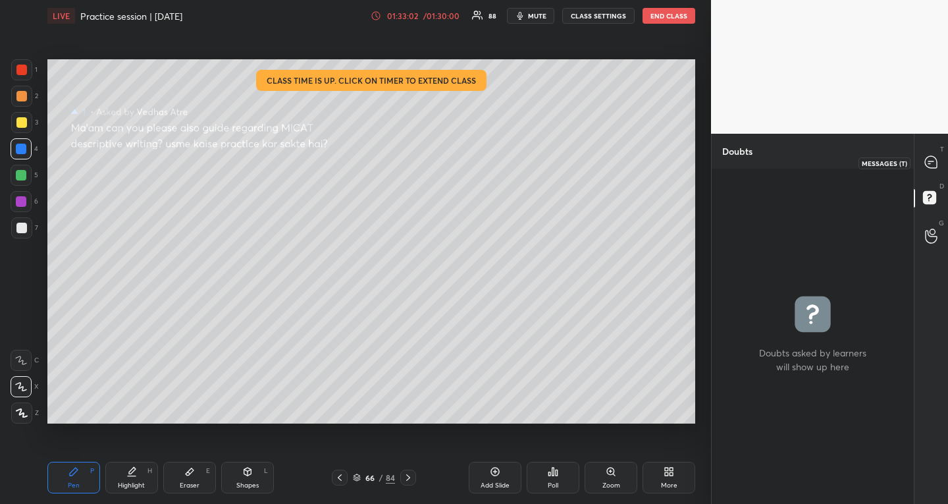
click at [930, 163] on icon at bounding box center [931, 162] width 12 height 12
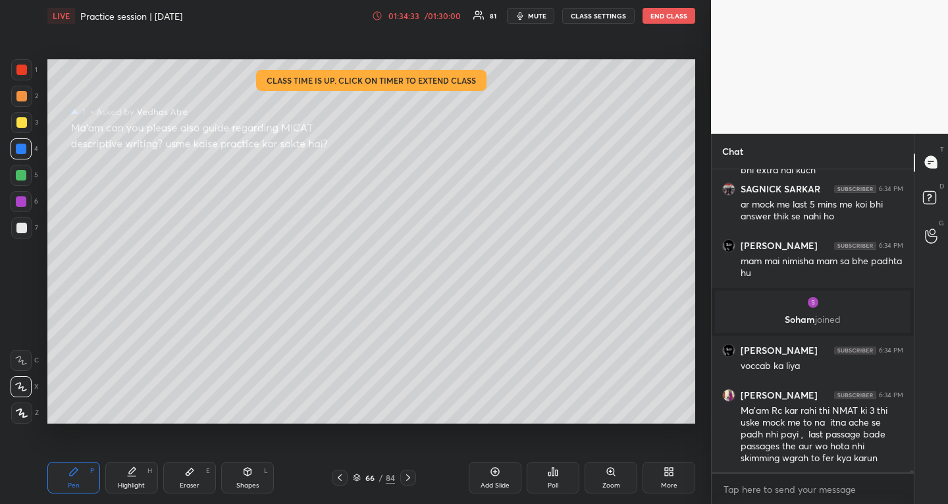
scroll to position [51805, 0]
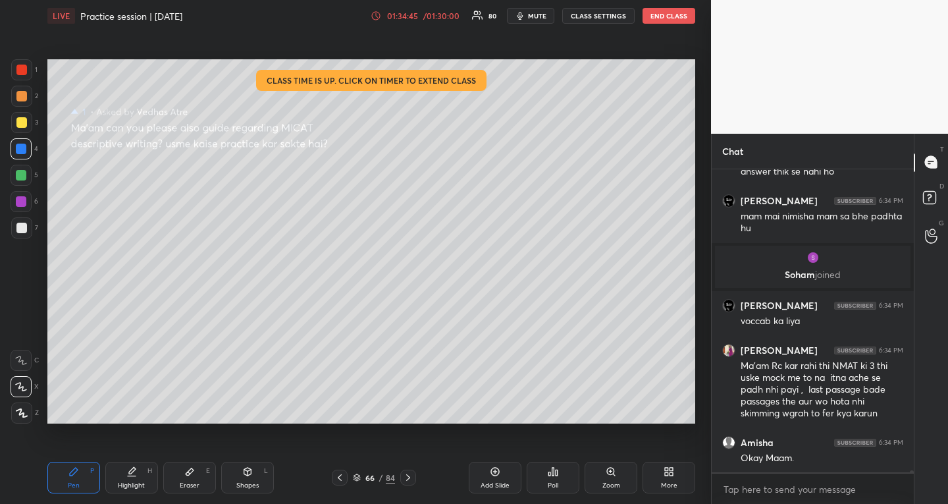
click at [679, 13] on button "END CLASS" at bounding box center [669, 16] width 53 height 16
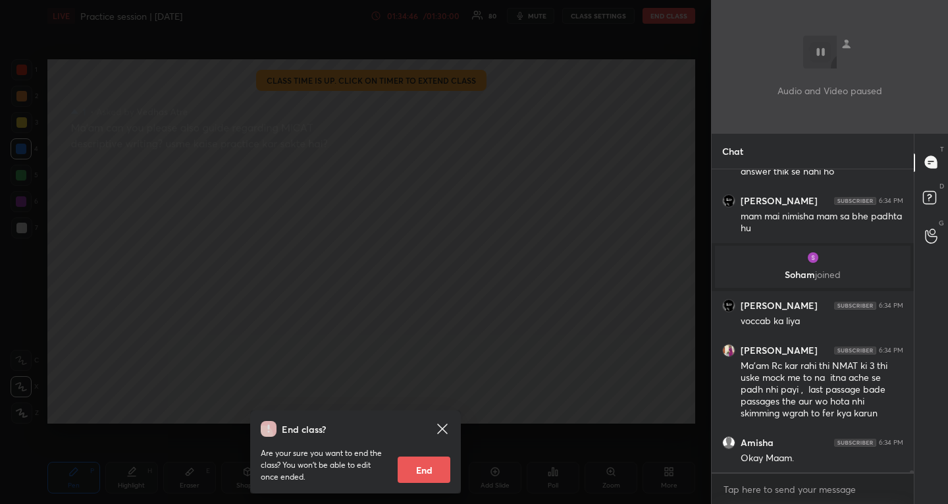
scroll to position [51850, 0]
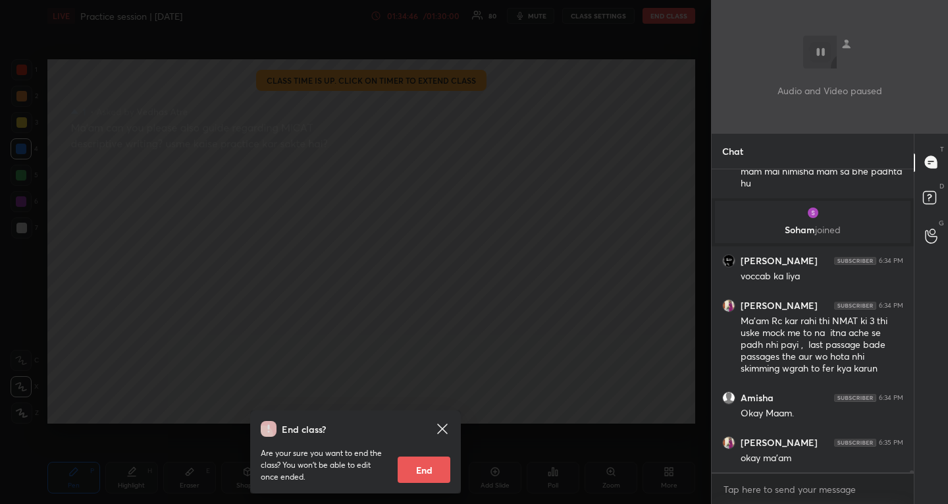
click at [420, 465] on button "End" at bounding box center [424, 469] width 53 height 26
type textarea "x"
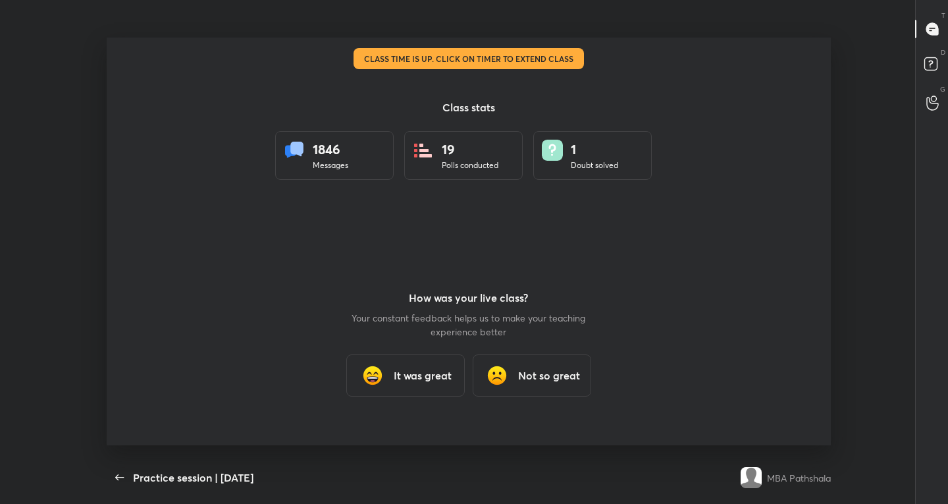
scroll to position [0, 0]
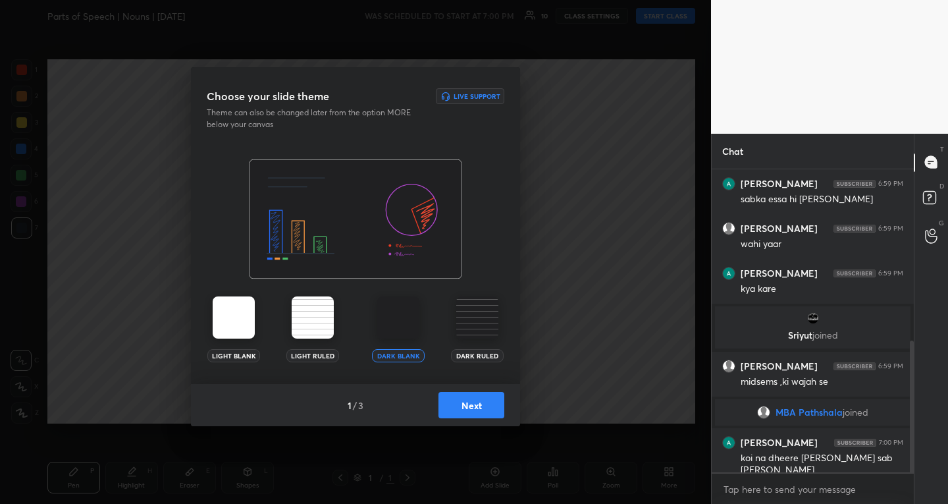
scroll to position [443, 0]
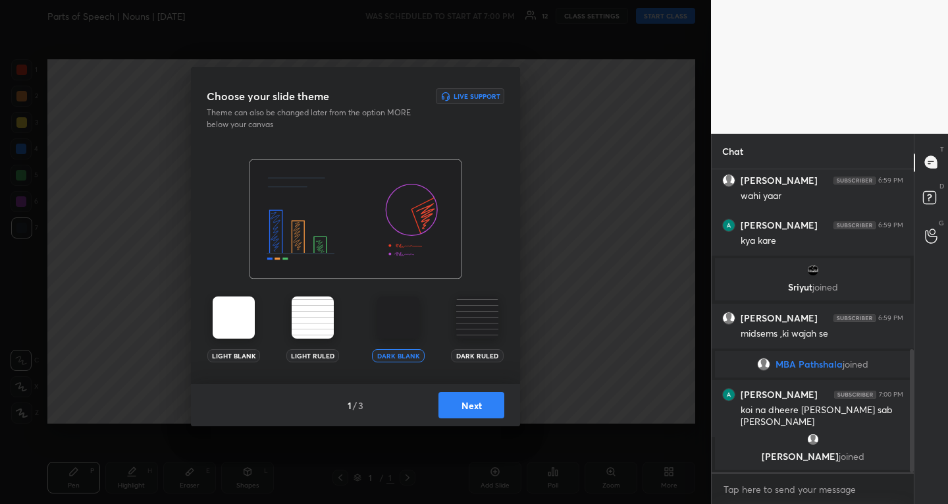
click at [494, 403] on button "Next" at bounding box center [471, 405] width 66 height 26
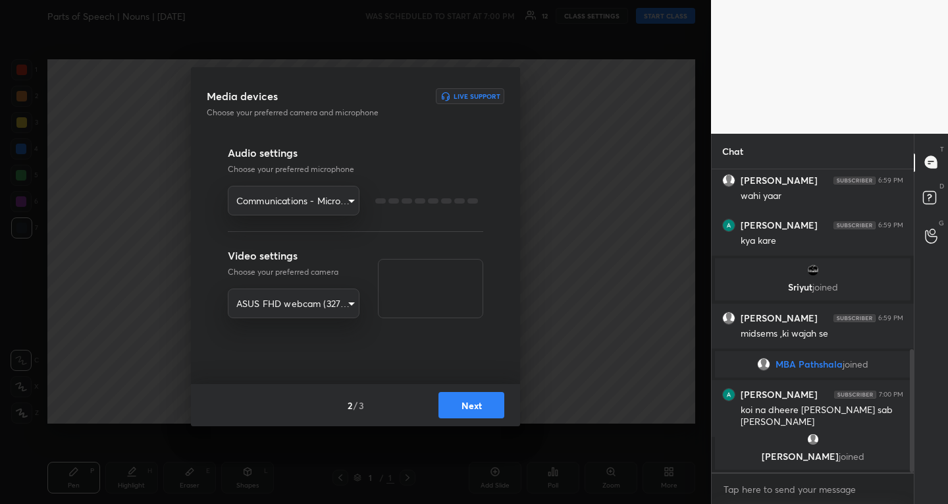
click at [494, 403] on button "Next" at bounding box center [471, 405] width 66 height 26
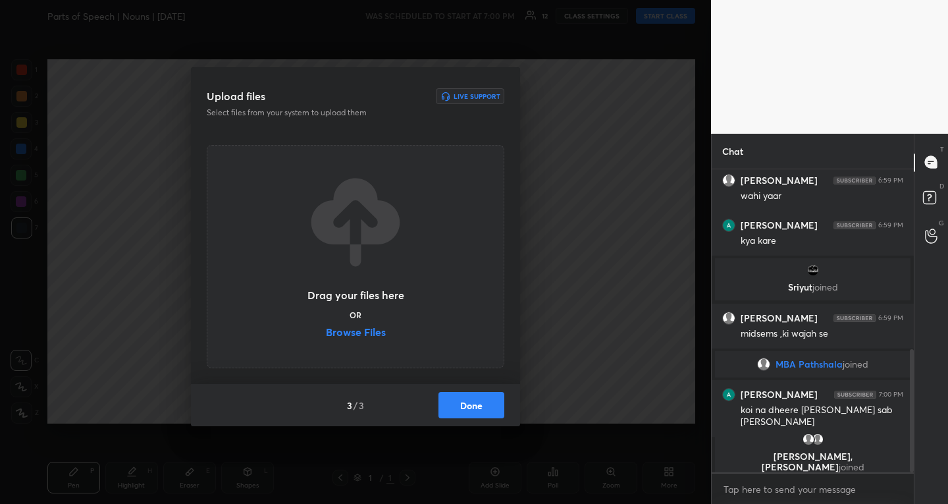
click at [494, 403] on button "Done" at bounding box center [471, 405] width 66 height 26
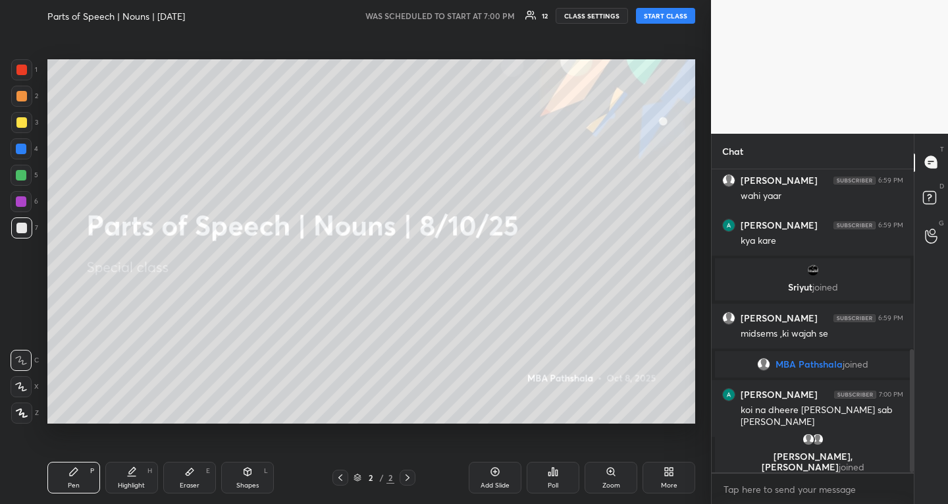
click at [643, 20] on button "START CLASS" at bounding box center [665, 16] width 59 height 16
click at [30, 169] on div at bounding box center [21, 175] width 21 height 21
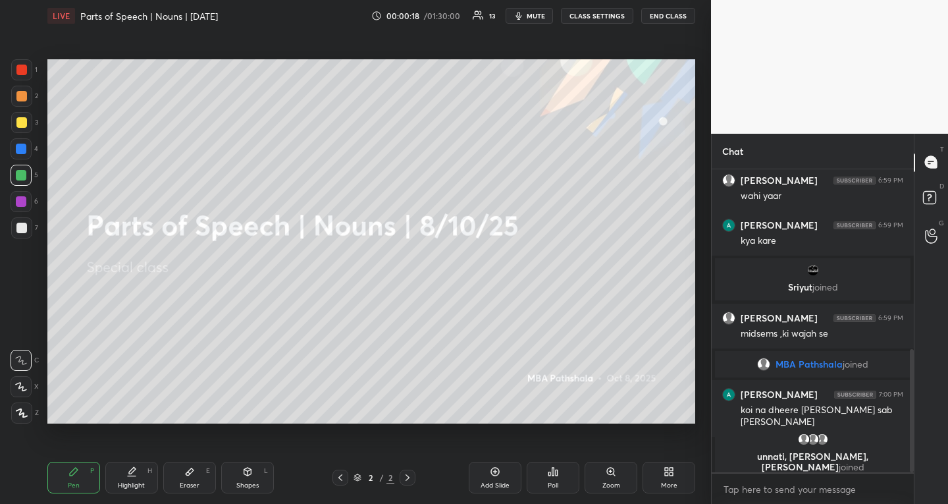
click at [813, 493] on body "1 2 3 4 5 6 7 R O A L C X Z Erase all C X Z LIVE Parts of Speech | Nouns | 8/10…" at bounding box center [474, 252] width 948 height 504
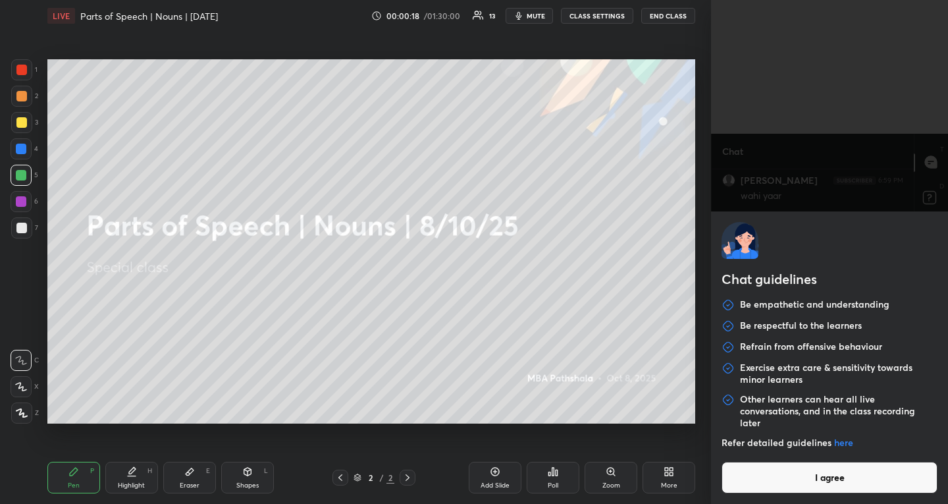
click at [824, 475] on button "I agree" at bounding box center [830, 477] width 216 height 32
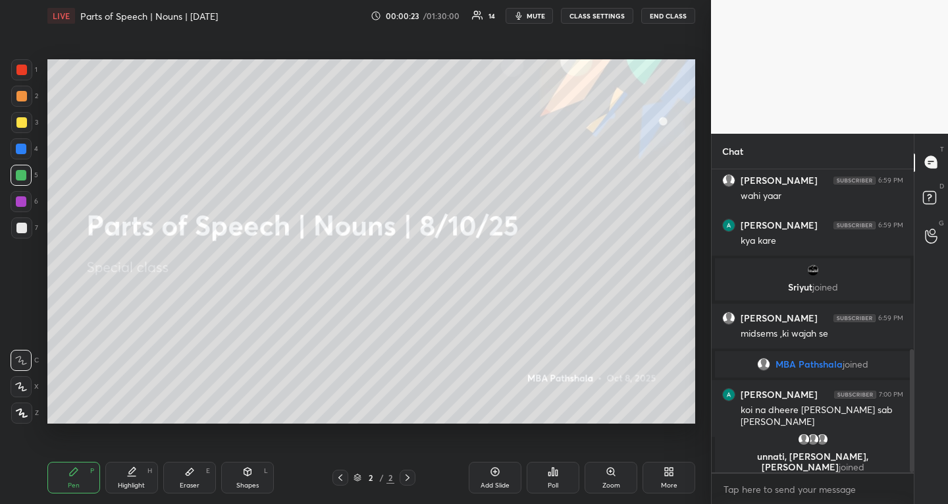
click at [553, 20] on button "mute" at bounding box center [529, 16] width 47 height 16
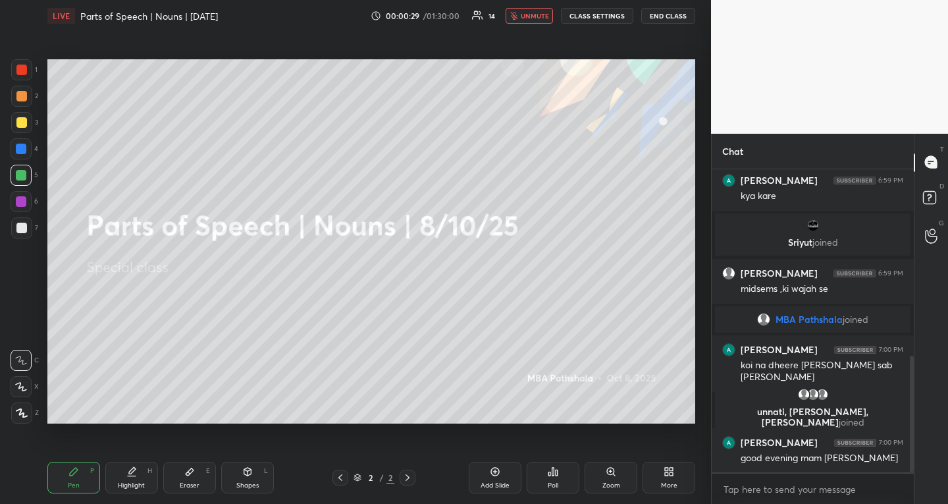
scroll to position [533, 0]
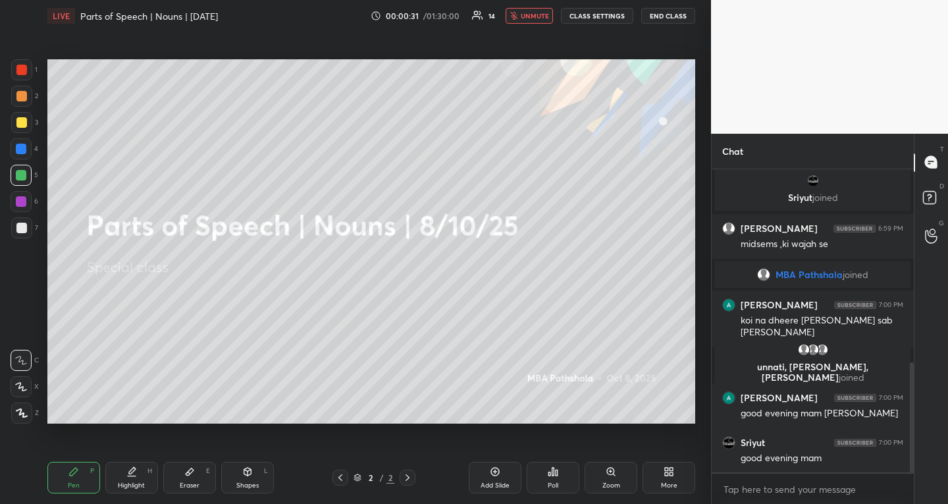
click at [531, 17] on span "unmute" at bounding box center [535, 15] width 28 height 9
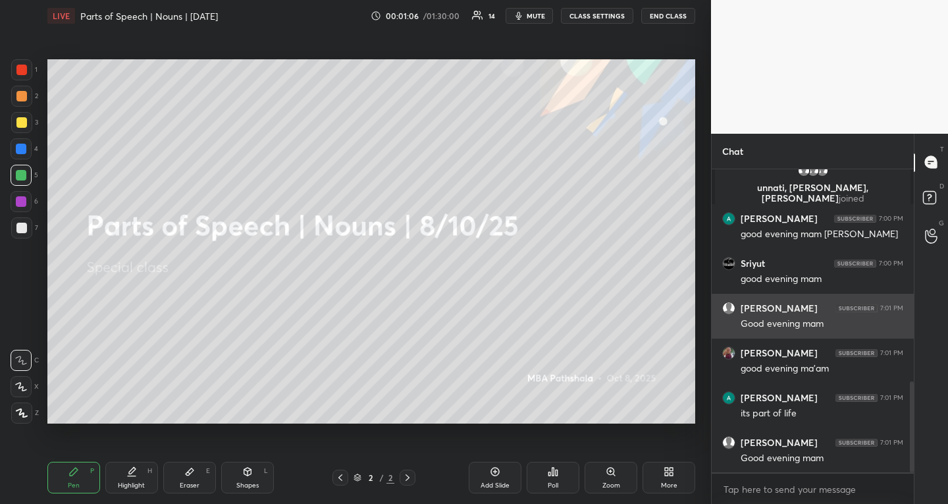
scroll to position [760, 0]
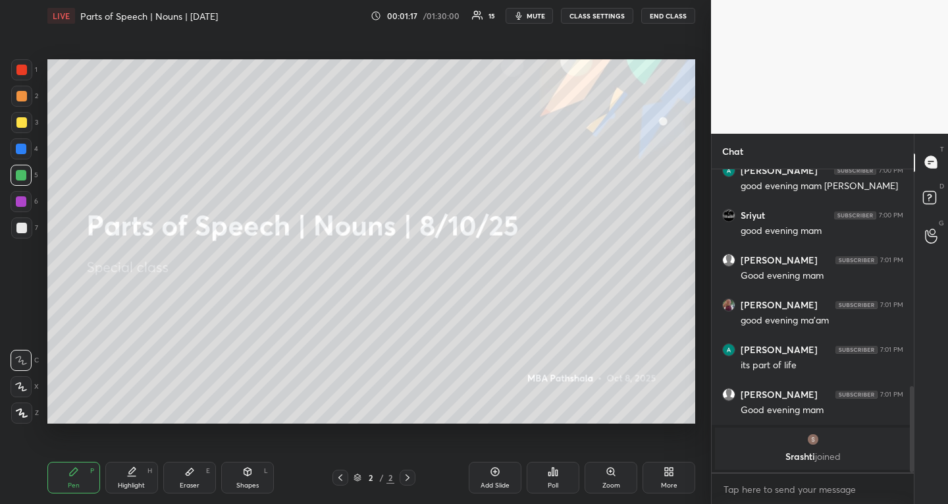
click at [22, 124] on div at bounding box center [21, 122] width 11 height 11
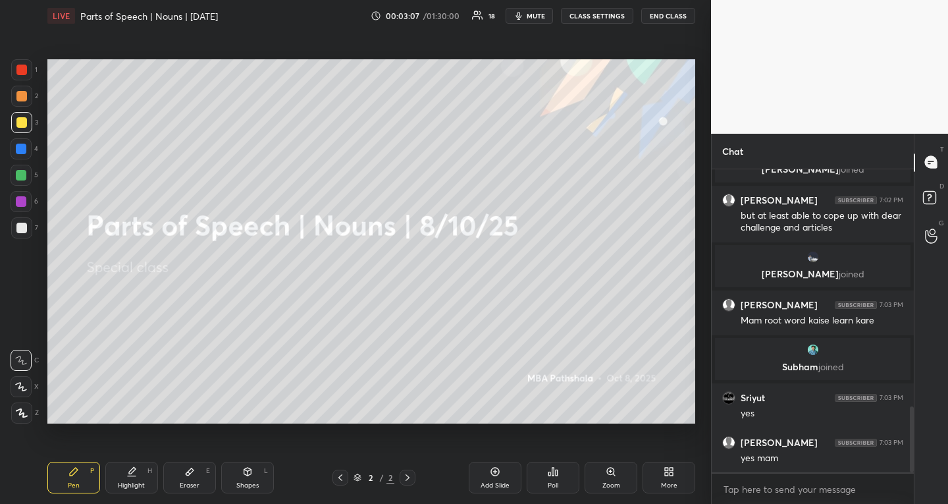
scroll to position [1138, 0]
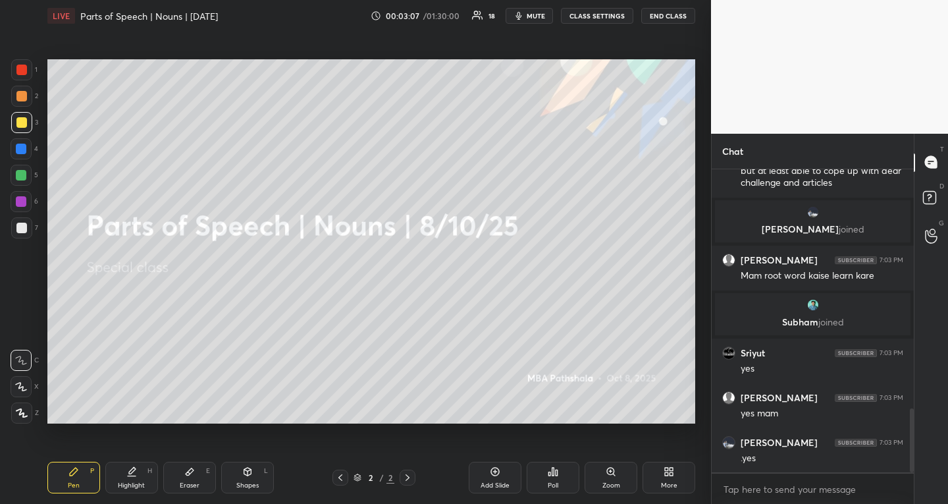
click at [26, 173] on div at bounding box center [21, 175] width 11 height 11
click at [21, 389] on icon at bounding box center [21, 386] width 12 height 9
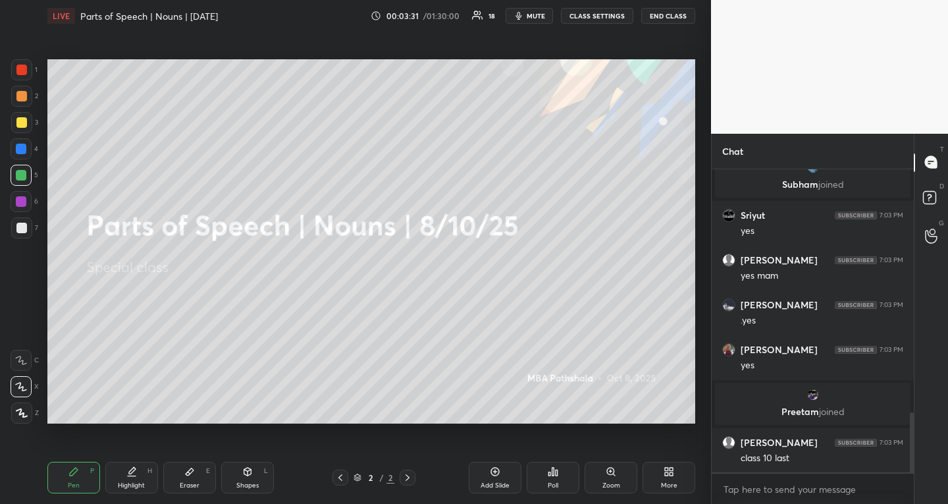
scroll to position [1273, 0]
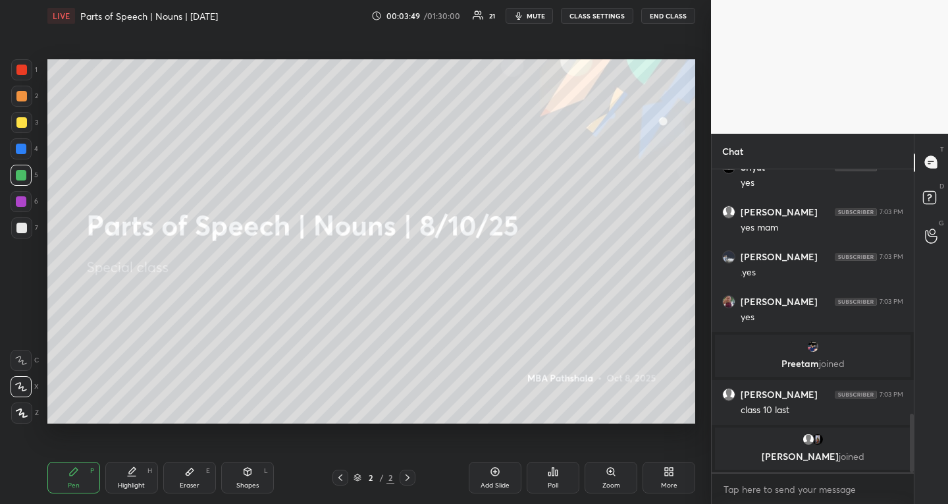
drag, startPoint x: 188, startPoint y: 469, endPoint x: 188, endPoint y: 458, distance: 11.9
click at [188, 469] on icon at bounding box center [189, 471] width 11 height 11
click at [78, 466] on icon at bounding box center [73, 471] width 11 height 11
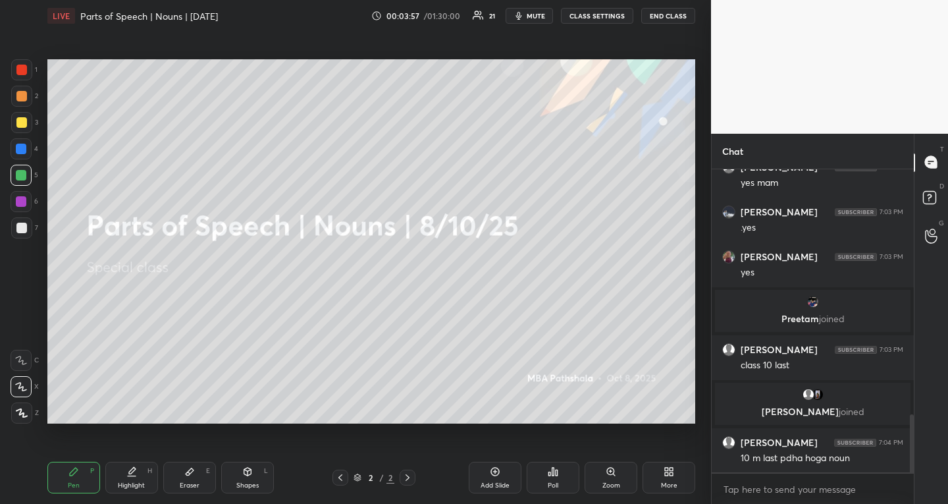
click at [190, 468] on icon at bounding box center [189, 471] width 11 height 11
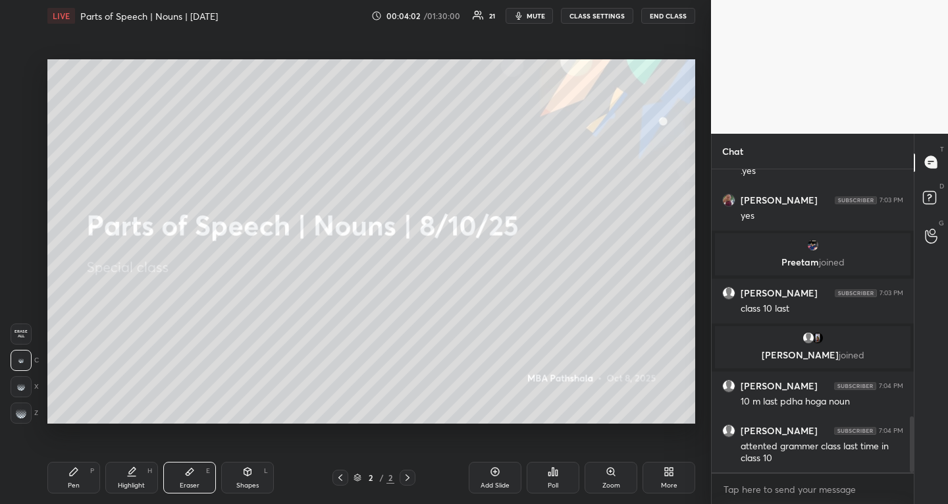
drag, startPoint x: 81, startPoint y: 473, endPoint x: 93, endPoint y: 465, distance: 14.6
click at [82, 473] on div "Pen P" at bounding box center [73, 477] width 53 height 32
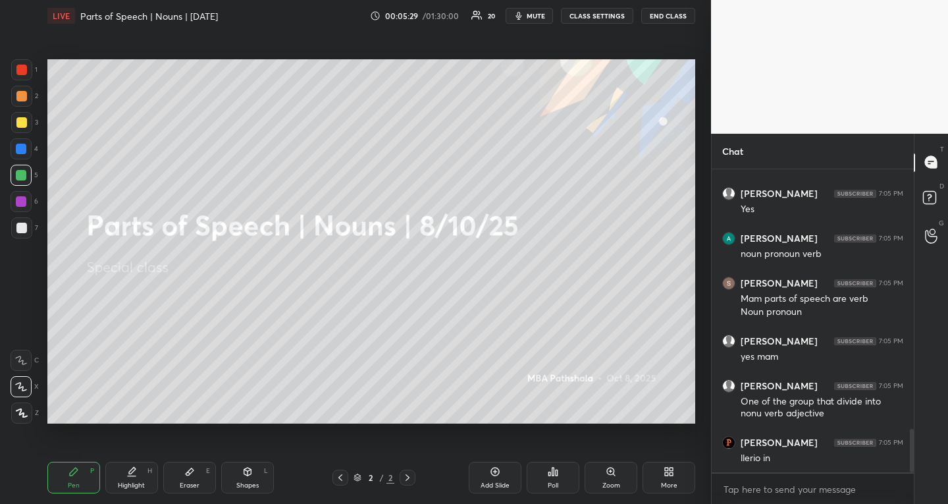
scroll to position [1868, 0]
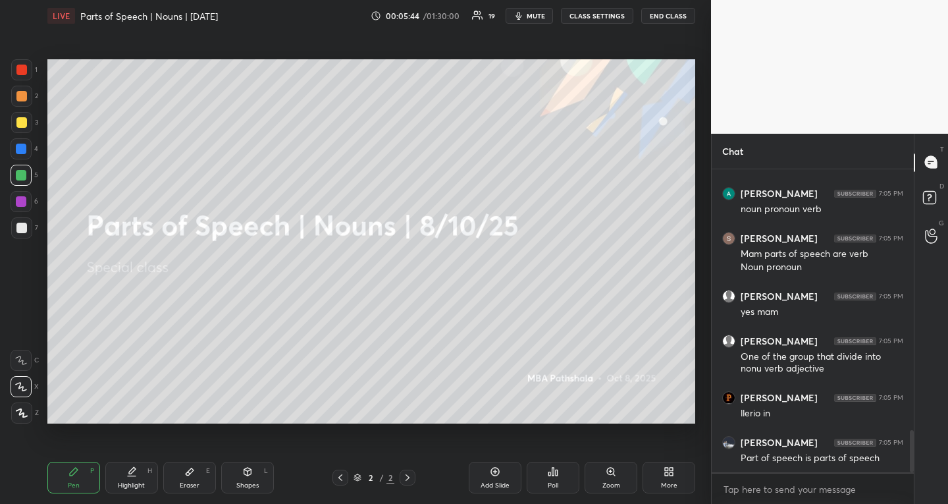
click at [342, 475] on icon at bounding box center [340, 477] width 11 height 11
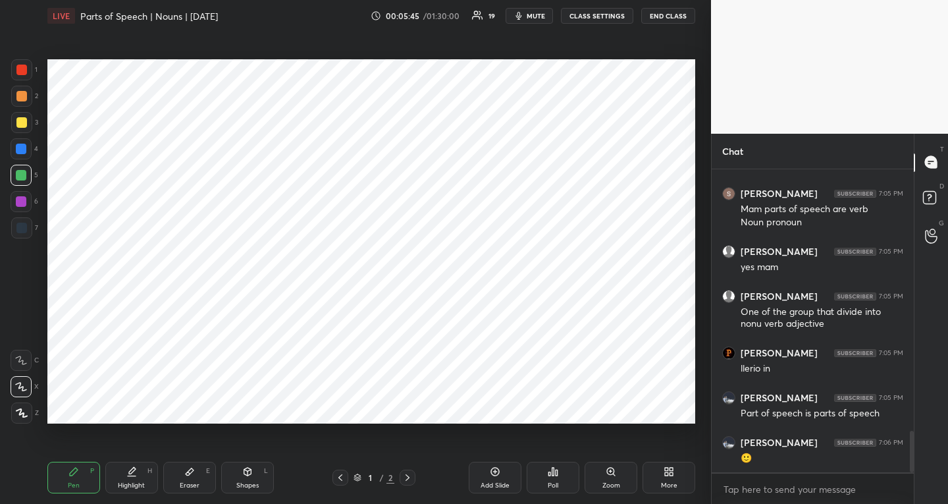
drag, startPoint x: 22, startPoint y: 226, endPoint x: 37, endPoint y: 217, distance: 18.1
click at [22, 226] on div at bounding box center [21, 228] width 11 height 11
click at [22, 147] on div at bounding box center [21, 149] width 11 height 11
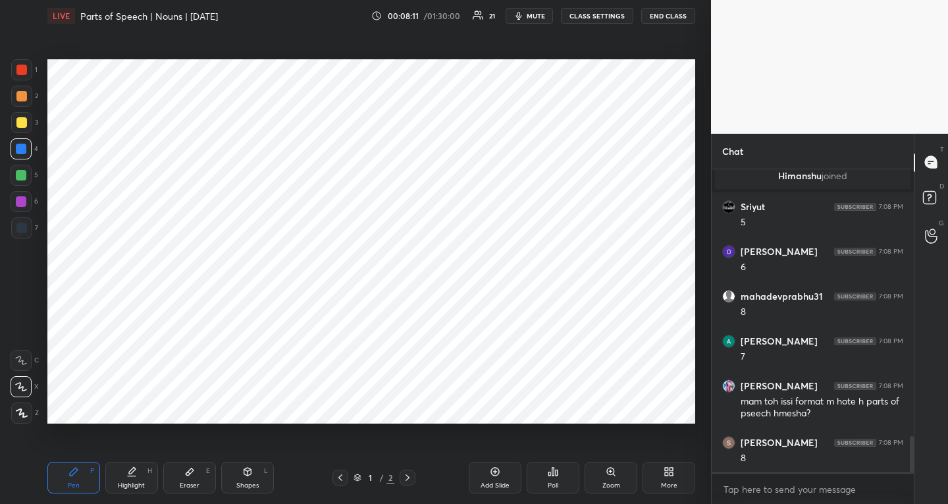
scroll to position [2254, 0]
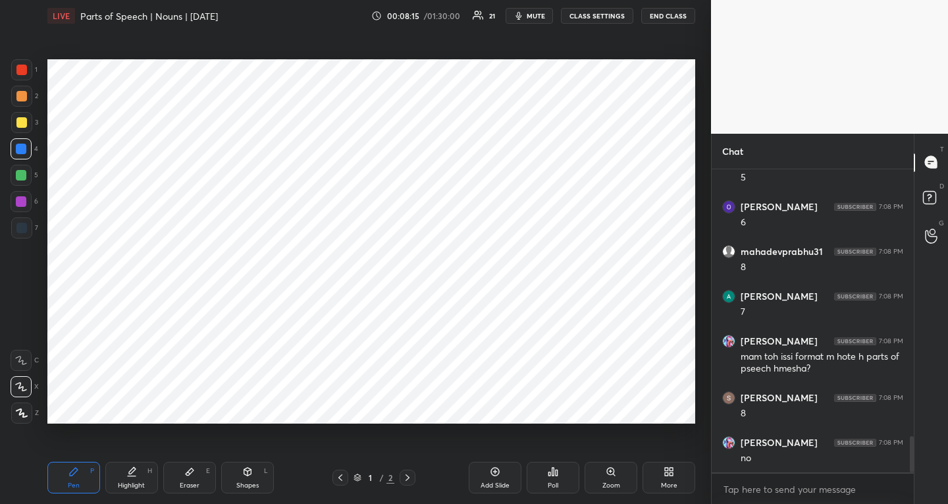
drag, startPoint x: 24, startPoint y: 70, endPoint x: 24, endPoint y: 78, distance: 7.9
click at [23, 70] on div at bounding box center [21, 70] width 11 height 11
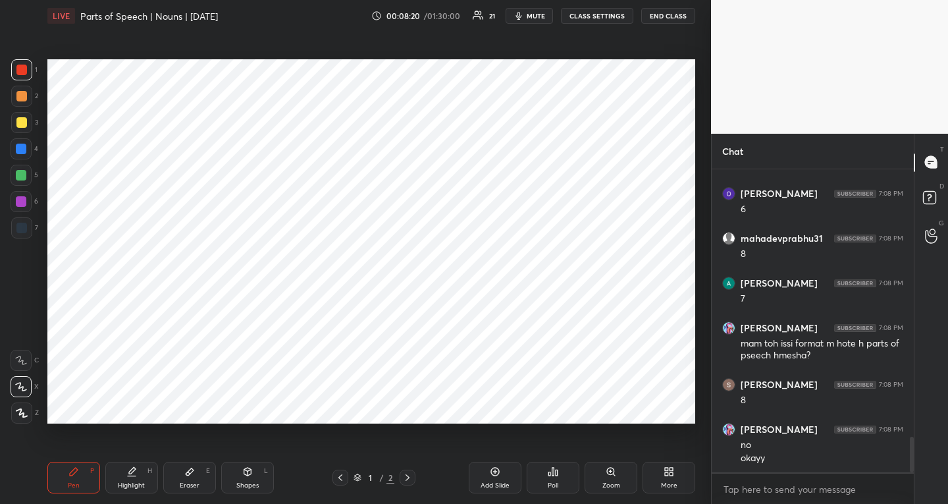
click at [488, 472] on div "Add Slide" at bounding box center [495, 477] width 53 height 32
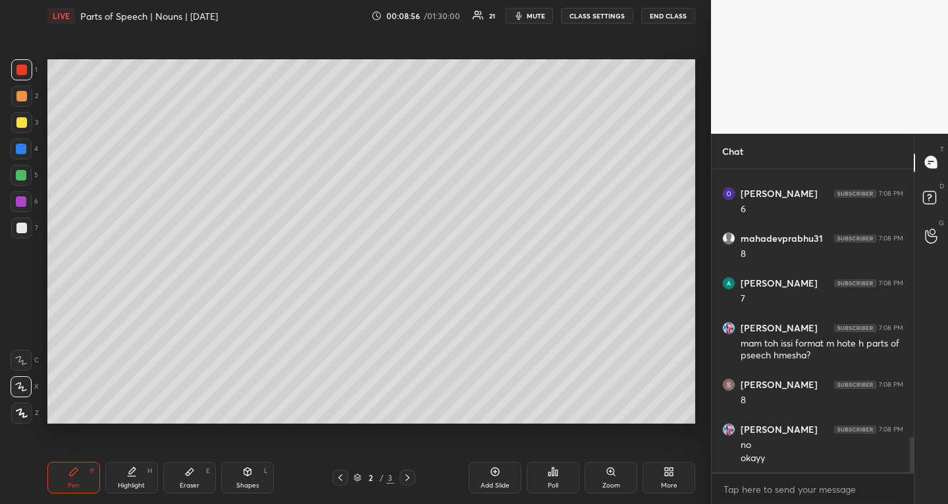
click at [20, 120] on div at bounding box center [21, 122] width 11 height 11
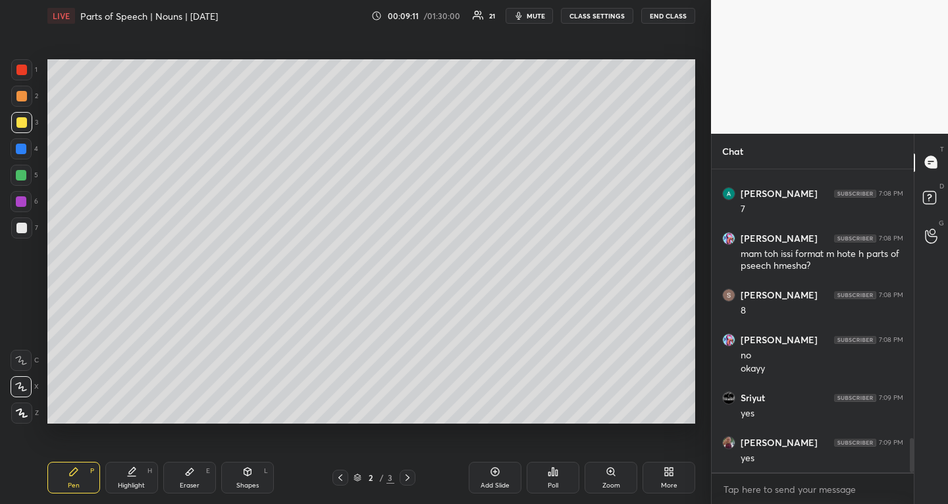
scroll to position [2401, 0]
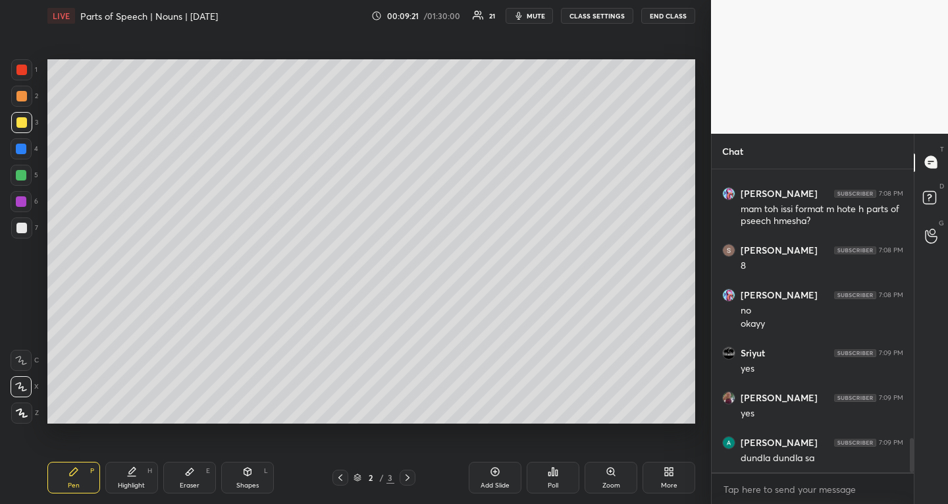
click at [662, 484] on div "More" at bounding box center [669, 485] width 16 height 7
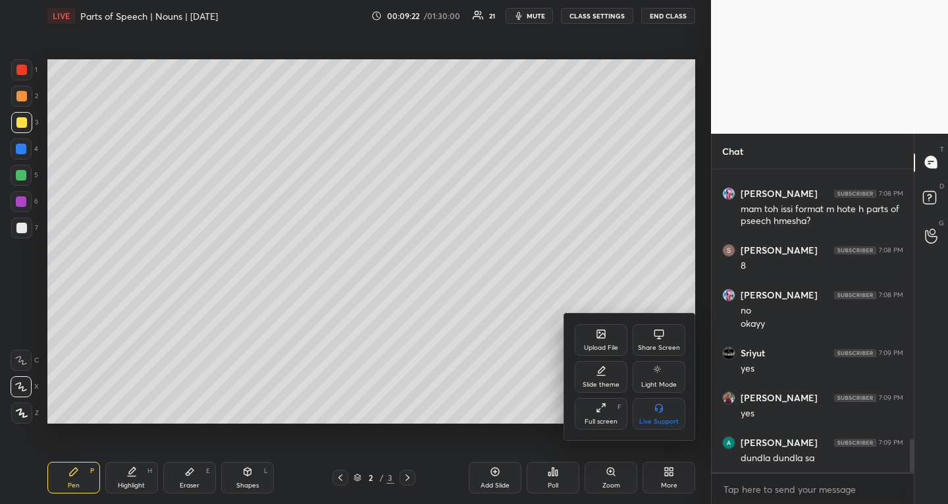
scroll to position [2446, 0]
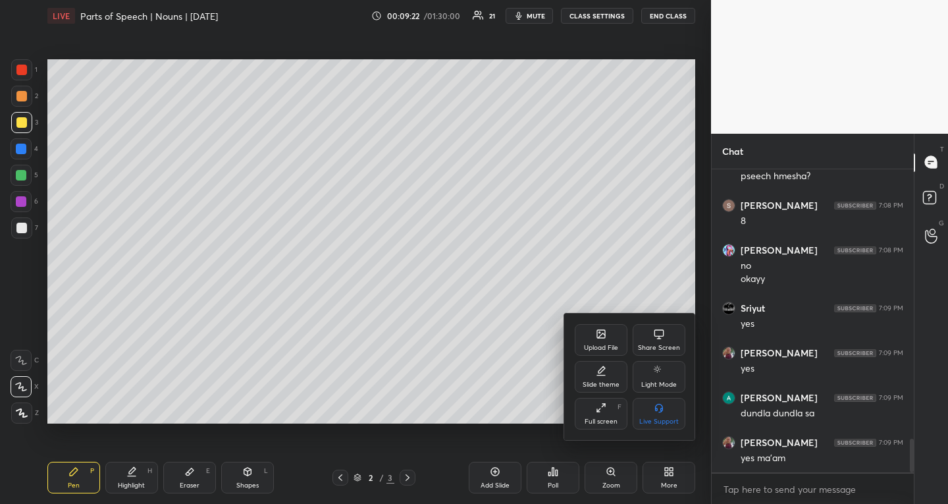
click at [582, 327] on div "Upload File" at bounding box center [601, 340] width 53 height 32
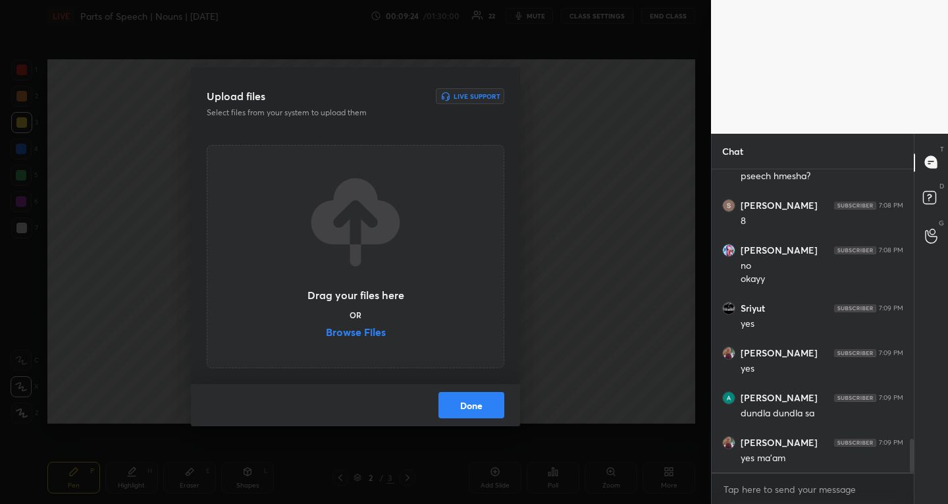
click at [366, 335] on label "Browse Files" at bounding box center [356, 334] width 60 height 14
click at [326, 335] on input "Browse Files" at bounding box center [326, 334] width 0 height 14
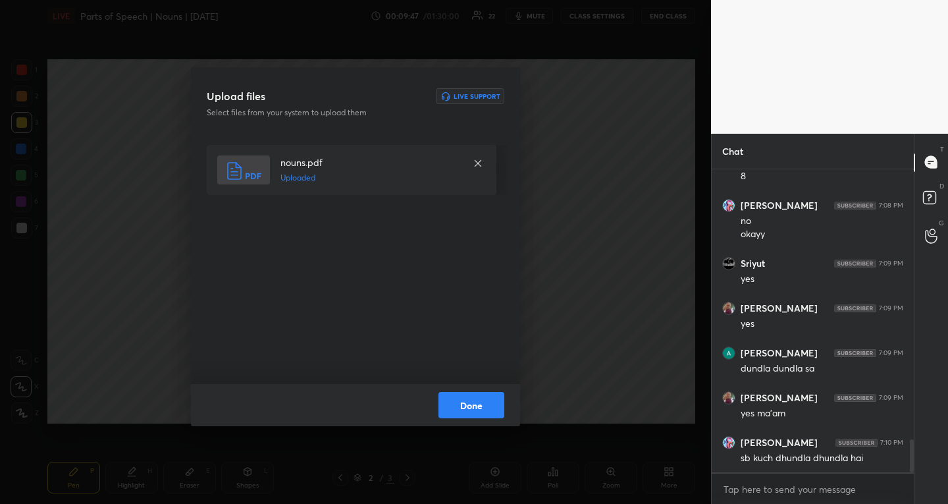
click at [461, 407] on button "Done" at bounding box center [471, 405] width 66 height 26
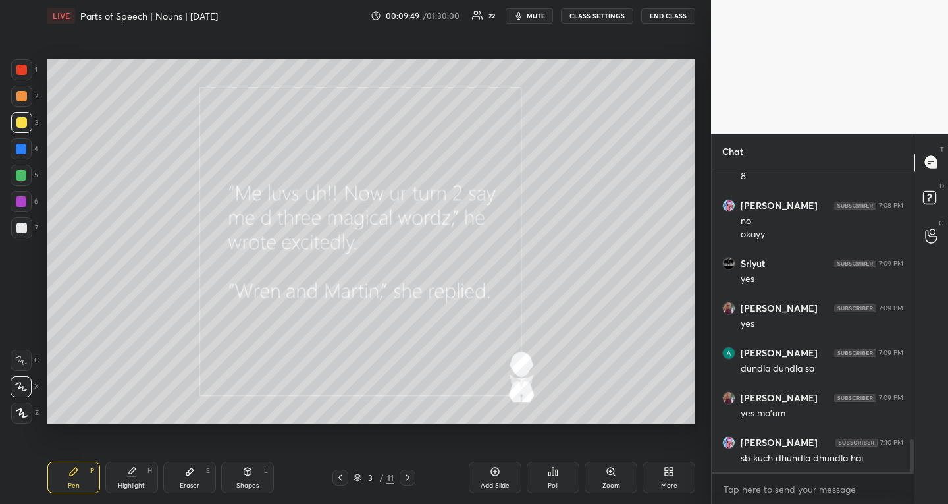
drag, startPoint x: 515, startPoint y: 22, endPoint x: 559, endPoint y: 3, distance: 47.5
click at [544, 11] on button "mute" at bounding box center [529, 16] width 47 height 16
click at [540, 14] on span "unmute" at bounding box center [535, 15] width 28 height 9
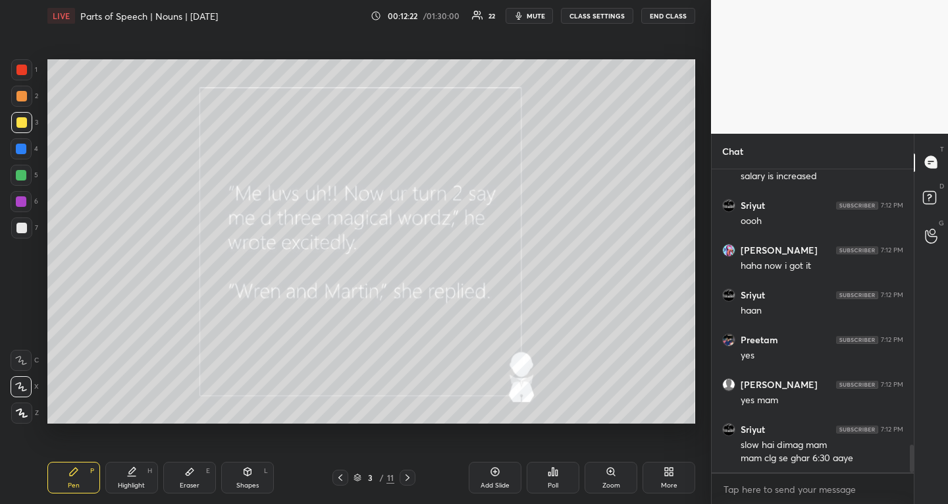
scroll to position [3111, 0]
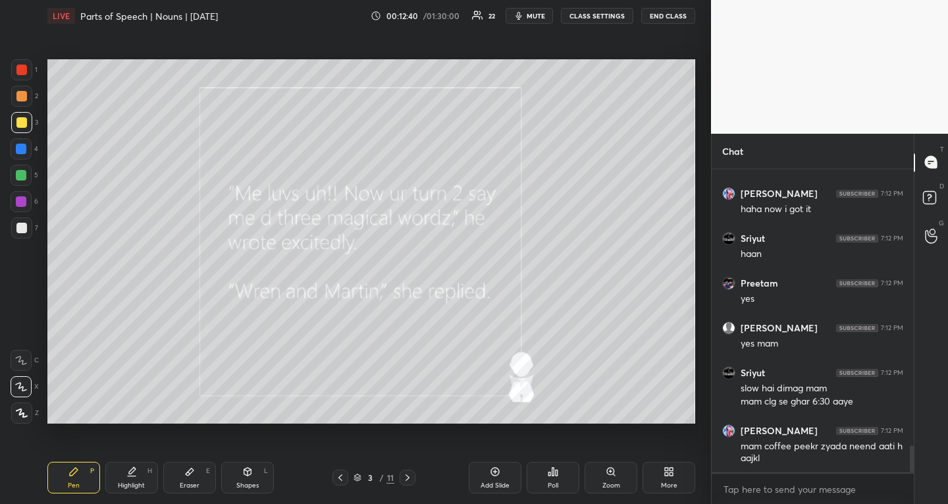
click at [359, 477] on icon at bounding box center [358, 477] width 8 height 8
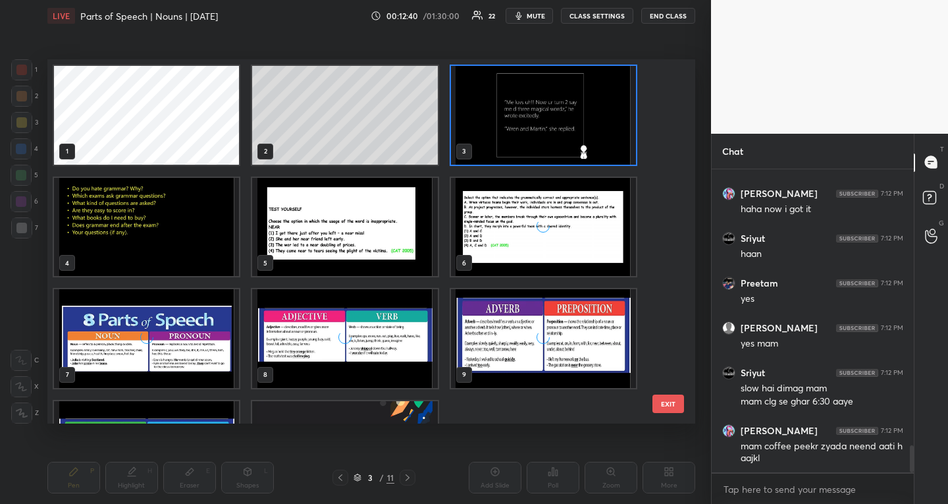
scroll to position [360, 641]
click at [202, 218] on img "grid" at bounding box center [146, 226] width 185 height 99
click at [200, 219] on img "grid" at bounding box center [146, 226] width 185 height 99
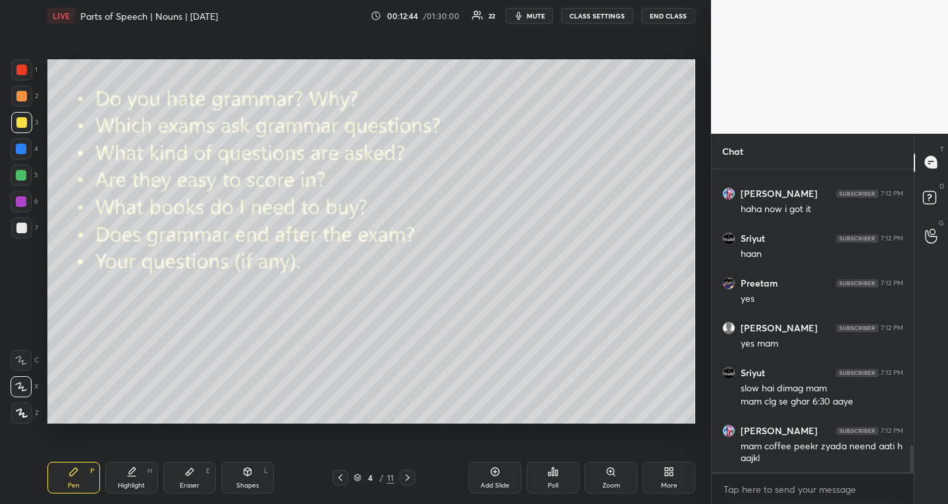
click at [26, 99] on div at bounding box center [21, 96] width 21 height 21
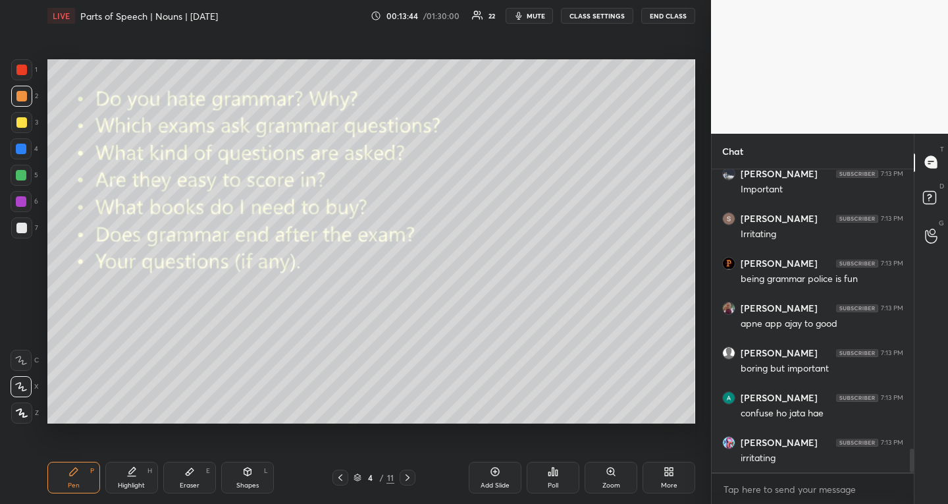
scroll to position [3603, 0]
click at [22, 170] on div at bounding box center [21, 175] width 11 height 11
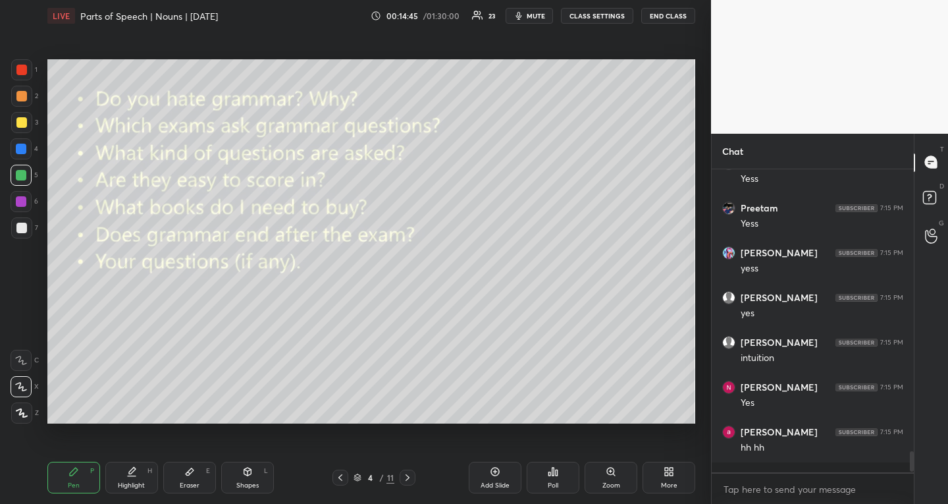
scroll to position [3884, 0]
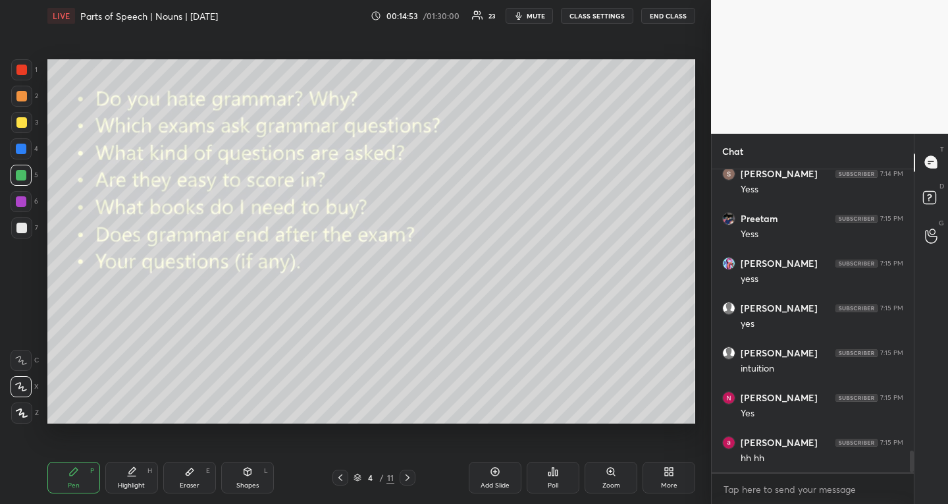
click at [190, 471] on icon at bounding box center [190, 471] width 8 height 7
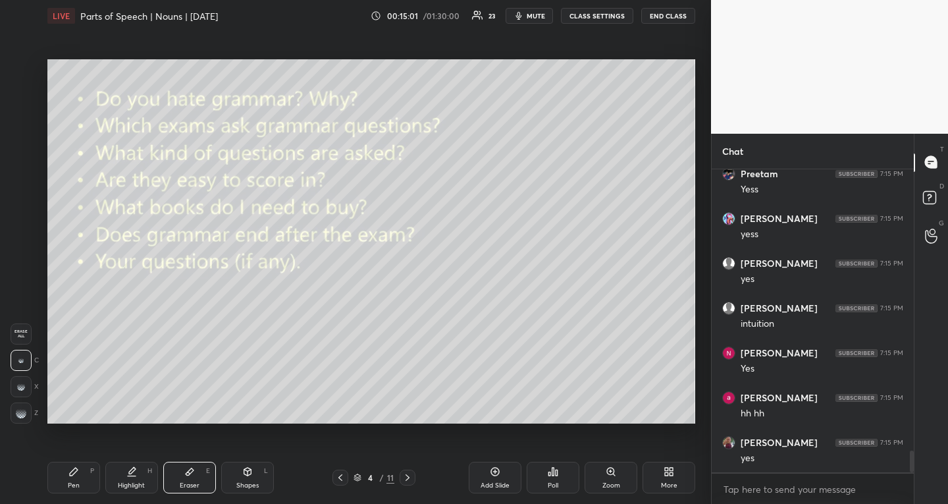
click at [80, 465] on div "Pen P" at bounding box center [73, 477] width 53 height 32
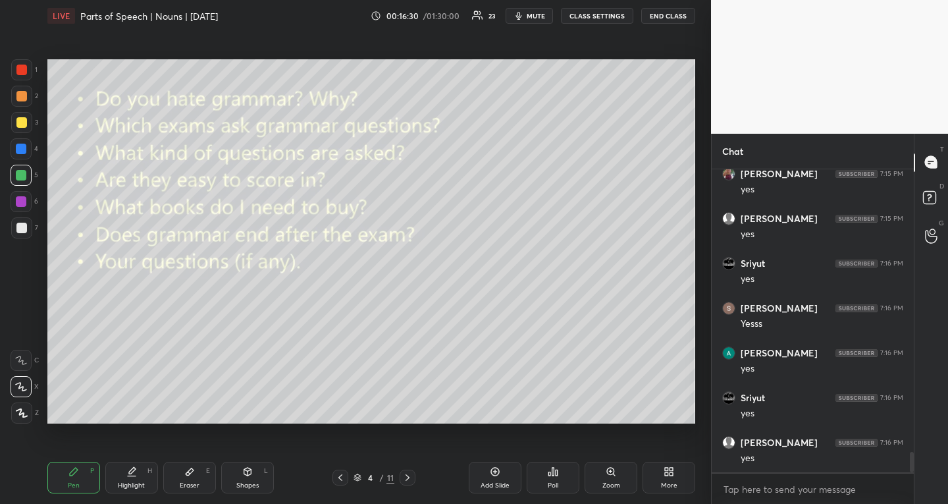
scroll to position [4242, 0]
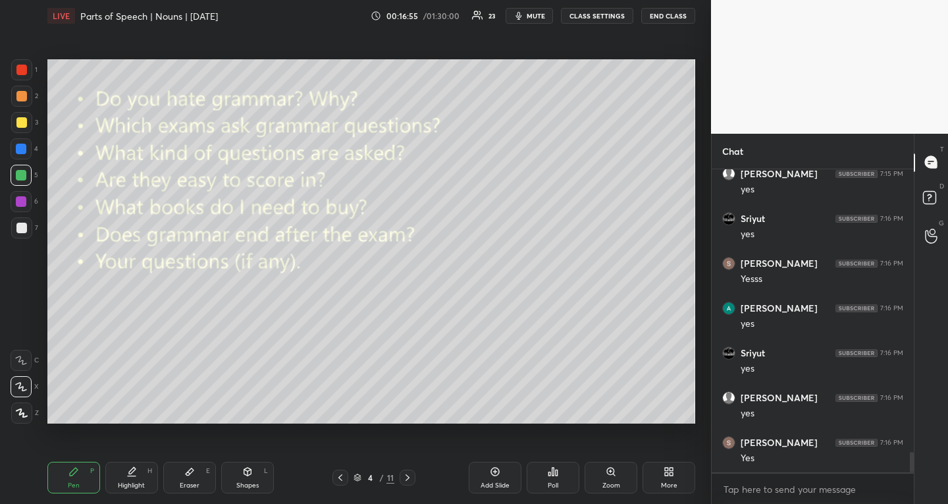
drag, startPoint x: 186, startPoint y: 476, endPoint x: 178, endPoint y: 464, distance: 14.2
click at [187, 477] on div "Eraser E" at bounding box center [189, 477] width 53 height 32
click at [26, 415] on rect at bounding box center [25, 414] width 1 height 1
click at [75, 471] on icon at bounding box center [74, 471] width 8 height 8
click at [22, 120] on div at bounding box center [21, 122] width 11 height 11
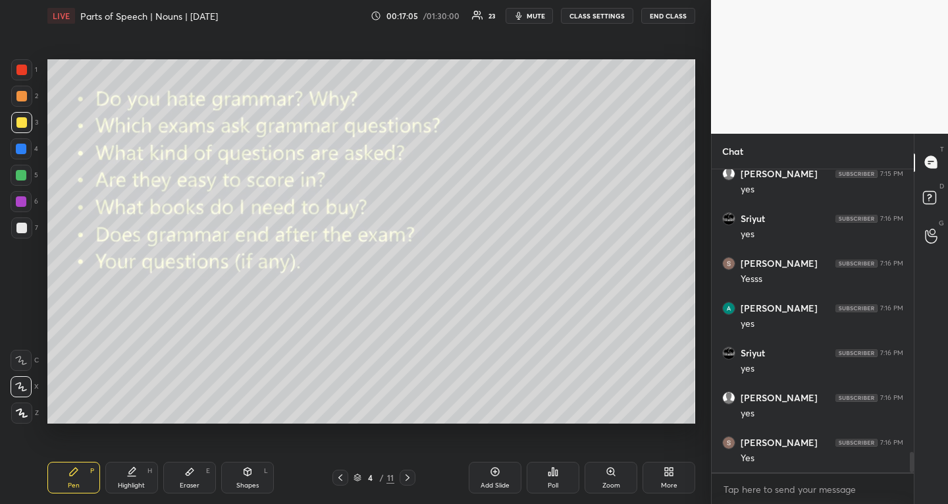
click at [24, 175] on div at bounding box center [21, 175] width 11 height 11
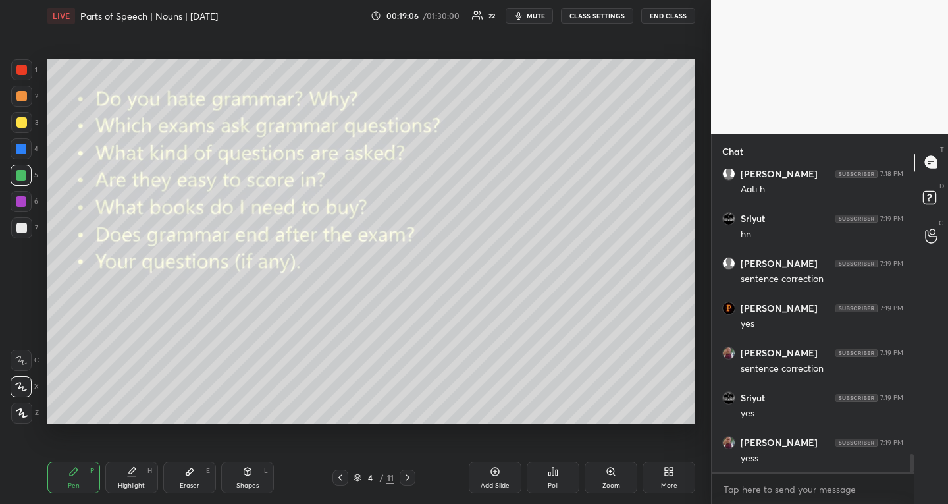
scroll to position [4690, 0]
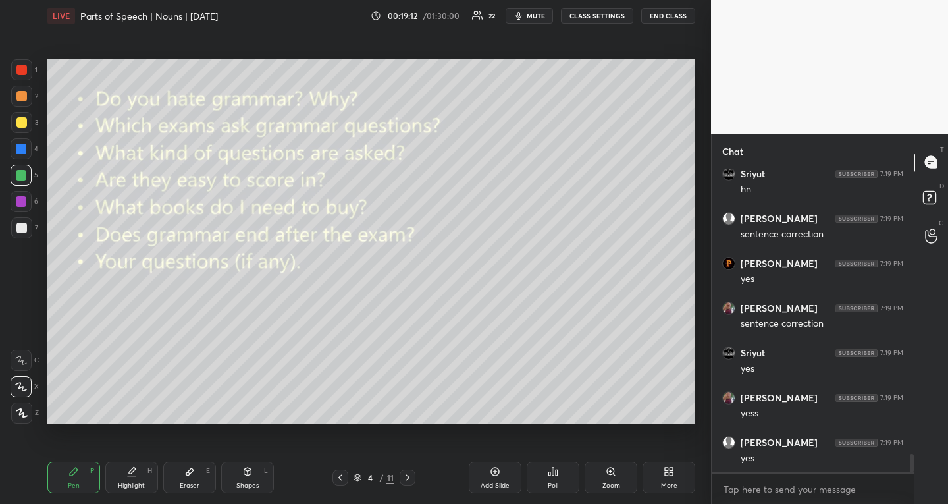
click at [492, 477] on div "Add Slide" at bounding box center [495, 477] width 53 height 32
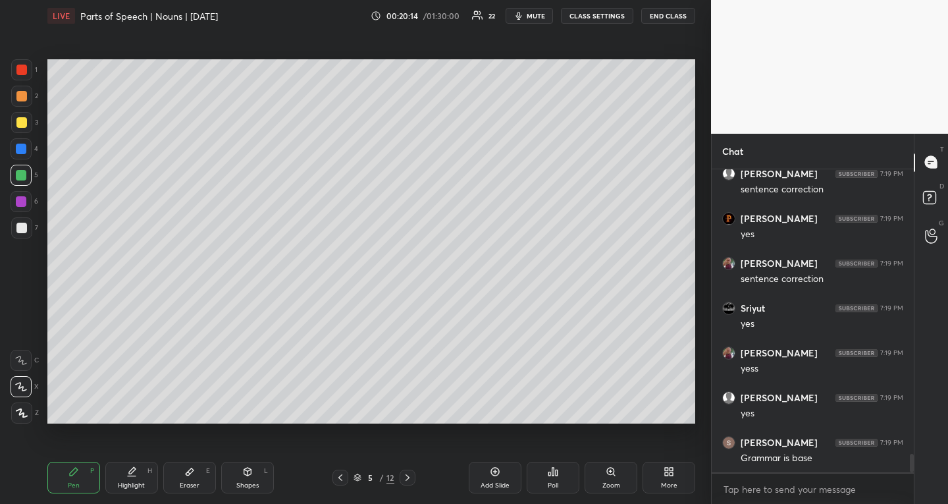
drag, startPoint x: 360, startPoint y: 477, endPoint x: 298, endPoint y: 501, distance: 66.9
click at [350, 479] on div "5 / 12" at bounding box center [373, 477] width 83 height 16
click at [352, 479] on div "5 / 12" at bounding box center [373, 477] width 83 height 16
click at [357, 476] on icon at bounding box center [358, 477] width 8 height 8
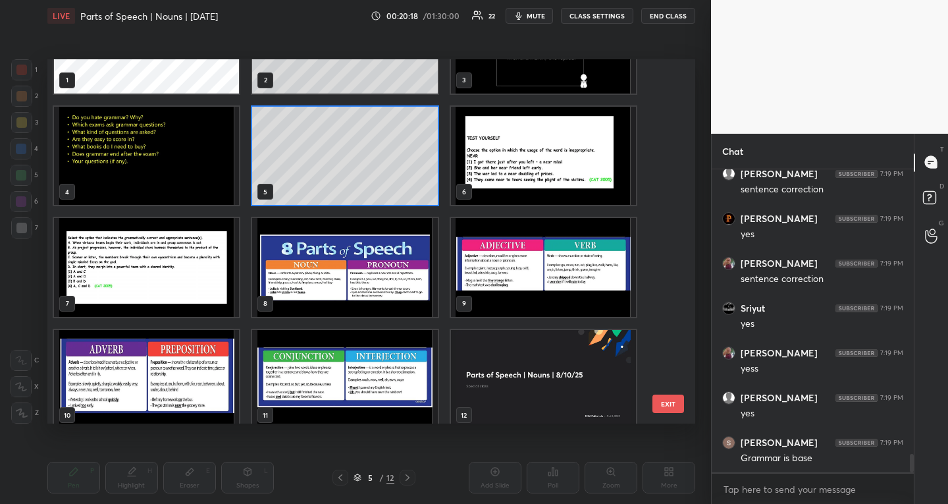
scroll to position [82, 0]
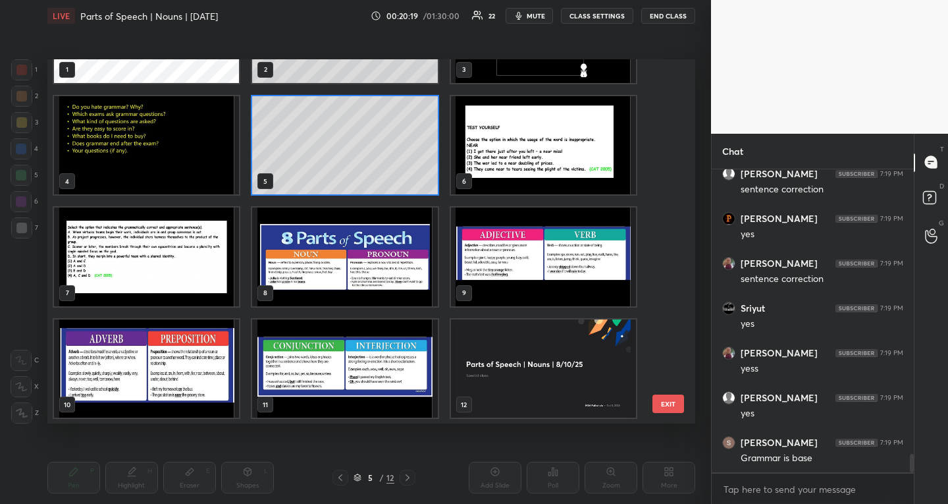
click at [537, 140] on img "grid" at bounding box center [543, 144] width 185 height 99
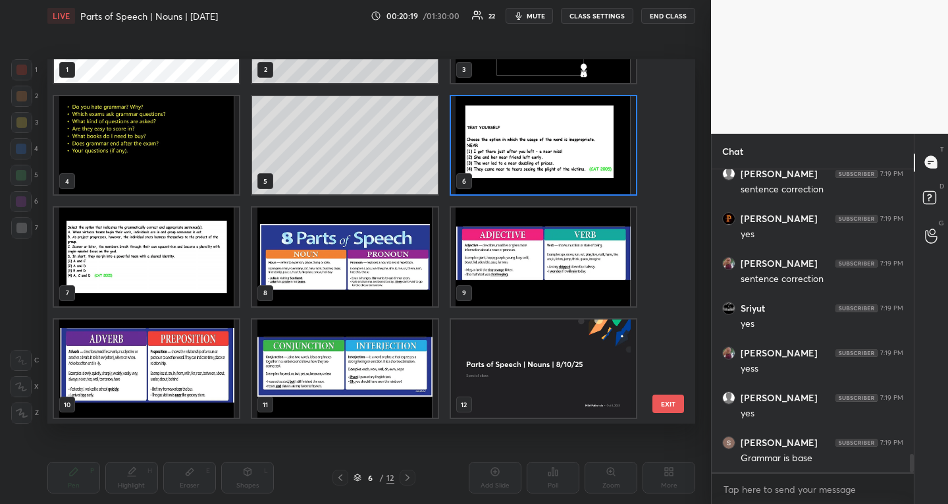
click at [537, 140] on img "grid" at bounding box center [543, 144] width 185 height 99
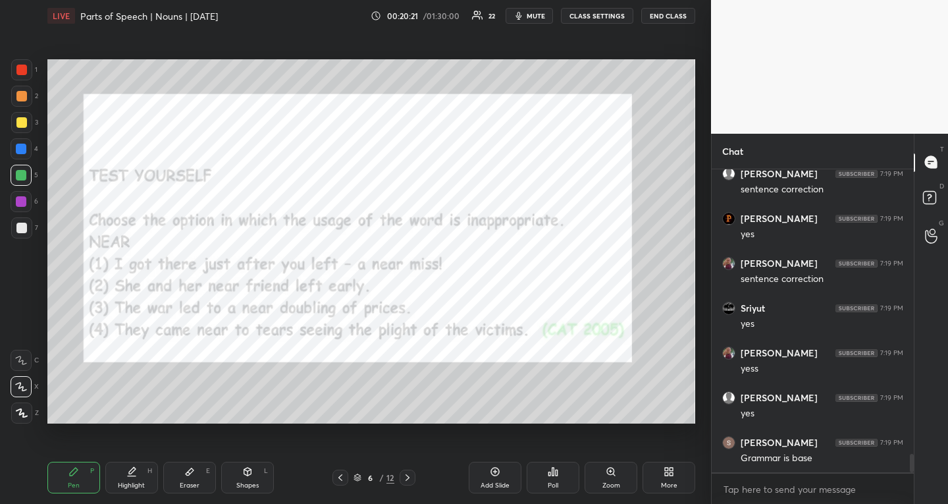
click at [24, 149] on div at bounding box center [21, 149] width 11 height 11
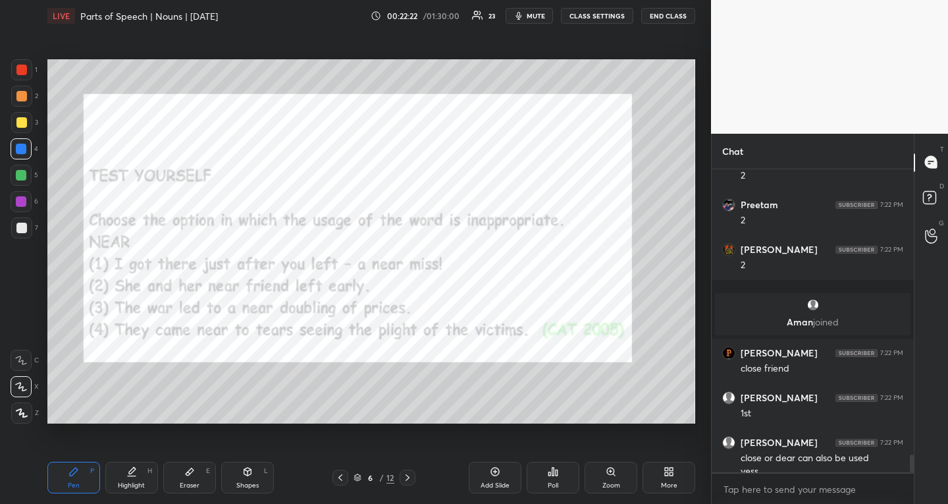
scroll to position [4965, 0]
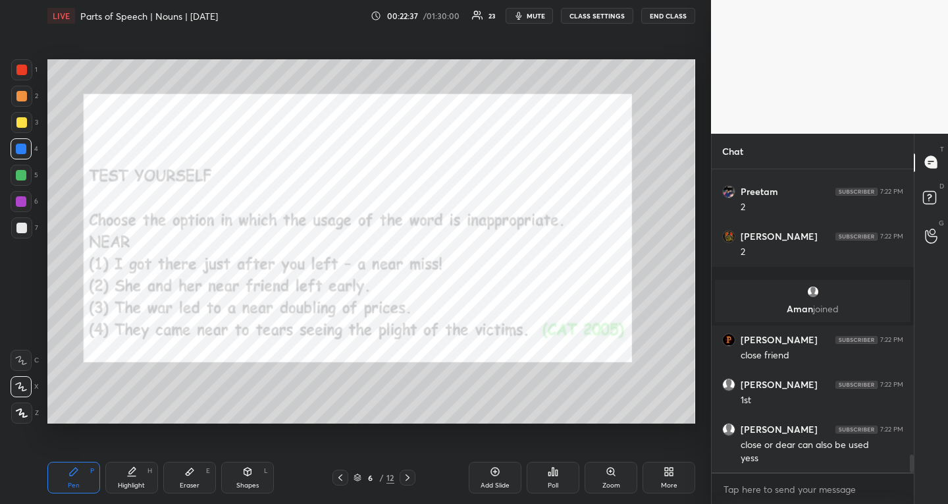
click at [405, 472] on icon at bounding box center [407, 477] width 11 height 11
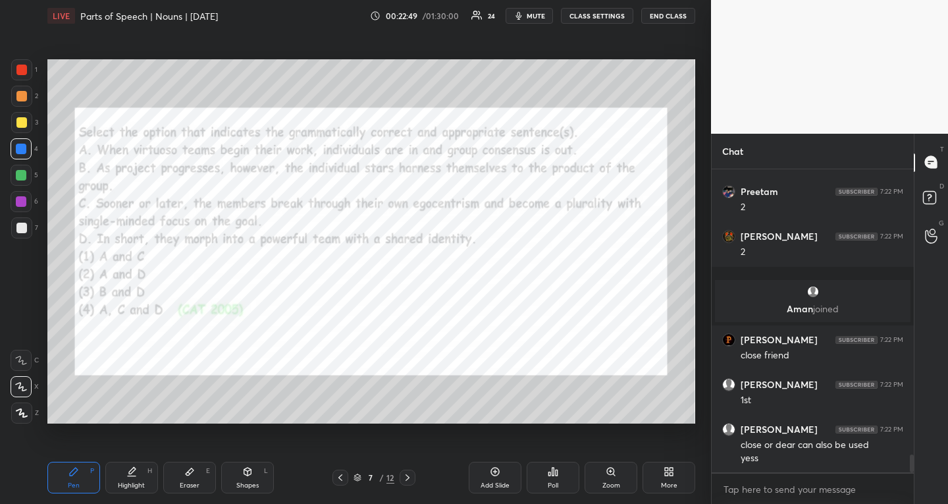
drag, startPoint x: 526, startPoint y: 13, endPoint x: 502, endPoint y: 13, distance: 24.4
click at [524, 13] on icon "button" at bounding box center [519, 16] width 11 height 11
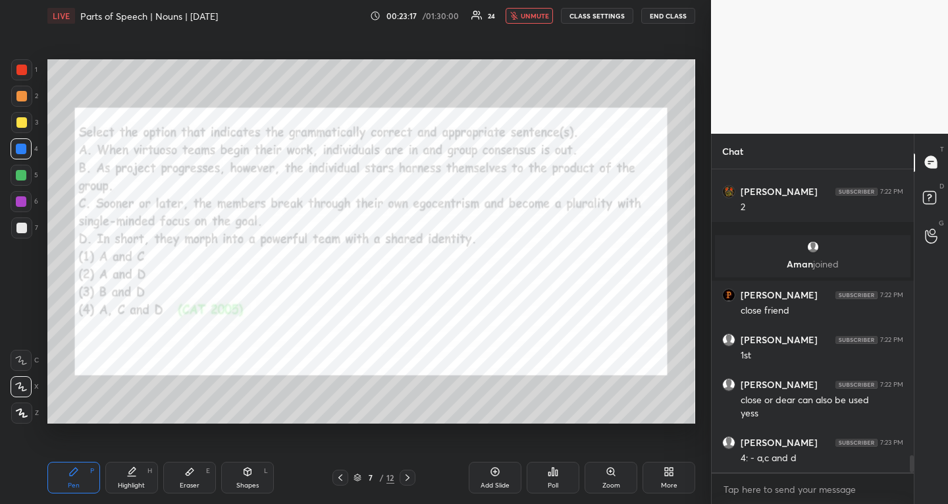
click at [548, 15] on span "unmute" at bounding box center [535, 15] width 28 height 9
click at [139, 479] on div "Highlight H" at bounding box center [131, 477] width 53 height 32
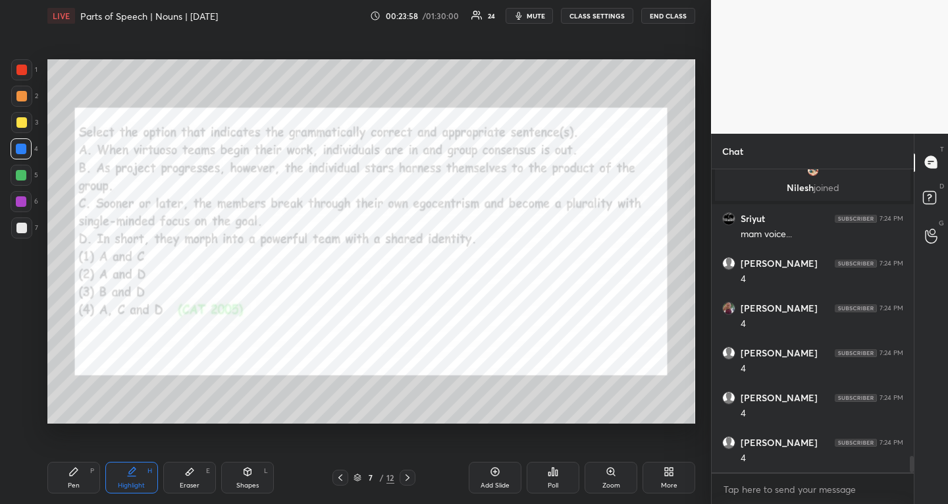
scroll to position [5300, 0]
drag, startPoint x: 76, startPoint y: 469, endPoint x: 81, endPoint y: 451, distance: 18.4
click at [76, 468] on icon at bounding box center [74, 471] width 8 height 8
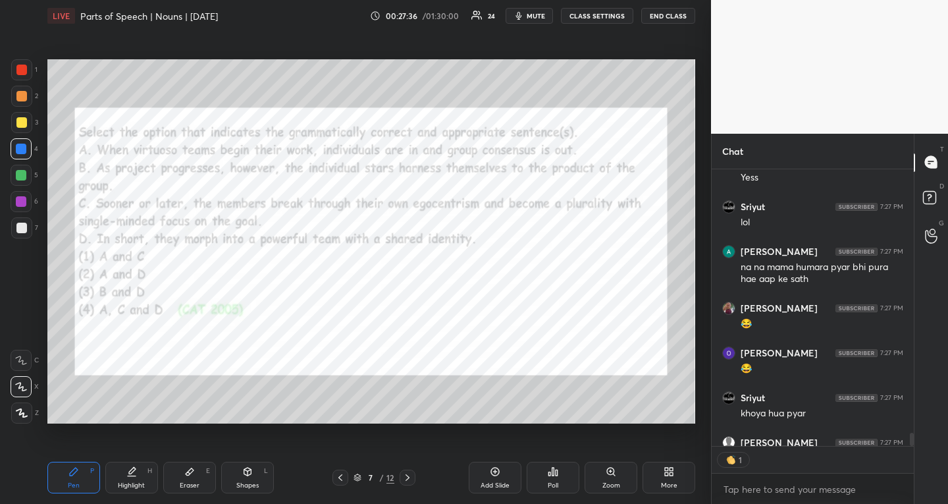
scroll to position [273, 198]
click at [358, 477] on icon at bounding box center [357, 475] width 7 height 3
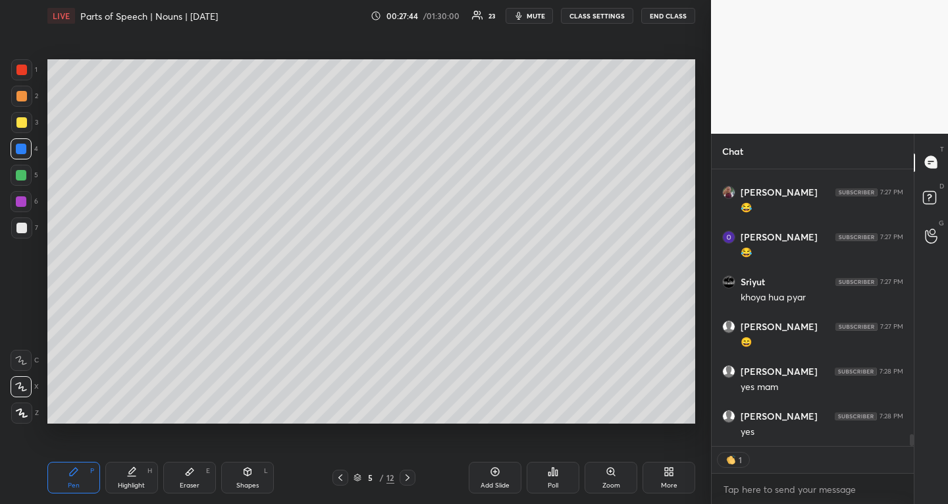
scroll to position [6294, 0]
type textarea "x"
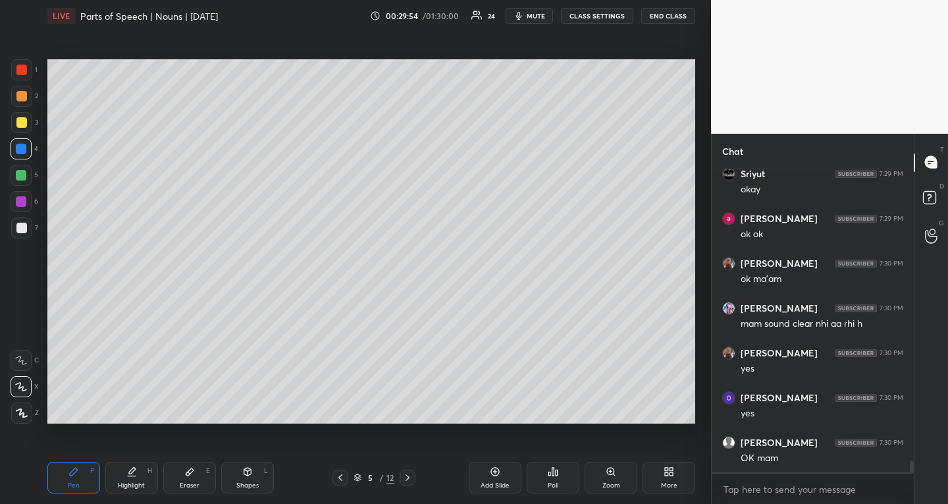
scroll to position [7676, 0]
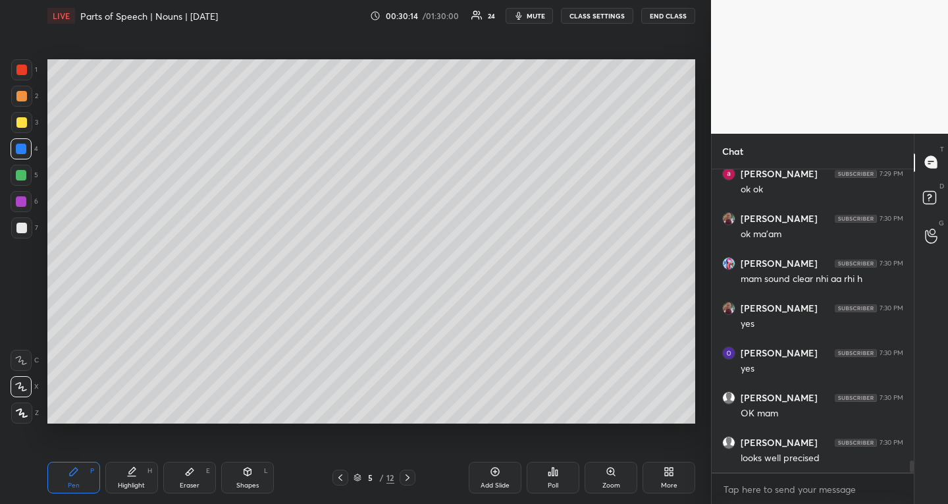
click at [357, 477] on icon at bounding box center [357, 475] width 7 height 3
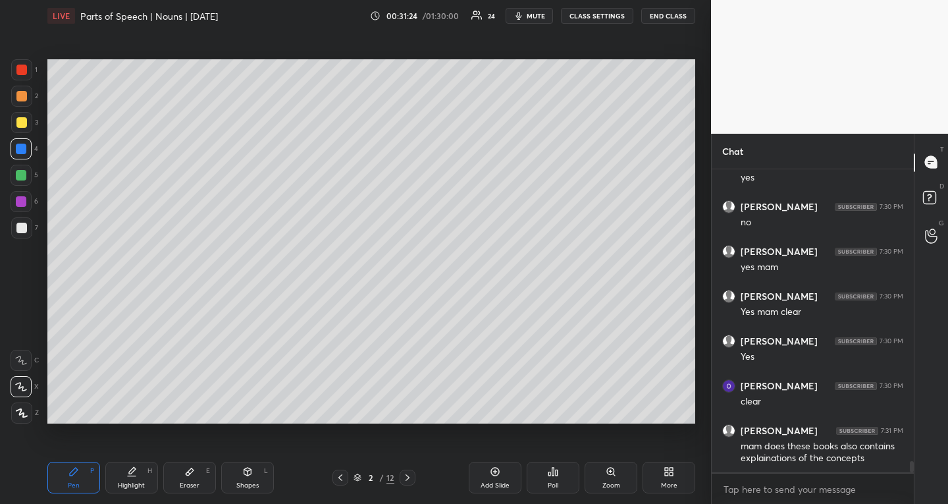
click at [588, 13] on button "CLASS SETTINGS" at bounding box center [597, 16] width 72 height 16
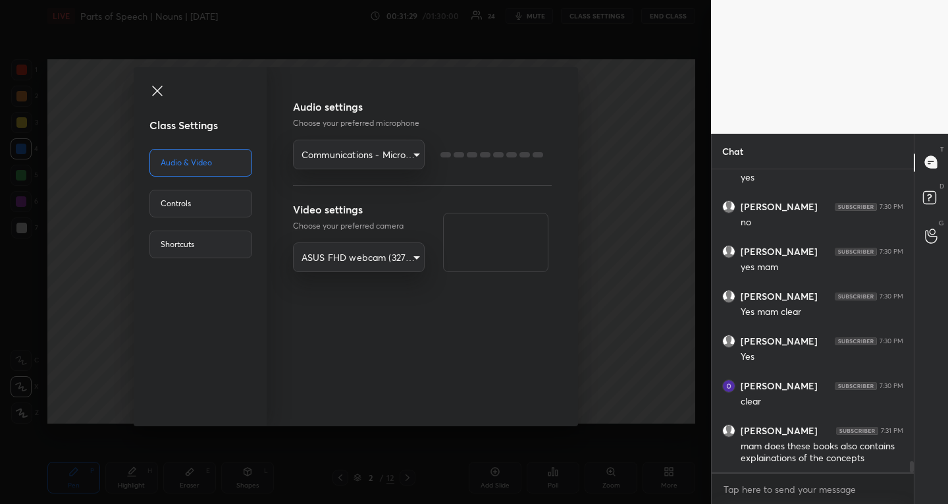
click at [392, 155] on body "1 2 3 4 5 6 7 R O A L C X Z Erase all C X Z LIVE Parts of Speech | Nouns | 8/10…" at bounding box center [474, 252] width 948 height 504
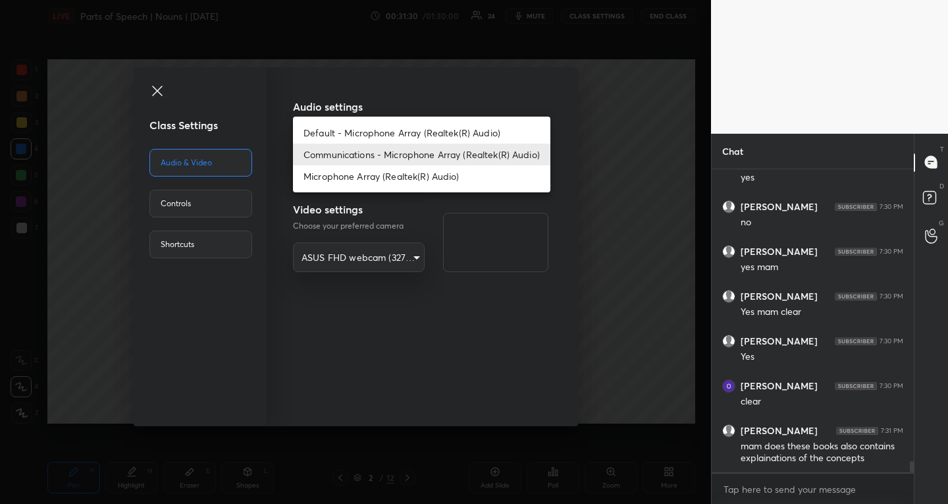
click at [381, 155] on li "Communications - Microphone Array (Realtek(R) Audio)" at bounding box center [421, 155] width 257 height 22
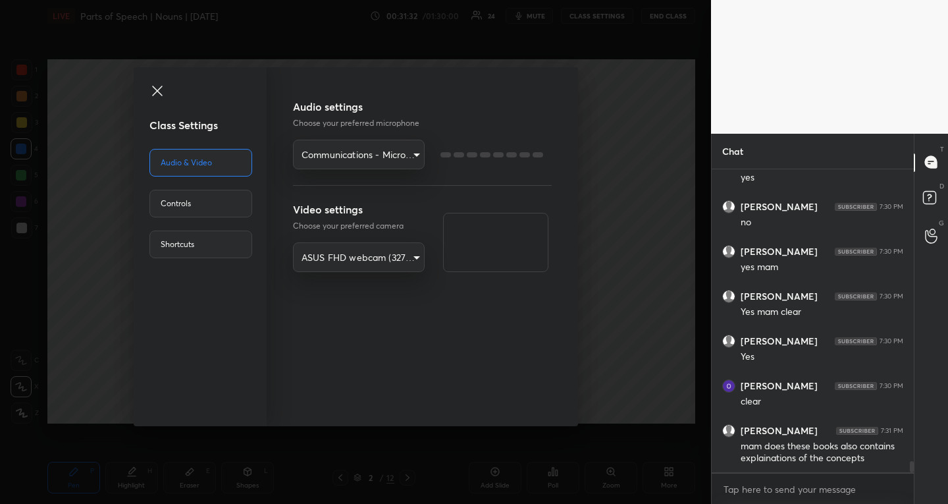
click at [153, 98] on icon at bounding box center [157, 91] width 16 height 16
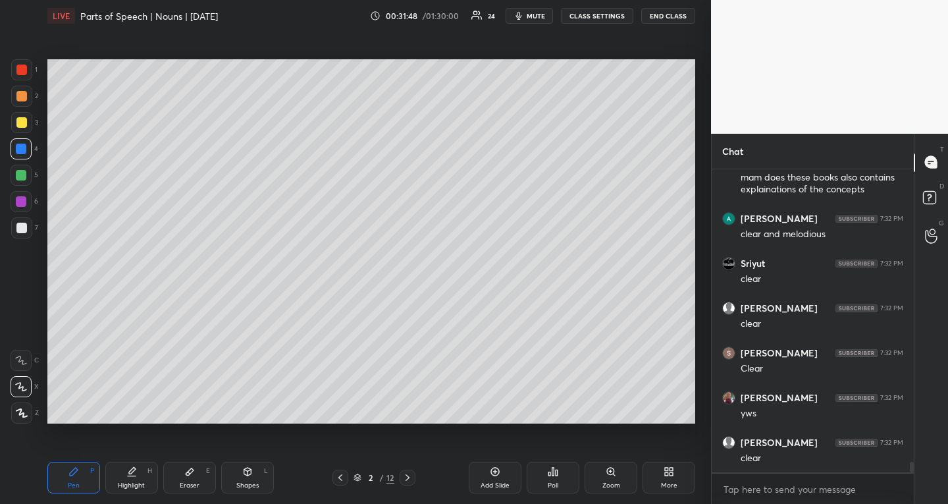
scroll to position [8315, 0]
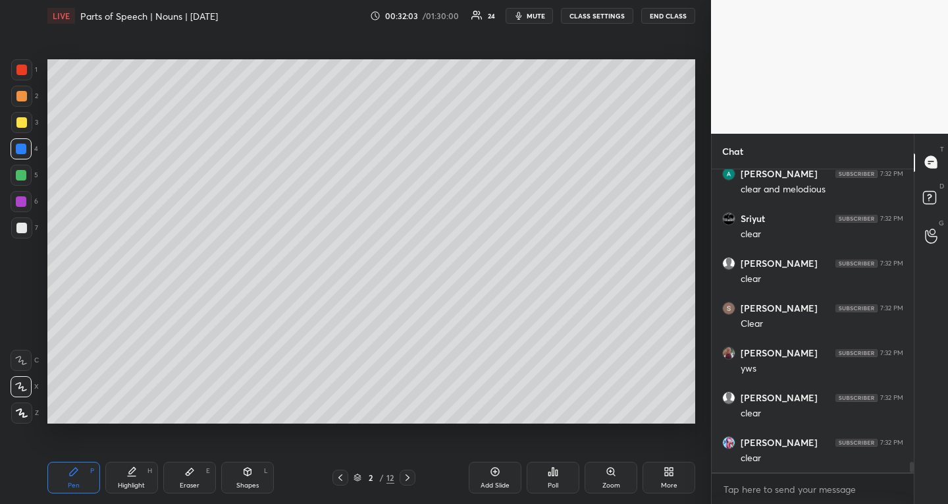
click at [500, 472] on div "Add Slide" at bounding box center [495, 477] width 53 height 32
click at [20, 119] on div at bounding box center [21, 122] width 11 height 11
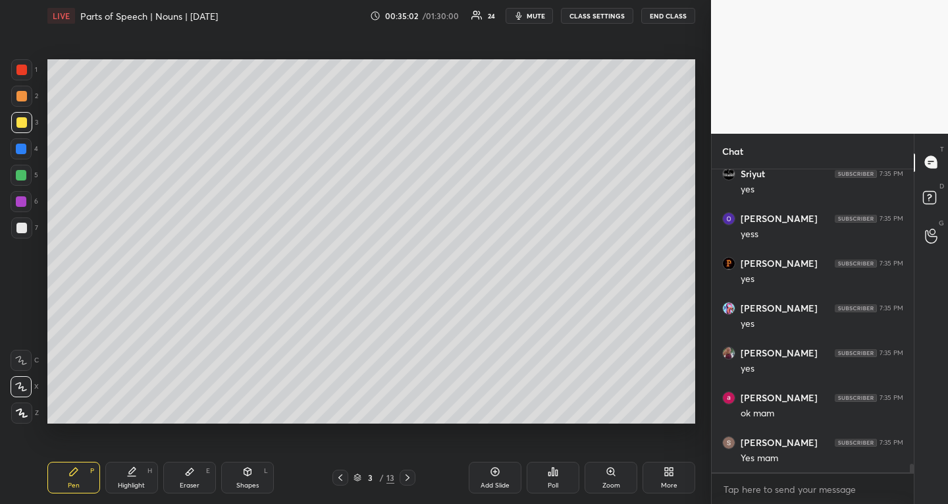
scroll to position [10265, 0]
click at [195, 467] on div "Eraser E" at bounding box center [189, 477] width 53 height 32
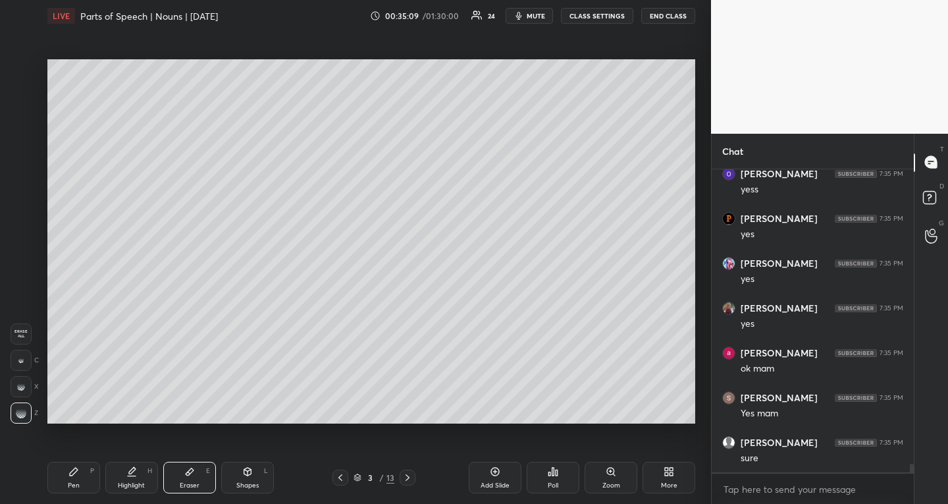
scroll to position [10310, 0]
click at [72, 471] on icon at bounding box center [74, 471] width 8 height 8
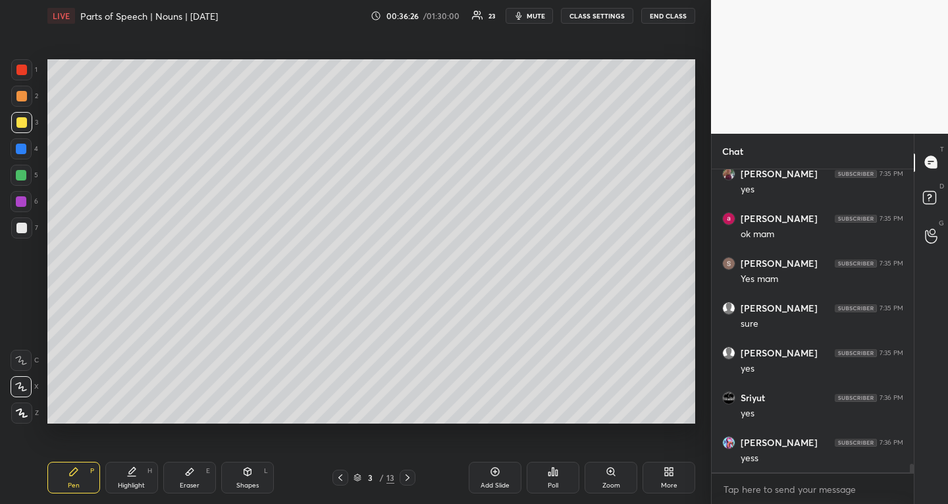
scroll to position [10444, 0]
click at [482, 487] on div "Add Slide" at bounding box center [495, 485] width 29 height 7
click at [24, 172] on div at bounding box center [21, 175] width 11 height 11
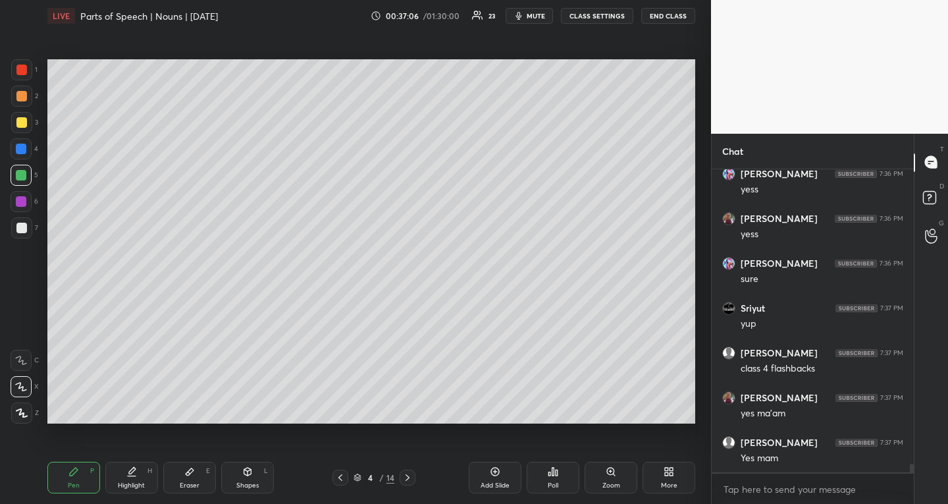
scroll to position [10713, 0]
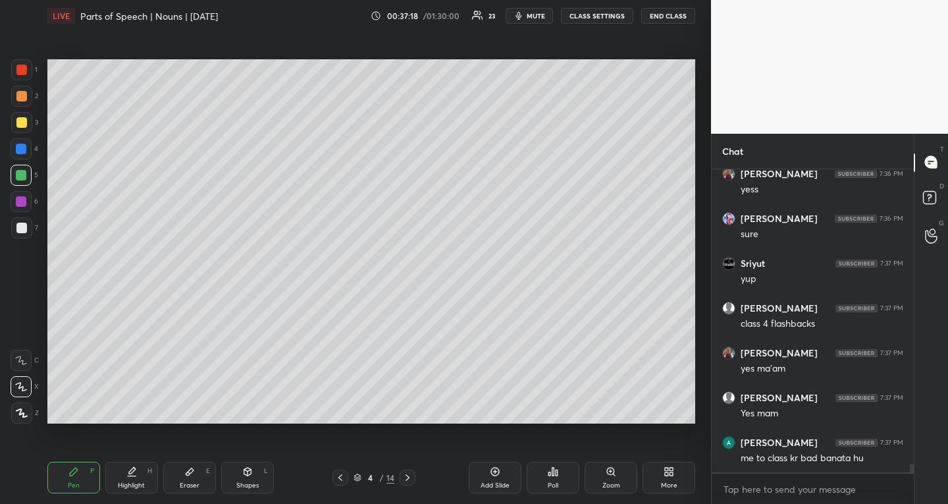
click at [23, 120] on div at bounding box center [21, 122] width 11 height 11
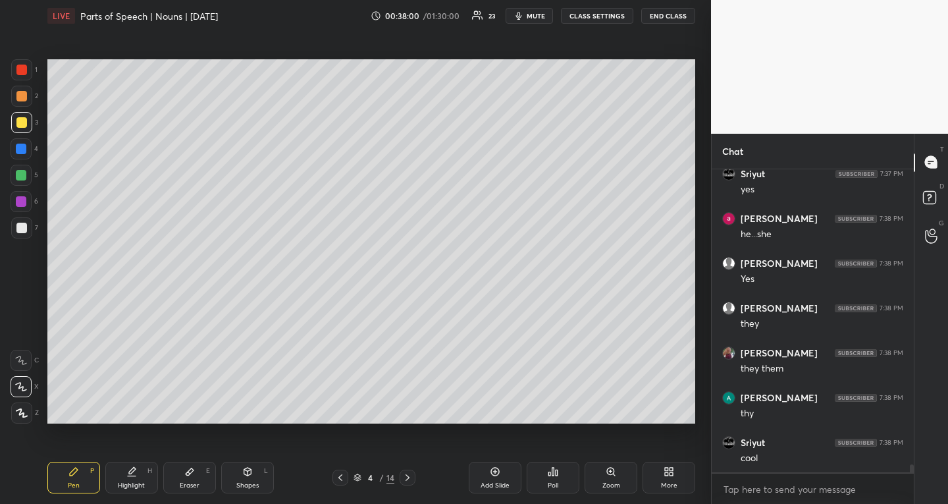
scroll to position [11295, 0]
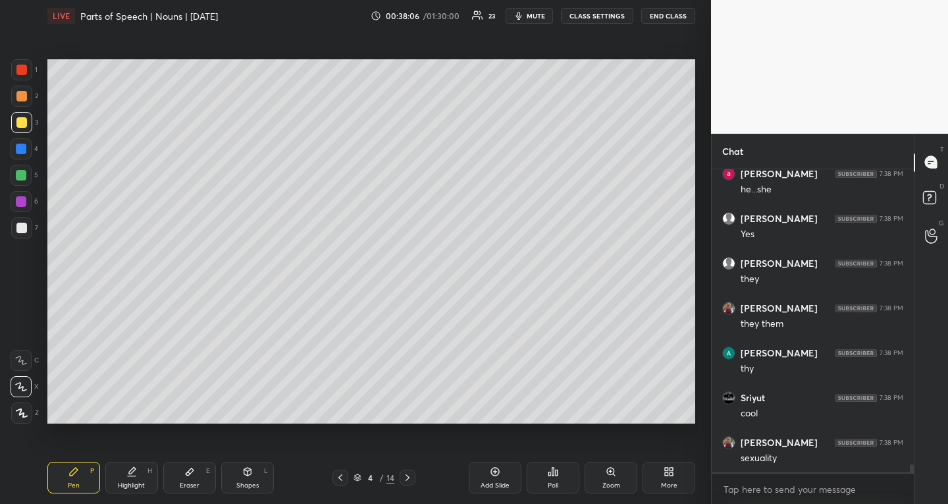
drag, startPoint x: 21, startPoint y: 175, endPoint x: 19, endPoint y: 182, distance: 6.9
click at [22, 174] on div at bounding box center [21, 175] width 11 height 11
drag, startPoint x: 188, startPoint y: 468, endPoint x: 173, endPoint y: 485, distance: 22.4
click at [188, 468] on icon at bounding box center [189, 471] width 11 height 11
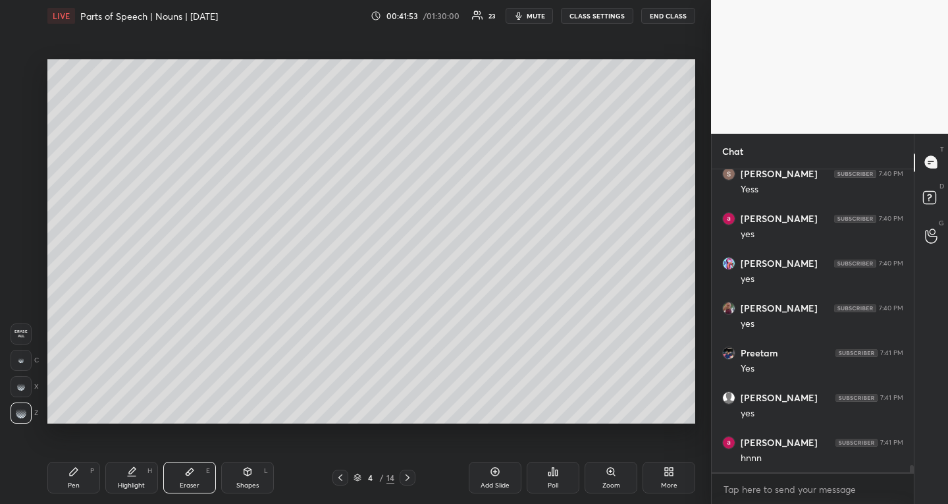
scroll to position [12036, 0]
click at [76, 473] on icon at bounding box center [73, 471] width 11 height 11
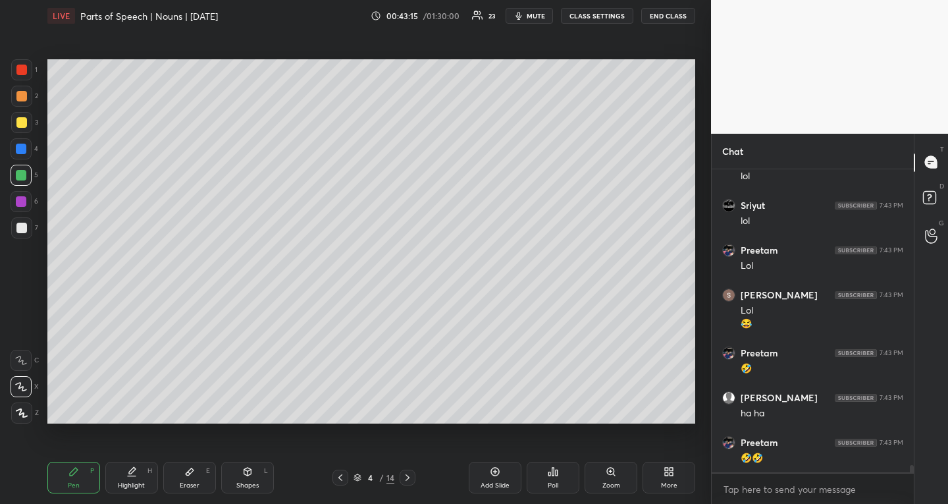
scroll to position [12586, 0]
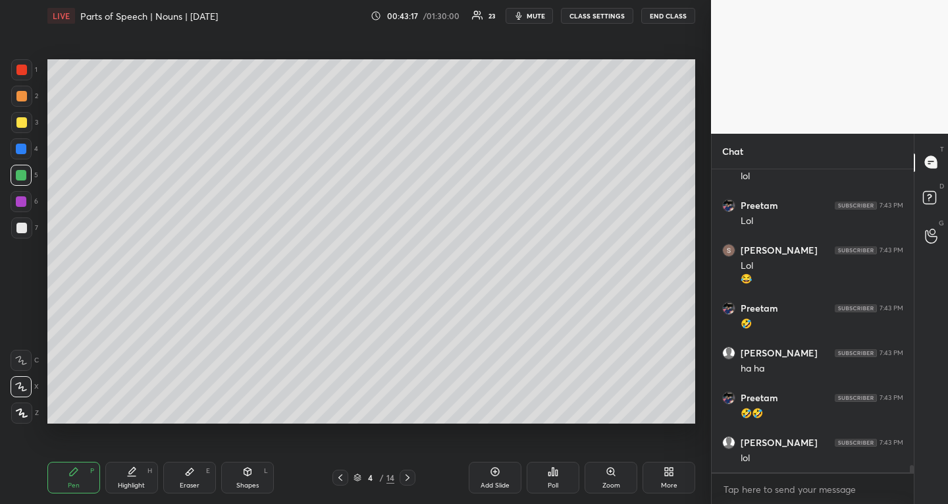
click at [191, 485] on div "Eraser" at bounding box center [190, 485] width 20 height 7
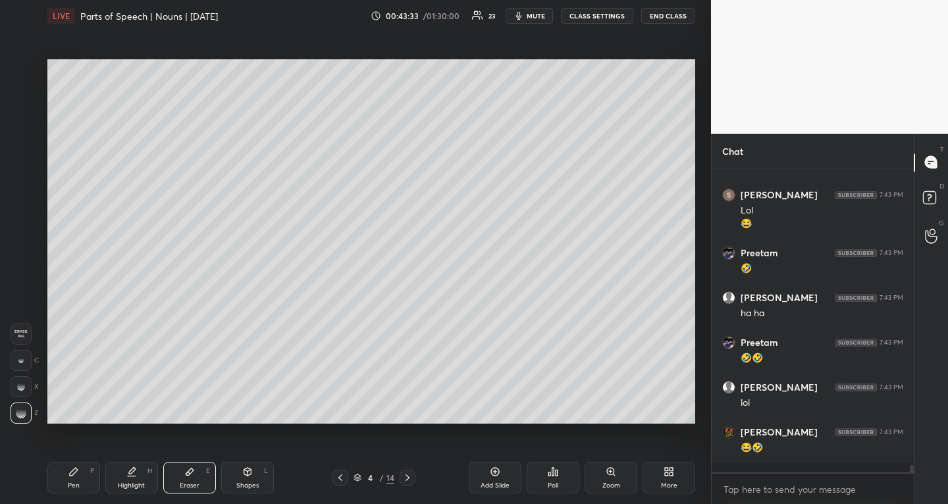
drag, startPoint x: 66, startPoint y: 471, endPoint x: 71, endPoint y: 461, distance: 10.9
click at [68, 471] on div "Pen P" at bounding box center [73, 477] width 53 height 32
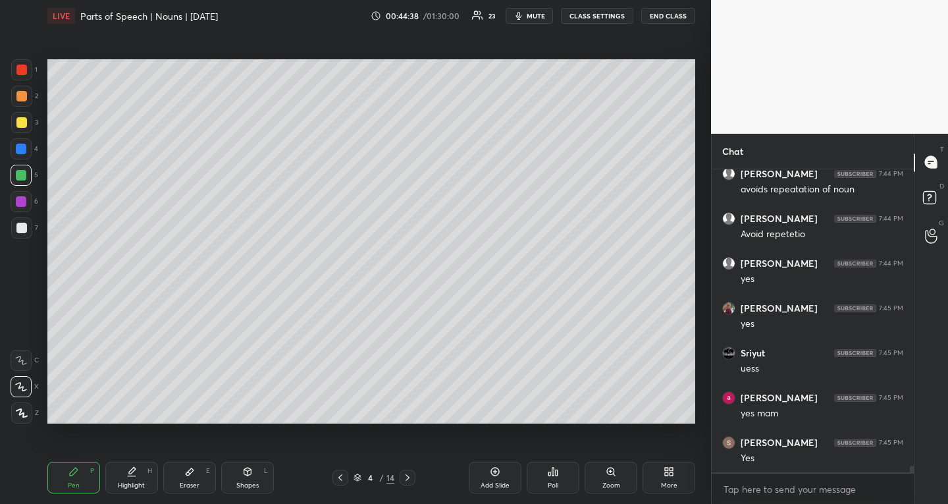
scroll to position [13044, 0]
click at [194, 478] on div "Eraser E" at bounding box center [189, 477] width 53 height 32
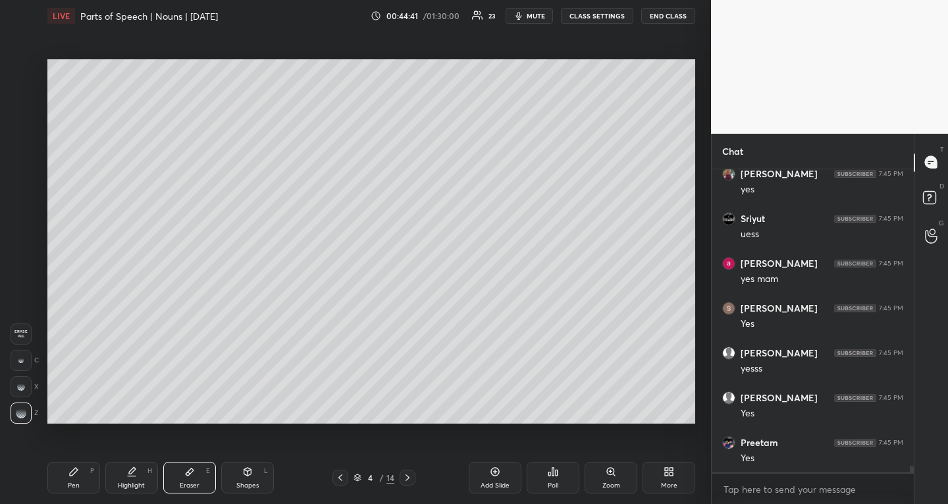
scroll to position [13179, 0]
drag, startPoint x: 494, startPoint y: 470, endPoint x: 479, endPoint y: 458, distance: 18.7
click at [493, 470] on icon at bounding box center [495, 471] width 11 height 11
drag, startPoint x: 76, startPoint y: 467, endPoint x: 77, endPoint y: 446, distance: 21.1
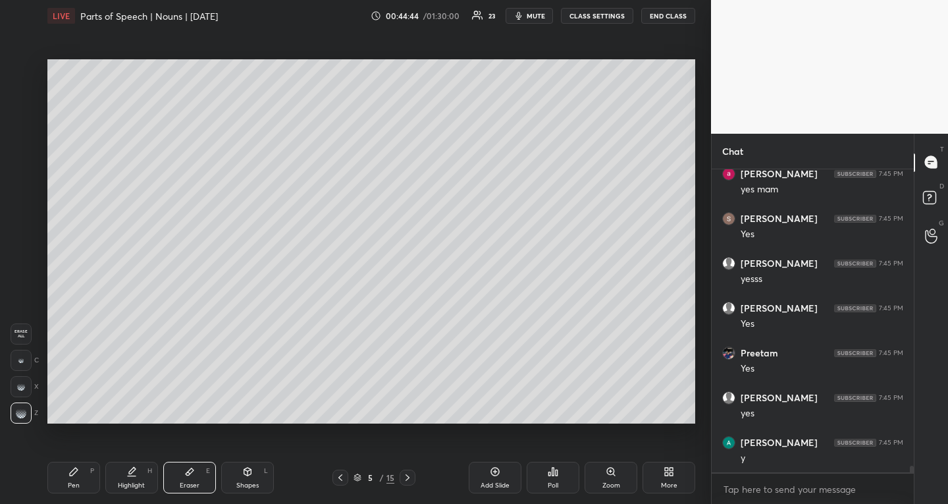
click at [76, 468] on icon at bounding box center [74, 471] width 8 height 8
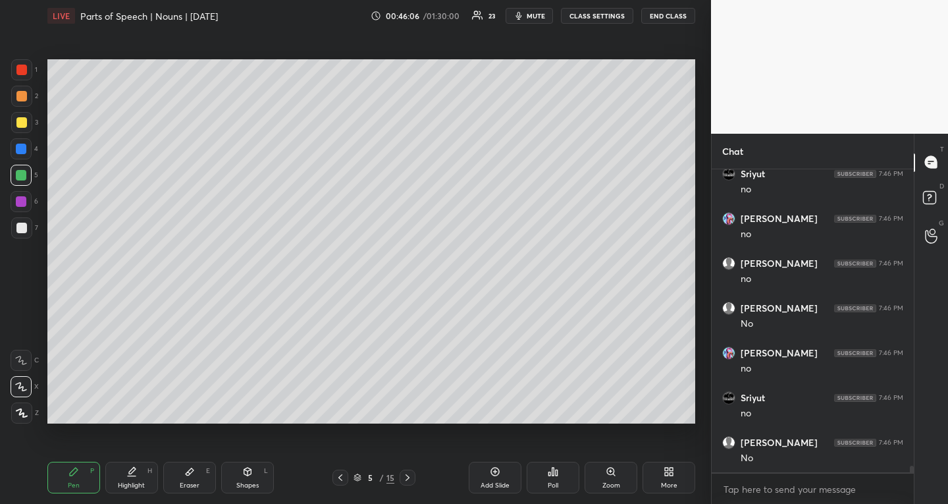
scroll to position [14222, 0]
drag, startPoint x: 23, startPoint y: 120, endPoint x: 33, endPoint y: 122, distance: 10.1
click at [24, 121] on div at bounding box center [21, 122] width 11 height 11
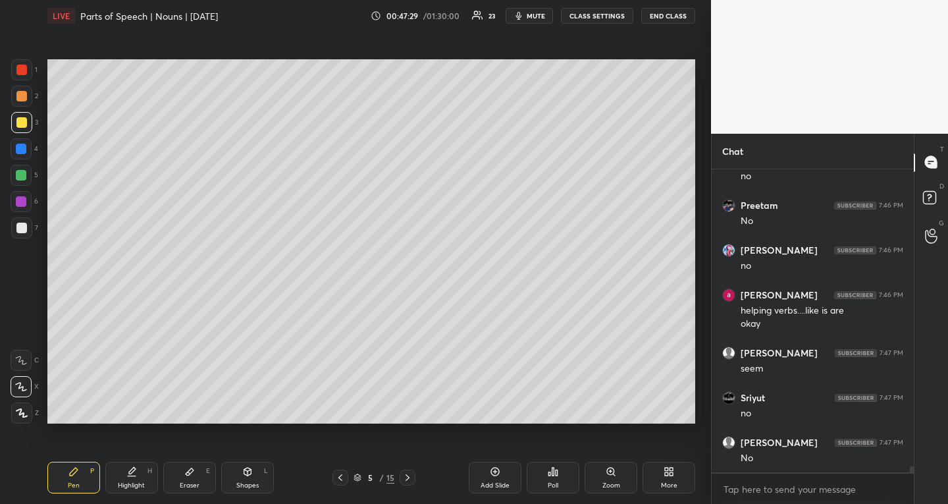
scroll to position [14548, 0]
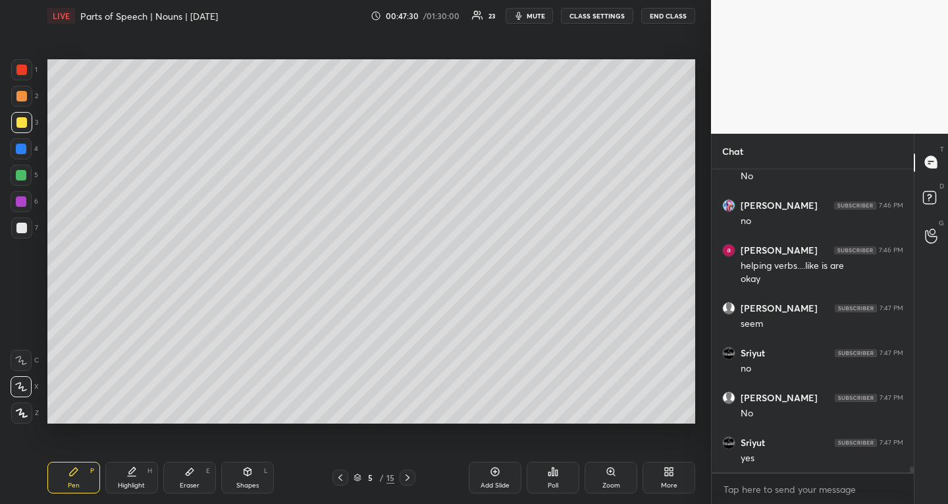
click at [498, 477] on div "Add Slide" at bounding box center [495, 477] width 53 height 32
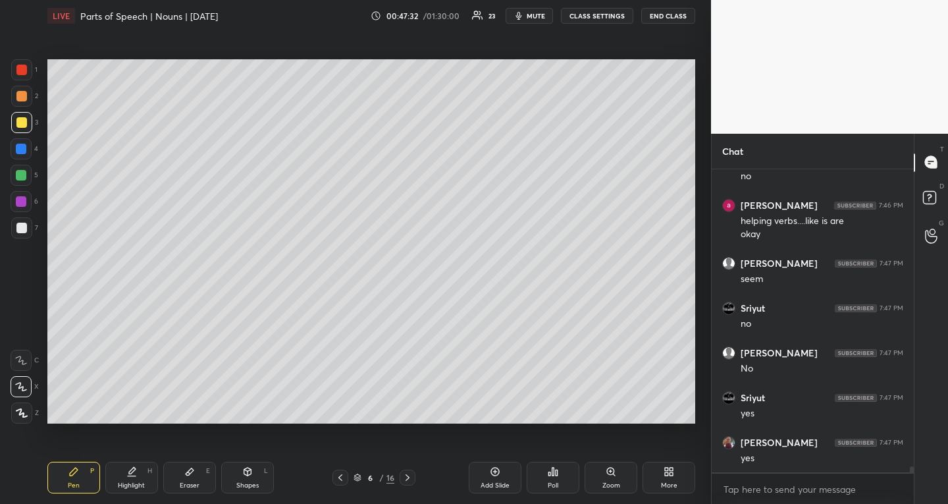
click at [20, 198] on div at bounding box center [21, 201] width 11 height 11
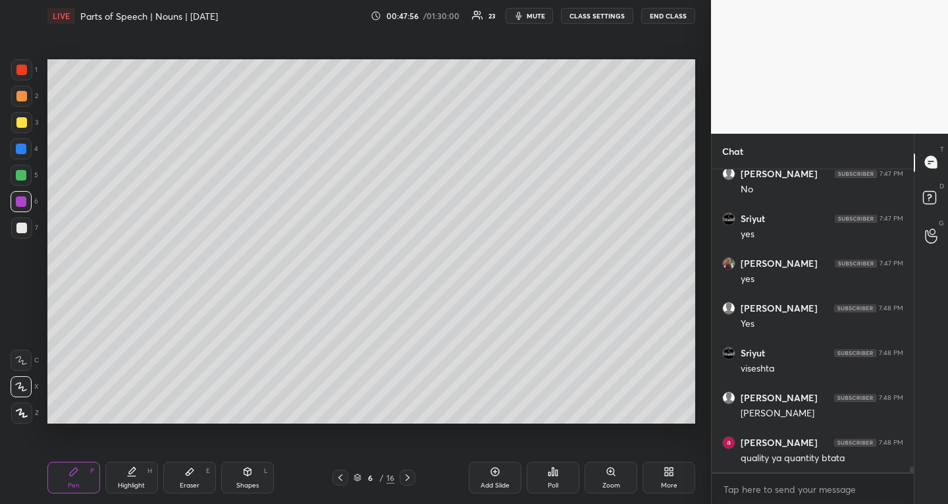
scroll to position [14817, 0]
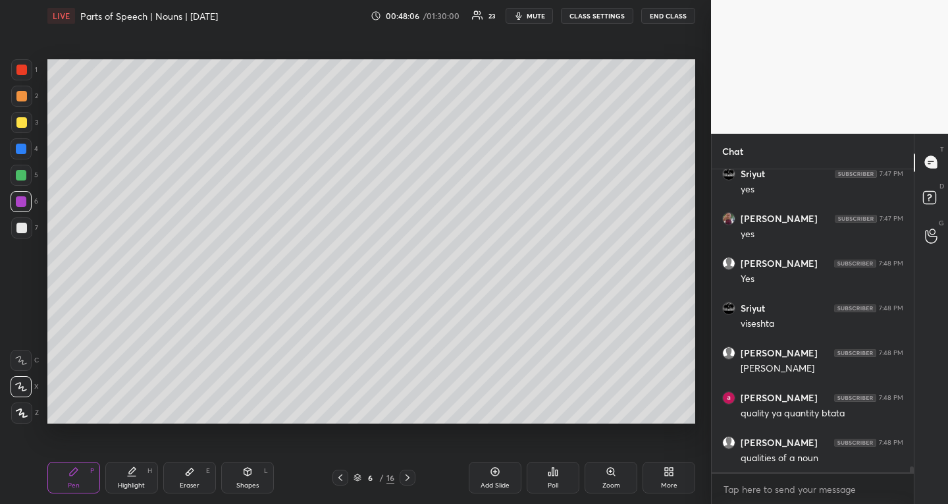
click at [26, 175] on div at bounding box center [21, 175] width 21 height 21
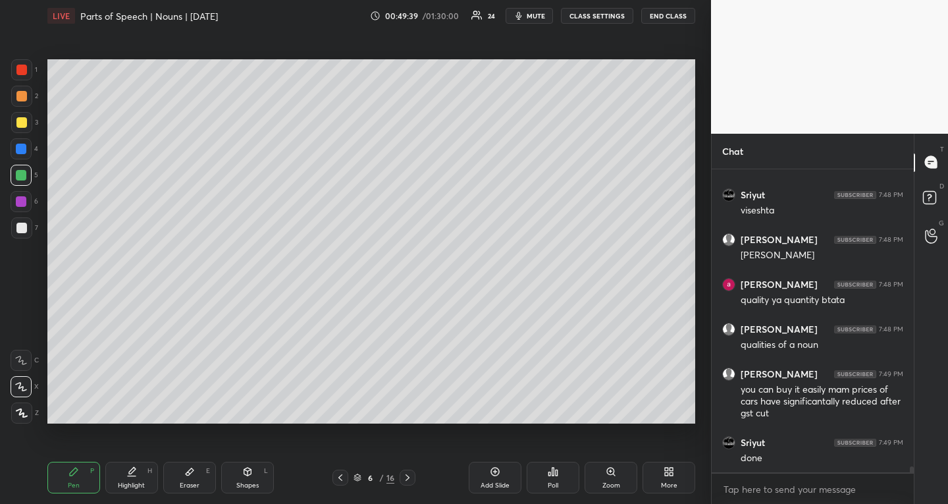
scroll to position [14975, 0]
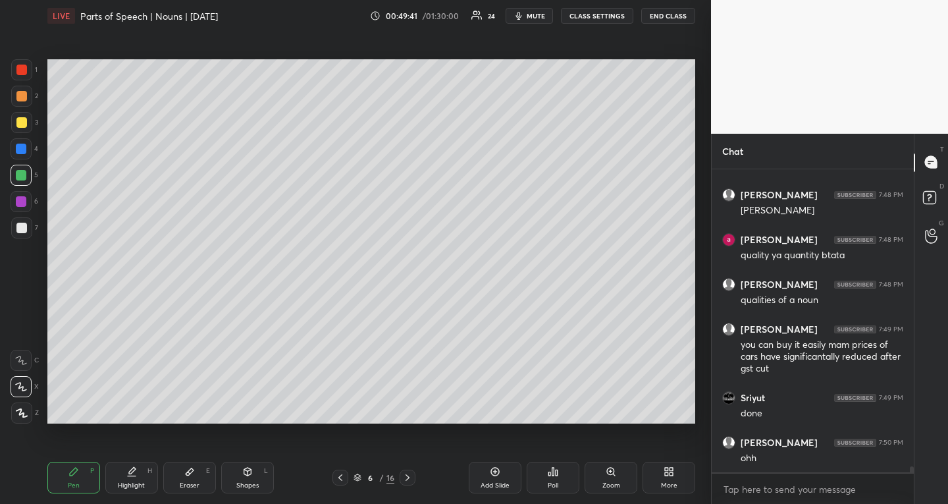
drag, startPoint x: 22, startPoint y: 119, endPoint x: 26, endPoint y: 131, distance: 13.1
click at [23, 119] on div at bounding box center [21, 122] width 11 height 11
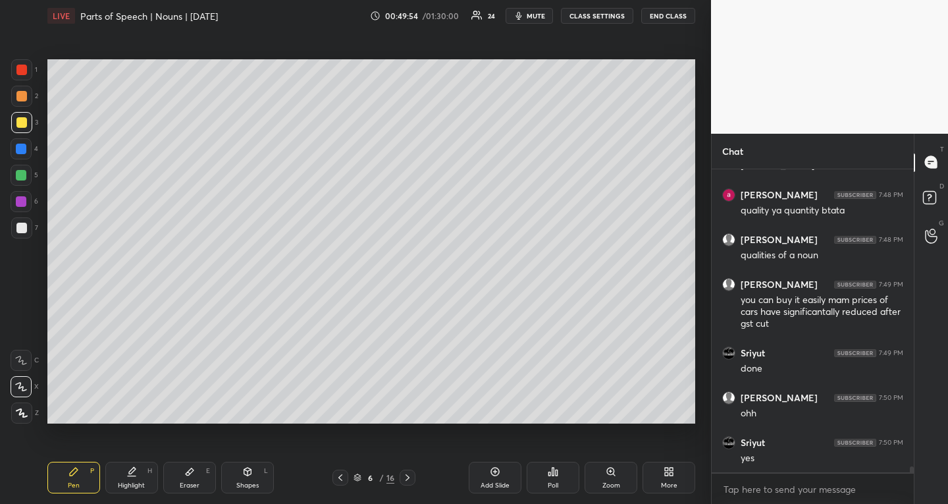
click at [490, 471] on icon at bounding box center [495, 471] width 11 height 11
click at [21, 72] on div at bounding box center [21, 70] width 11 height 11
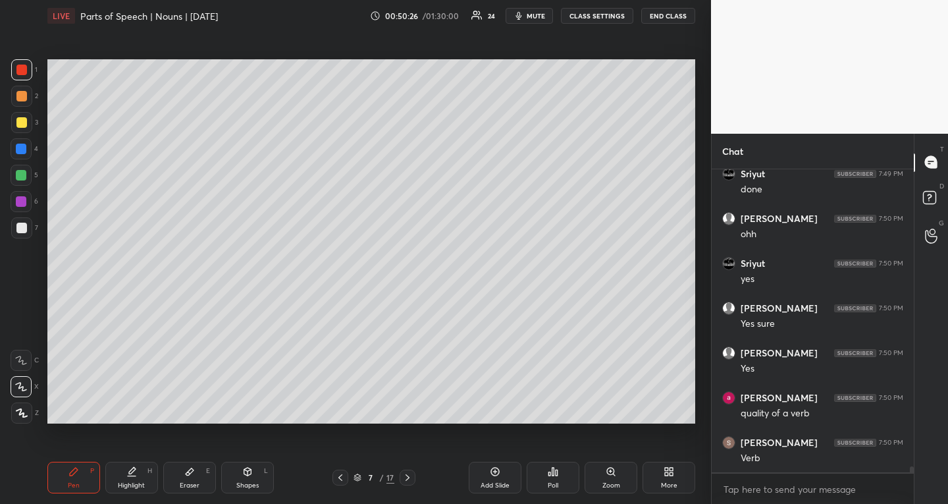
scroll to position [15288, 0]
drag, startPoint x: 189, startPoint y: 474, endPoint x: 190, endPoint y: 456, distance: 17.8
click at [188, 474] on icon at bounding box center [190, 471] width 8 height 7
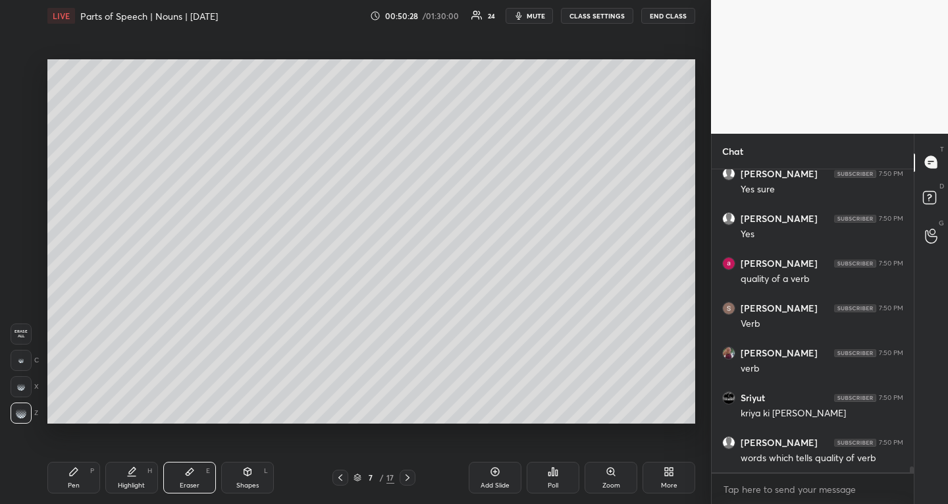
scroll to position [15378, 0]
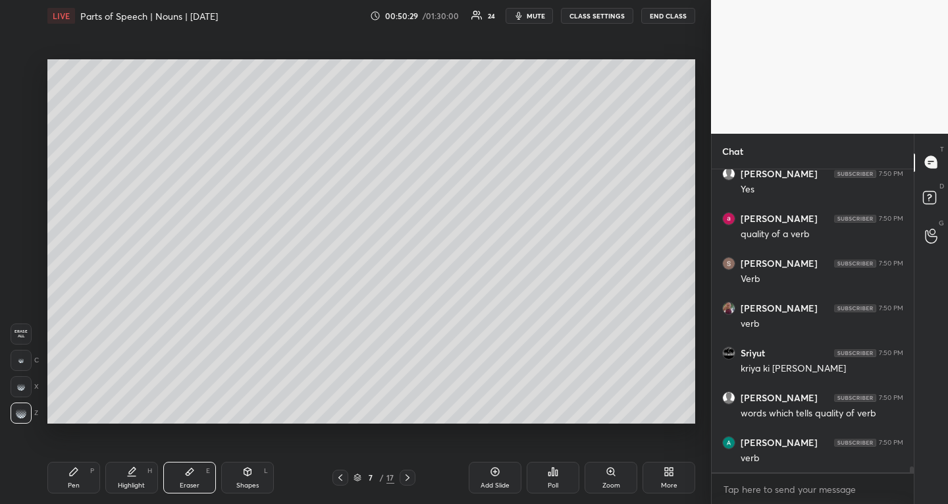
click at [75, 473] on icon at bounding box center [73, 471] width 11 height 11
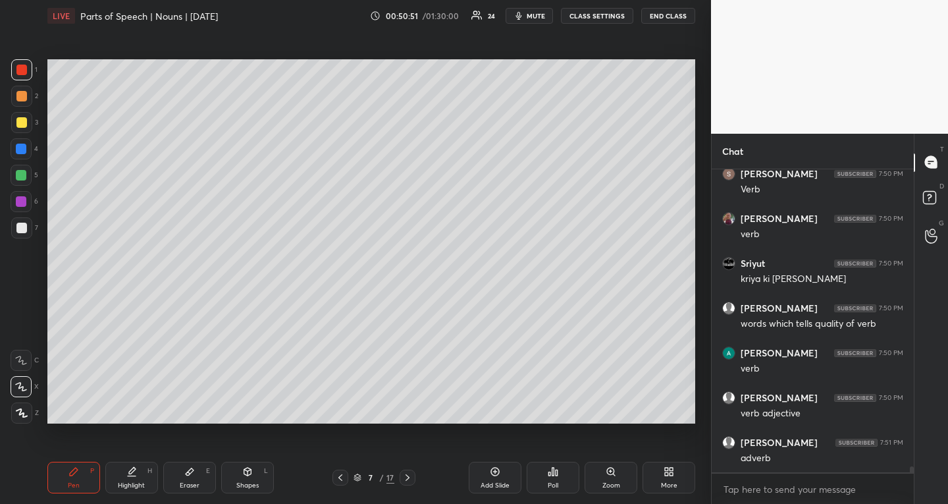
scroll to position [15524, 0]
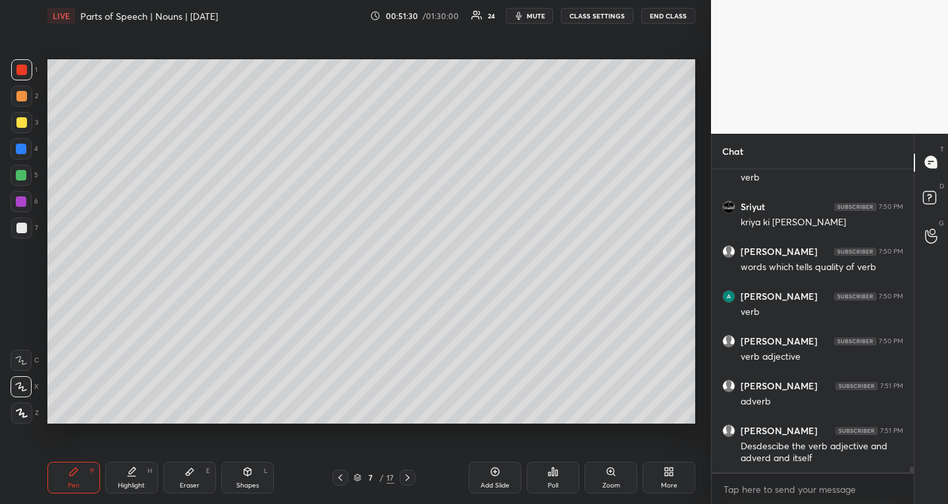
drag, startPoint x: 26, startPoint y: 120, endPoint x: 34, endPoint y: 123, distance: 8.0
click at [26, 120] on div at bounding box center [21, 122] width 21 height 21
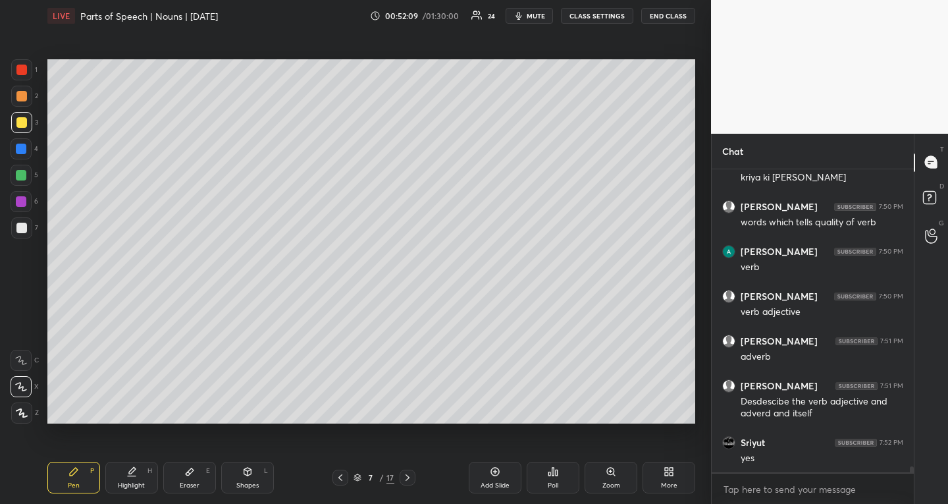
drag, startPoint x: 22, startPoint y: 180, endPoint x: 32, endPoint y: 231, distance: 52.3
click at [23, 180] on div at bounding box center [21, 175] width 11 height 11
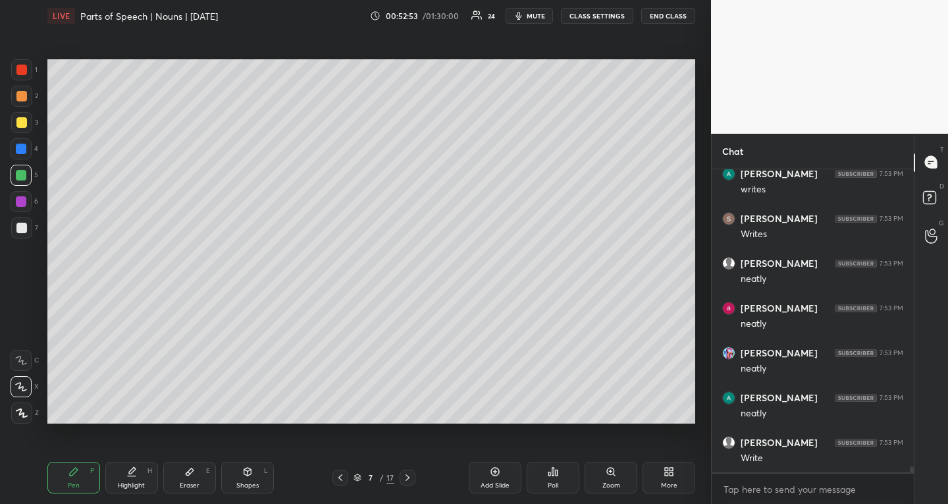
scroll to position [16106, 0]
click at [23, 147] on div at bounding box center [21, 149] width 11 height 11
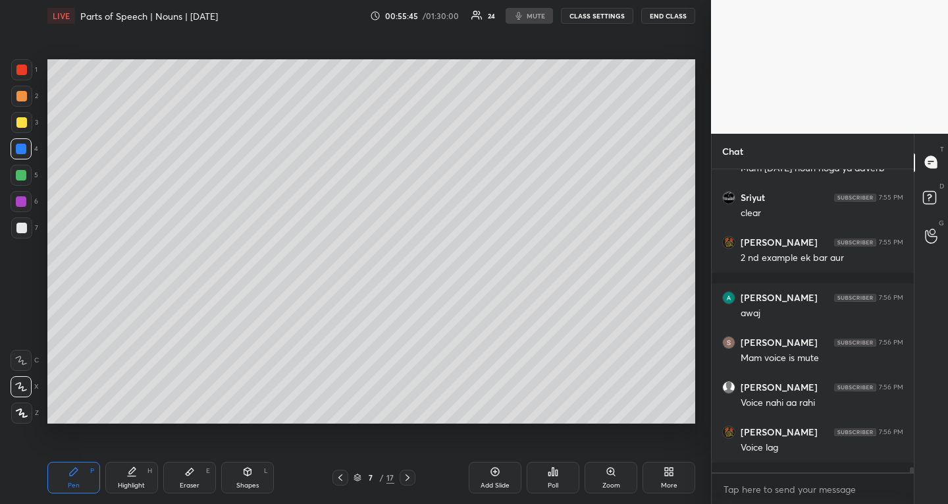
scroll to position [18244, 0]
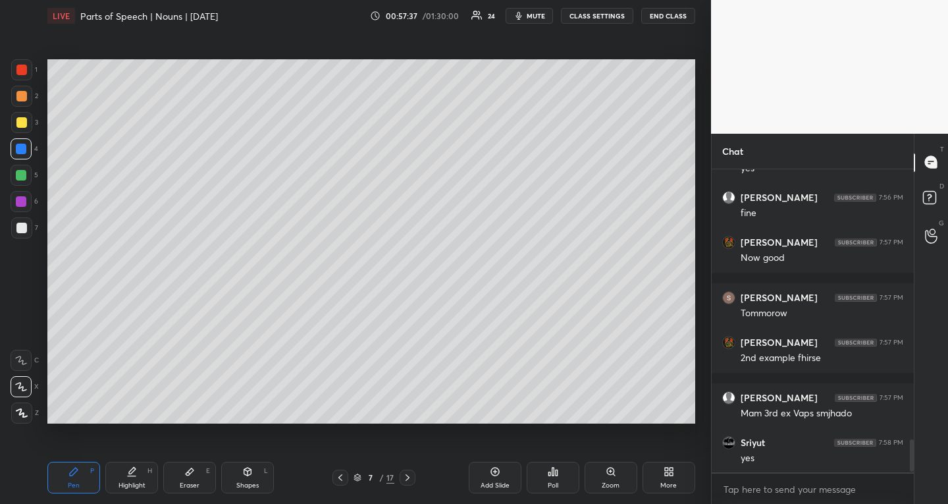
scroll to position [2530, 0]
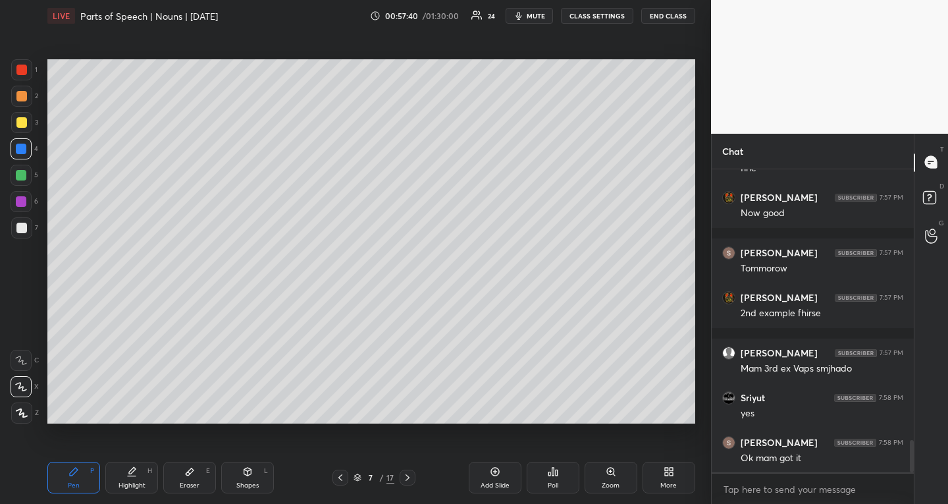
click at [22, 226] on div at bounding box center [21, 228] width 11 height 11
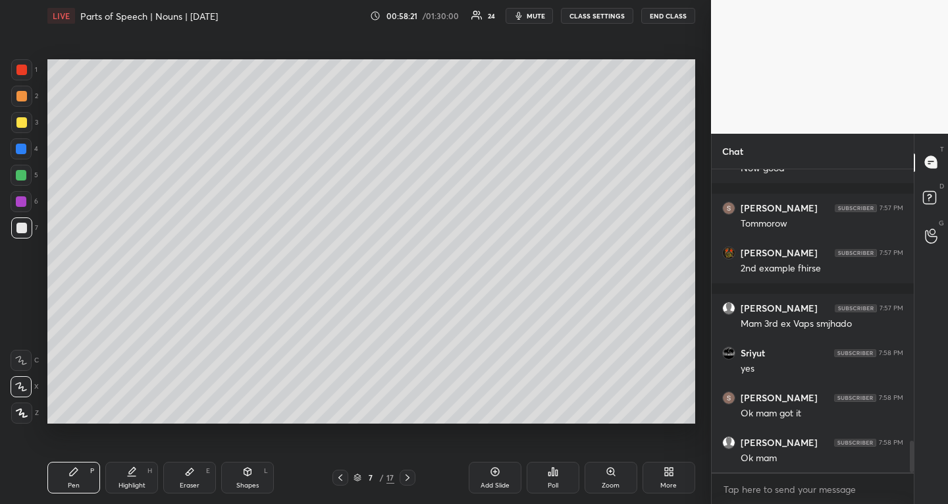
scroll to position [2630, 0]
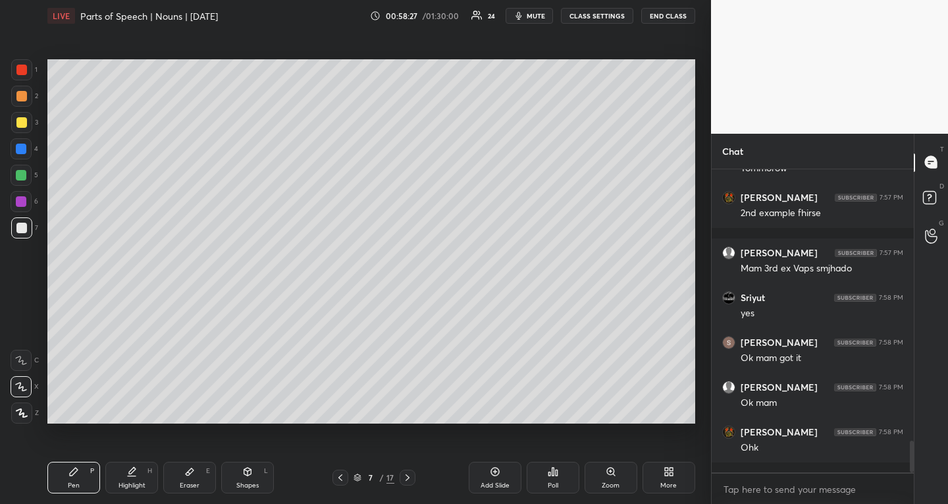
click at [498, 479] on div "Add Slide" at bounding box center [495, 477] width 53 height 32
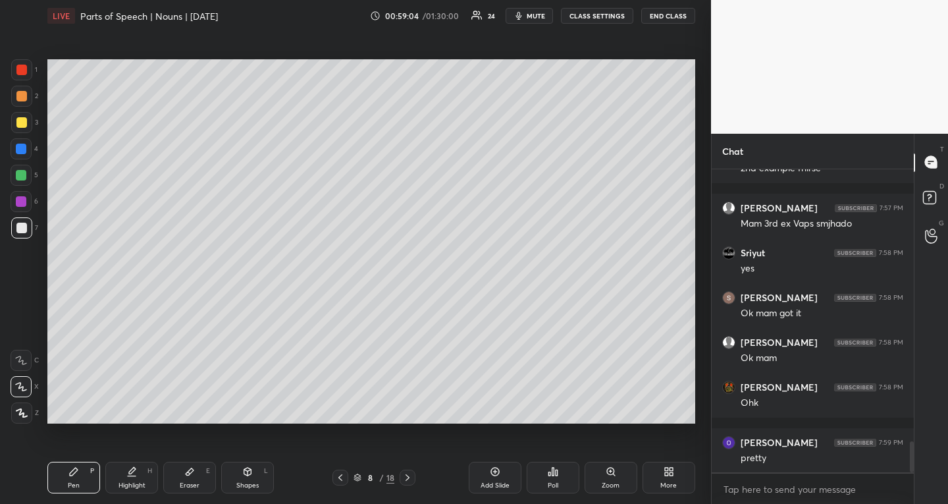
click at [194, 471] on div "Eraser E" at bounding box center [189, 477] width 53 height 32
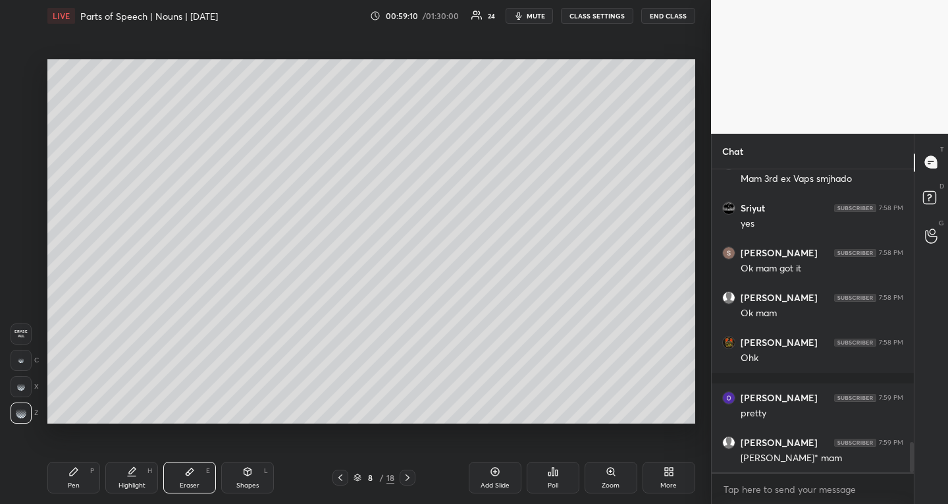
drag, startPoint x: 86, startPoint y: 476, endPoint x: 101, endPoint y: 475, distance: 14.5
click at [86, 477] on div "Pen P" at bounding box center [73, 477] width 53 height 32
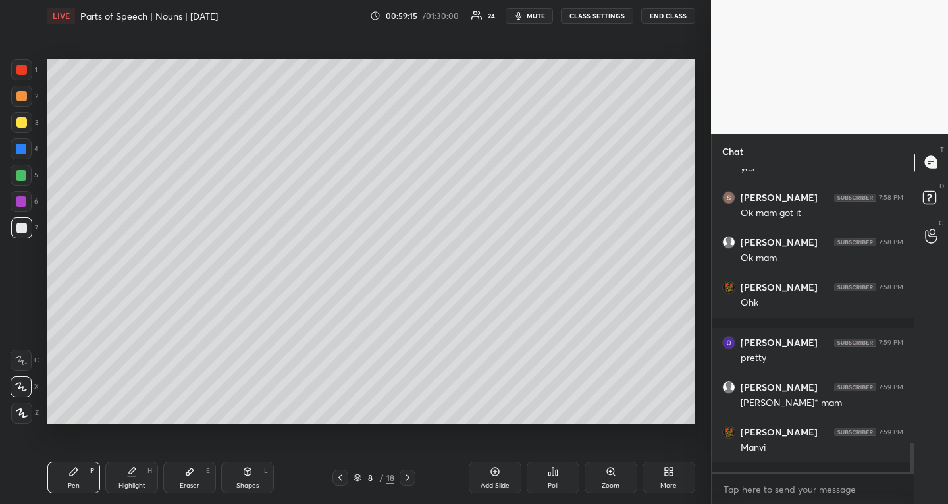
scroll to position [2820, 0]
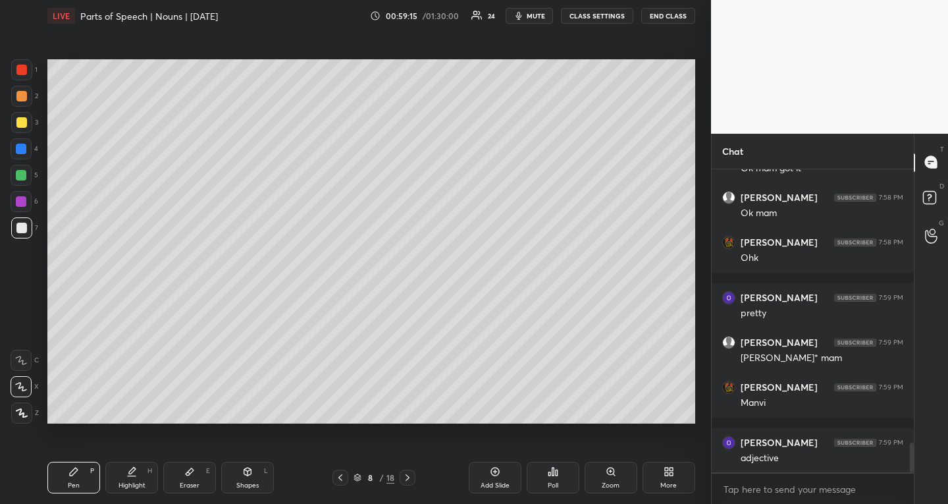
drag, startPoint x: 198, startPoint y: 484, endPoint x: 196, endPoint y: 455, distance: 29.0
click at [197, 482] on div "Eraser" at bounding box center [190, 485] width 20 height 7
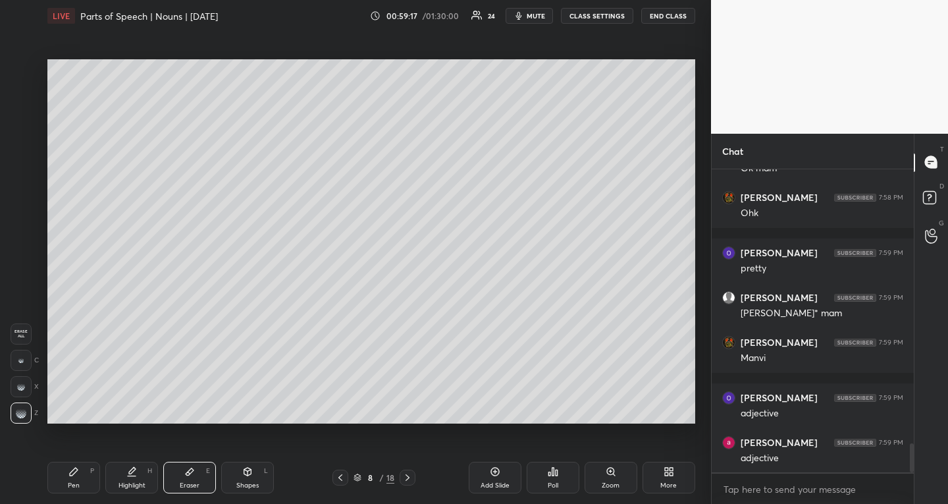
drag, startPoint x: 82, startPoint y: 470, endPoint x: 99, endPoint y: 432, distance: 41.8
click at [83, 470] on div "Pen P" at bounding box center [73, 477] width 53 height 32
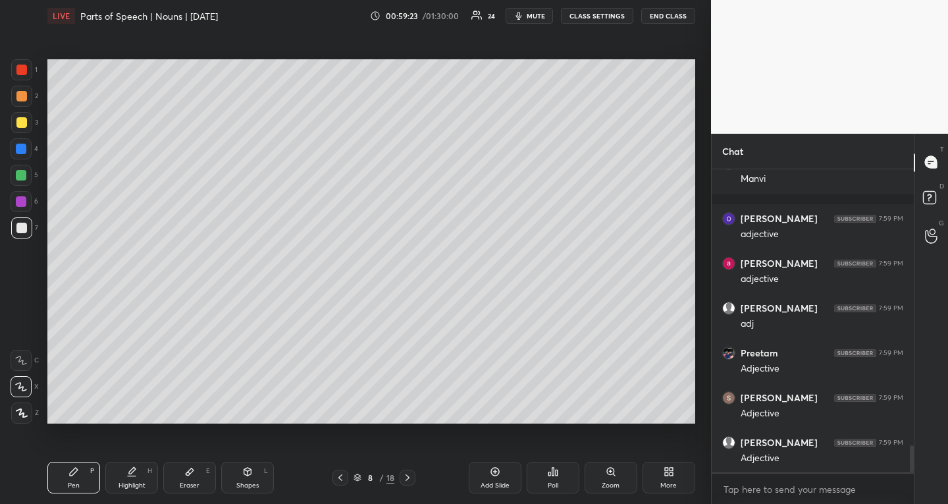
scroll to position [3088, 0]
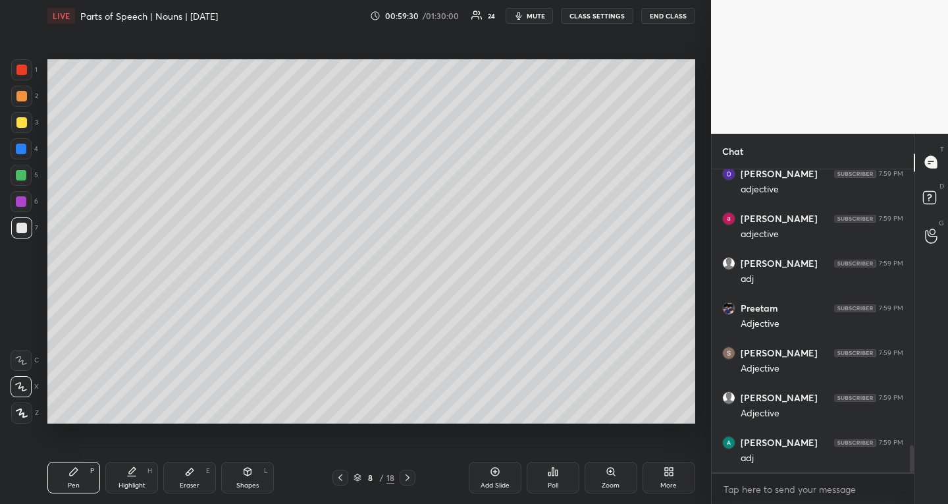
click at [19, 176] on div at bounding box center [21, 175] width 11 height 11
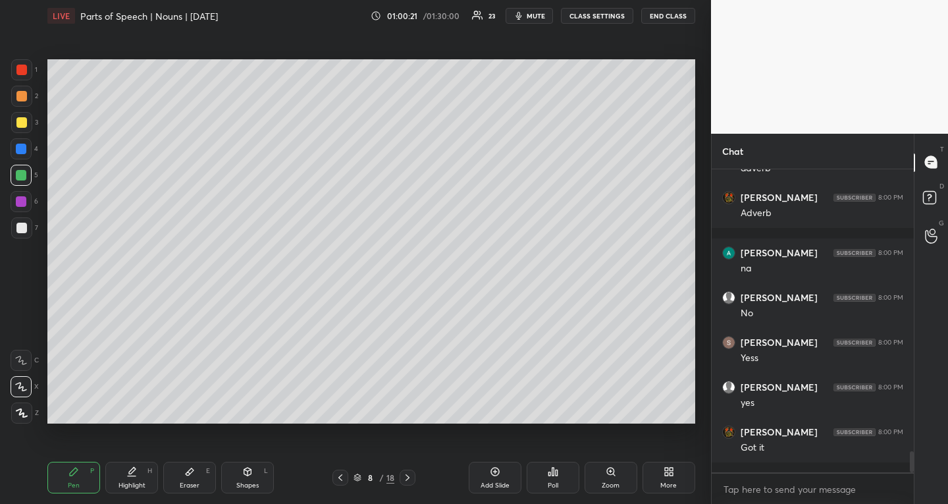
scroll to position [4105, 0]
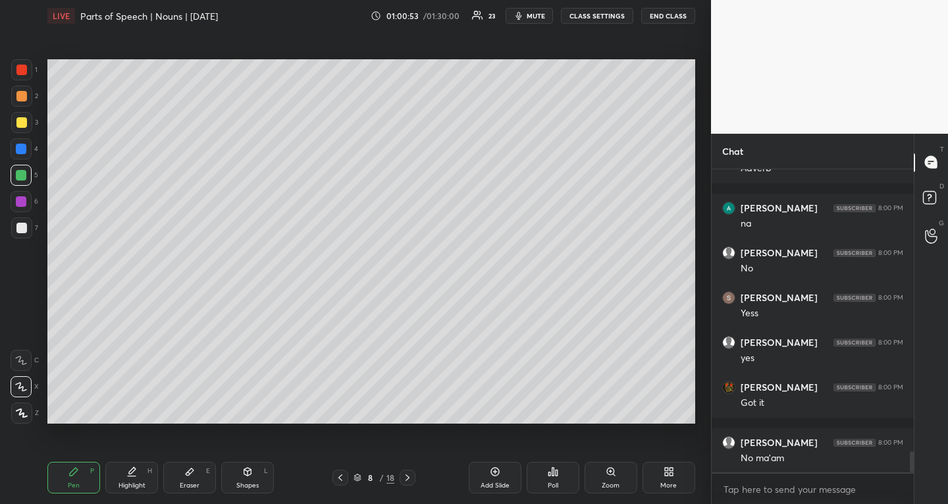
click at [195, 474] on div "Eraser E" at bounding box center [189, 477] width 53 height 32
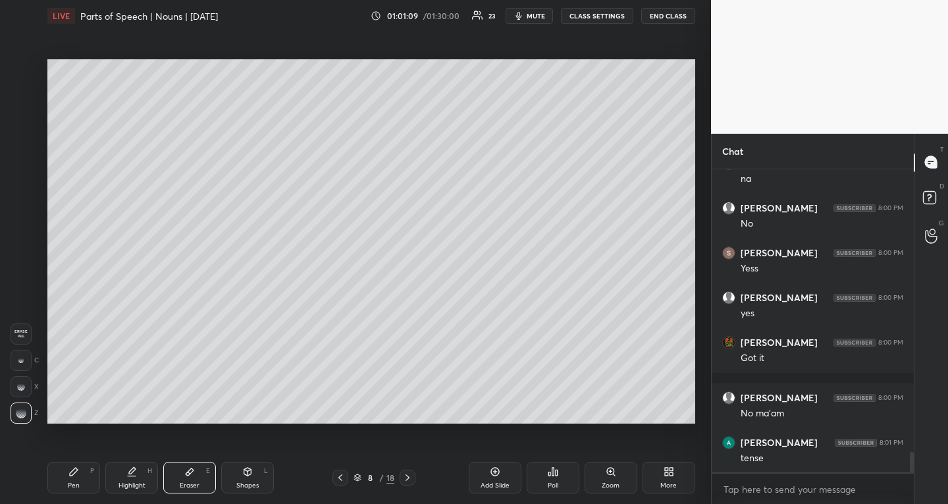
drag, startPoint x: 87, startPoint y: 479, endPoint x: 142, endPoint y: 461, distance: 57.5
click at [88, 481] on div "Pen P" at bounding box center [73, 477] width 53 height 32
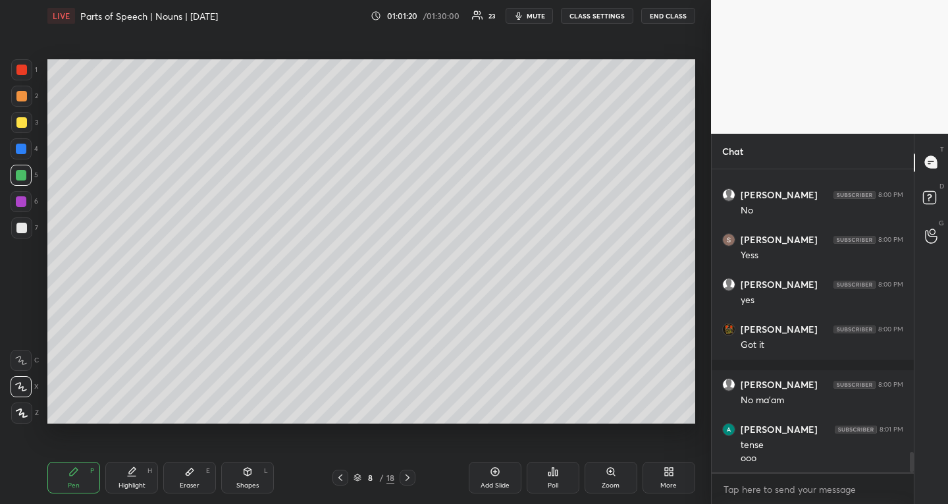
click at [362, 477] on div "8 / 18" at bounding box center [374, 477] width 41 height 12
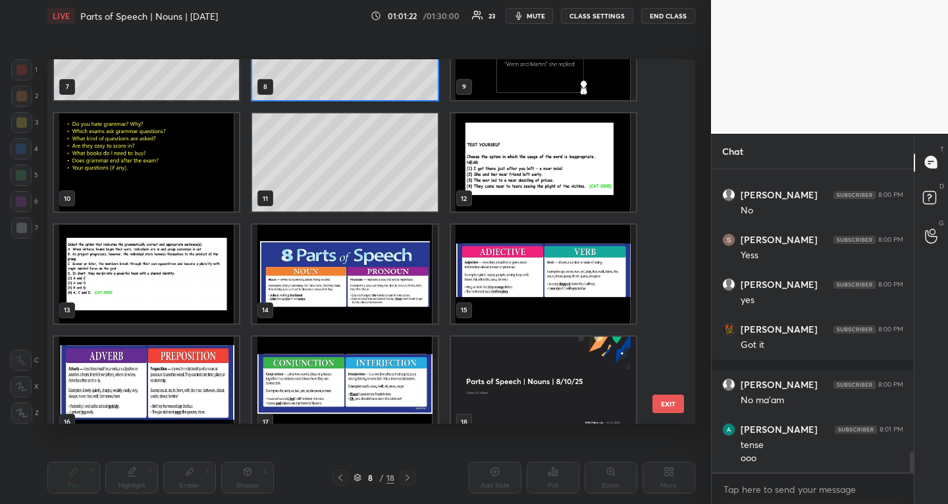
scroll to position [305, 0]
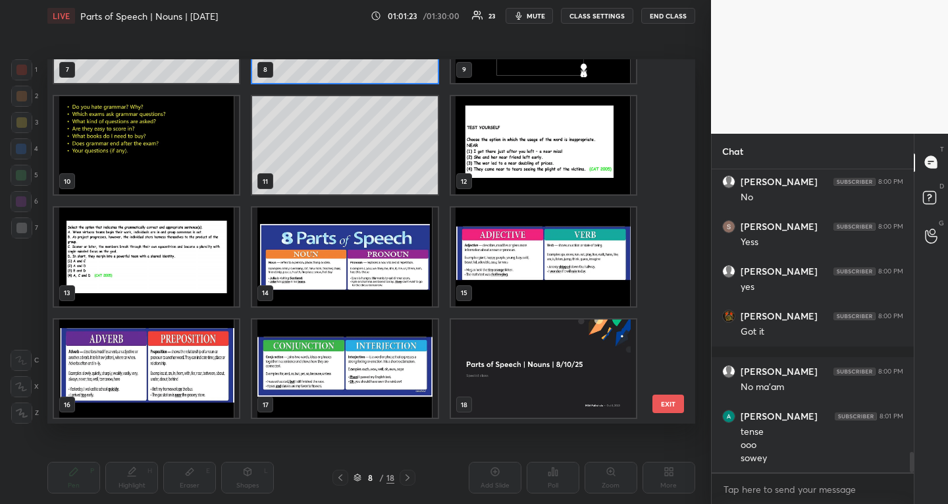
click at [302, 277] on img "grid" at bounding box center [344, 256] width 185 height 99
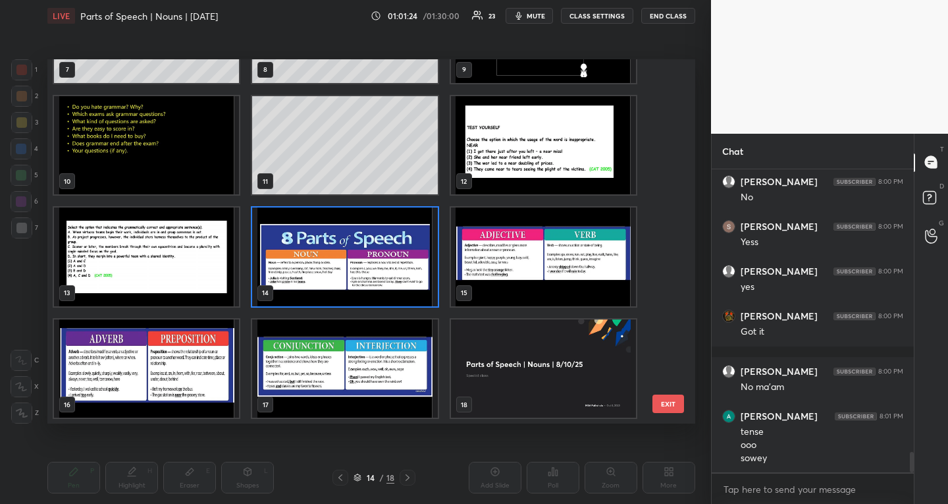
click at [302, 277] on img "grid" at bounding box center [344, 256] width 185 height 99
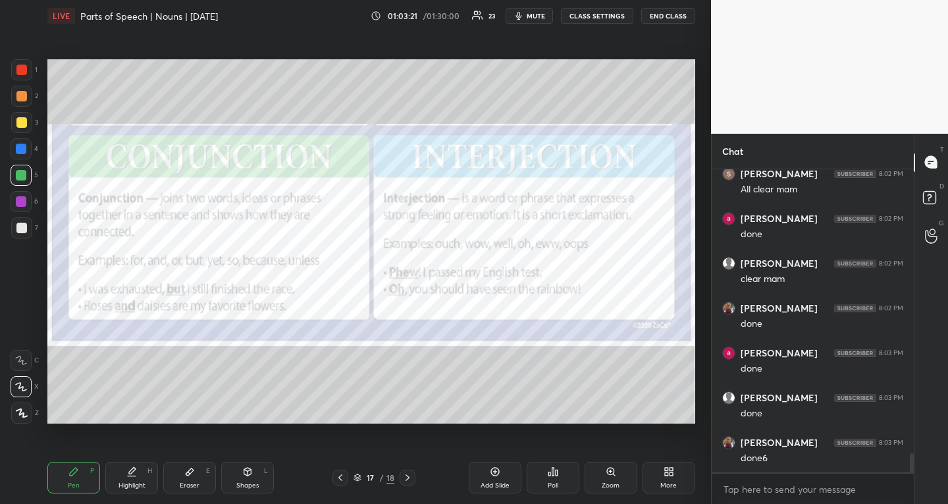
scroll to position [4534, 0]
click at [408, 477] on icon at bounding box center [407, 477] width 11 height 11
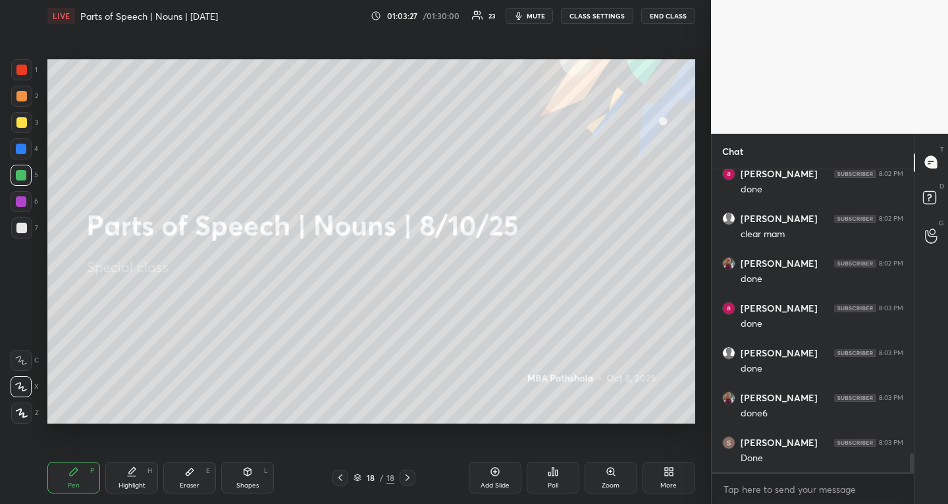
drag, startPoint x: 23, startPoint y: 122, endPoint x: 34, endPoint y: 134, distance: 15.8
click at [20, 122] on div at bounding box center [21, 122] width 11 height 11
click at [490, 475] on icon at bounding box center [495, 471] width 11 height 11
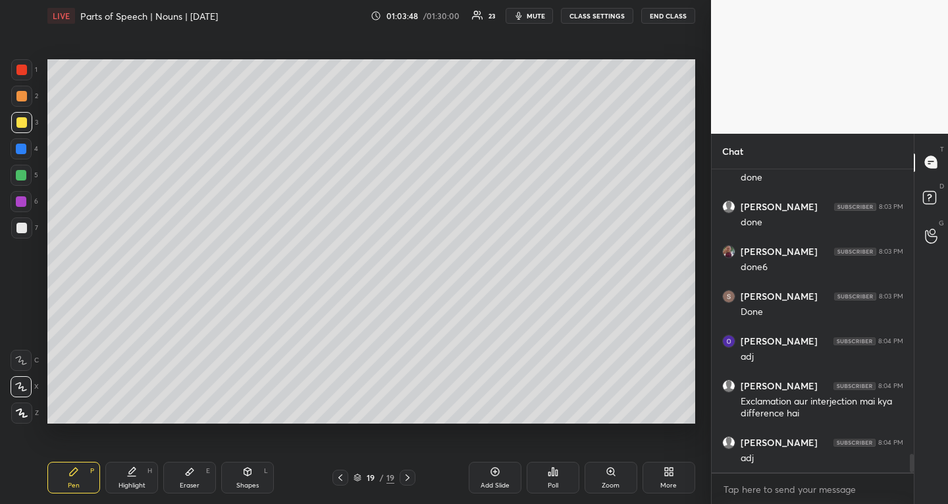
scroll to position [4725, 0]
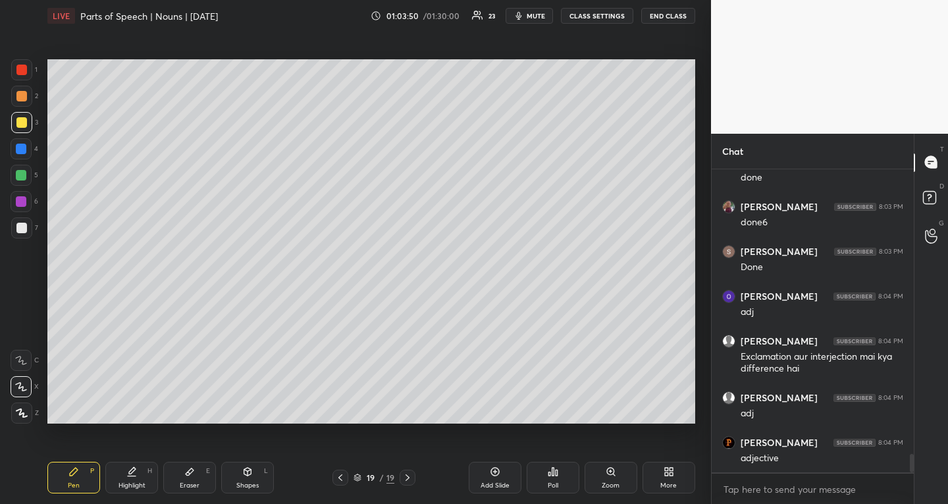
click at [24, 171] on div at bounding box center [21, 175] width 11 height 11
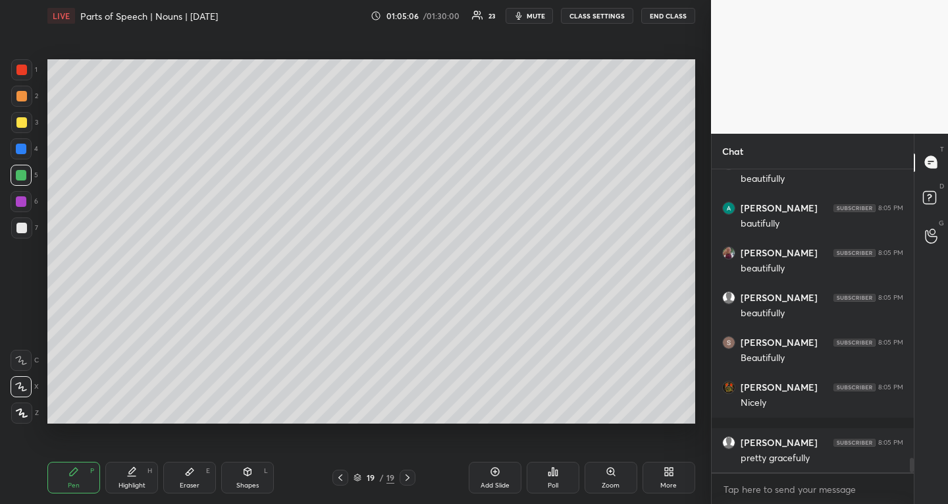
scroll to position [6013, 0]
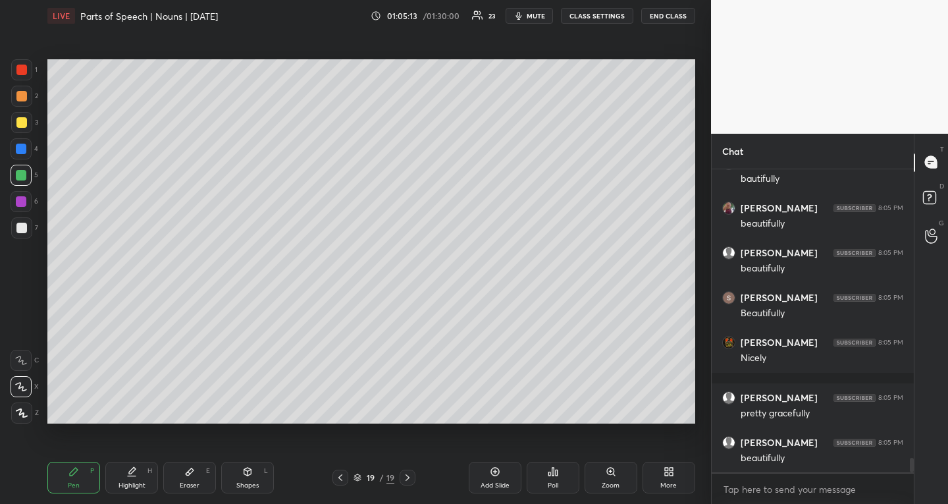
drag, startPoint x: 22, startPoint y: 70, endPoint x: 22, endPoint y: 83, distance: 13.2
click at [22, 70] on div at bounding box center [21, 70] width 11 height 11
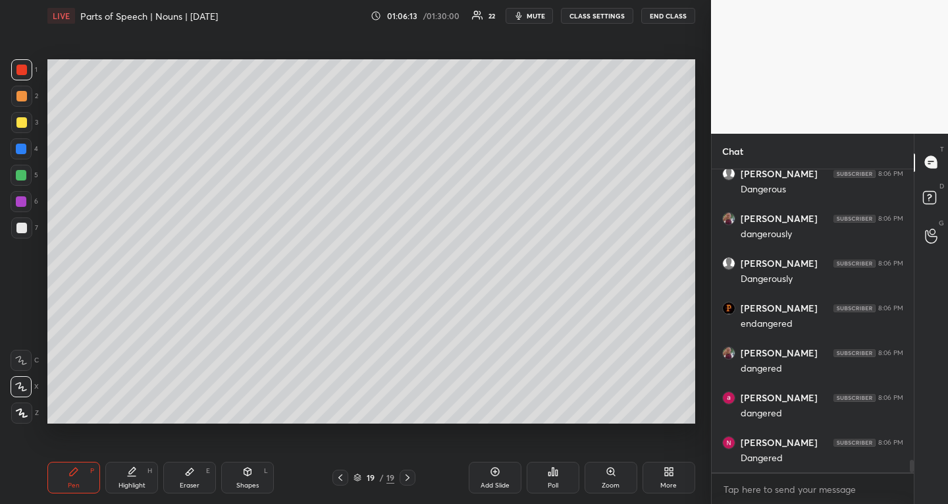
scroll to position [6998, 0]
click at [499, 476] on icon at bounding box center [495, 471] width 11 height 11
drag, startPoint x: 27, startPoint y: 94, endPoint x: 45, endPoint y: 101, distance: 19.2
click at [28, 95] on div at bounding box center [21, 96] width 21 height 21
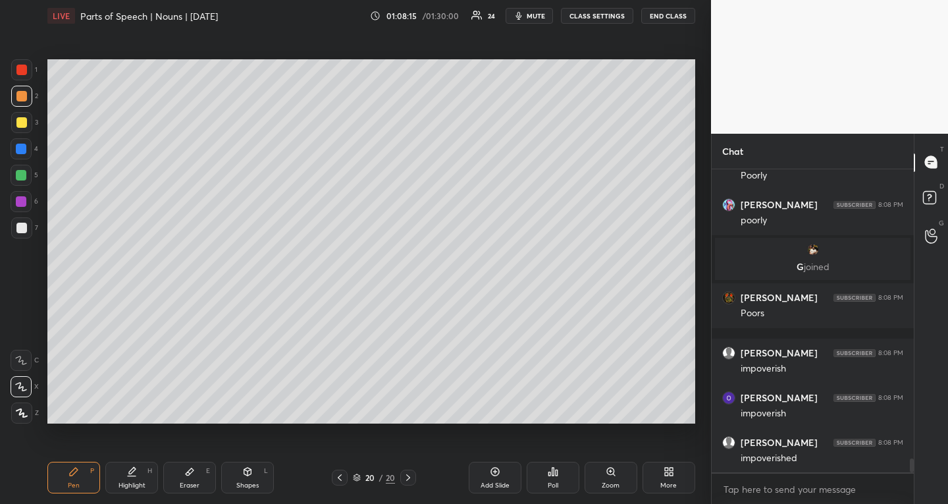
scroll to position [6258, 0]
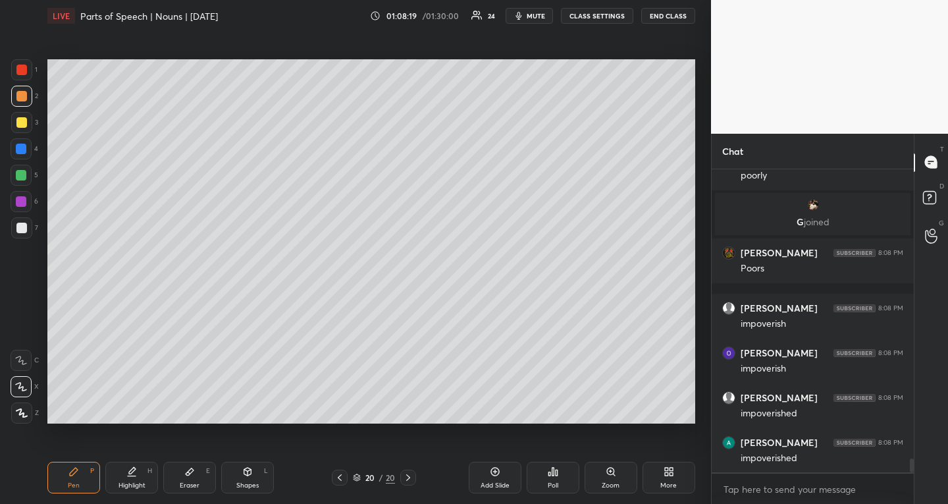
drag, startPoint x: 23, startPoint y: 169, endPoint x: 45, endPoint y: 198, distance: 36.6
click at [22, 170] on div at bounding box center [21, 175] width 11 height 11
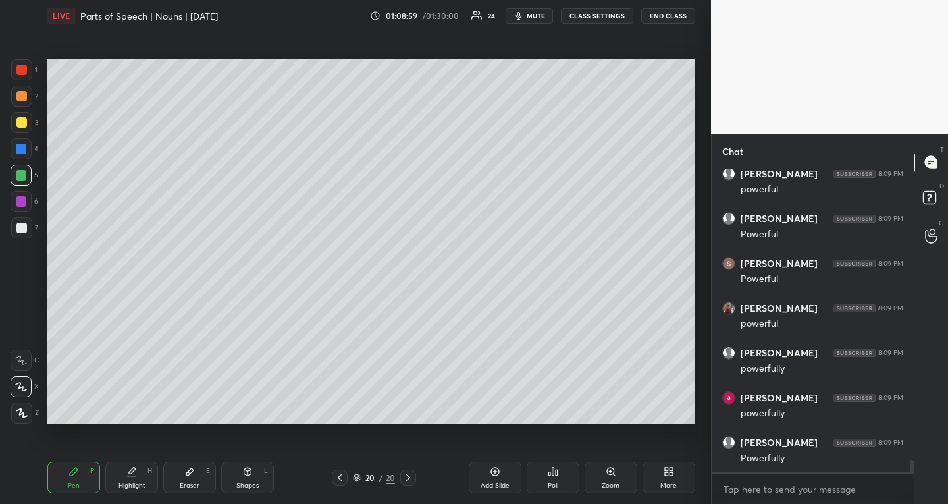
scroll to position [7243, 0]
click at [176, 479] on div "Eraser E" at bounding box center [189, 477] width 53 height 32
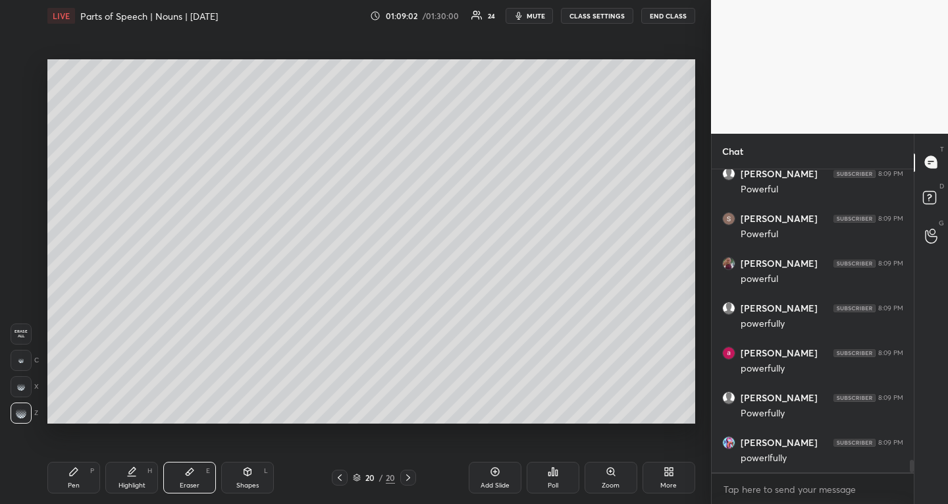
scroll to position [7288, 0]
drag, startPoint x: 76, startPoint y: 473, endPoint x: 165, endPoint y: 432, distance: 97.8
click at [78, 471] on icon at bounding box center [73, 471] width 11 height 11
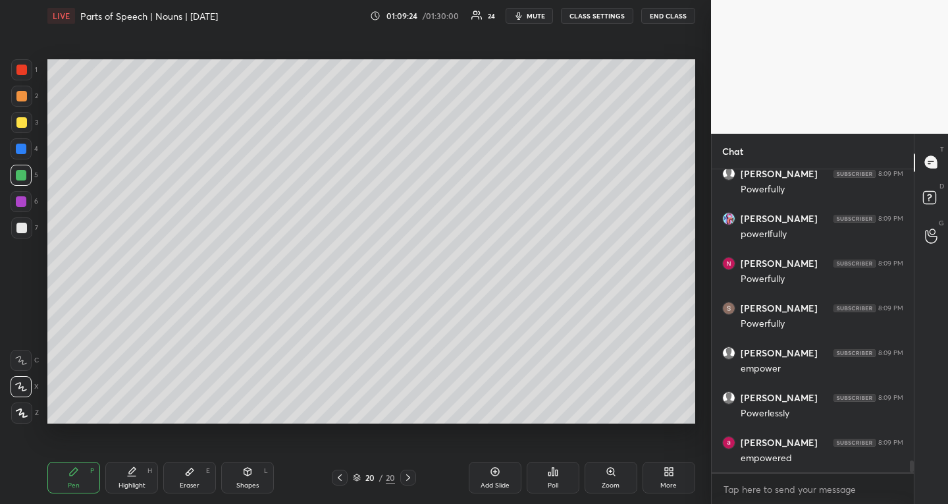
scroll to position [7512, 0]
click at [343, 477] on icon at bounding box center [339, 477] width 11 height 11
click at [537, 11] on span "mute" at bounding box center [536, 15] width 18 height 9
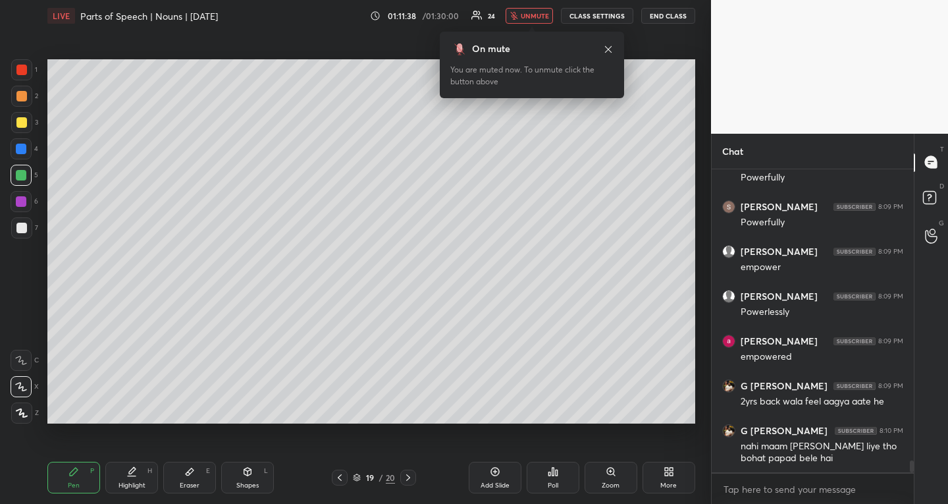
scroll to position [7613, 0]
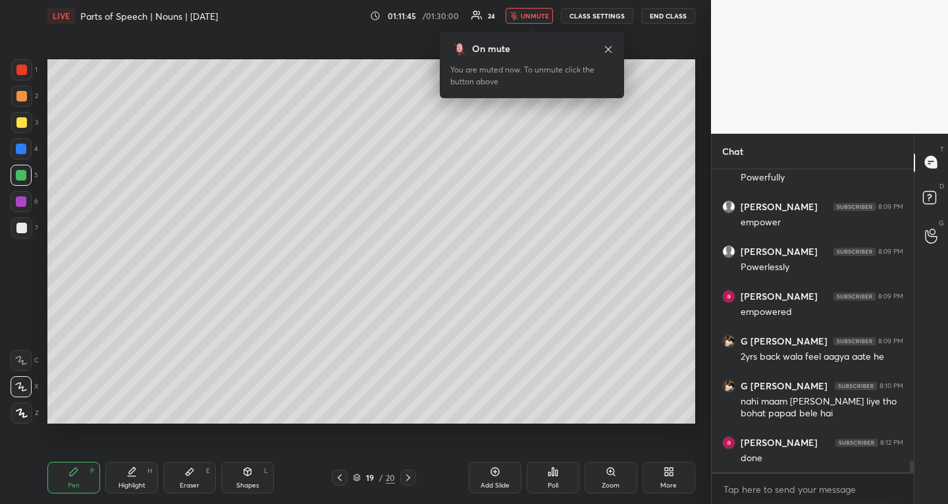
click at [530, 13] on span "unmute" at bounding box center [535, 15] width 28 height 9
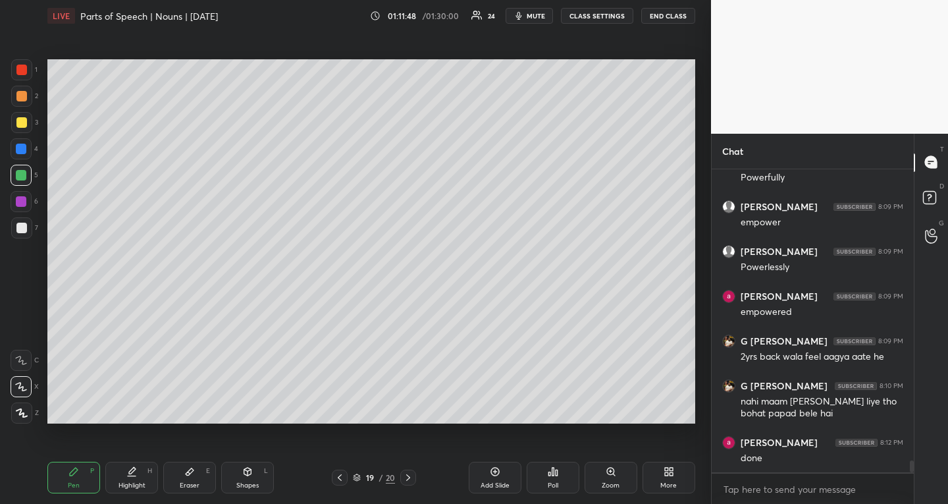
click at [412, 475] on icon at bounding box center [408, 477] width 11 height 11
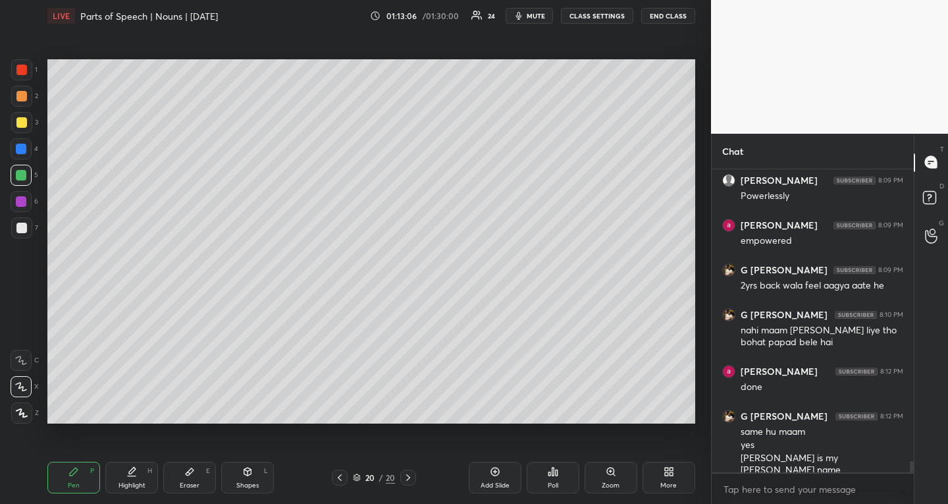
scroll to position [7729, 0]
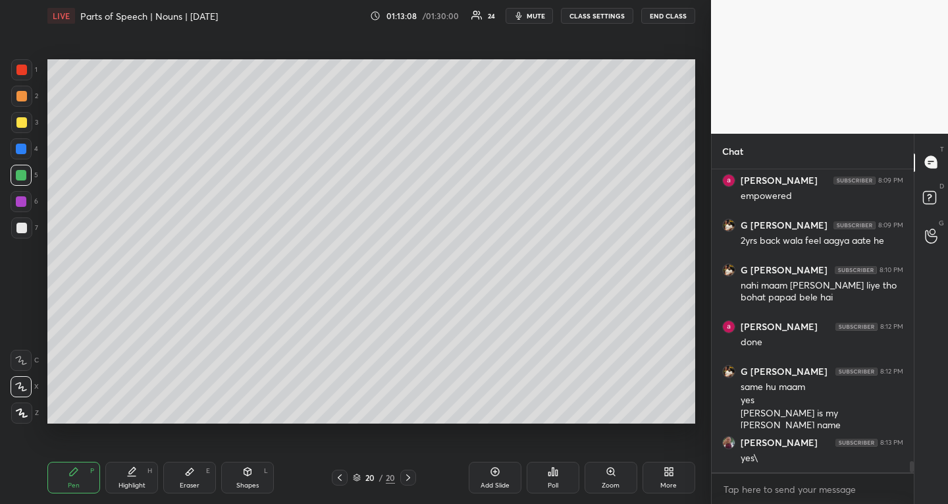
click at [492, 473] on icon at bounding box center [494, 471] width 9 height 9
click at [22, 115] on div at bounding box center [21, 122] width 21 height 21
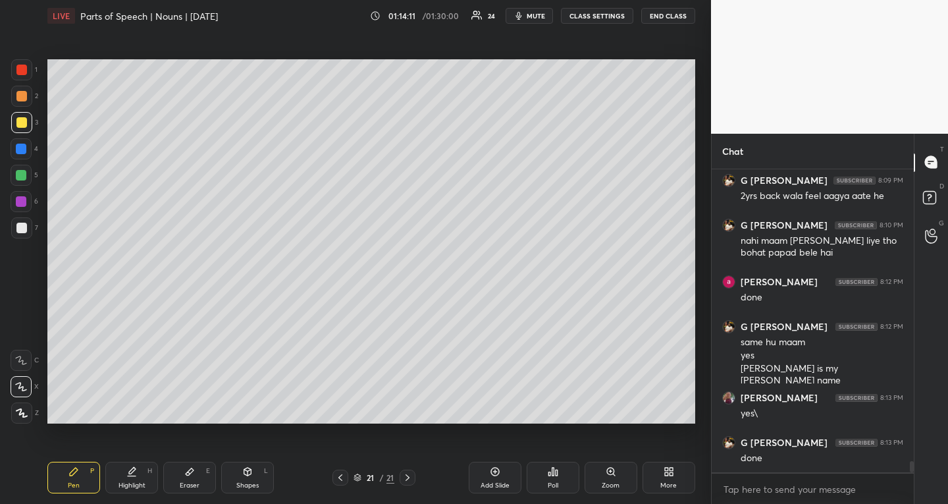
scroll to position [7818, 0]
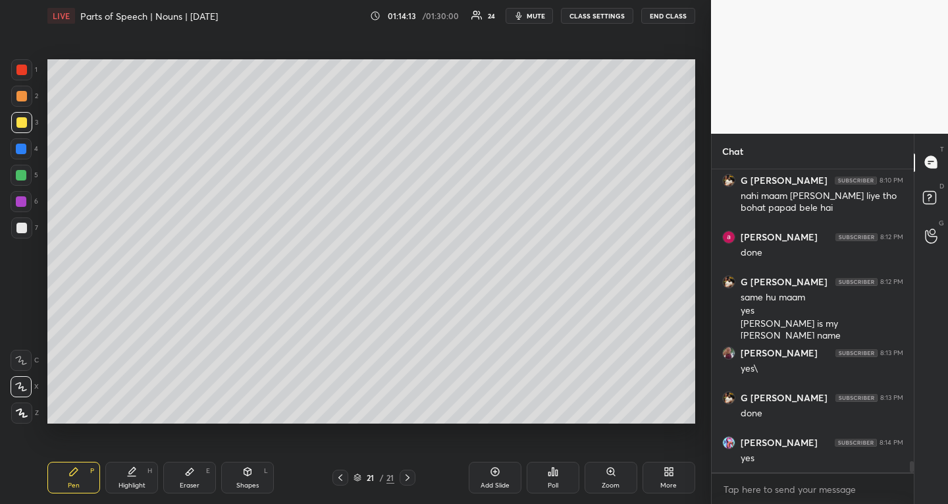
click at [502, 475] on div "Add Slide" at bounding box center [495, 477] width 53 height 32
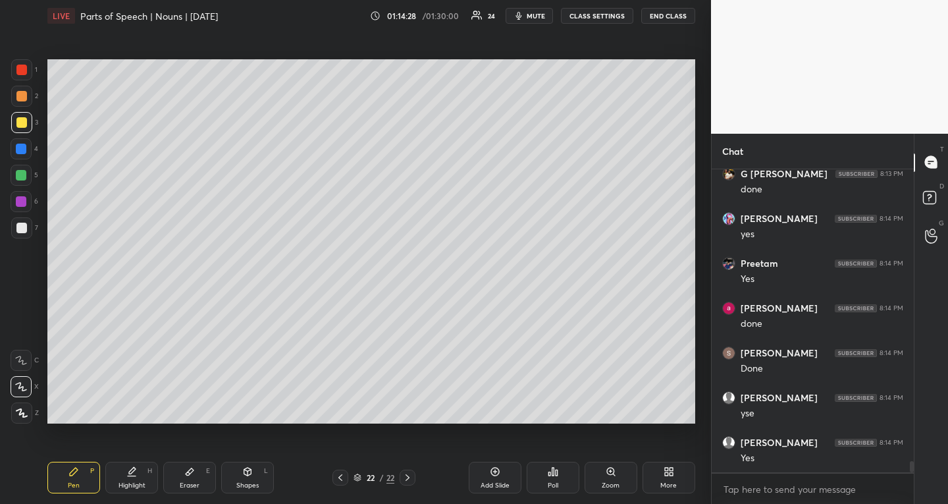
scroll to position [8087, 0]
drag, startPoint x: 16, startPoint y: 228, endPoint x: 40, endPoint y: 240, distance: 26.5
click at [18, 228] on div at bounding box center [21, 228] width 11 height 11
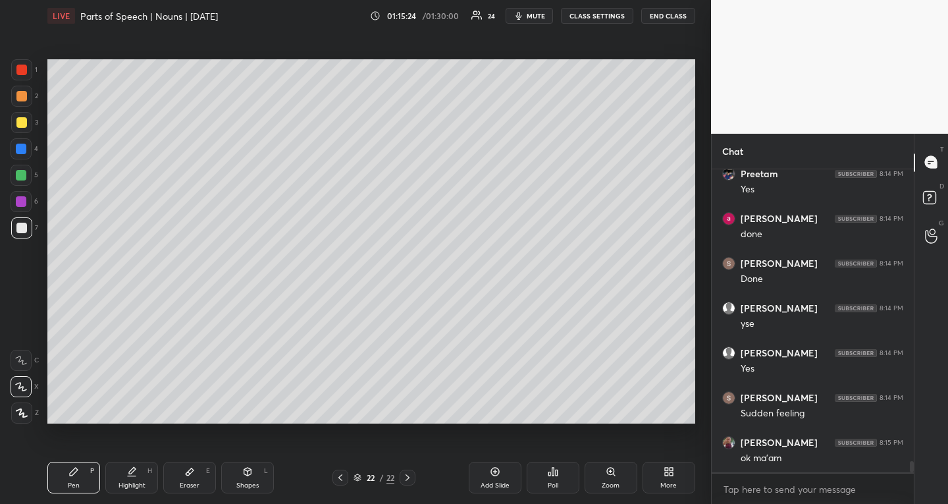
scroll to position [8177, 0]
drag, startPoint x: 25, startPoint y: 118, endPoint x: 38, endPoint y: 120, distance: 12.8
click at [27, 118] on div at bounding box center [21, 122] width 21 height 21
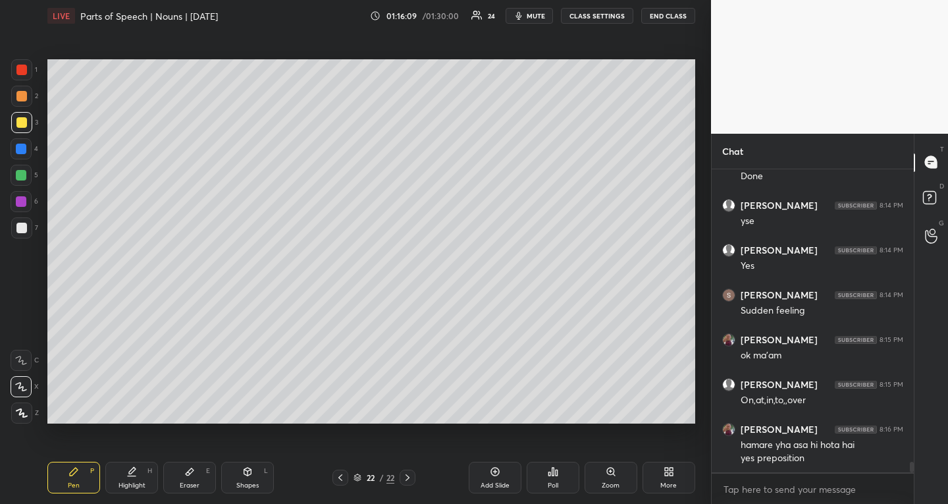
scroll to position [8291, 0]
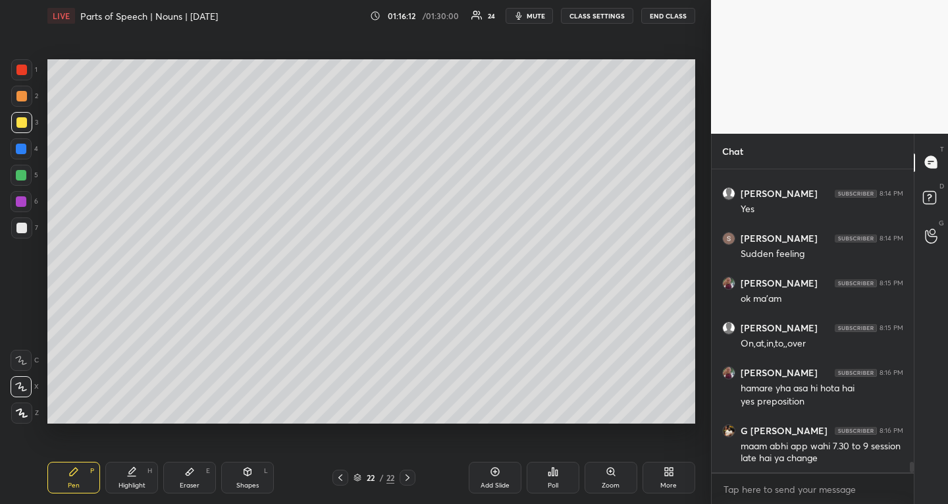
click at [22, 169] on div at bounding box center [21, 175] width 21 height 21
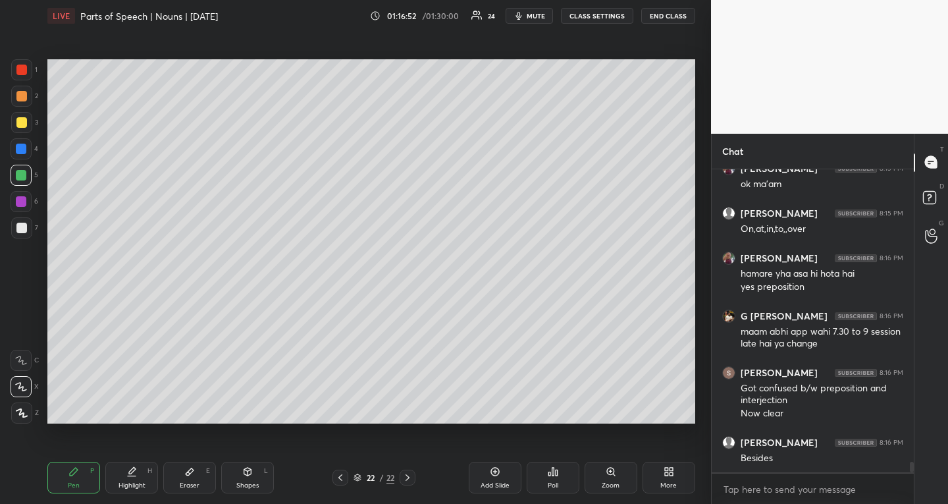
scroll to position [8450, 0]
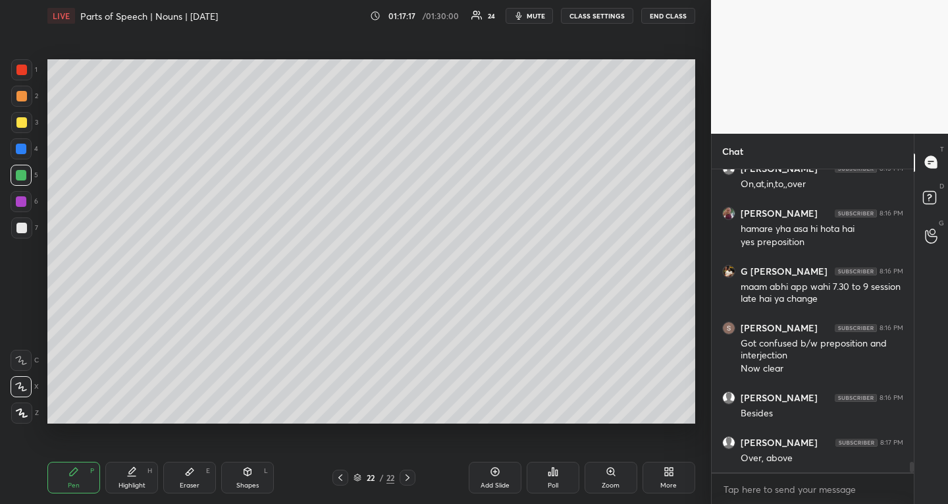
click at [502, 475] on div "Add Slide" at bounding box center [495, 477] width 53 height 32
drag, startPoint x: 21, startPoint y: 146, endPoint x: 39, endPoint y: 148, distance: 17.9
click at [22, 146] on div at bounding box center [21, 149] width 11 height 11
click at [338, 479] on icon at bounding box center [339, 477] width 11 height 11
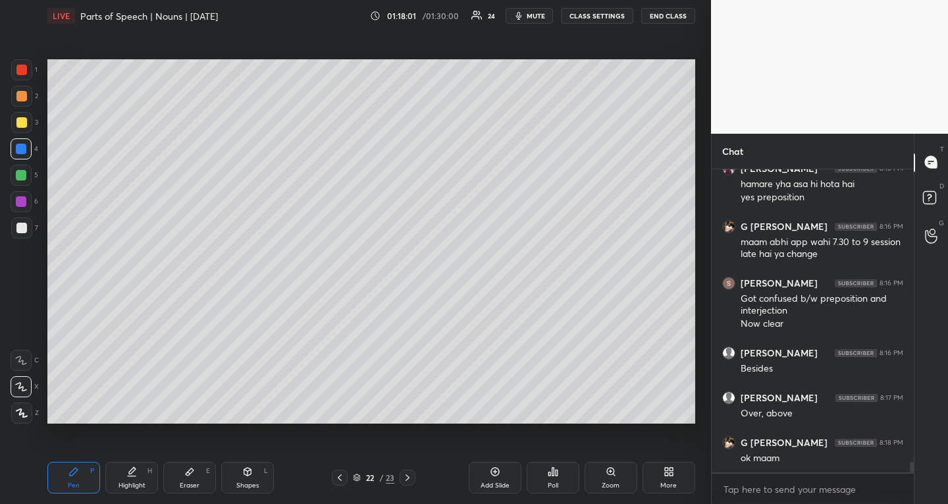
scroll to position [8540, 0]
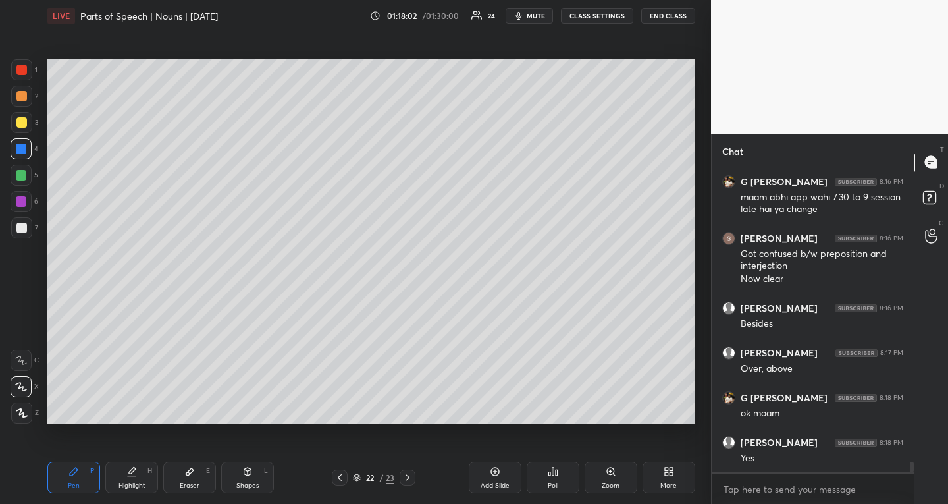
click at [490, 477] on div "Add Slide" at bounding box center [495, 477] width 53 height 32
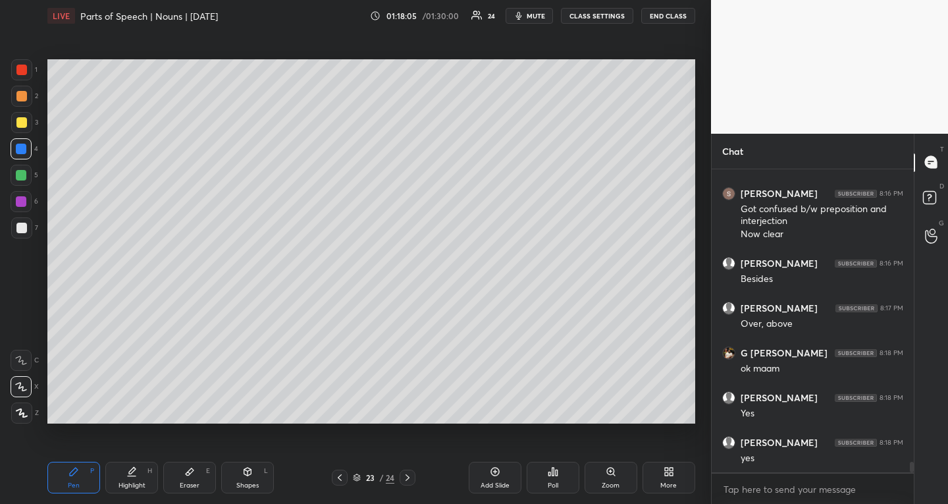
click at [23, 126] on div at bounding box center [21, 122] width 11 height 11
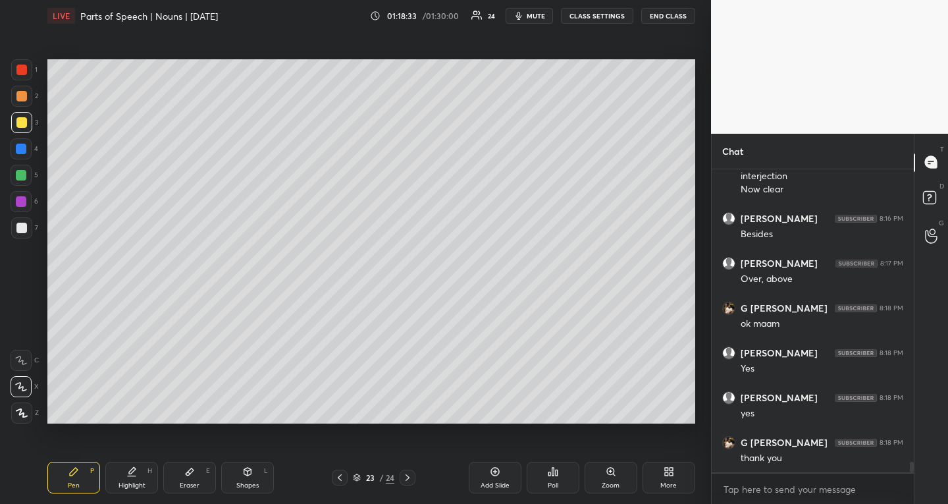
drag, startPoint x: 21, startPoint y: 174, endPoint x: 27, endPoint y: 236, distance: 62.2
click at [22, 174] on div at bounding box center [21, 175] width 11 height 11
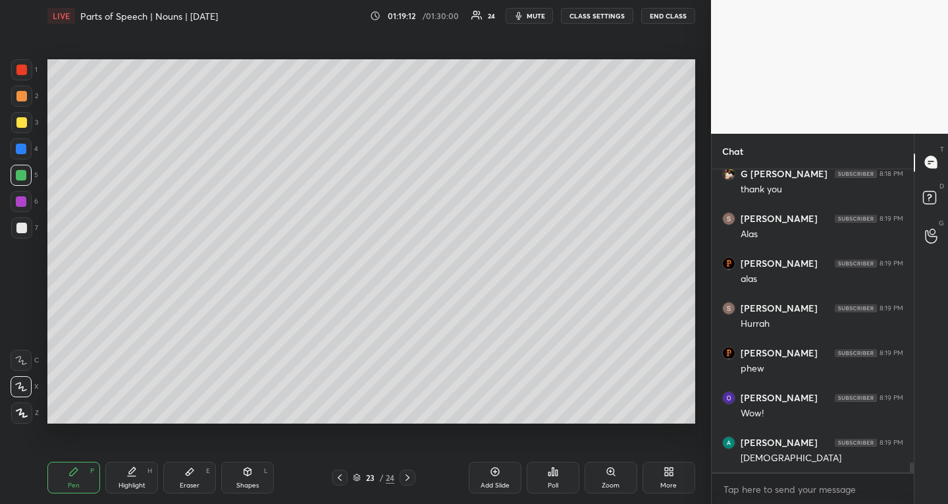
scroll to position [8943, 0]
click at [199, 476] on div "Eraser E" at bounding box center [189, 477] width 53 height 32
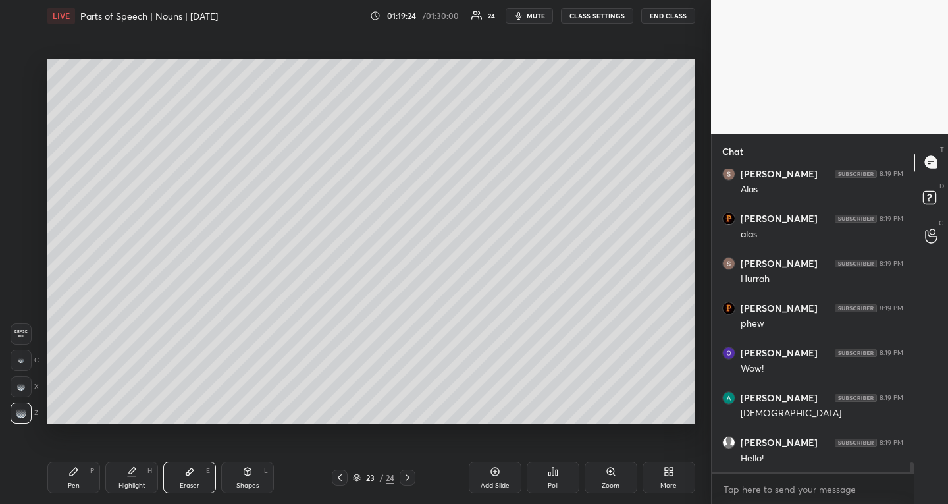
click at [88, 471] on div "Pen P" at bounding box center [73, 477] width 53 height 32
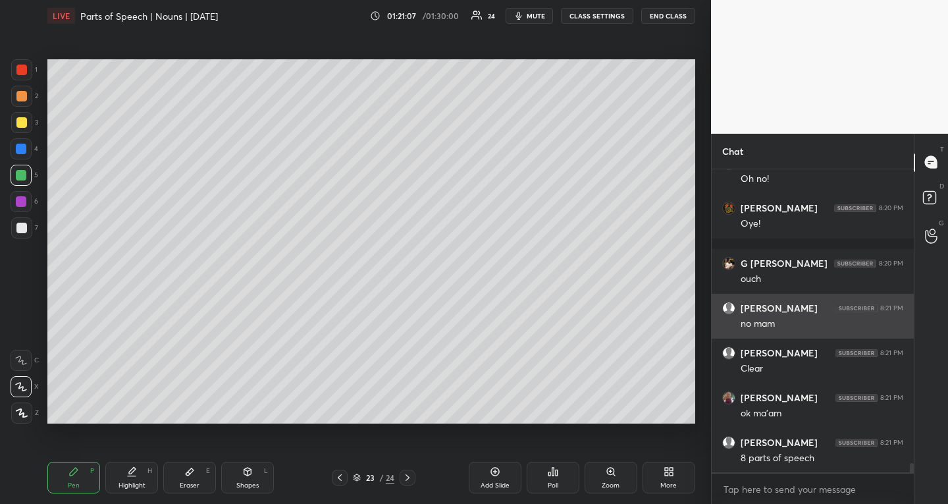
scroll to position [9637, 0]
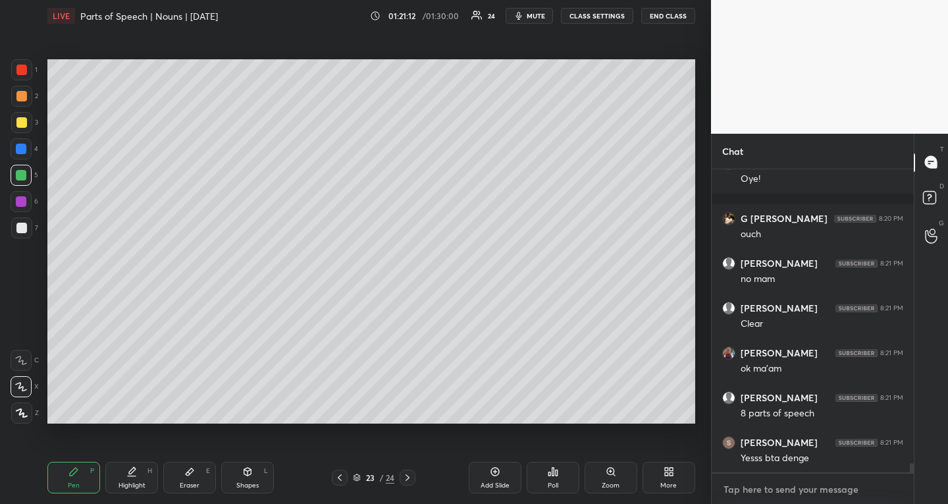
click at [797, 488] on textarea at bounding box center [812, 489] width 181 height 21
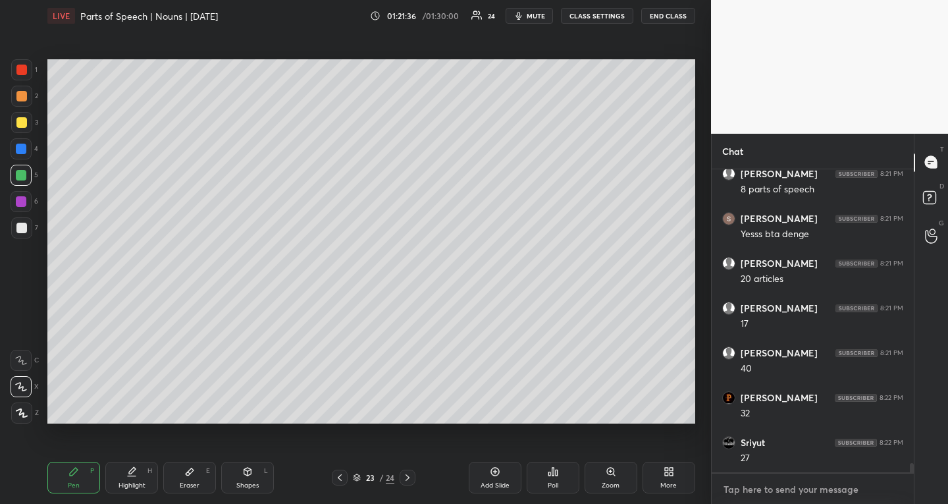
scroll to position [9905, 0]
click at [756, 479] on textarea at bounding box center [812, 489] width 181 height 21
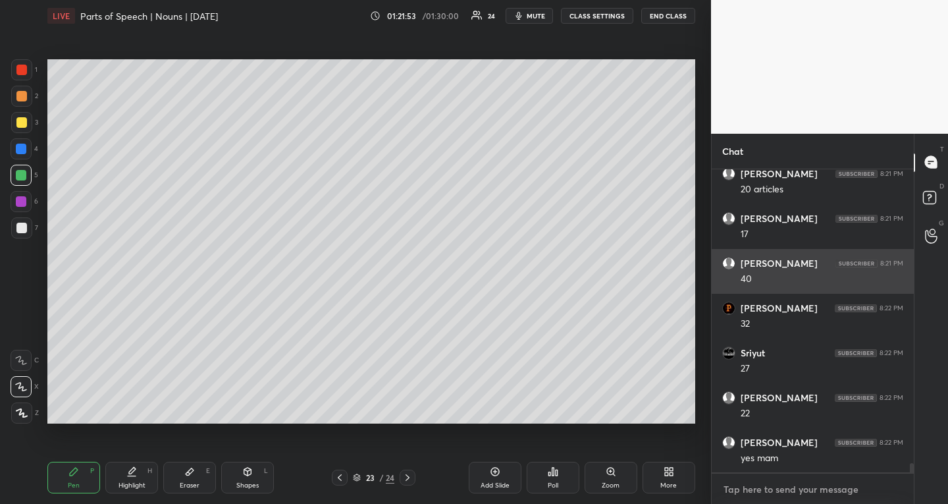
scroll to position [9995, 0]
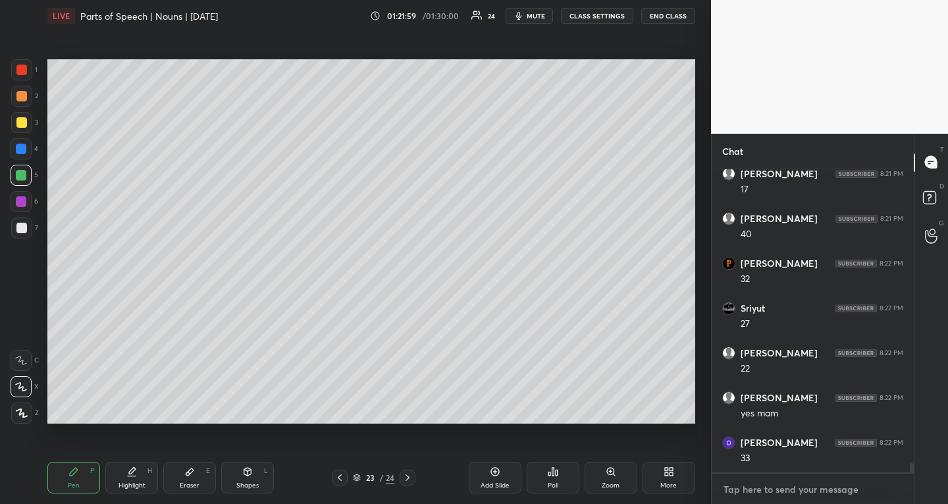
click at [782, 486] on textarea at bounding box center [812, 489] width 181 height 21
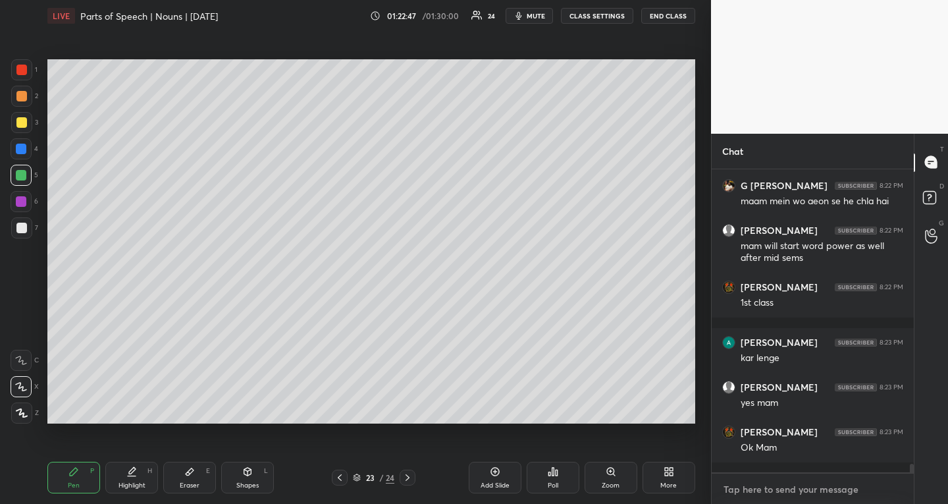
scroll to position [10398, 0]
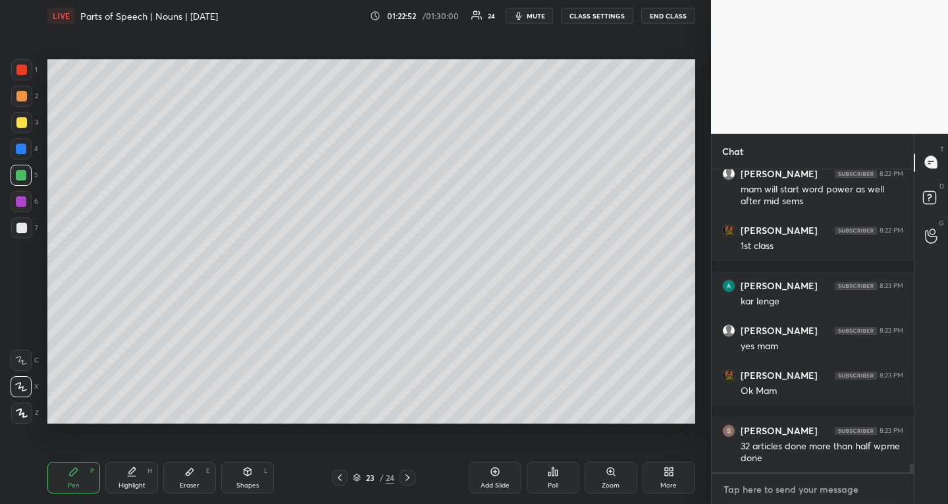
click at [818, 490] on textarea at bounding box center [812, 489] width 181 height 21
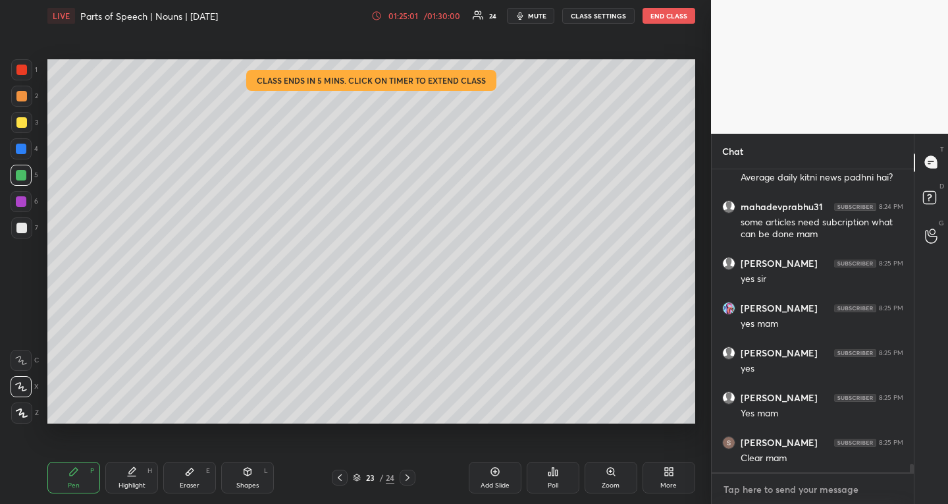
scroll to position [10826, 0]
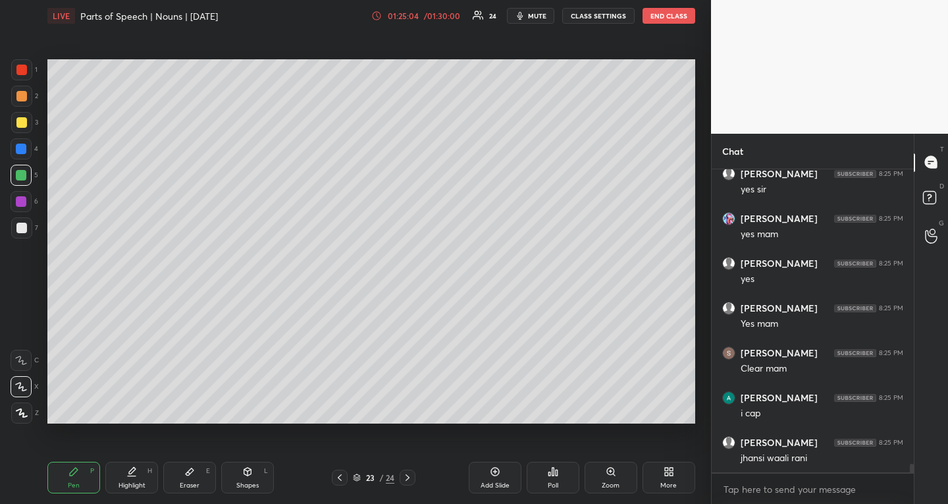
click at [20, 117] on div at bounding box center [21, 122] width 11 height 11
click at [499, 474] on icon at bounding box center [495, 471] width 11 height 11
click at [174, 478] on div "Eraser E" at bounding box center [189, 477] width 53 height 32
click at [83, 483] on div "Pen P" at bounding box center [73, 477] width 53 height 32
click at [263, 477] on div "Shapes L" at bounding box center [247, 477] width 53 height 32
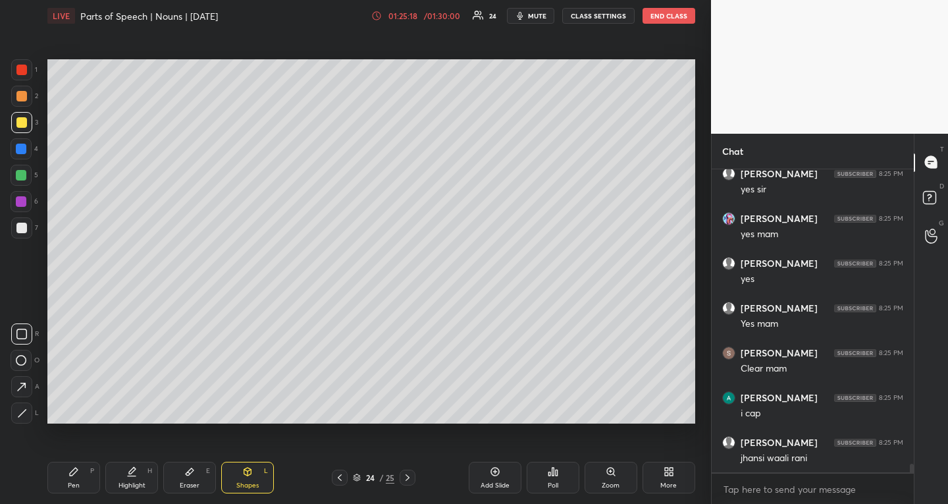
click at [26, 386] on icon at bounding box center [21, 386] width 9 height 9
click at [25, 408] on icon at bounding box center [22, 413] width 10 height 10
click at [18, 388] on icon at bounding box center [21, 387] width 14 height 14
click at [18, 172] on div at bounding box center [21, 175] width 11 height 11
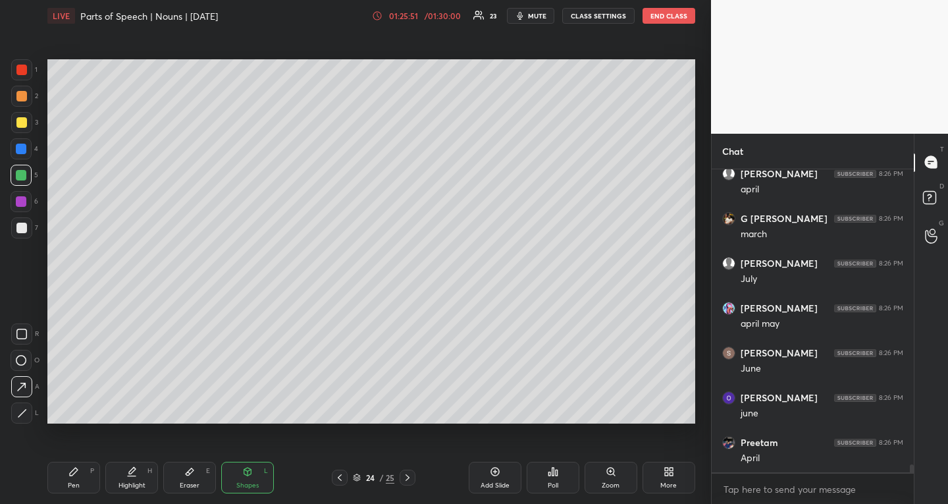
click at [19, 150] on div at bounding box center [21, 149] width 11 height 11
drag, startPoint x: 24, startPoint y: 123, endPoint x: 28, endPoint y: 134, distance: 11.9
click at [24, 124] on div at bounding box center [21, 122] width 11 height 11
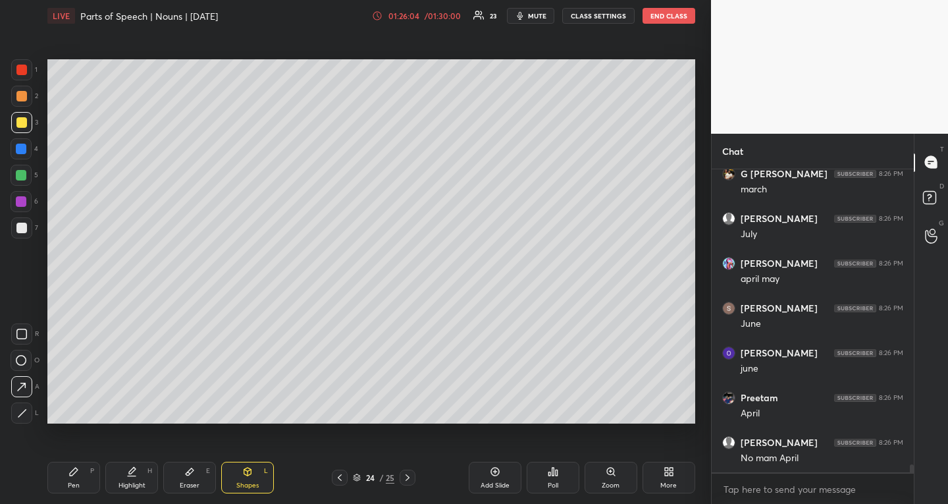
click at [22, 70] on div at bounding box center [21, 70] width 11 height 11
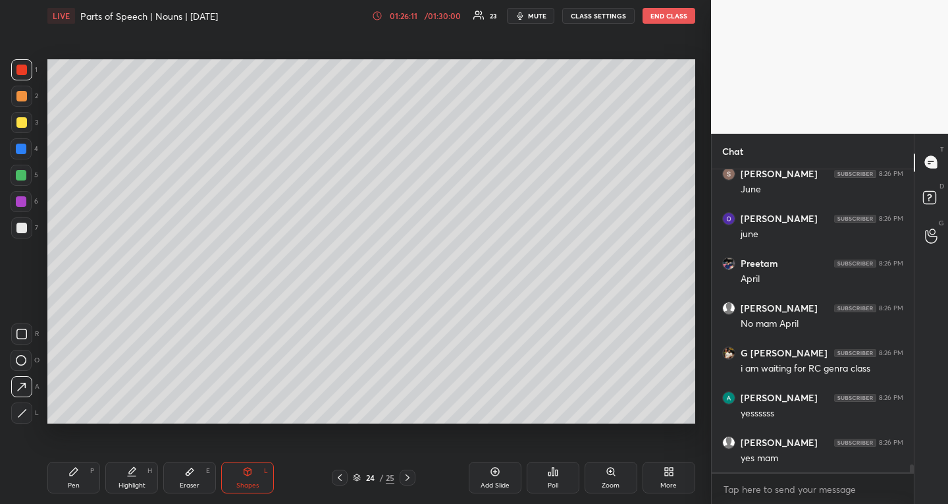
scroll to position [11408, 0]
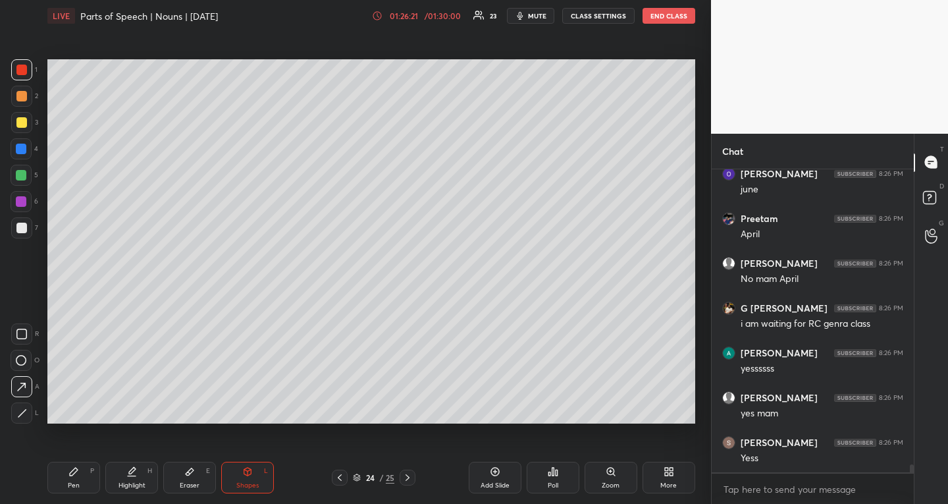
drag, startPoint x: 25, startPoint y: 176, endPoint x: 45, endPoint y: 213, distance: 42.1
click at [25, 176] on div at bounding box center [21, 175] width 11 height 11
drag, startPoint x: 76, startPoint y: 469, endPoint x: 78, endPoint y: 451, distance: 17.8
click at [76, 469] on icon at bounding box center [74, 471] width 8 height 8
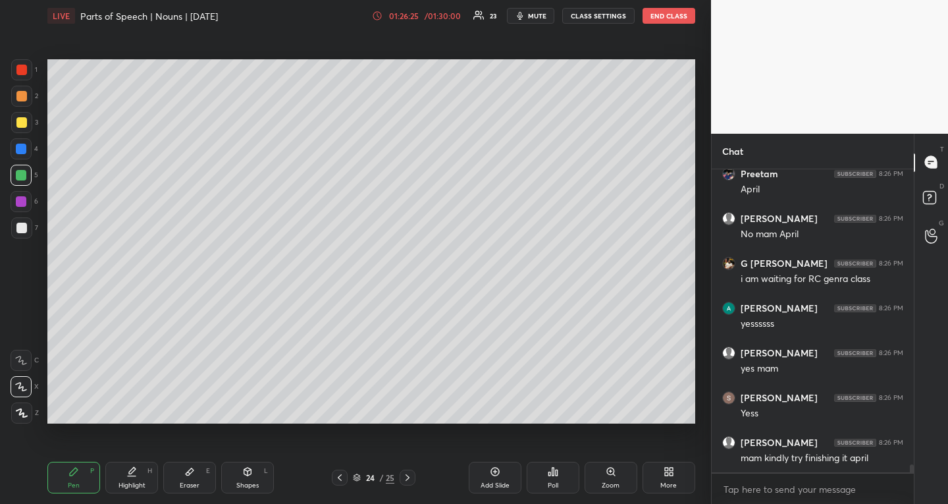
click at [253, 476] on div "Shapes L" at bounding box center [247, 477] width 53 height 32
click at [21, 408] on icon at bounding box center [22, 413] width 10 height 10
drag, startPoint x: 24, startPoint y: 381, endPoint x: 40, endPoint y: 352, distance: 33.6
click at [24, 381] on icon at bounding box center [21, 387] width 14 height 14
drag, startPoint x: 72, startPoint y: 475, endPoint x: 70, endPoint y: 468, distance: 6.9
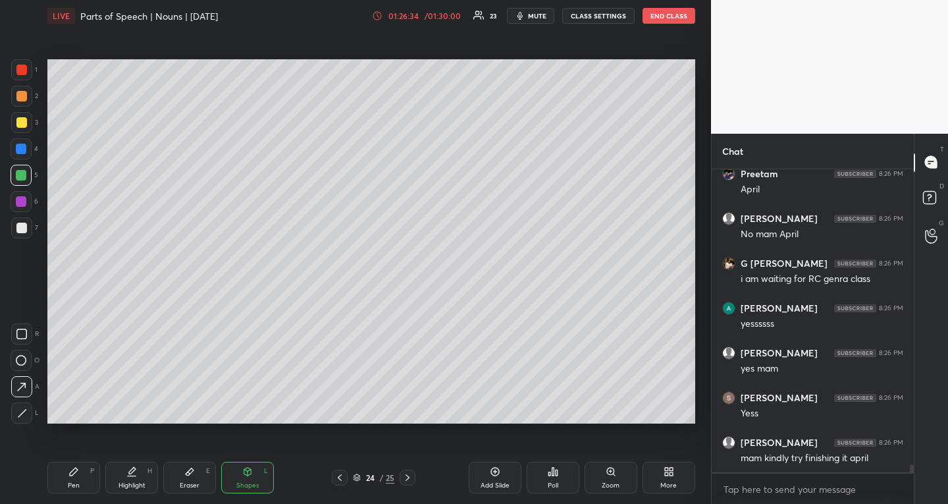
click at [72, 475] on icon at bounding box center [74, 471] width 8 height 8
click at [26, 64] on div at bounding box center [21, 69] width 21 height 21
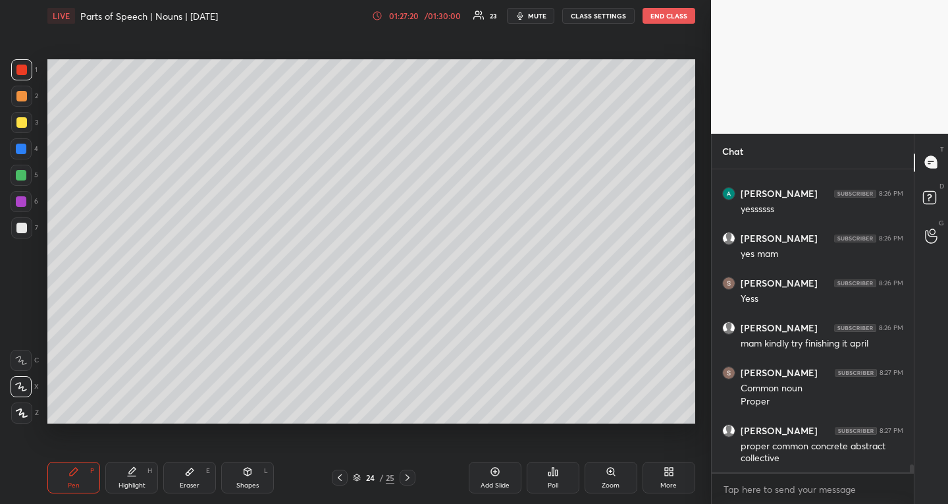
scroll to position [11612, 0]
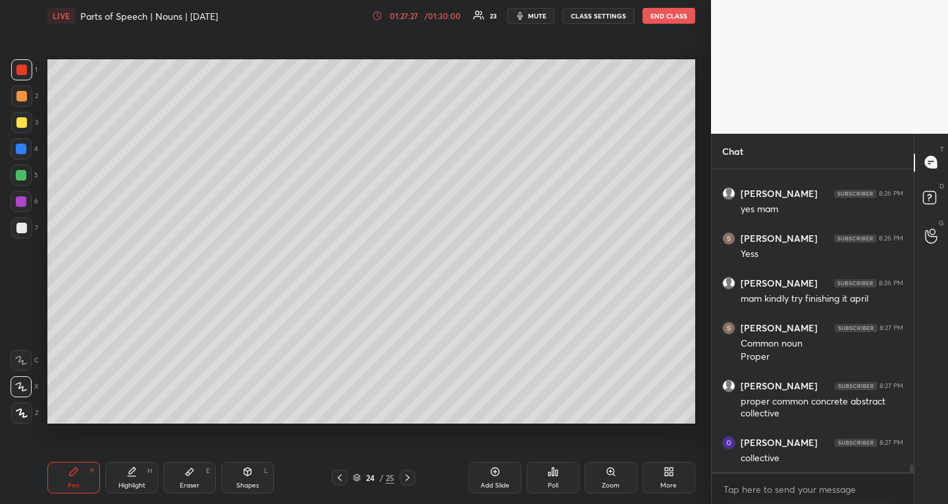
drag, startPoint x: 22, startPoint y: 176, endPoint x: 35, endPoint y: 178, distance: 13.2
click at [22, 176] on div at bounding box center [21, 175] width 11 height 11
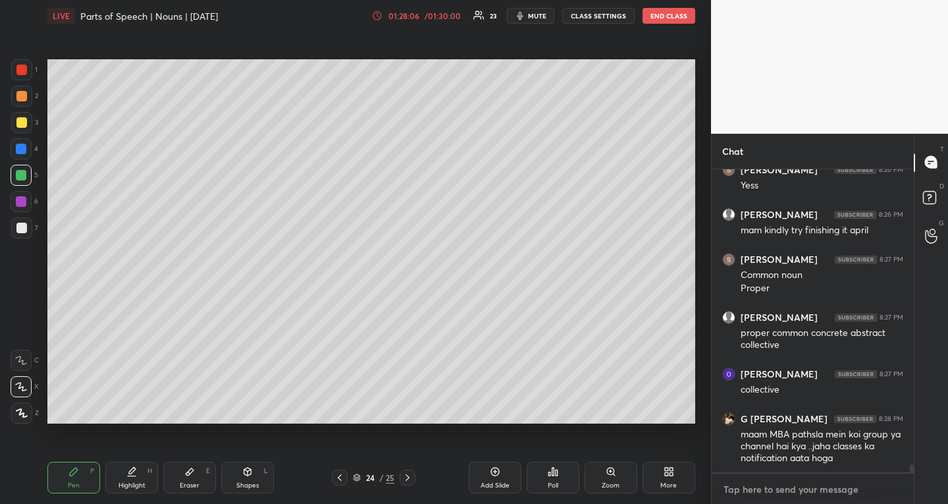
type textarea "x"
click at [746, 495] on textarea at bounding box center [812, 489] width 181 height 21
click at [748, 486] on textarea at bounding box center [812, 489] width 181 height 21
paste textarea "https://t.me/+WwFMWbUxKYcwNzg1"
type textarea "https://t.me/+WwFMWbUxKYcwNzg1"
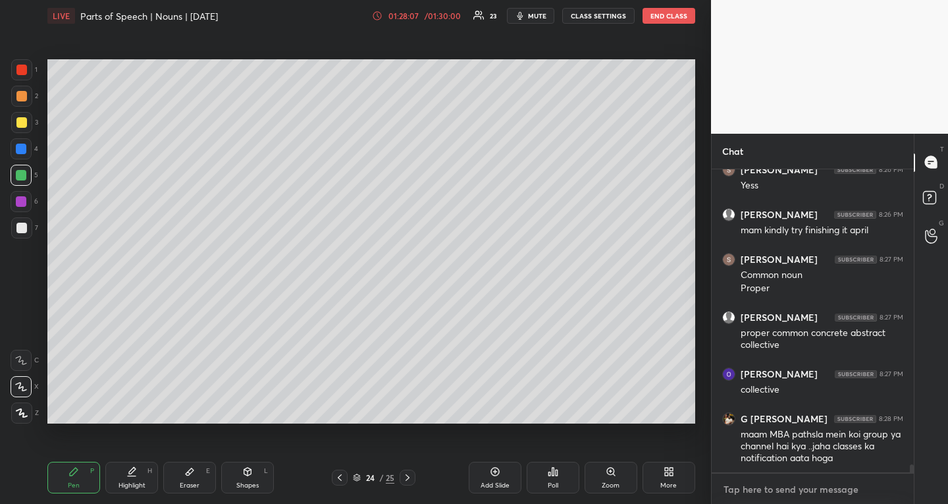
type textarea "x"
type textarea "https://t.me/+WwFMWbUxKYcwNzg1"
type textarea "x"
click at [892, 486] on icon at bounding box center [892, 488] width 11 height 11
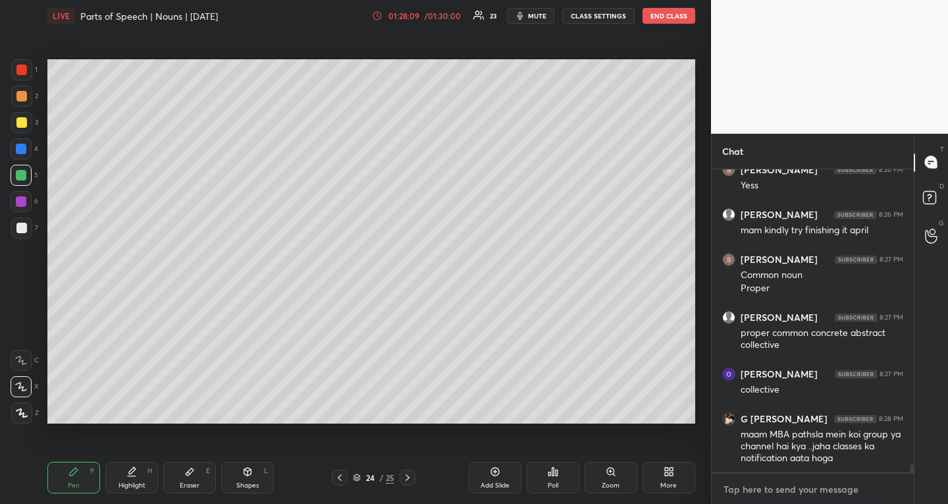
scroll to position [11754, 0]
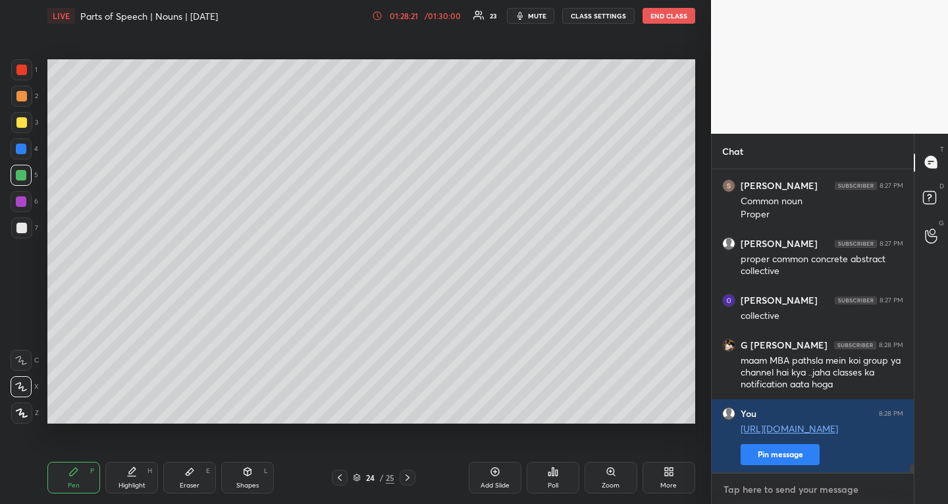
type textarea "x"
click at [817, 487] on textarea at bounding box center [812, 489] width 181 height 21
paste textarea "https://t.me/+hzLyW7svvYpkYzll"
type textarea "https://t.me/+hzLyW7svvYpkYzll"
type textarea "x"
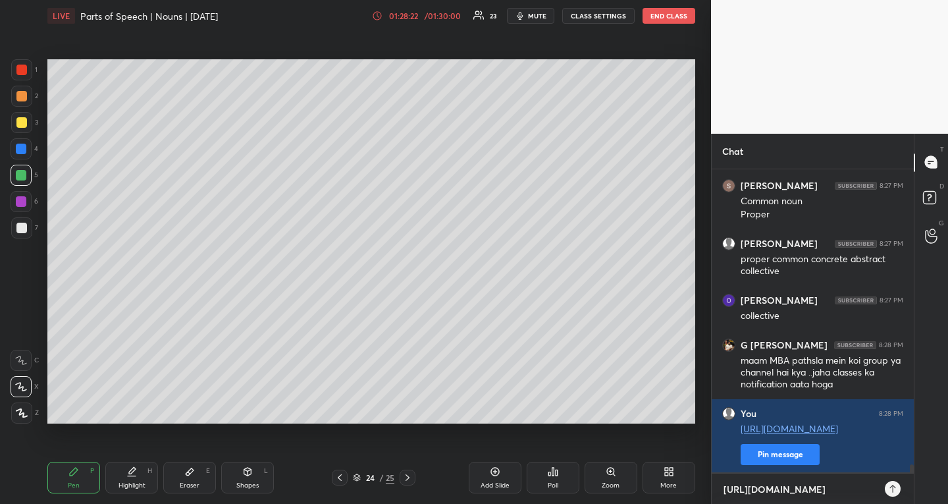
scroll to position [331, 198]
type textarea "https://t.me/+hzLyW7svvYpkYzll"
type textarea "x"
click at [889, 490] on icon at bounding box center [892, 488] width 11 height 11
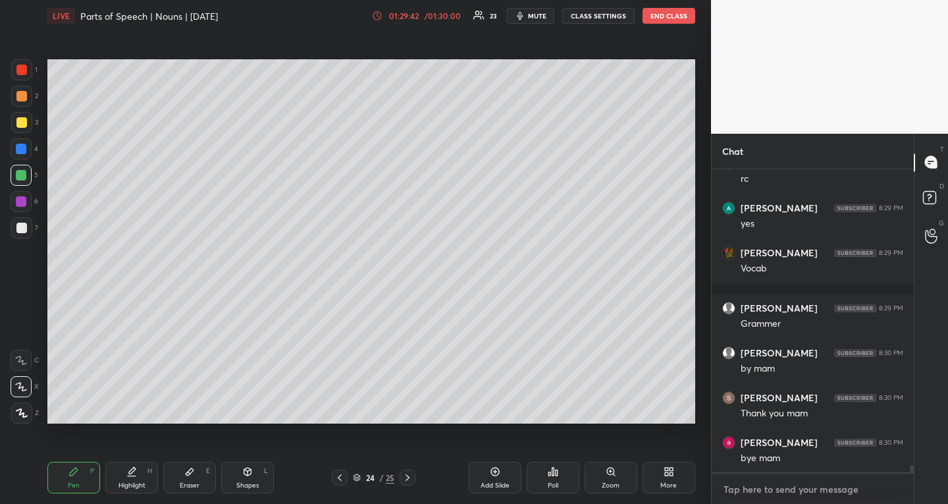
scroll to position [12465, 0]
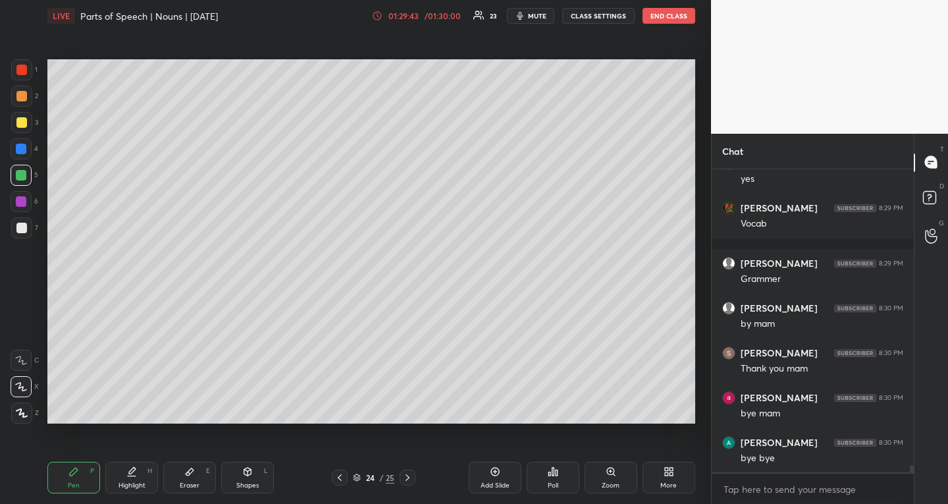
click at [662, 19] on button "END CLASS" at bounding box center [669, 16] width 53 height 16
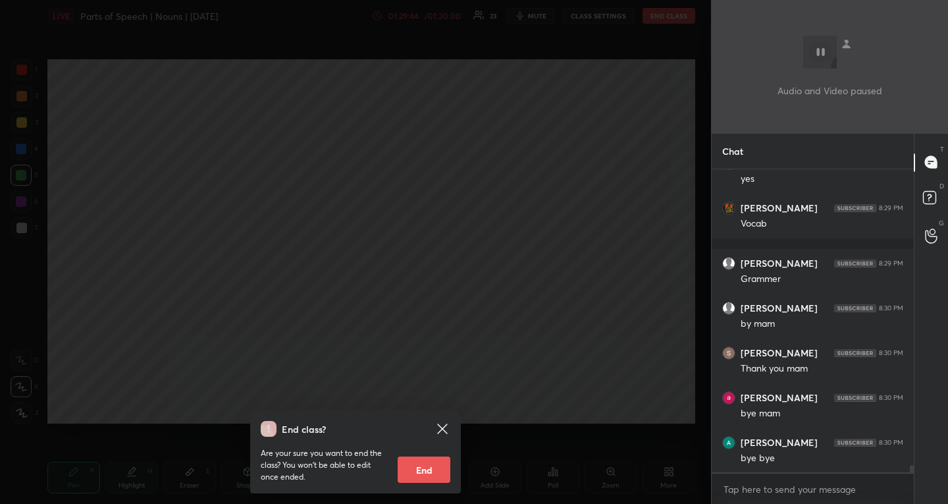
scroll to position [12510, 0]
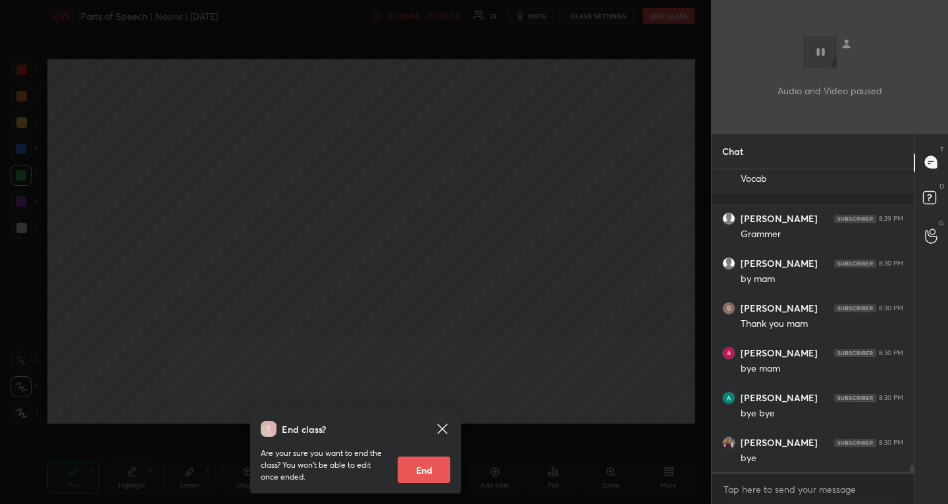
click at [435, 469] on button "End" at bounding box center [424, 469] width 53 height 26
type textarea "x"
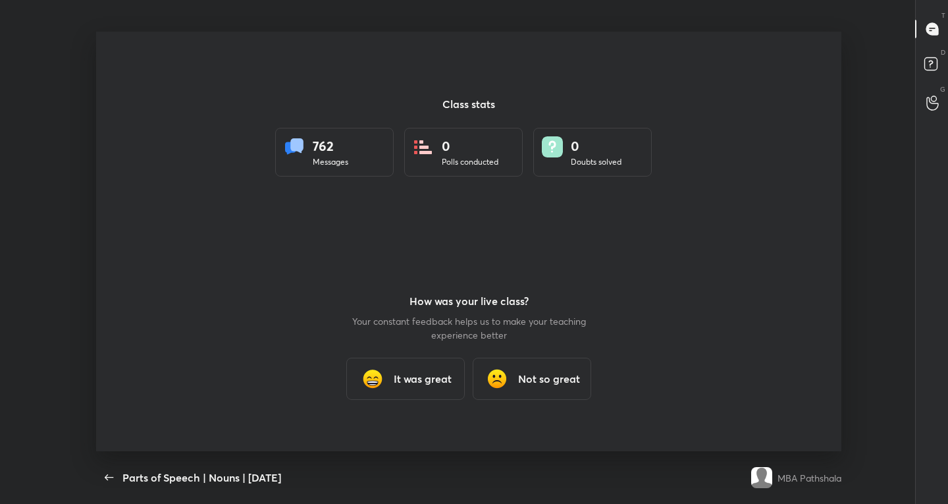
scroll to position [419, 937]
